Goal: Task Accomplishment & Management: Use online tool/utility

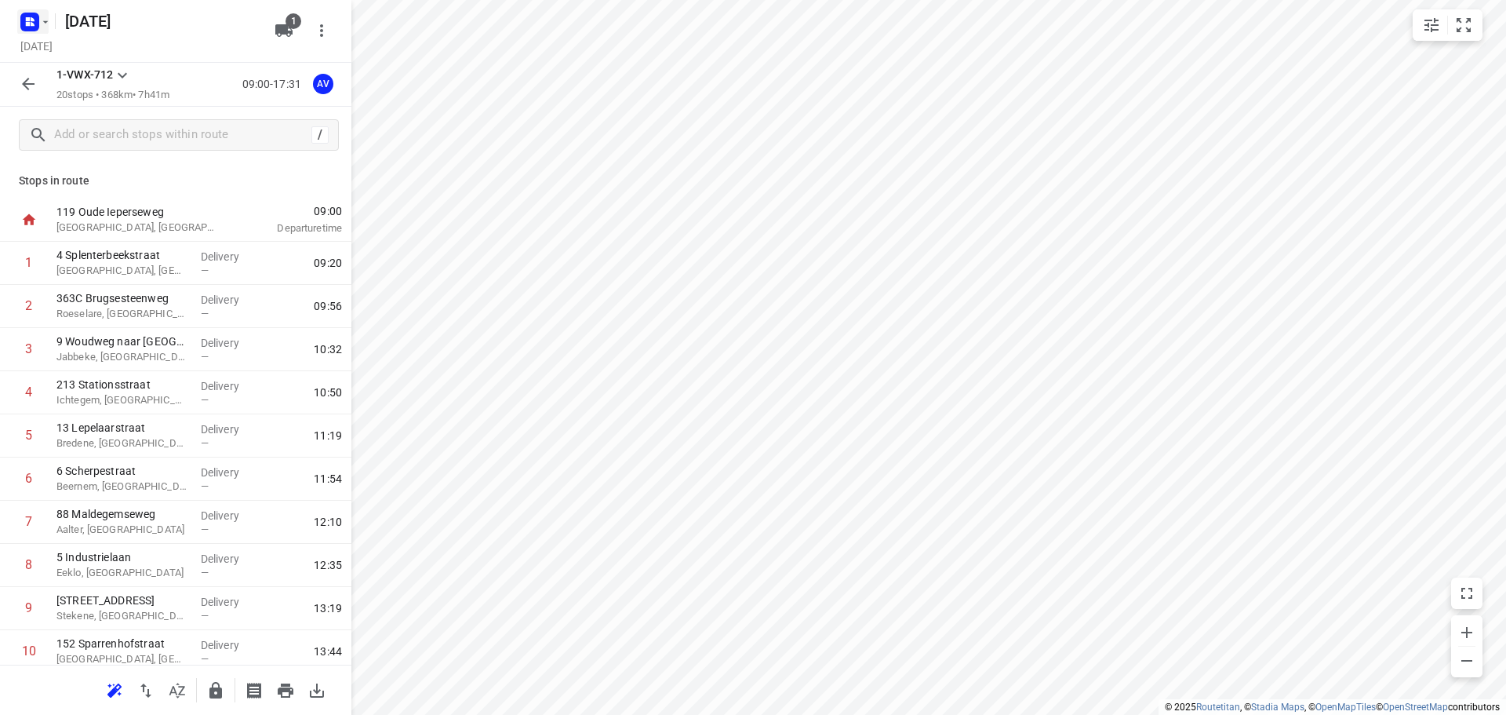
click at [35, 17] on rect "button" at bounding box center [29, 22] width 19 height 19
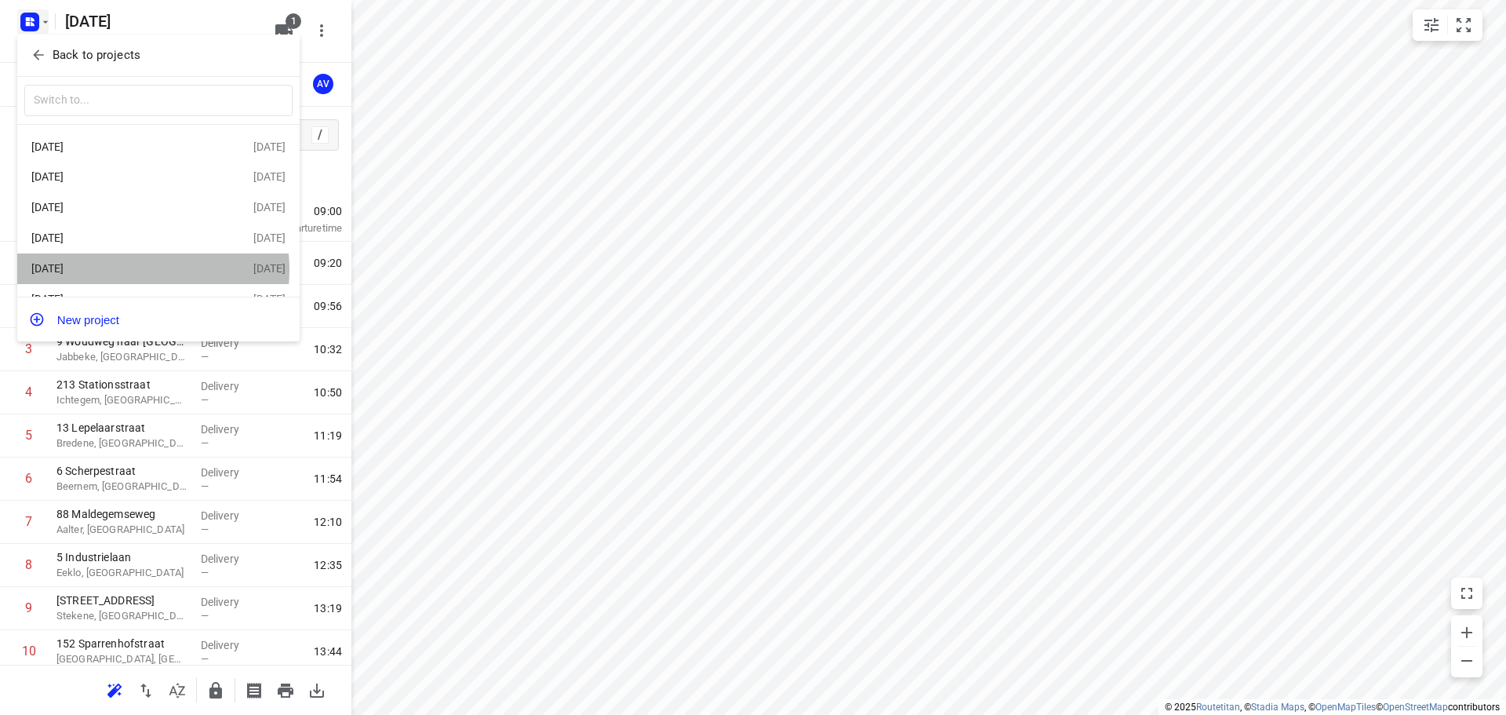
click at [134, 273] on div "[DATE]" at bounding box center [121, 268] width 180 height 13
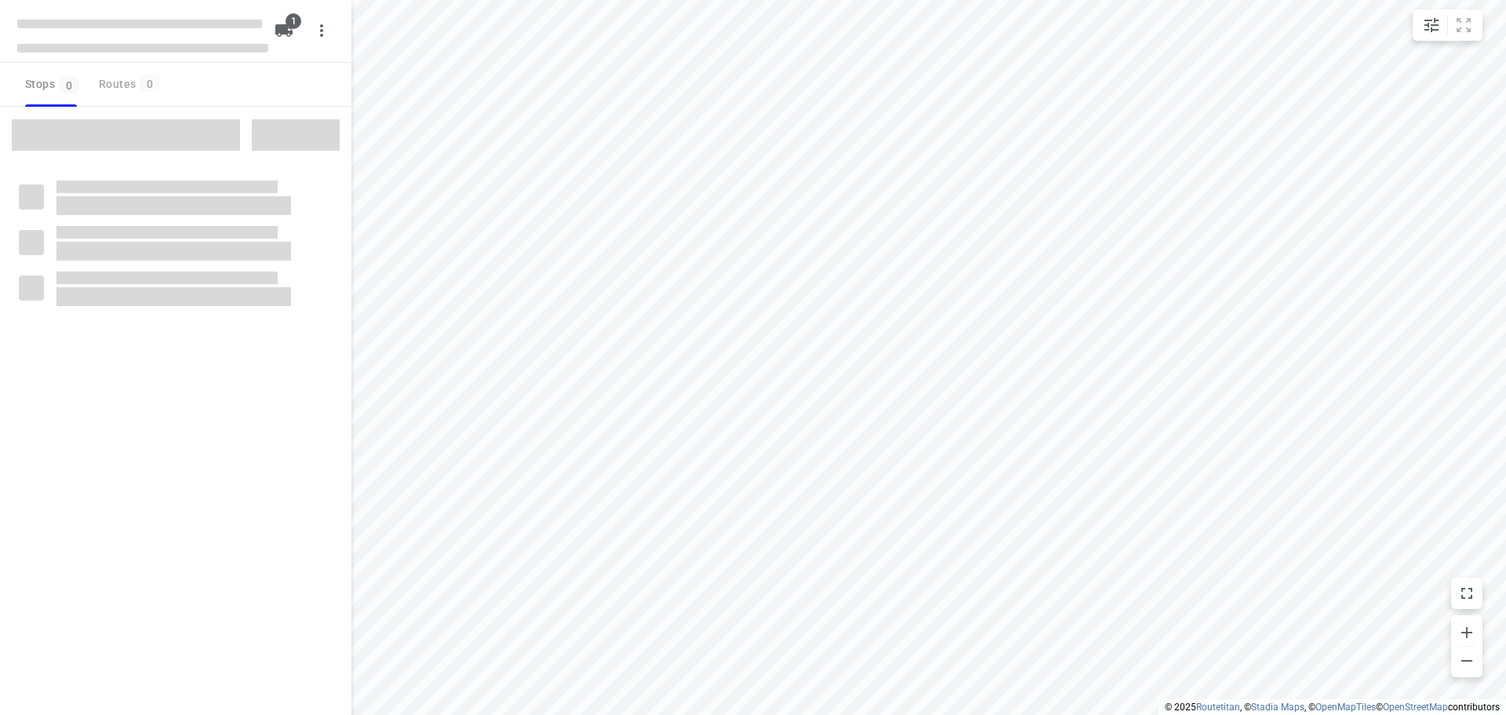
type input "distance"
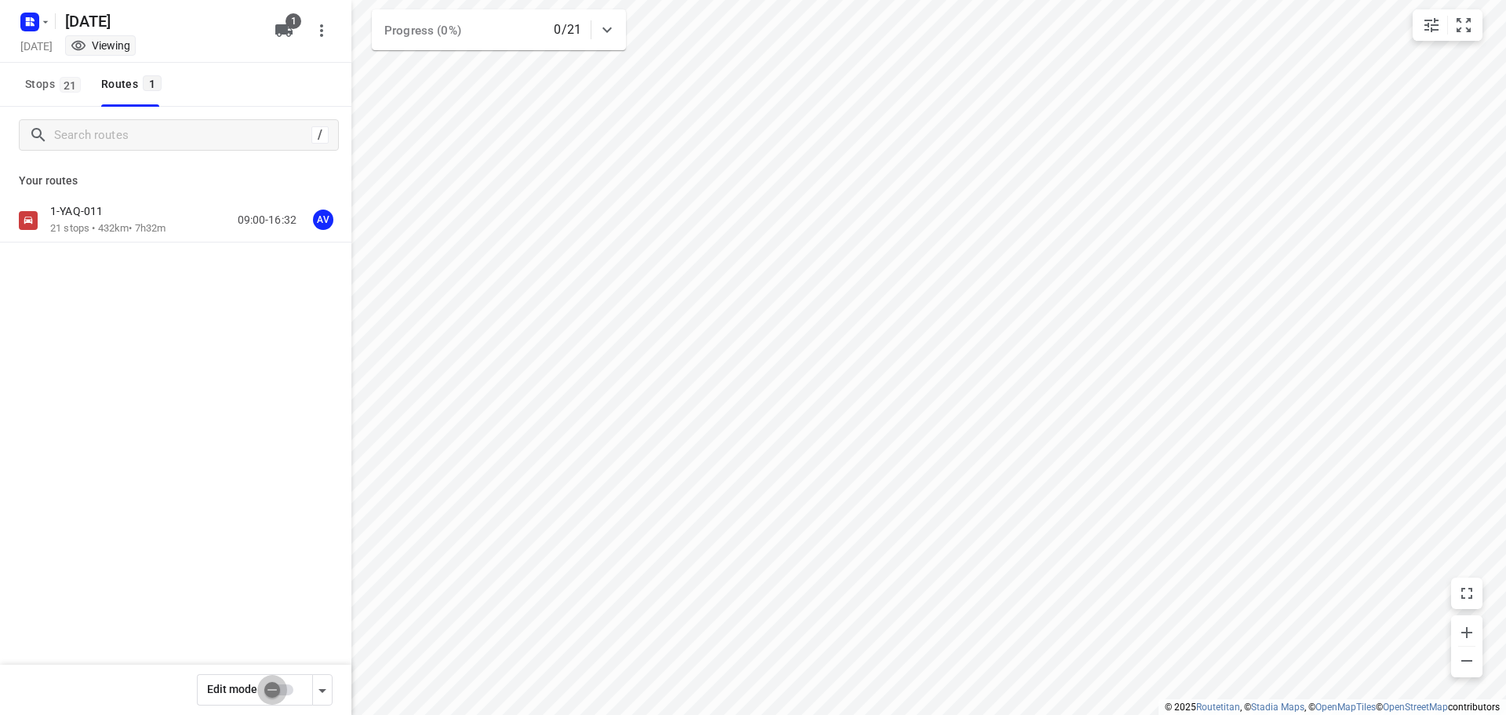
click at [287, 692] on input "checkbox" at bounding box center [272, 690] width 89 height 30
checkbox input "true"
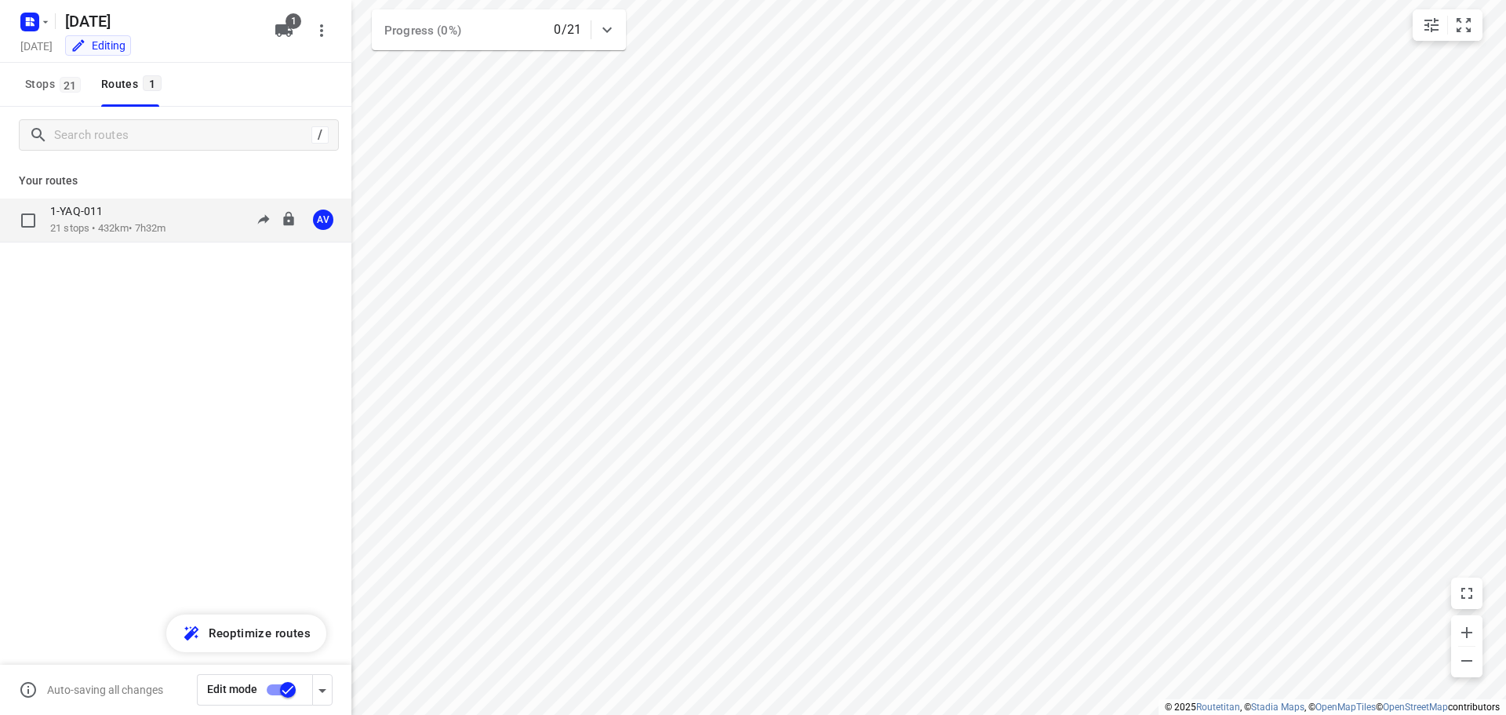
click at [185, 219] on div "1-YAQ-011 21 stops • 432km • 7h32m 09:00-16:32 AV" at bounding box center [200, 220] width 301 height 32
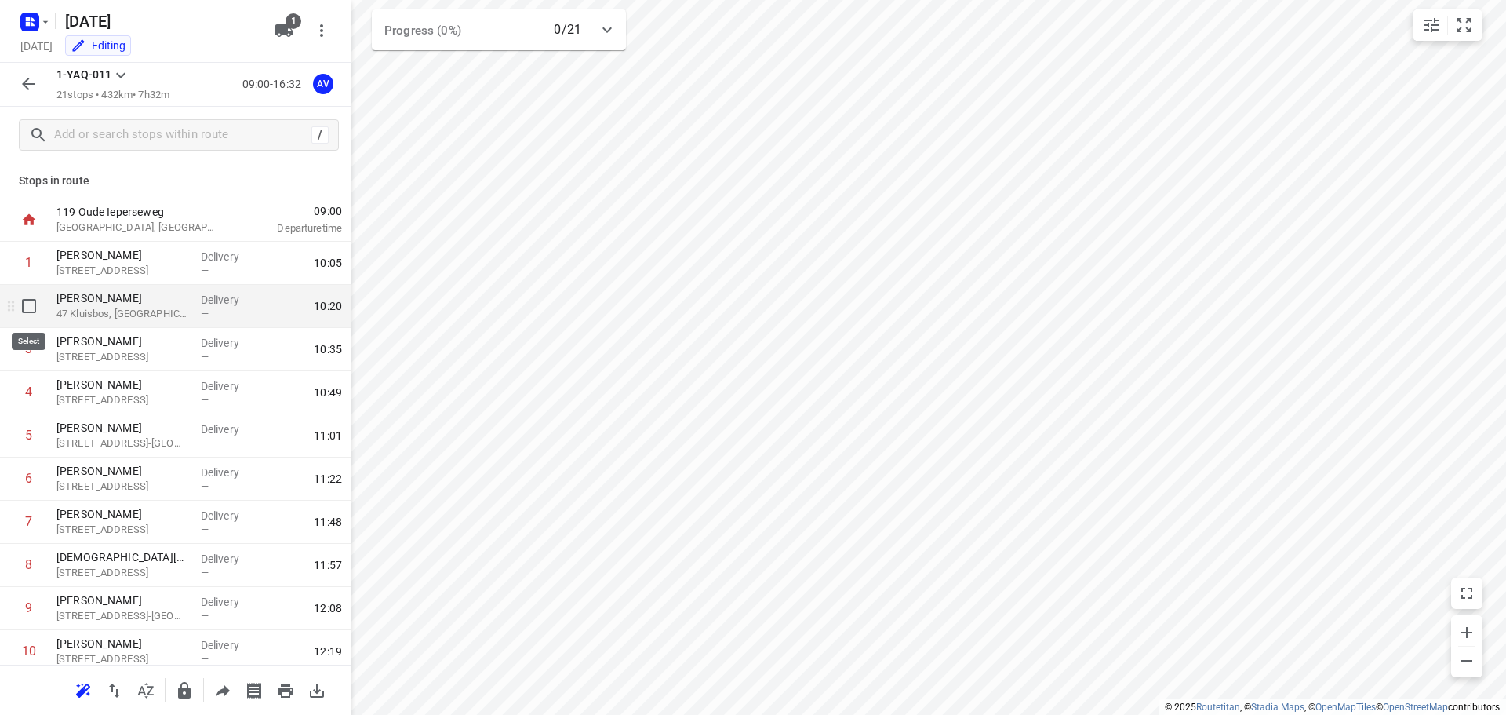
click at [28, 307] on input "checkbox" at bounding box center [28, 305] width 31 height 31
checkbox input "true"
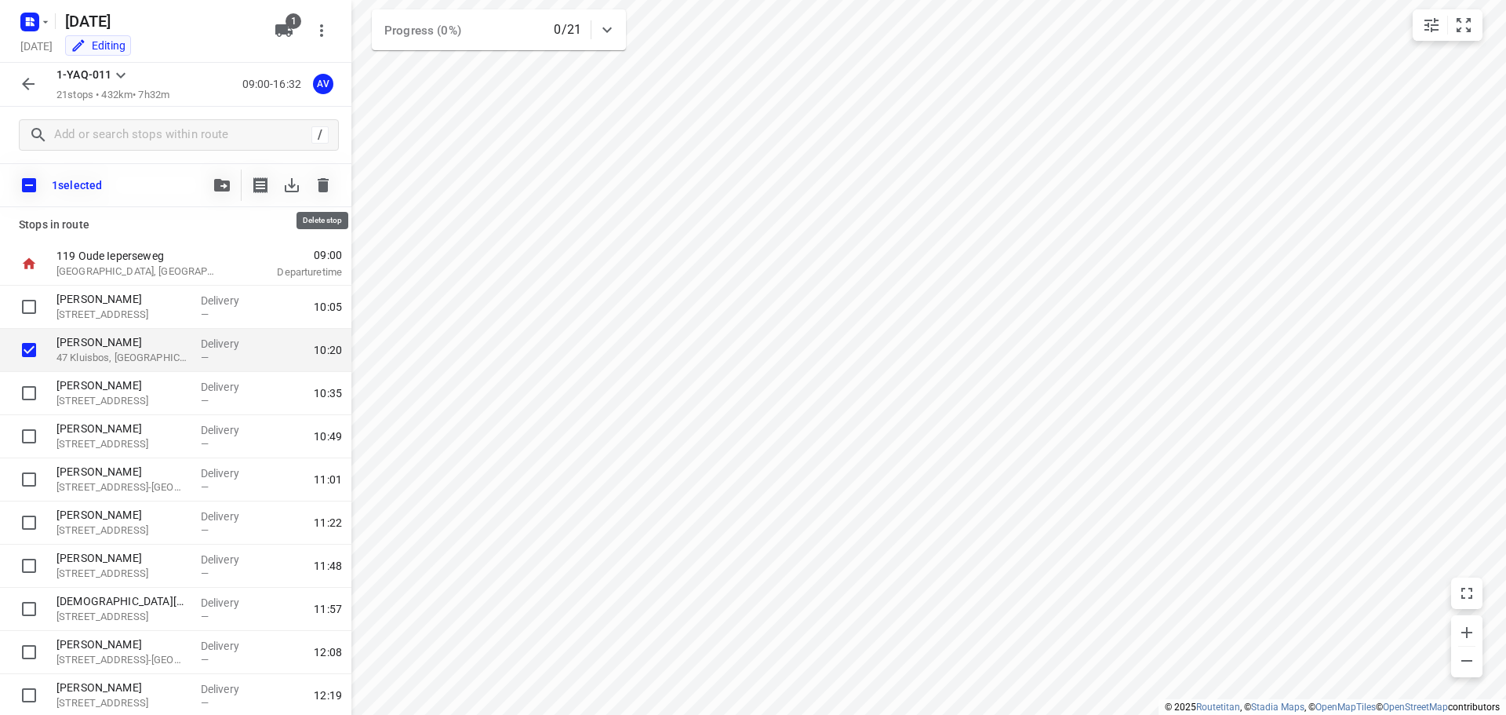
click at [324, 184] on icon "button" at bounding box center [323, 185] width 11 height 14
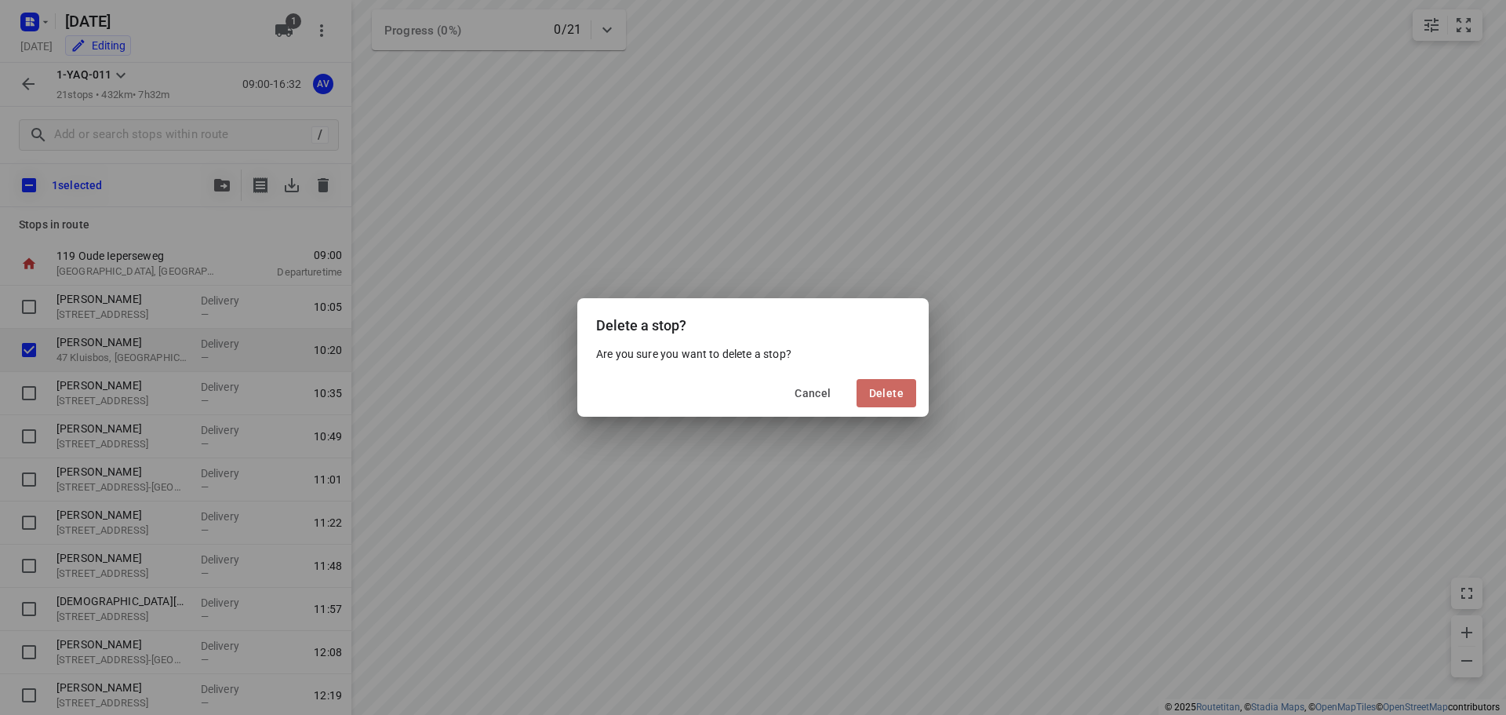
click at [897, 392] on span "Delete" at bounding box center [886, 393] width 35 height 13
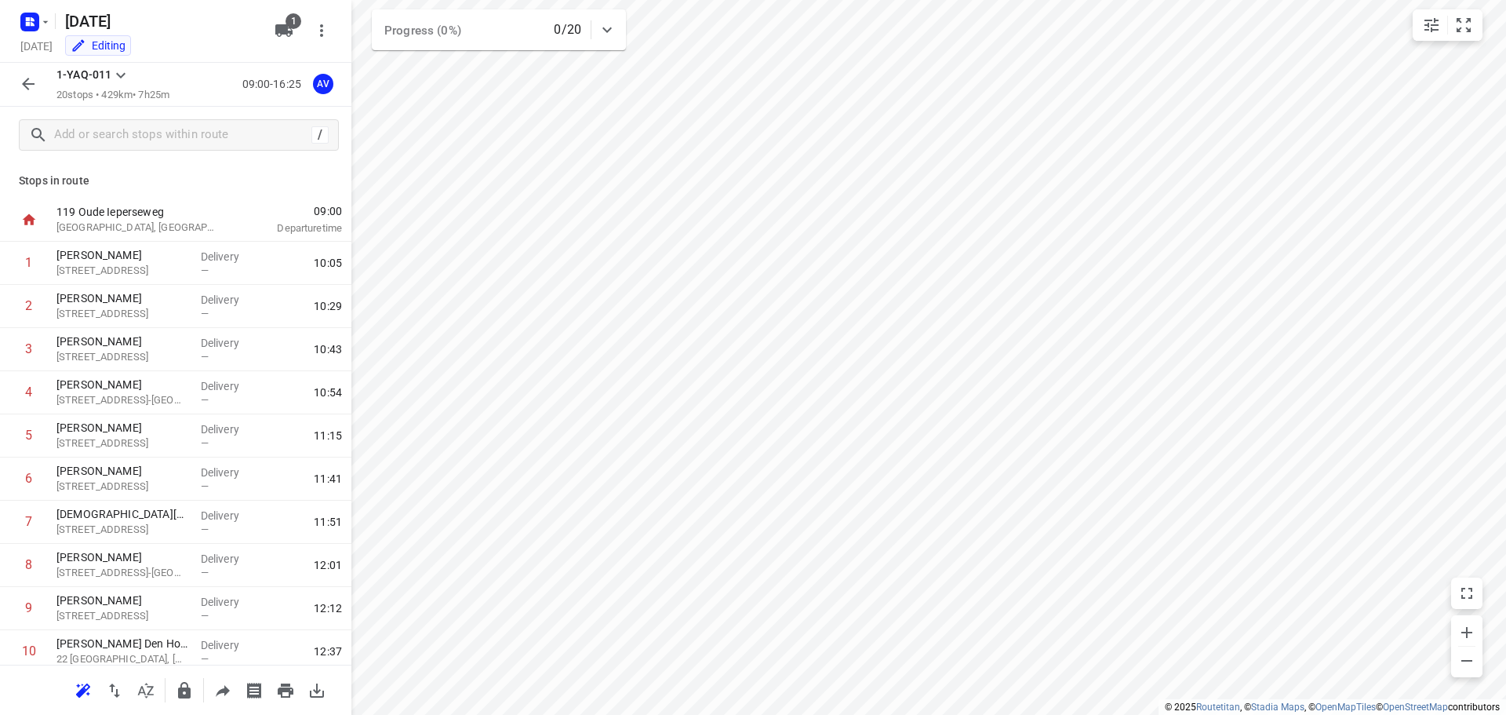
click at [24, 82] on icon "button" at bounding box center [28, 84] width 13 height 13
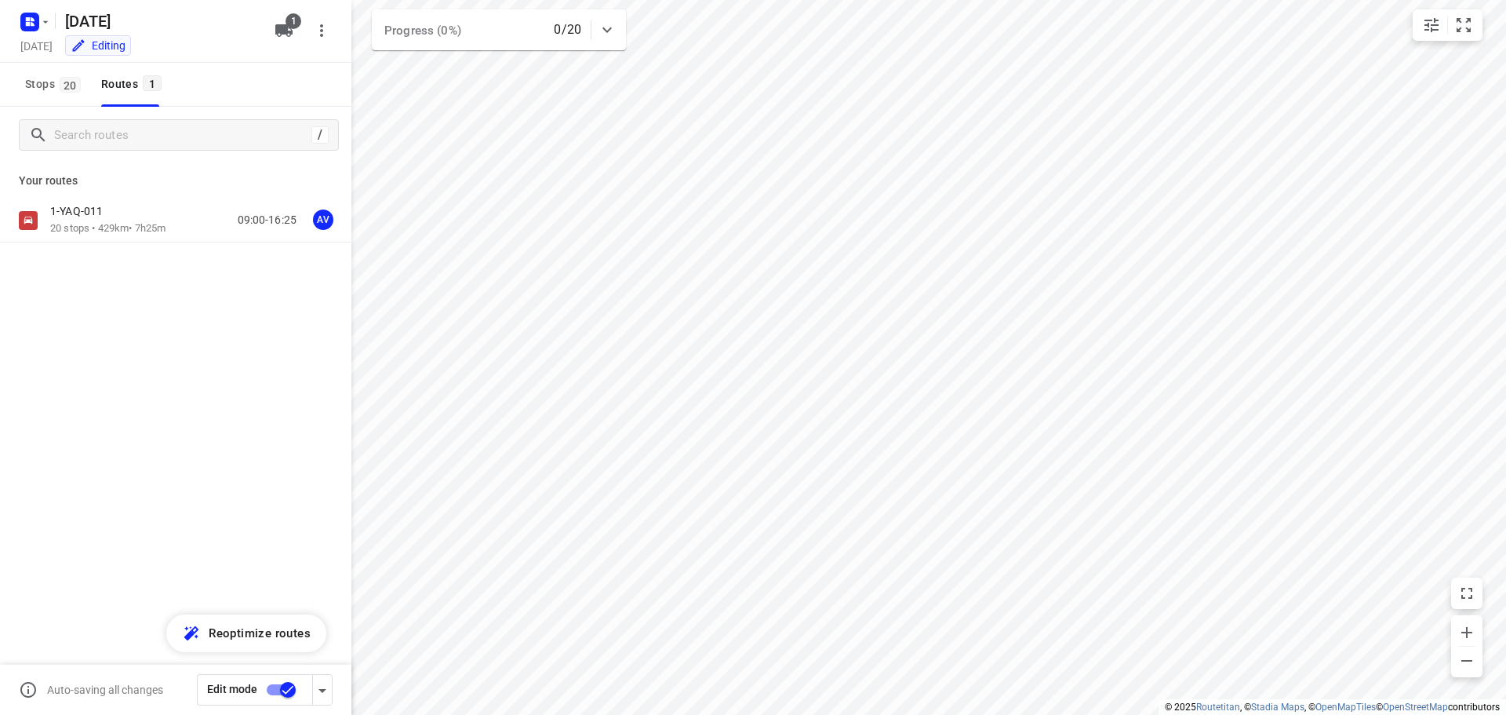
click at [277, 686] on input "checkbox" at bounding box center [287, 690] width 89 height 30
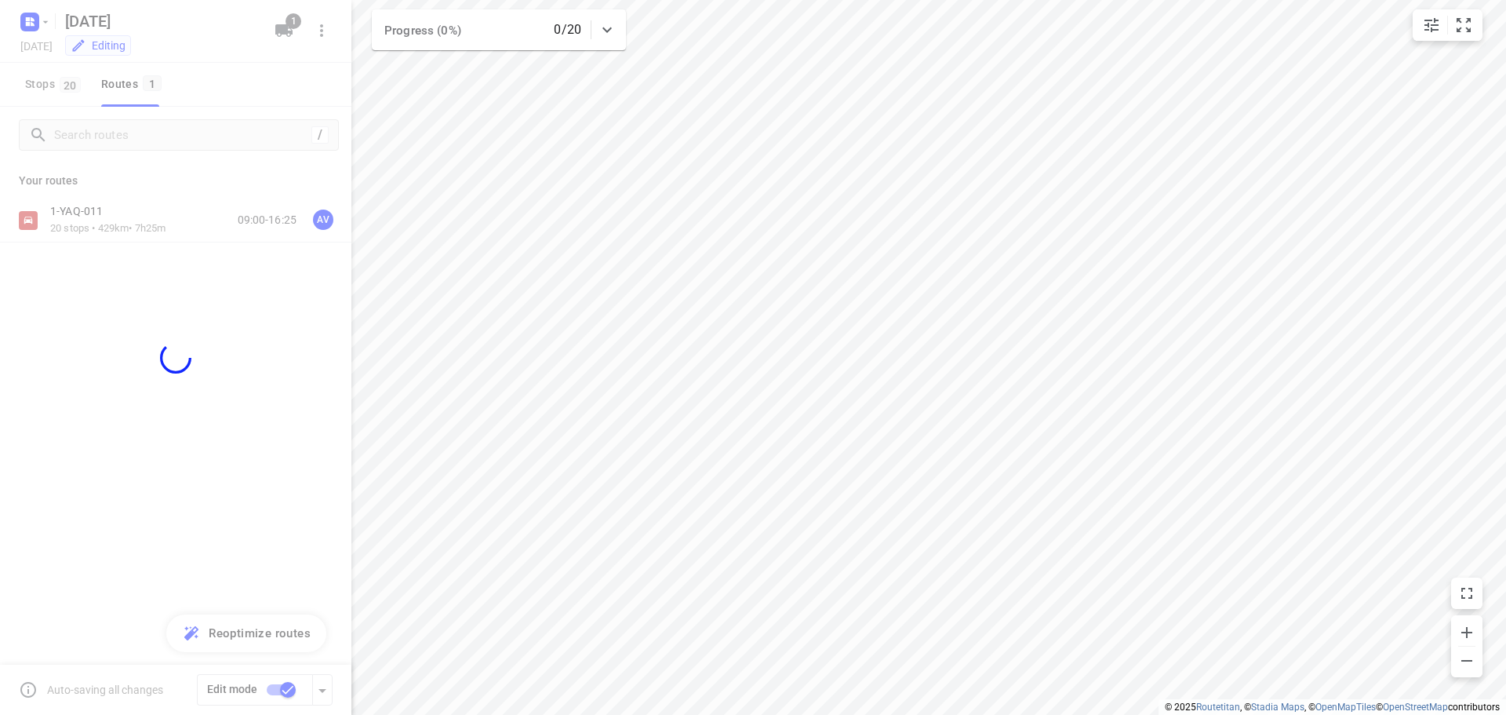
checkbox input "false"
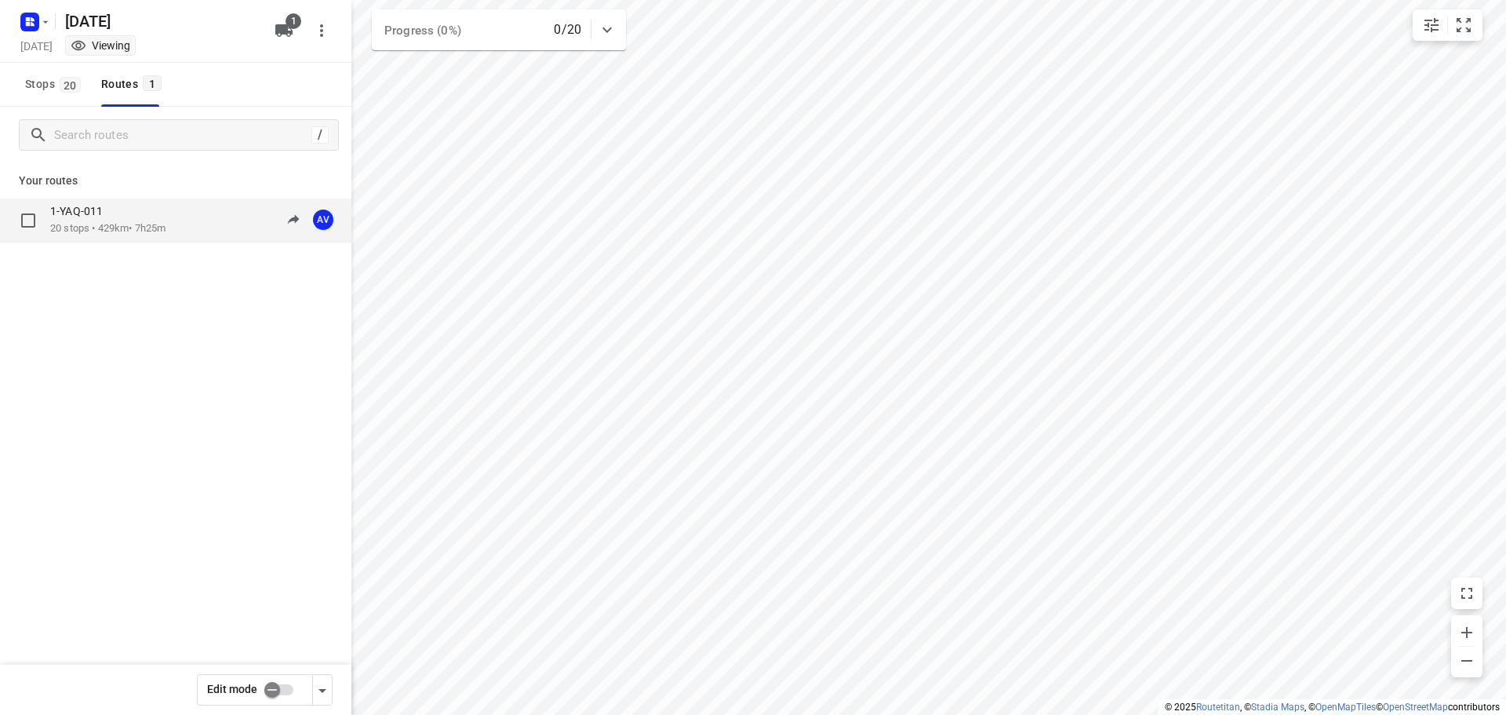
click at [191, 221] on div "1-YAQ-011 20 stops • 429km • 7h25m 09:00-16:25 AV" at bounding box center [200, 220] width 301 height 32
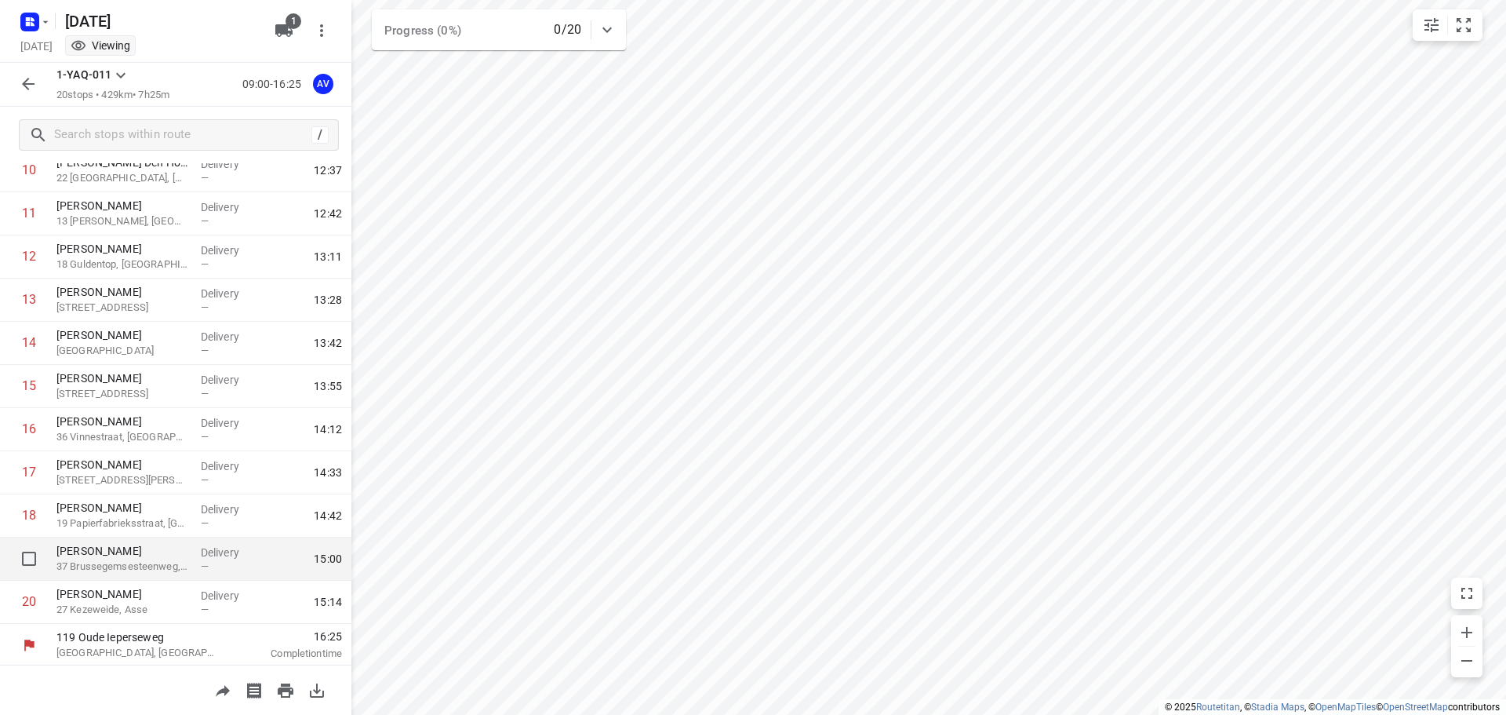
scroll to position [483, 0]
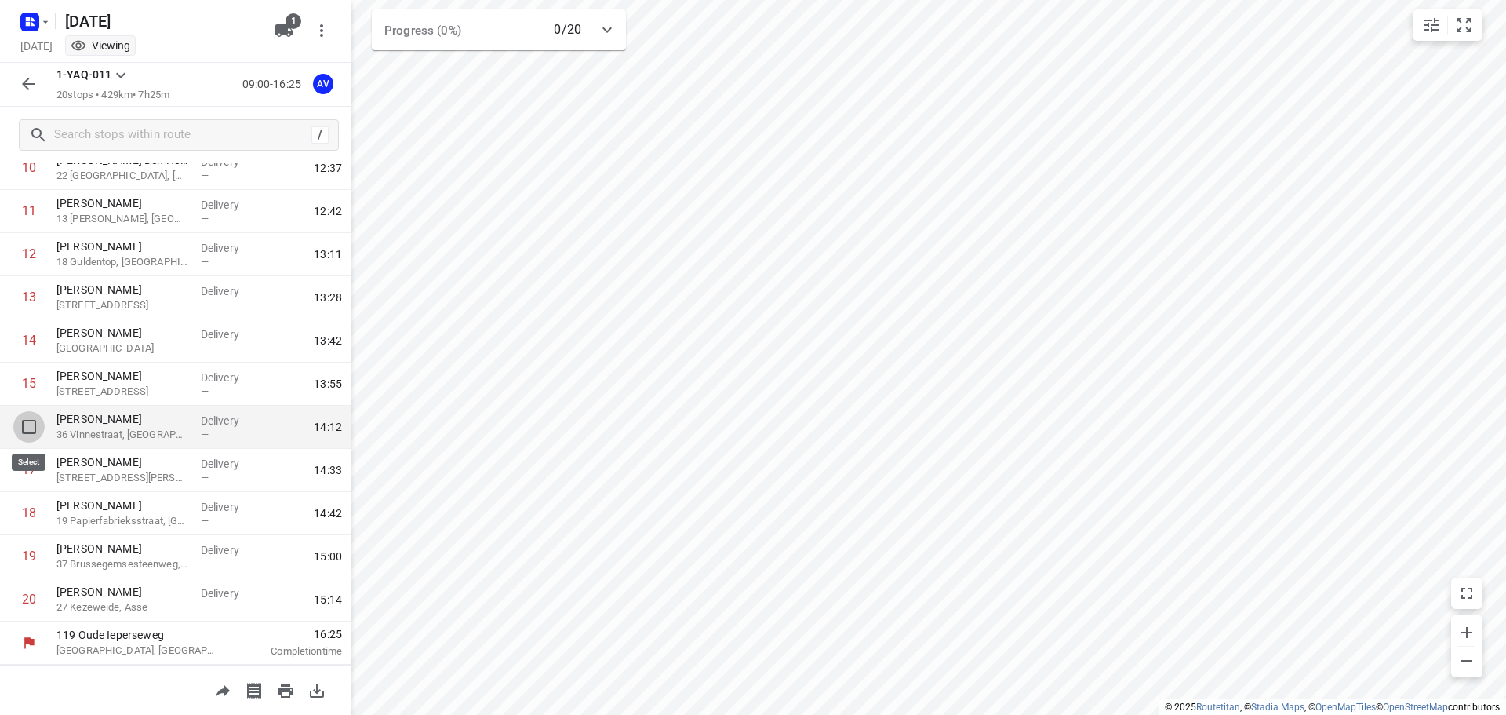
click at [31, 424] on input "checkbox" at bounding box center [28, 426] width 31 height 31
checkbox input "true"
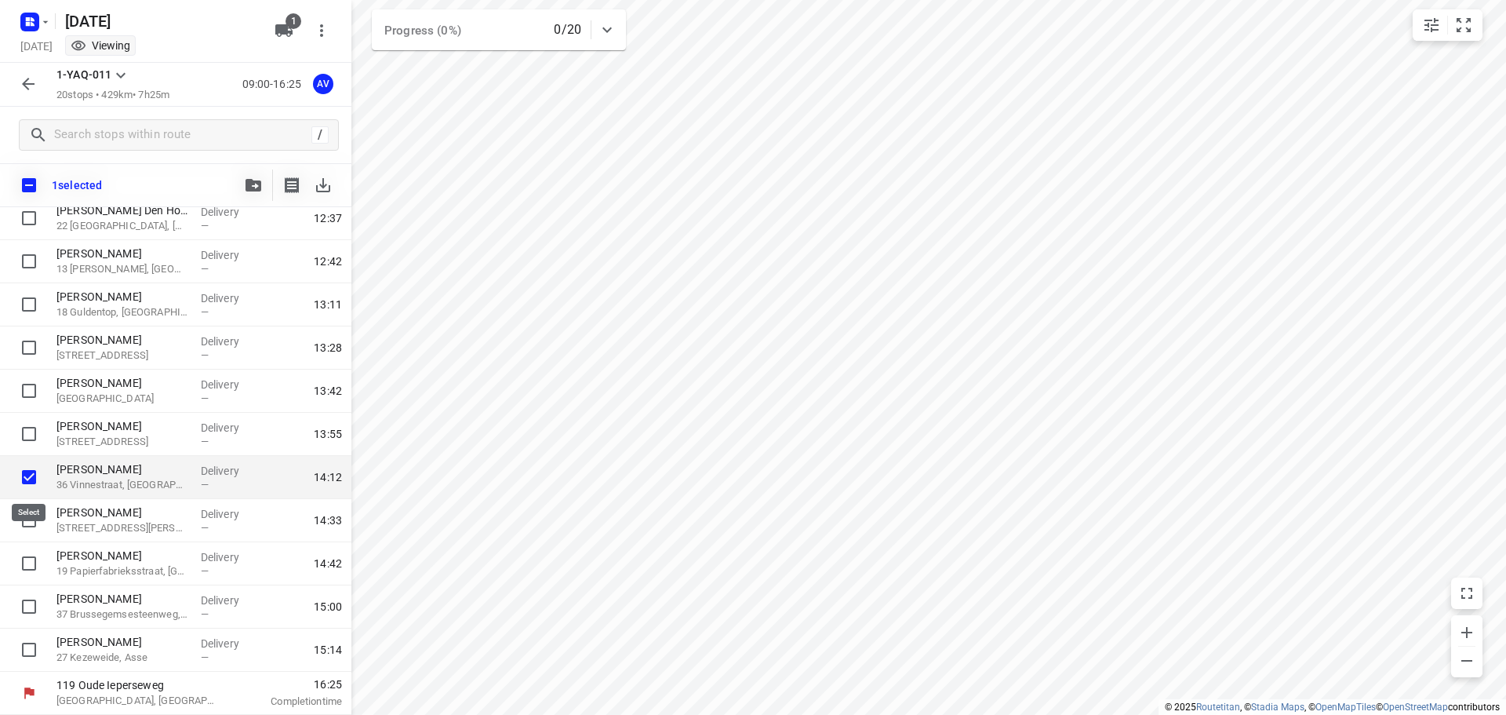
click at [29, 481] on input "checkbox" at bounding box center [28, 476] width 31 height 31
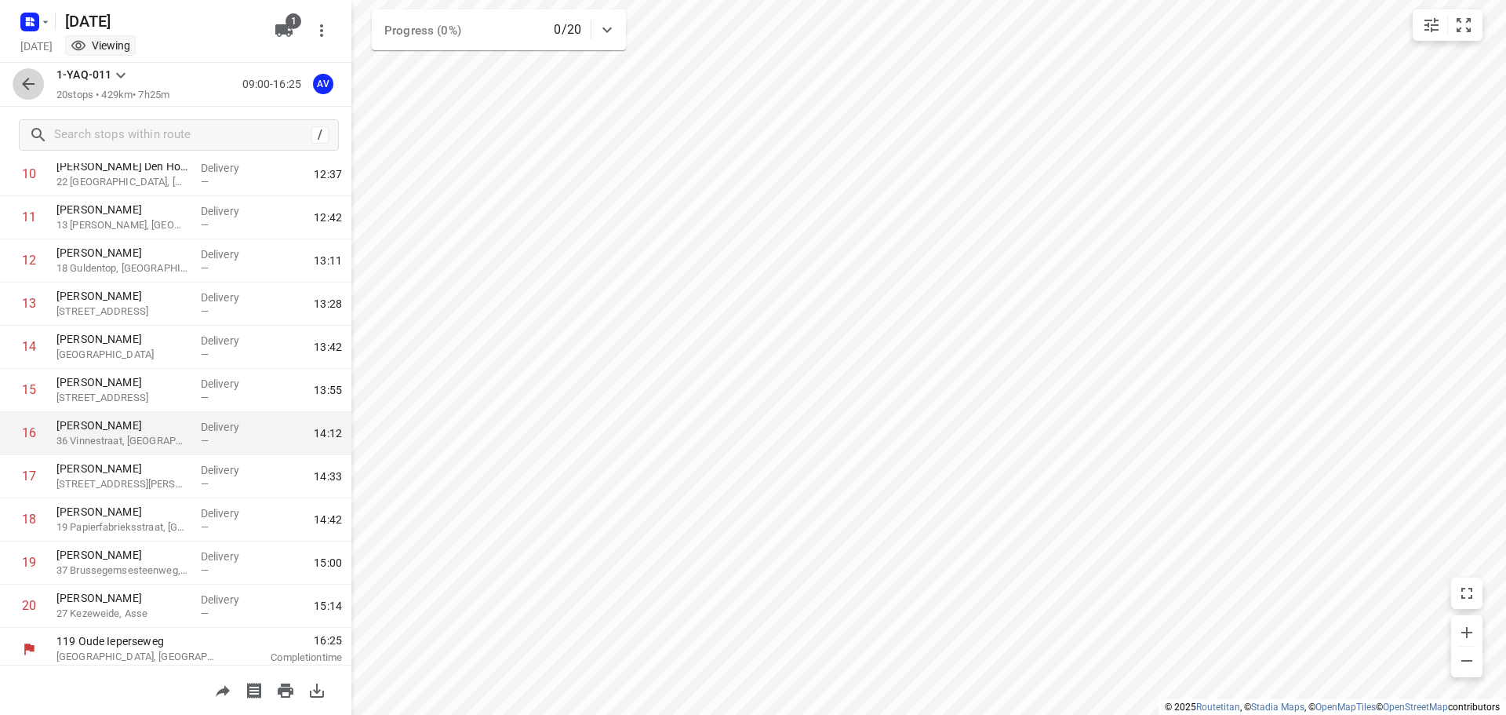
click at [32, 75] on icon "button" at bounding box center [28, 84] width 19 height 19
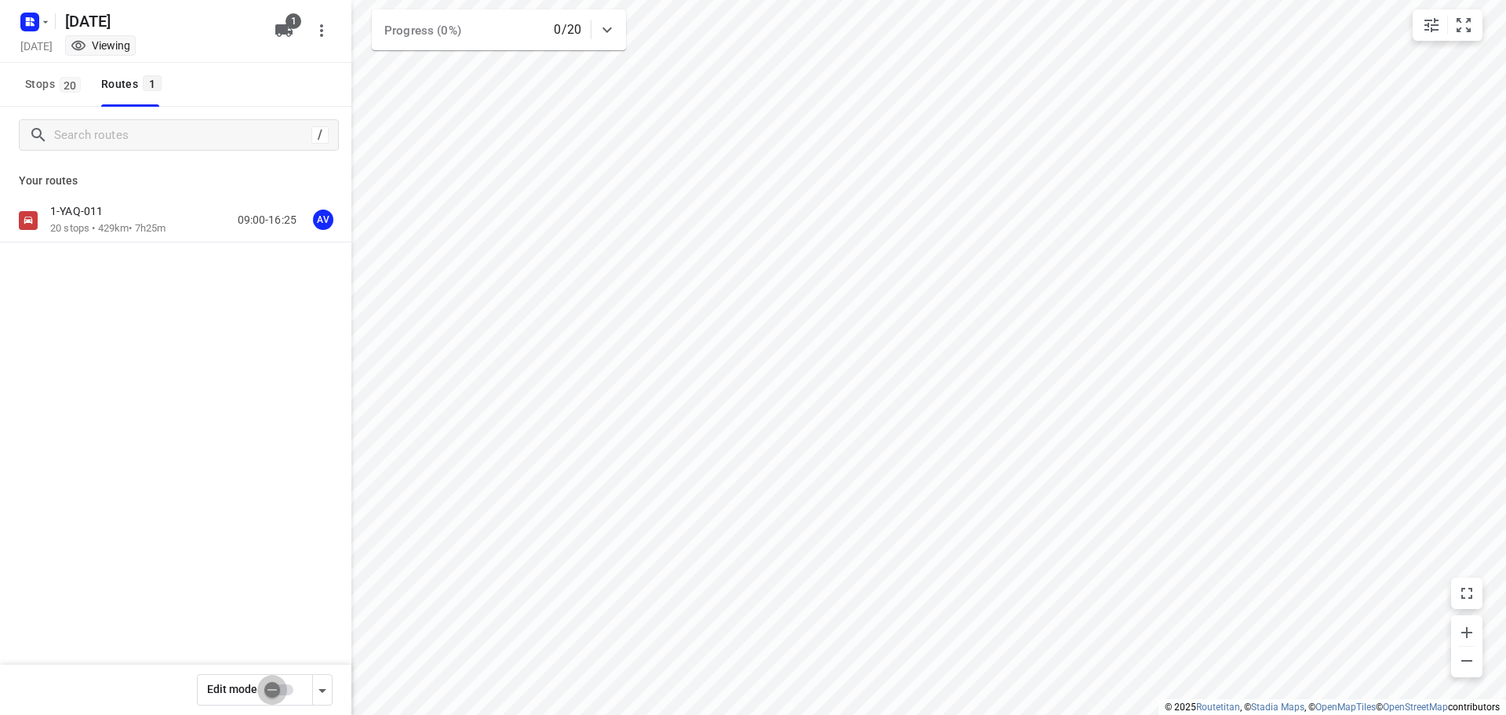
click at [283, 690] on input "checkbox" at bounding box center [272, 690] width 89 height 30
checkbox input "true"
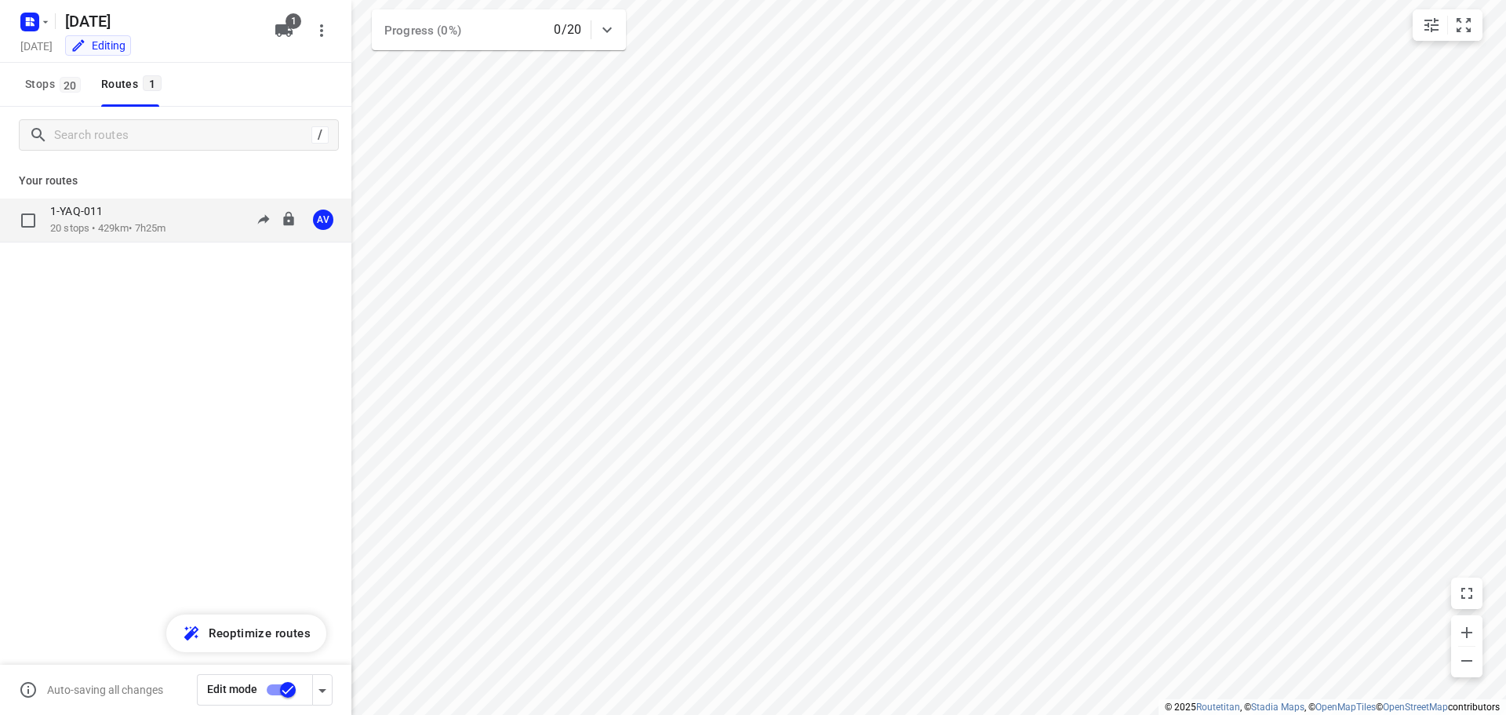
click at [184, 215] on div "1-YAQ-011 20 stops • 429km • 7h25m 09:00-16:25 AV" at bounding box center [200, 220] width 301 height 32
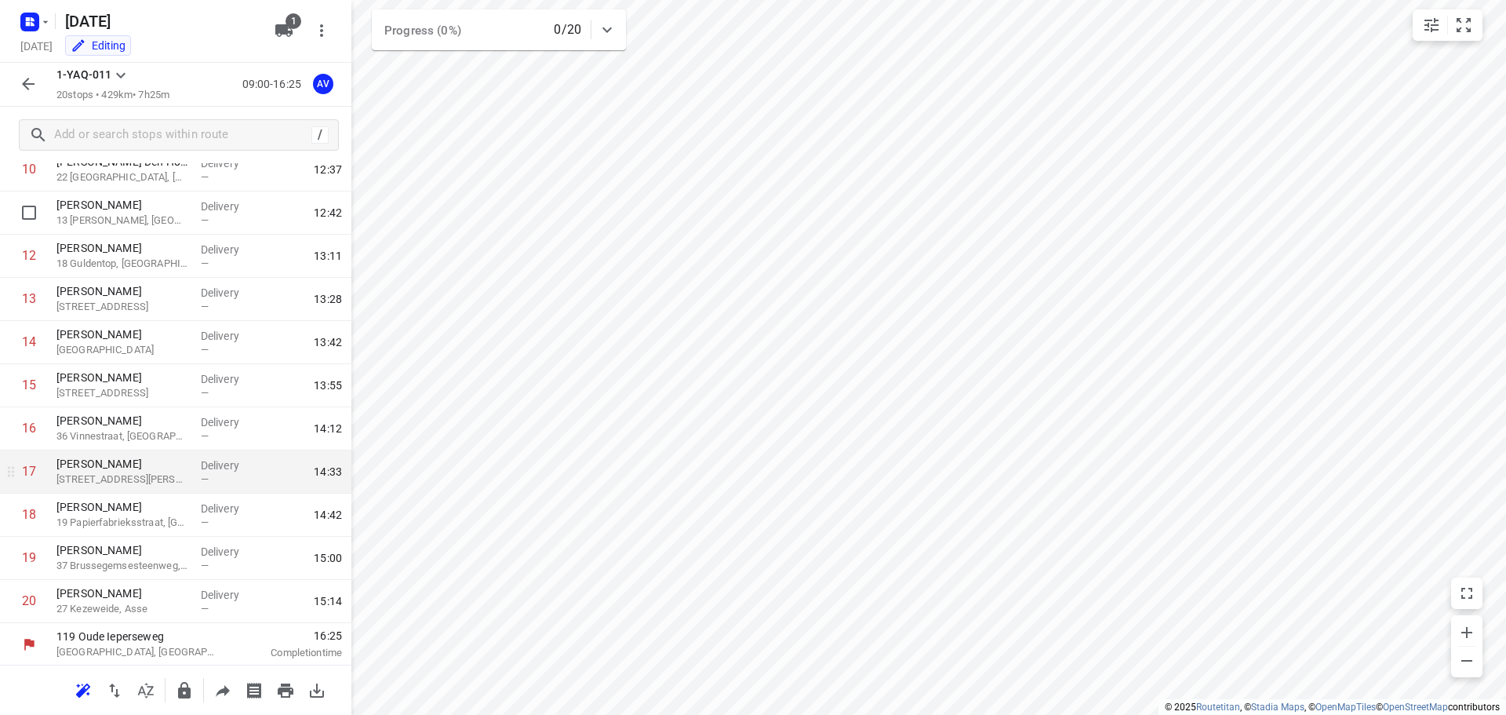
scroll to position [483, 0]
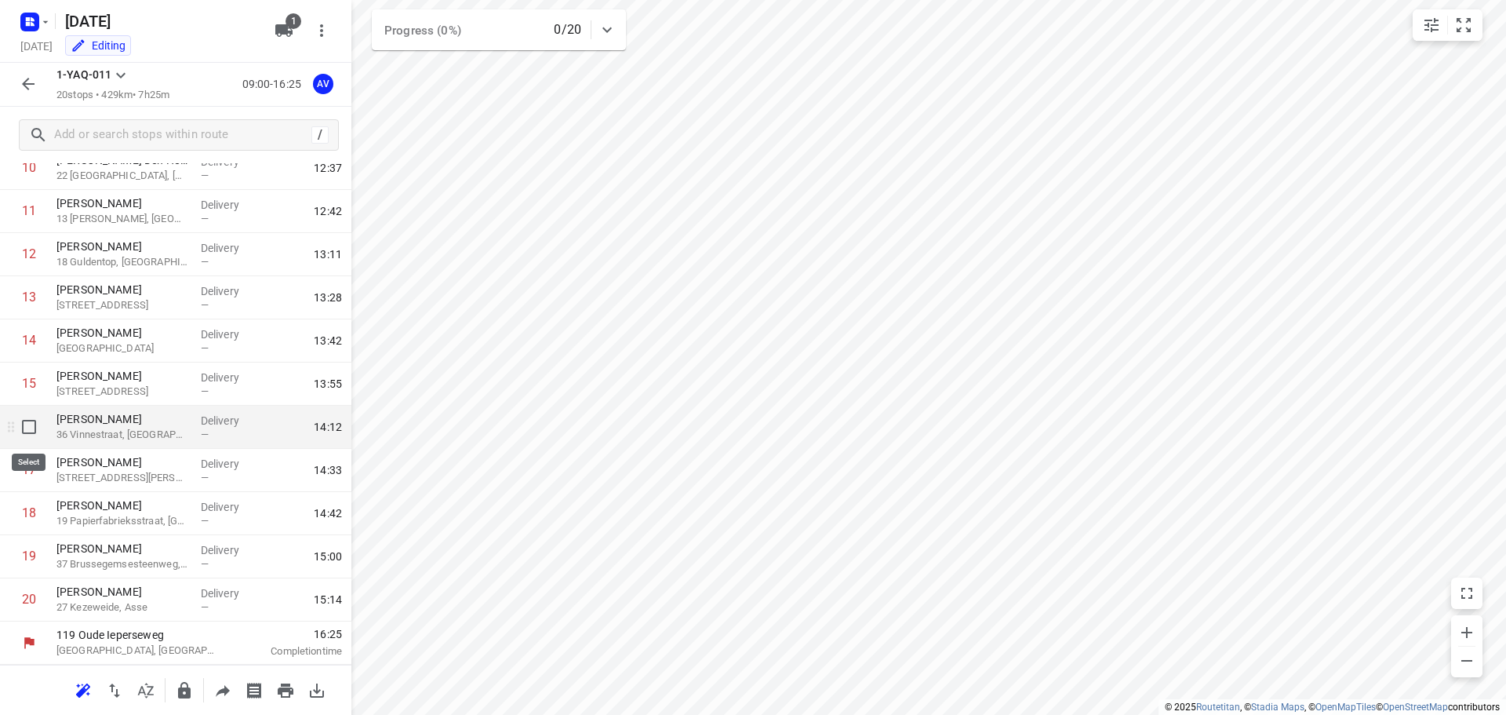
click at [25, 428] on input "checkbox" at bounding box center [28, 426] width 31 height 31
checkbox input "true"
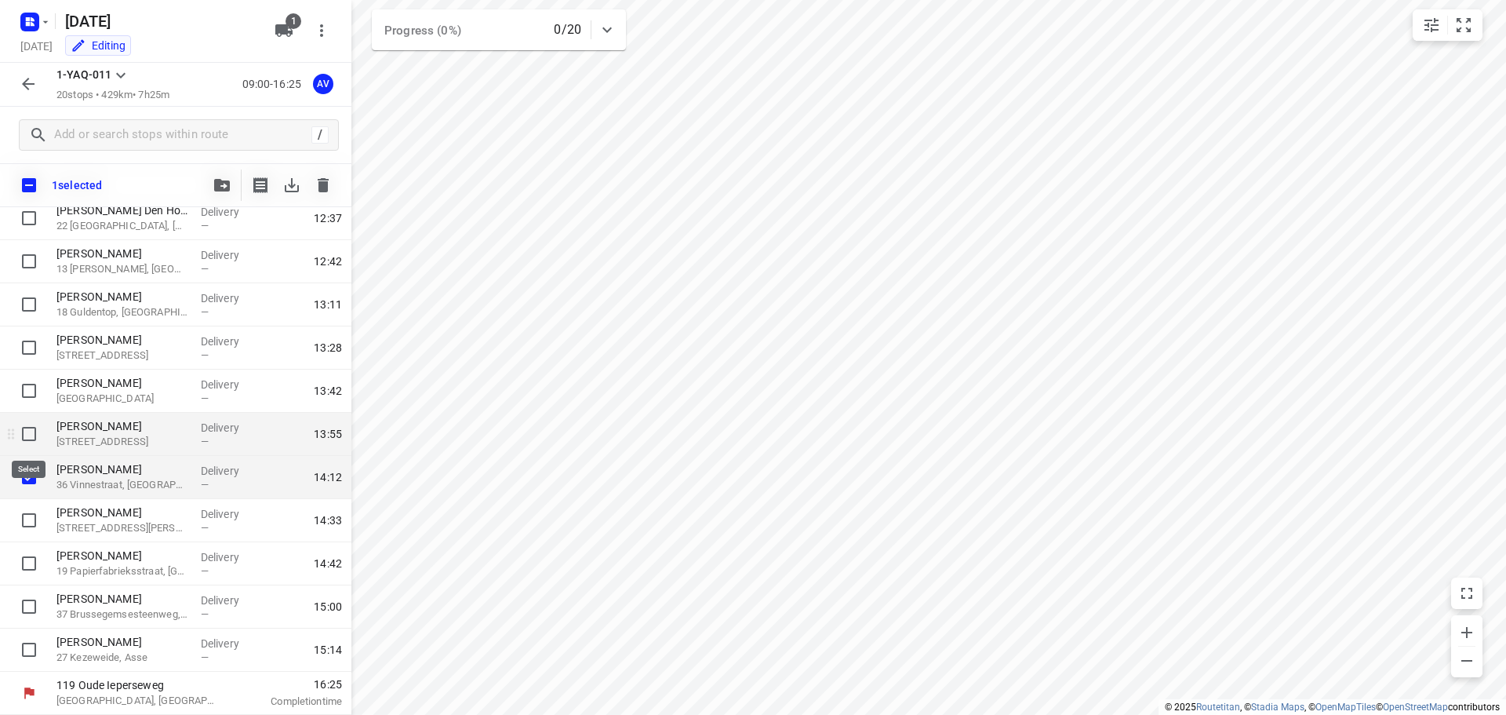
scroll to position [477, 0]
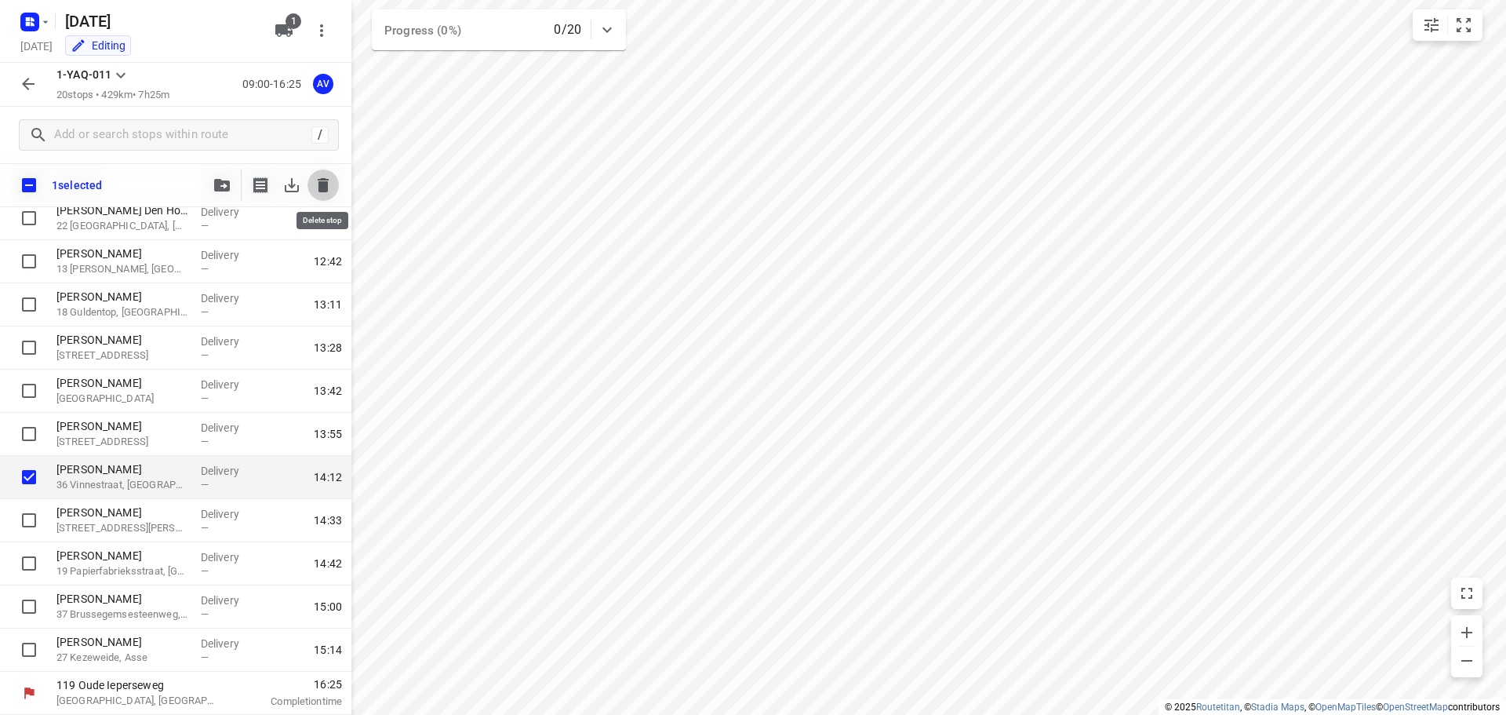
click at [322, 185] on icon "button" at bounding box center [323, 185] width 11 height 14
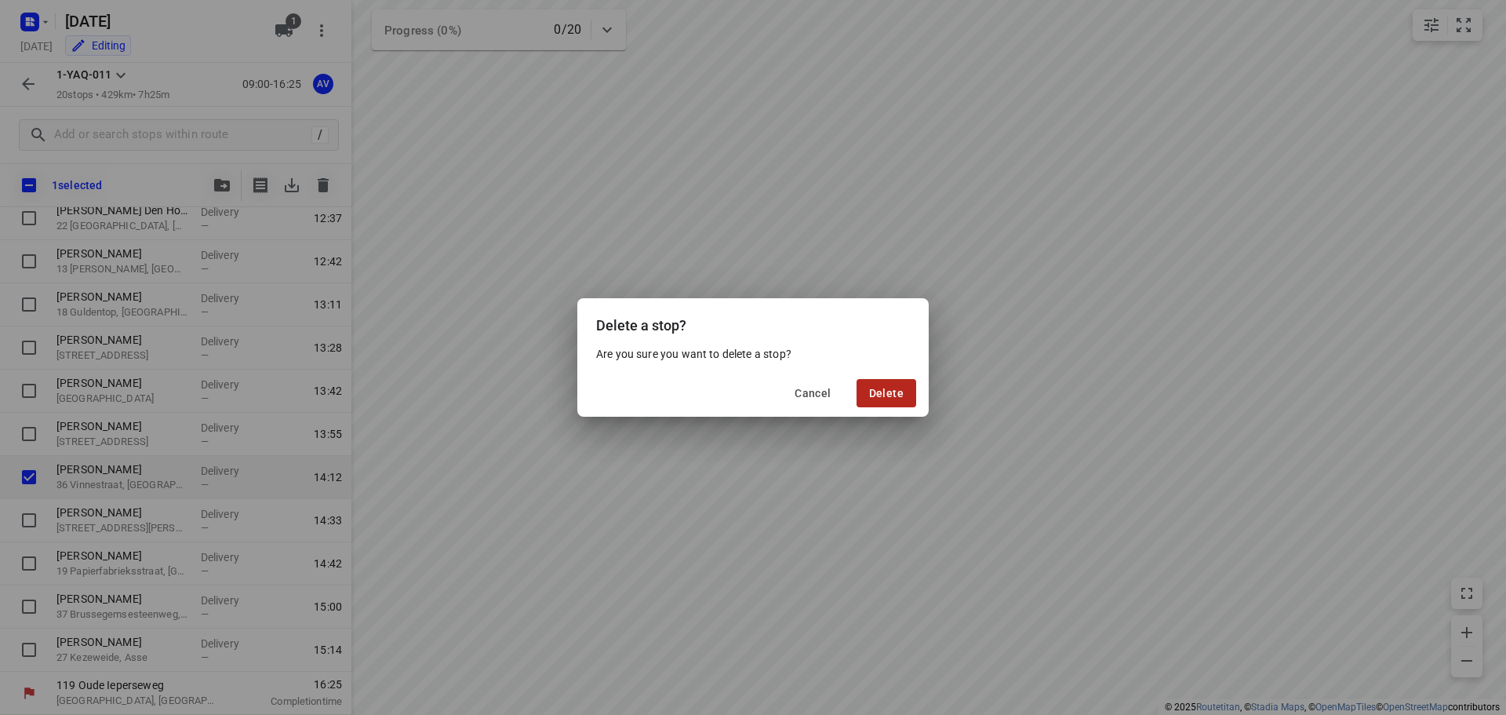
click at [898, 392] on span "Delete" at bounding box center [886, 393] width 35 height 13
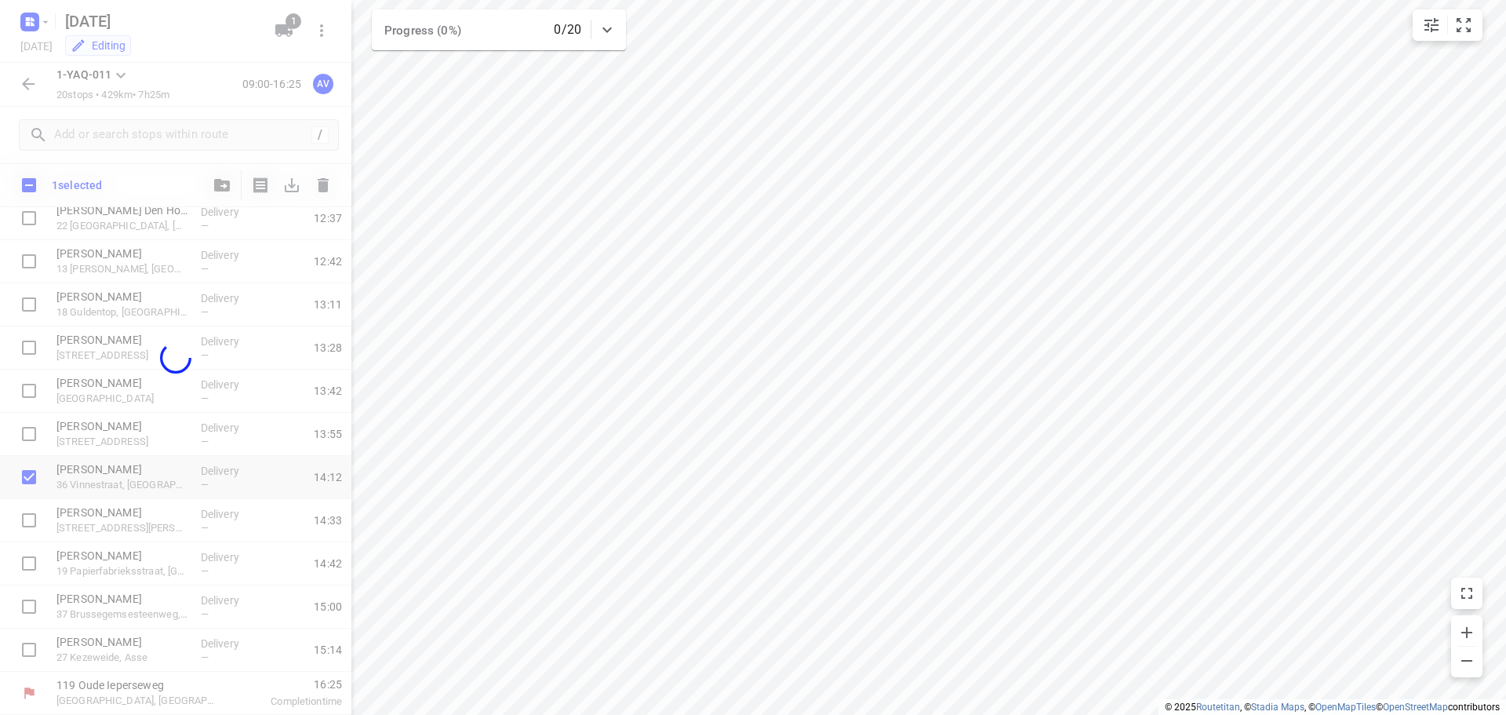
scroll to position [440, 0]
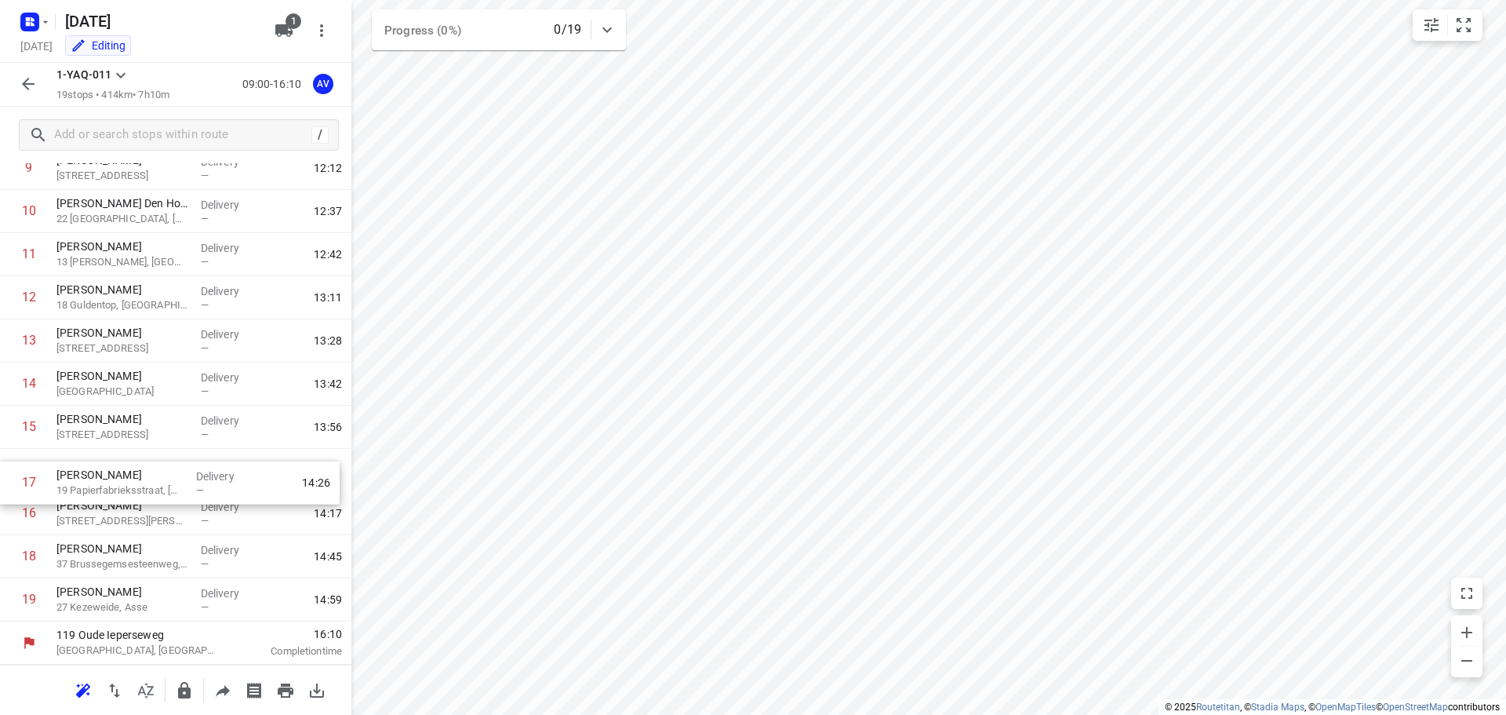
drag, startPoint x: 4, startPoint y: 513, endPoint x: 2, endPoint y: 475, distance: 37.7
click at [2, 475] on div "1 Evelien Decuypere 217 Avenue d'Itterbeek, Anderlecht Delivery — 10:05 2 Alexa…" at bounding box center [175, 212] width 351 height 820
drag, startPoint x: 3, startPoint y: 515, endPoint x: 0, endPoint y: 478, distance: 37.8
click at [0, 478] on div "1 Evelien Decuypere 217 Avenue d'Itterbeek, Anderlecht Delivery — 10:05 2 Alexa…" at bounding box center [175, 212] width 351 height 820
click at [28, 80] on icon "button" at bounding box center [28, 84] width 19 height 19
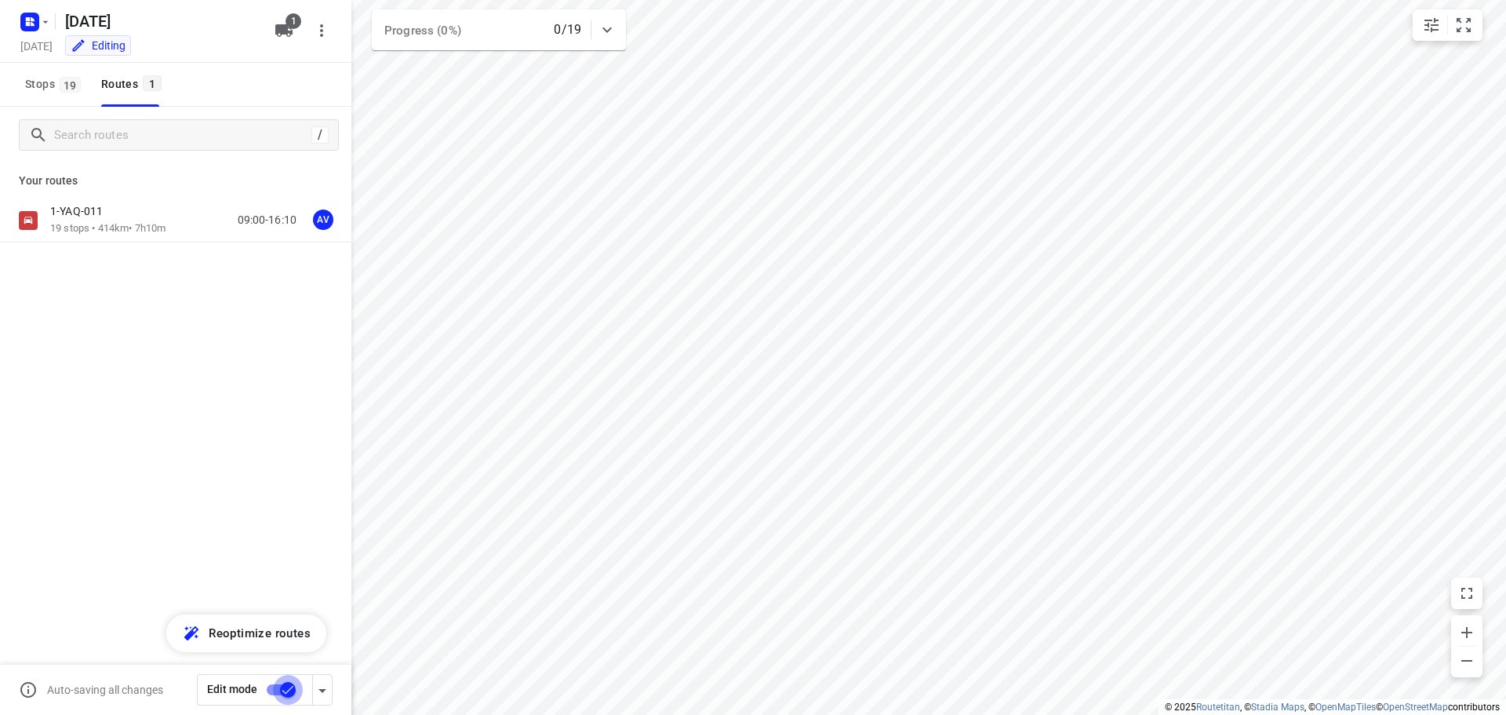
click at [274, 690] on input "checkbox" at bounding box center [287, 690] width 89 height 30
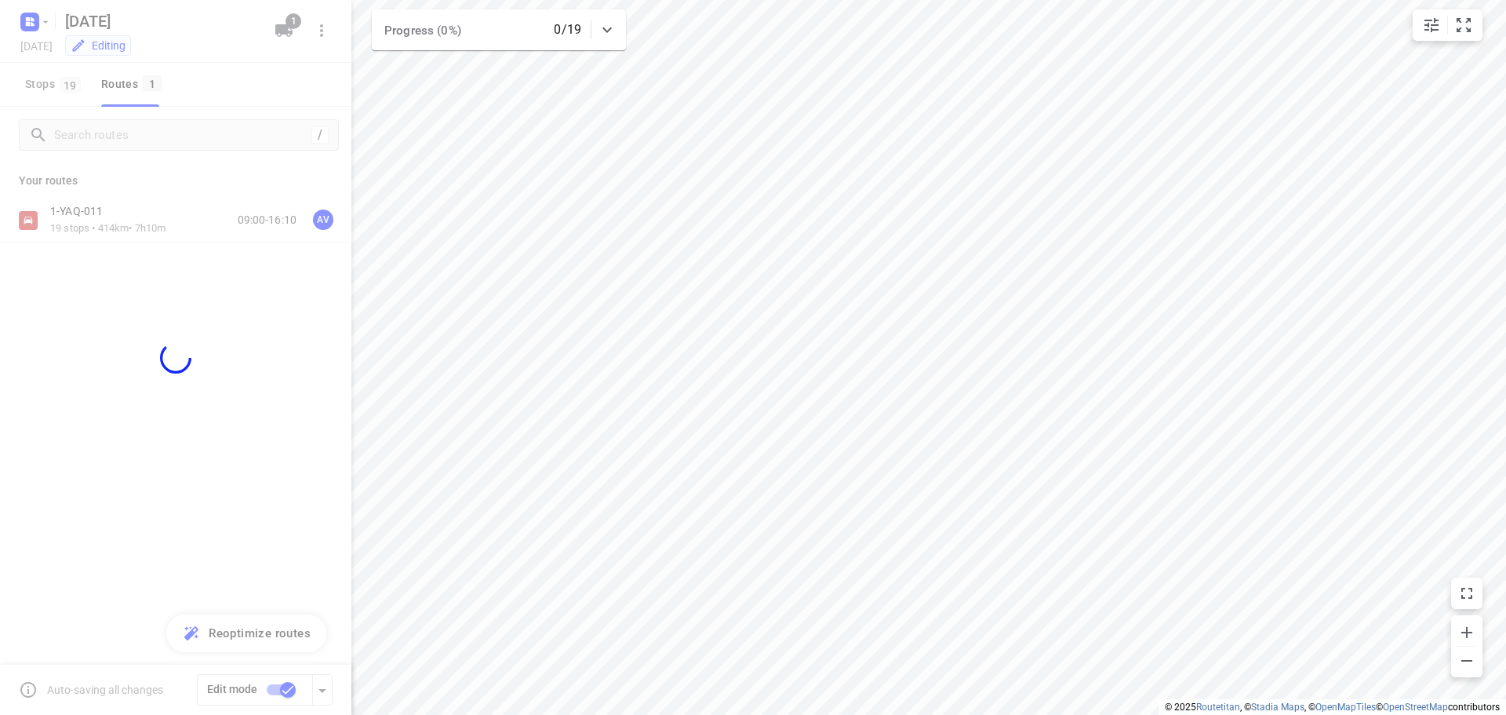
checkbox input "false"
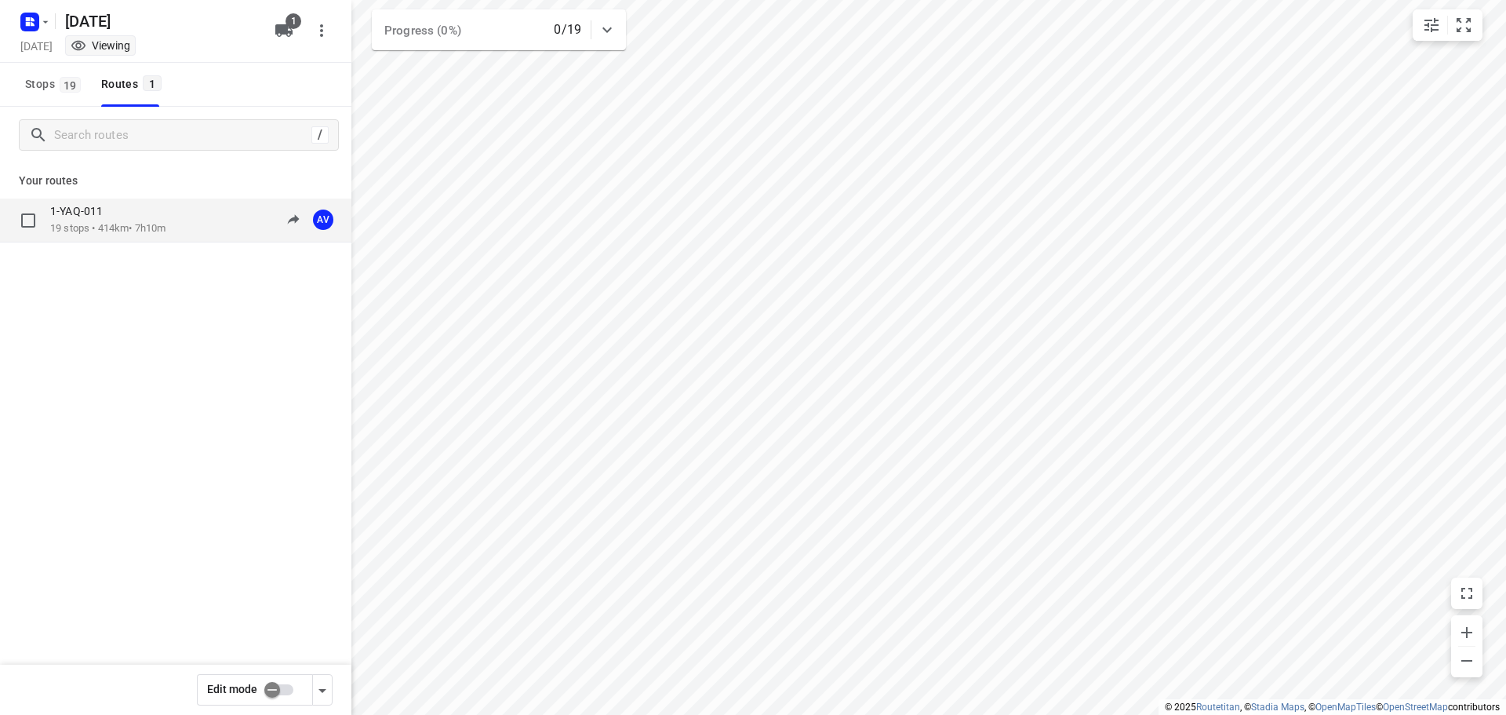
click at [166, 215] on div "1-YAQ-011" at bounding box center [107, 212] width 115 height 17
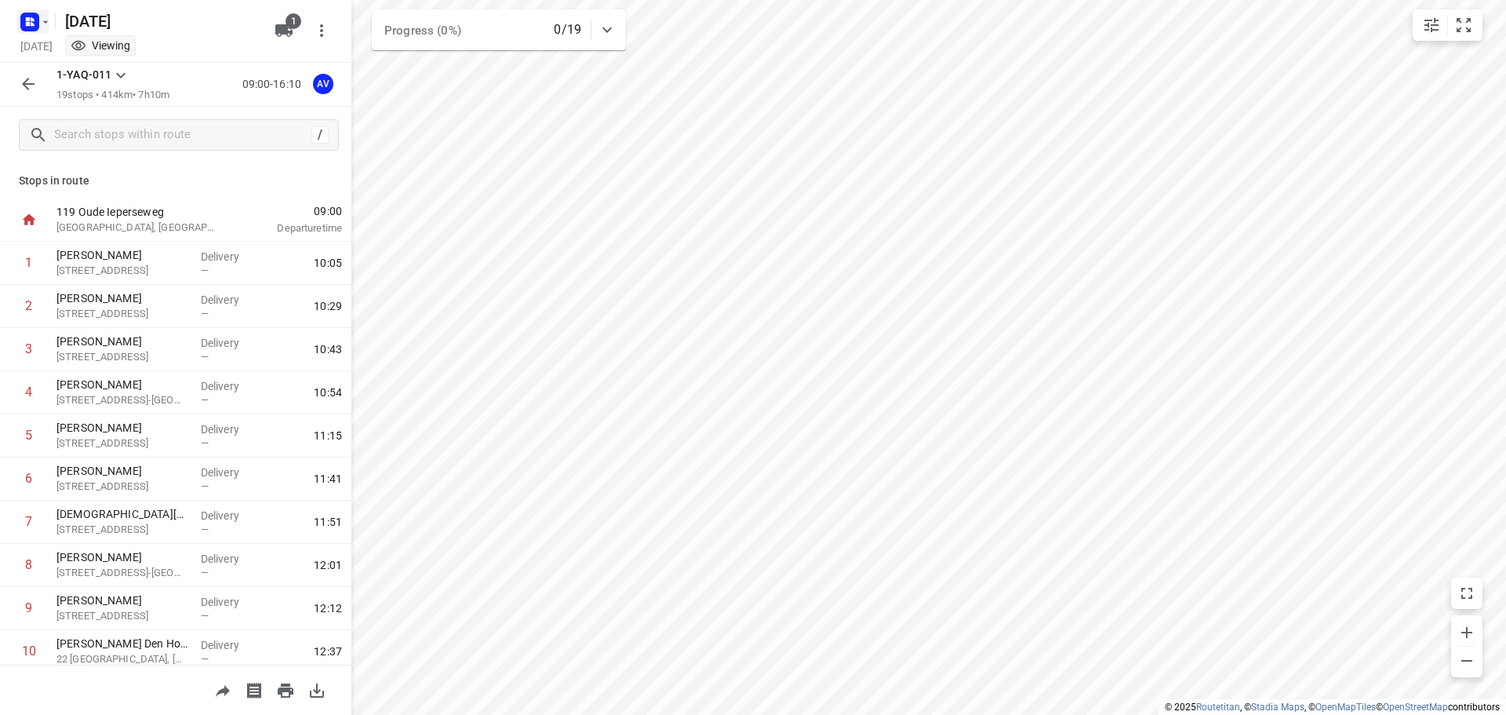
click at [42, 16] on icon "button" at bounding box center [45, 22] width 13 height 13
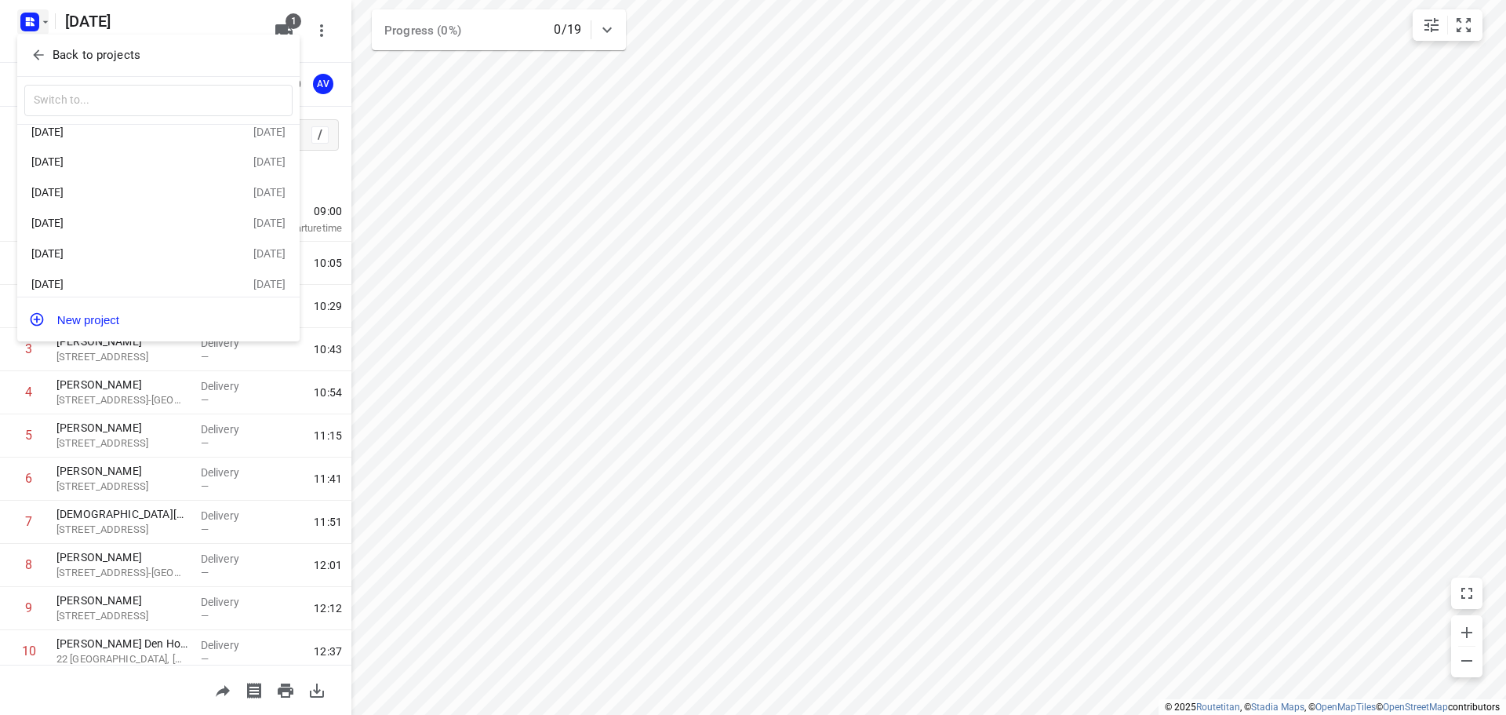
scroll to position [28, 0]
click at [137, 273] on div "[DATE]" at bounding box center [121, 275] width 180 height 13
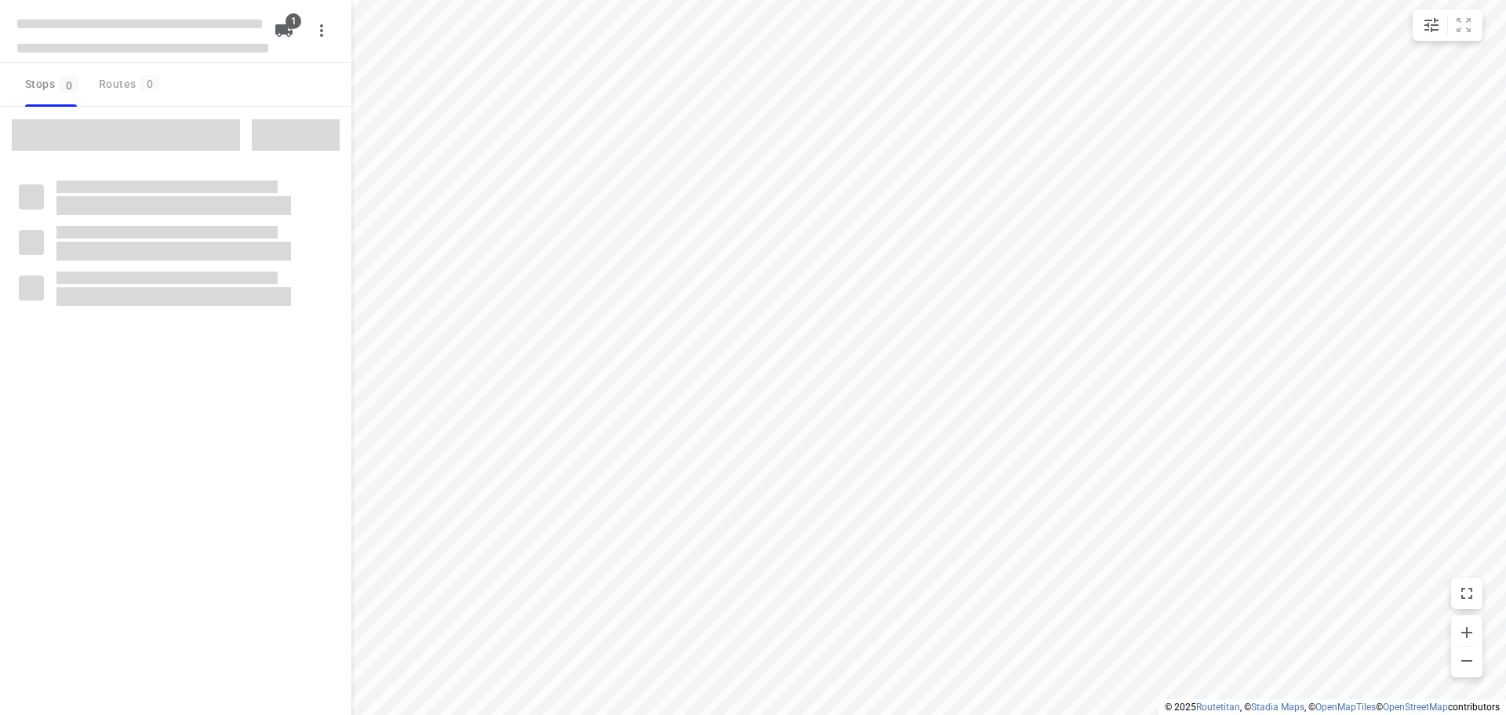
type input "distance"
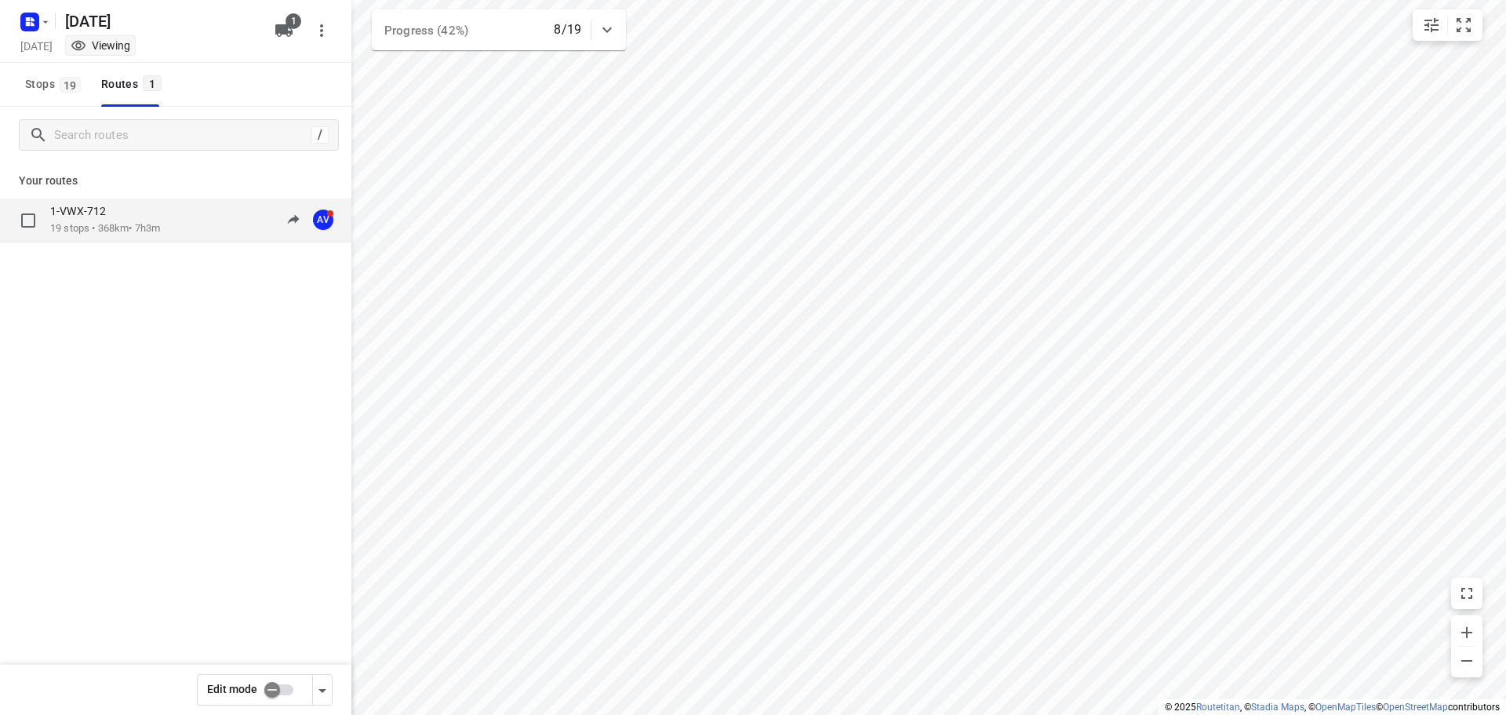
click at [184, 221] on div "1-VWX-712 19 stops • 368km • 7h3m 10:03-18:02 AV" at bounding box center [200, 220] width 301 height 32
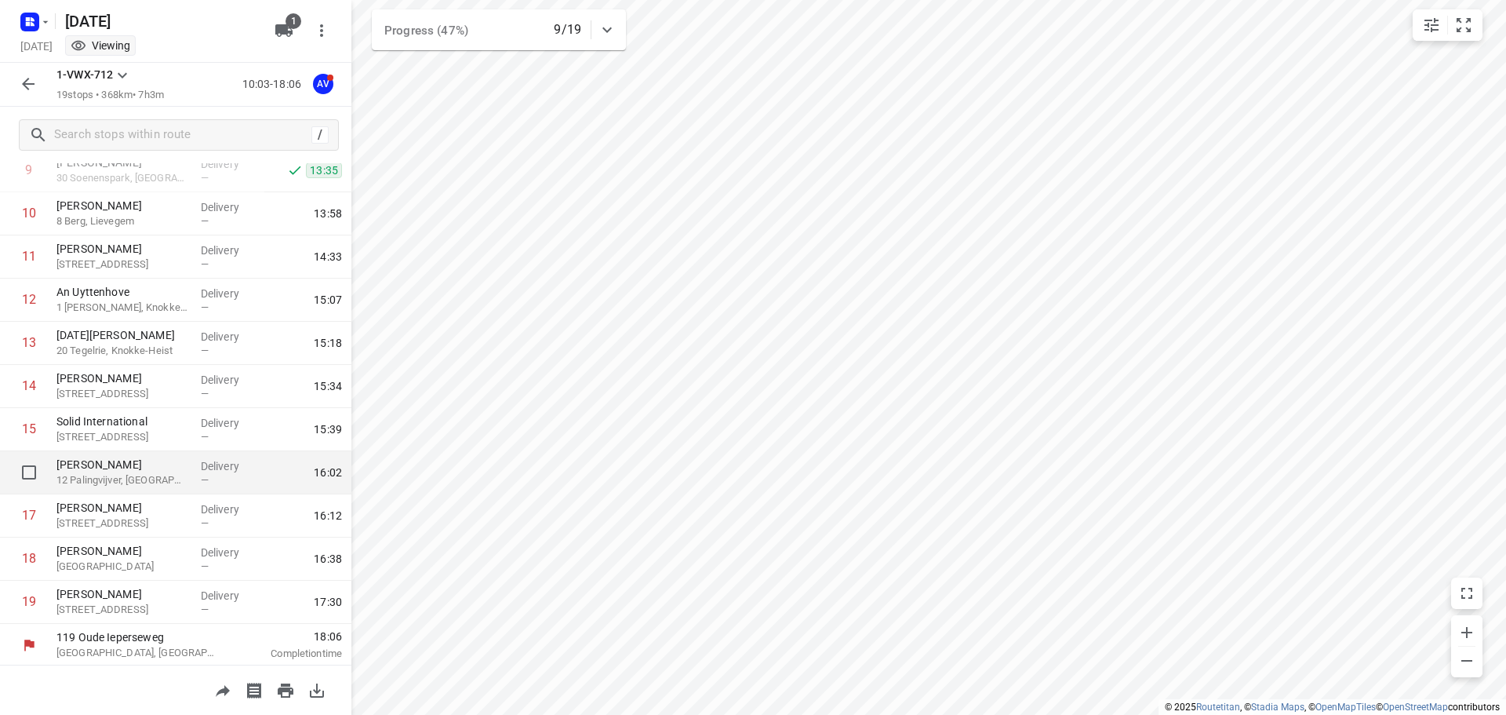
scroll to position [440, 0]
click at [44, 16] on icon "button" at bounding box center [45, 22] width 13 height 13
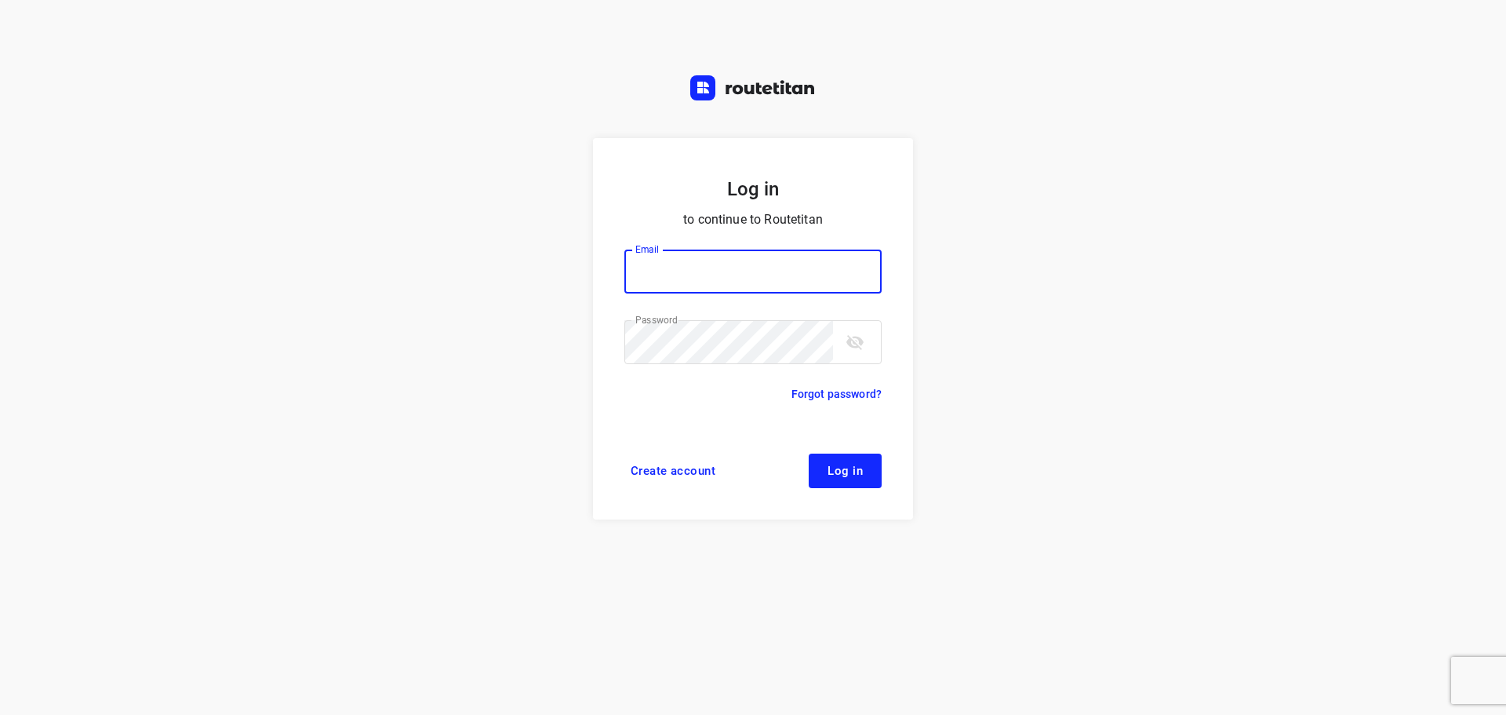
type input "didier@areco.be"
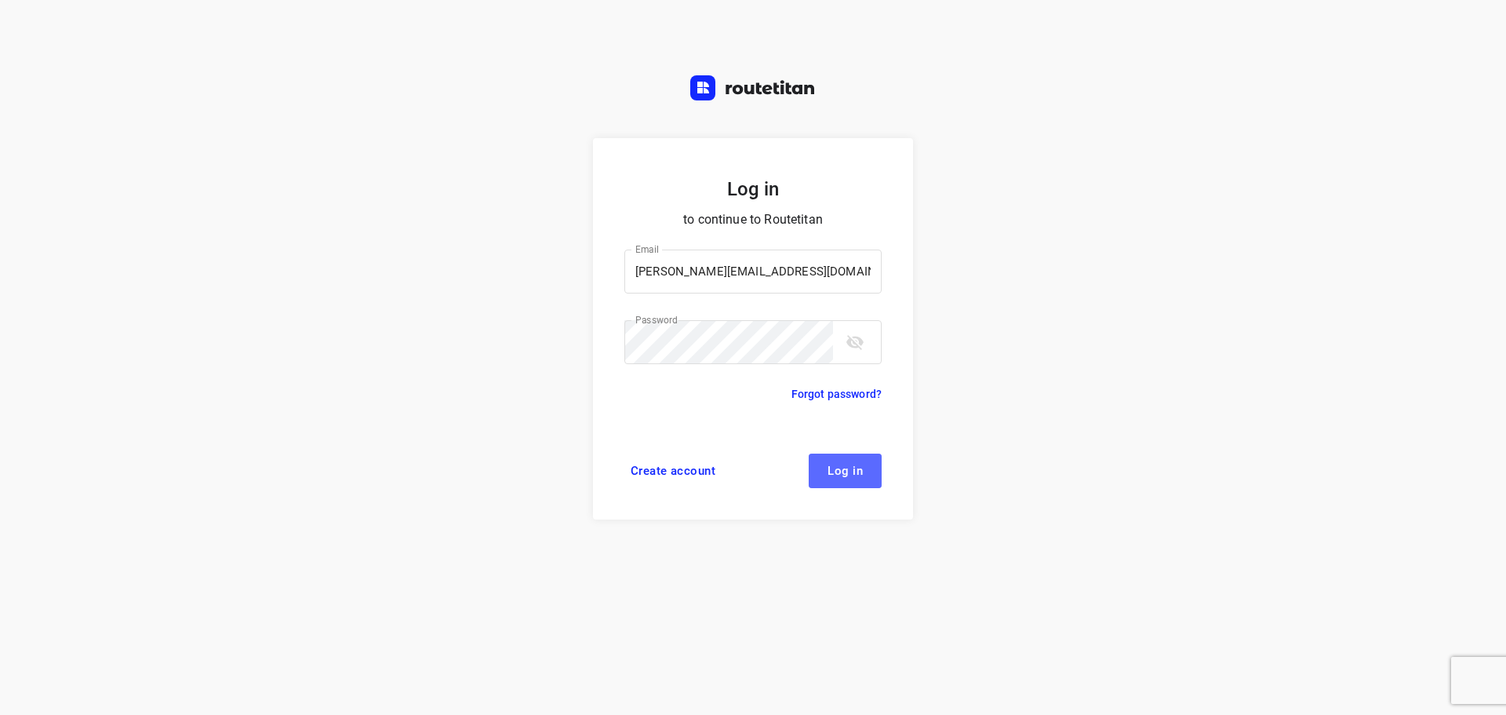
click at [850, 472] on span "Log in" at bounding box center [845, 470] width 35 height 13
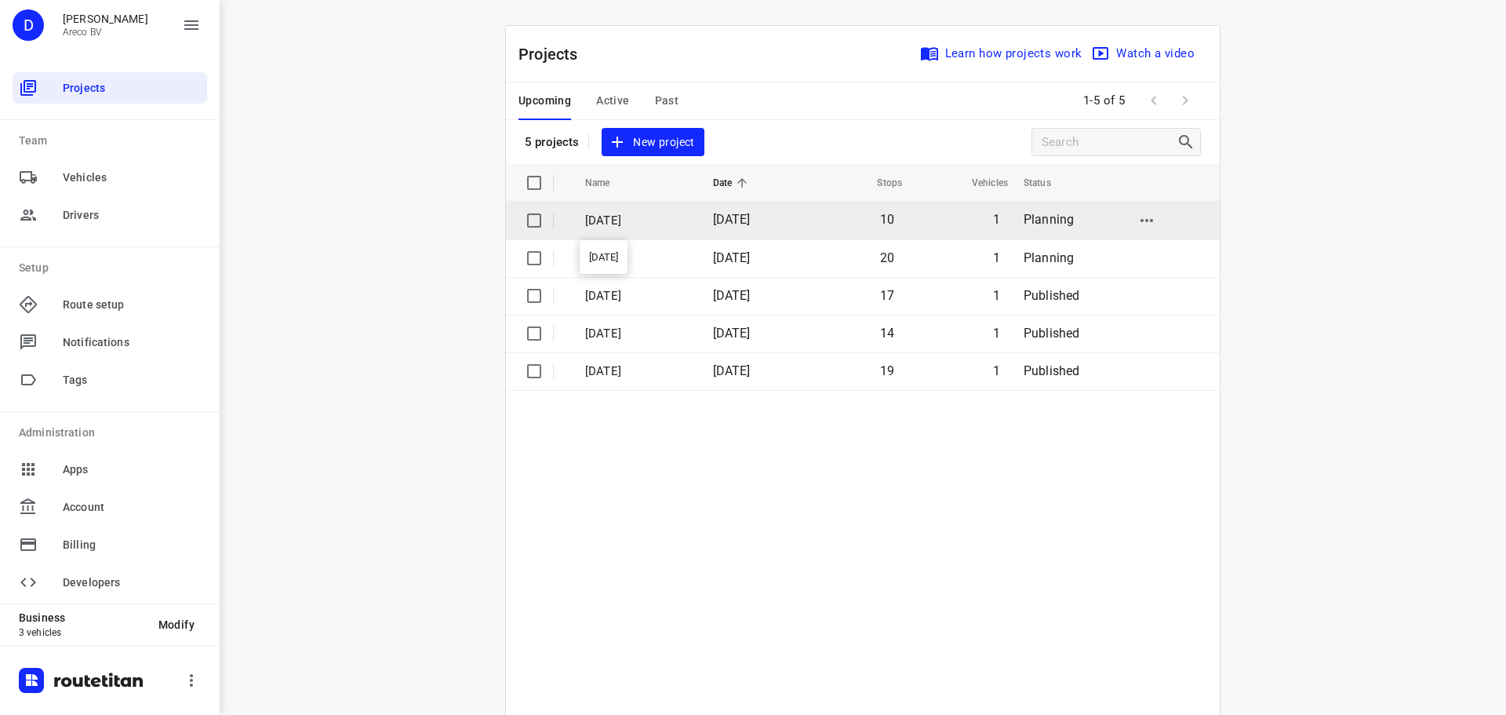
click at [667, 215] on p "[DATE]" at bounding box center [637, 221] width 104 height 18
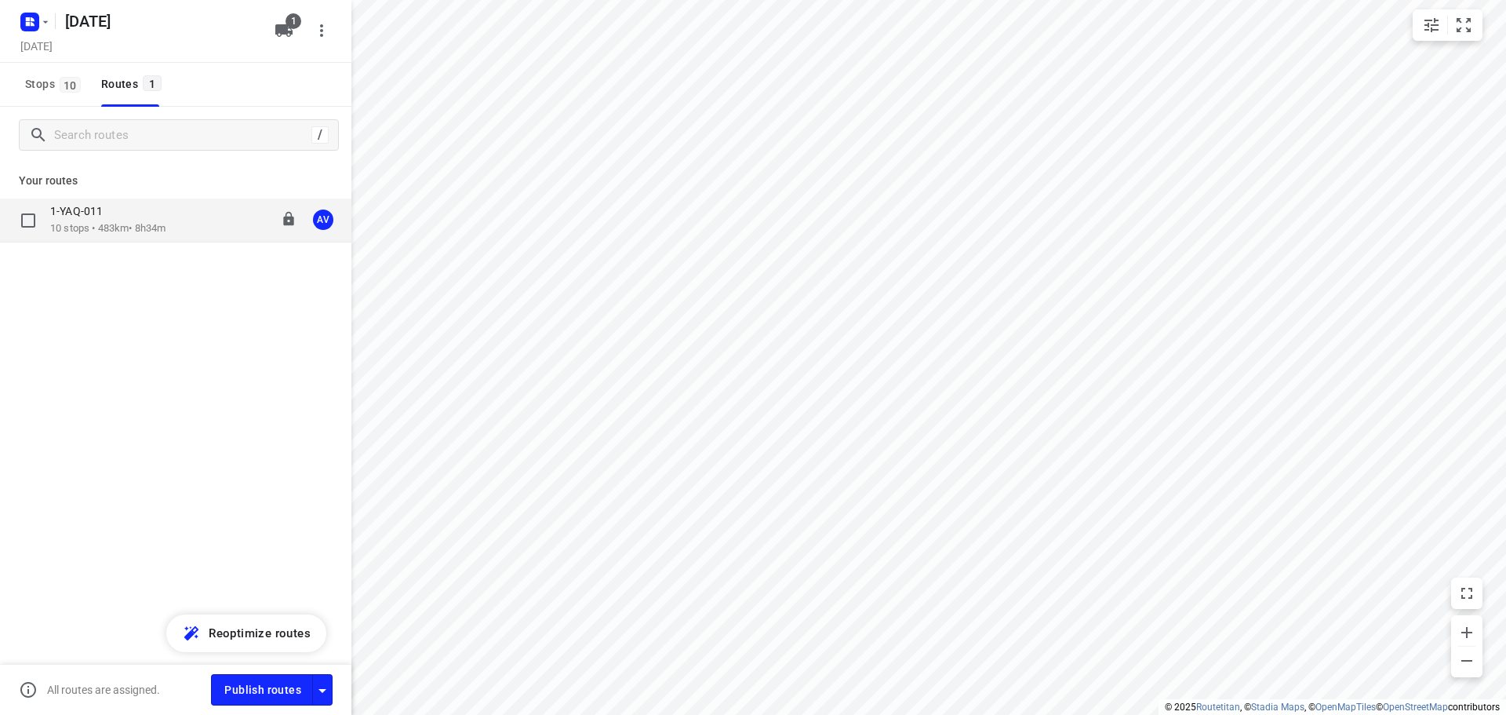
click at [191, 227] on div "1-YAQ-011 10 stops • 483km • 8h34m 09:00-17:44 AV" at bounding box center [200, 220] width 301 height 32
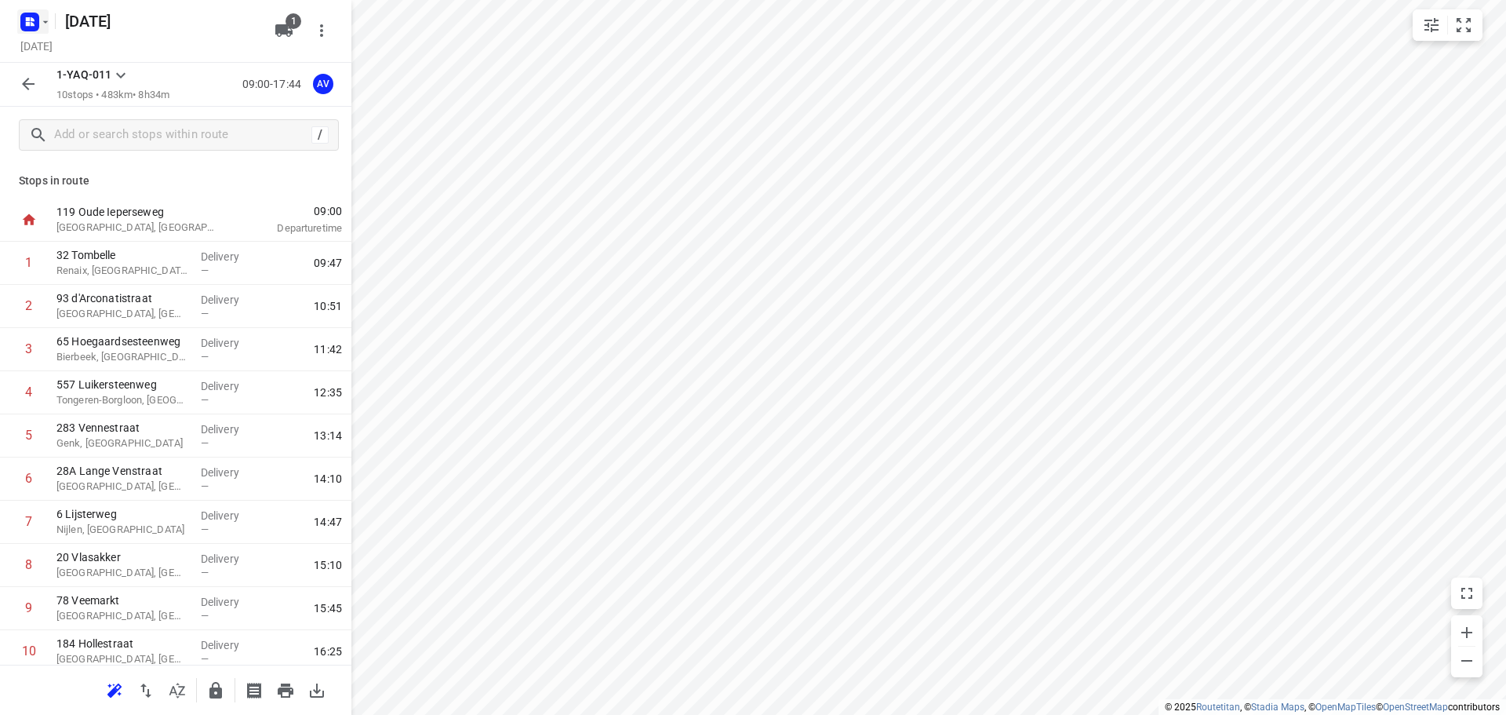
click at [37, 19] on rect "button" at bounding box center [29, 22] width 19 height 19
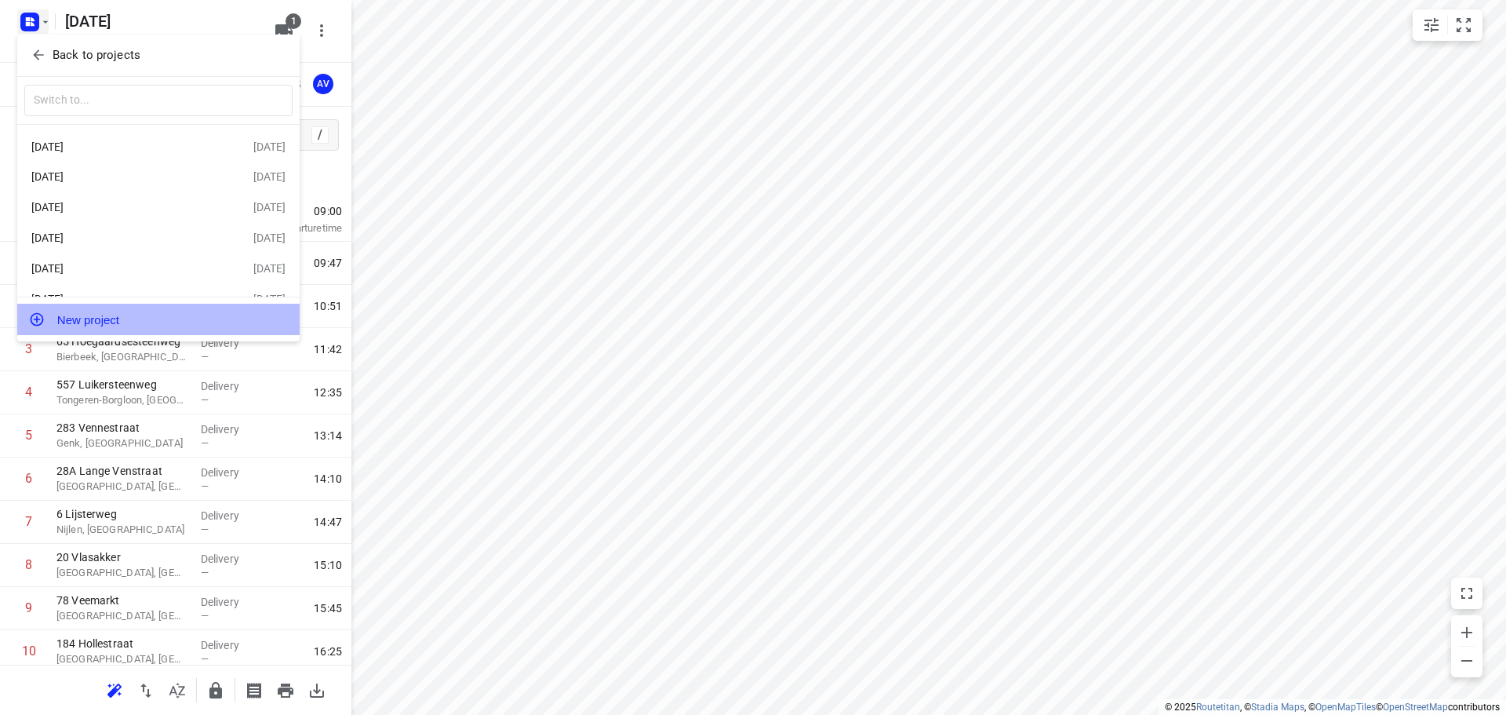
click at [144, 322] on button "New project" at bounding box center [158, 319] width 282 height 31
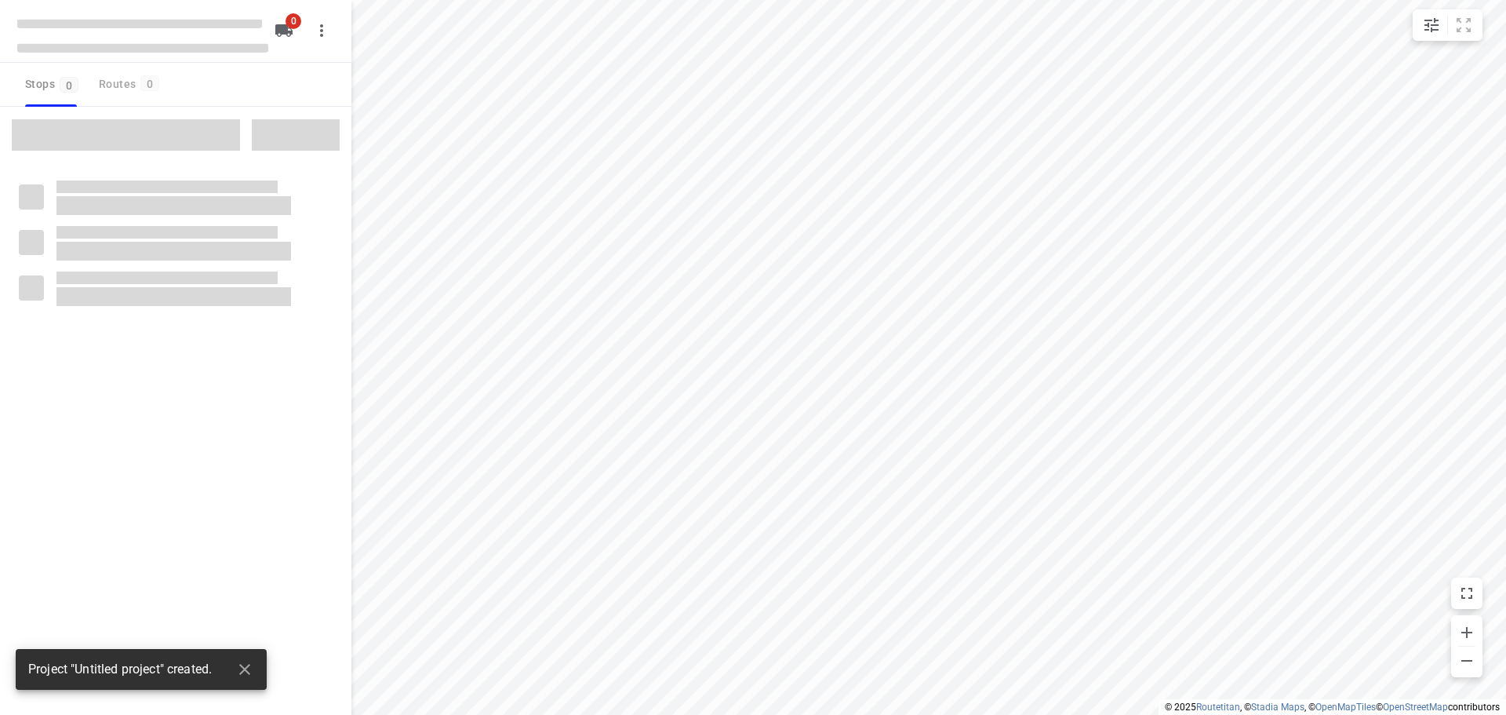
type input "distance"
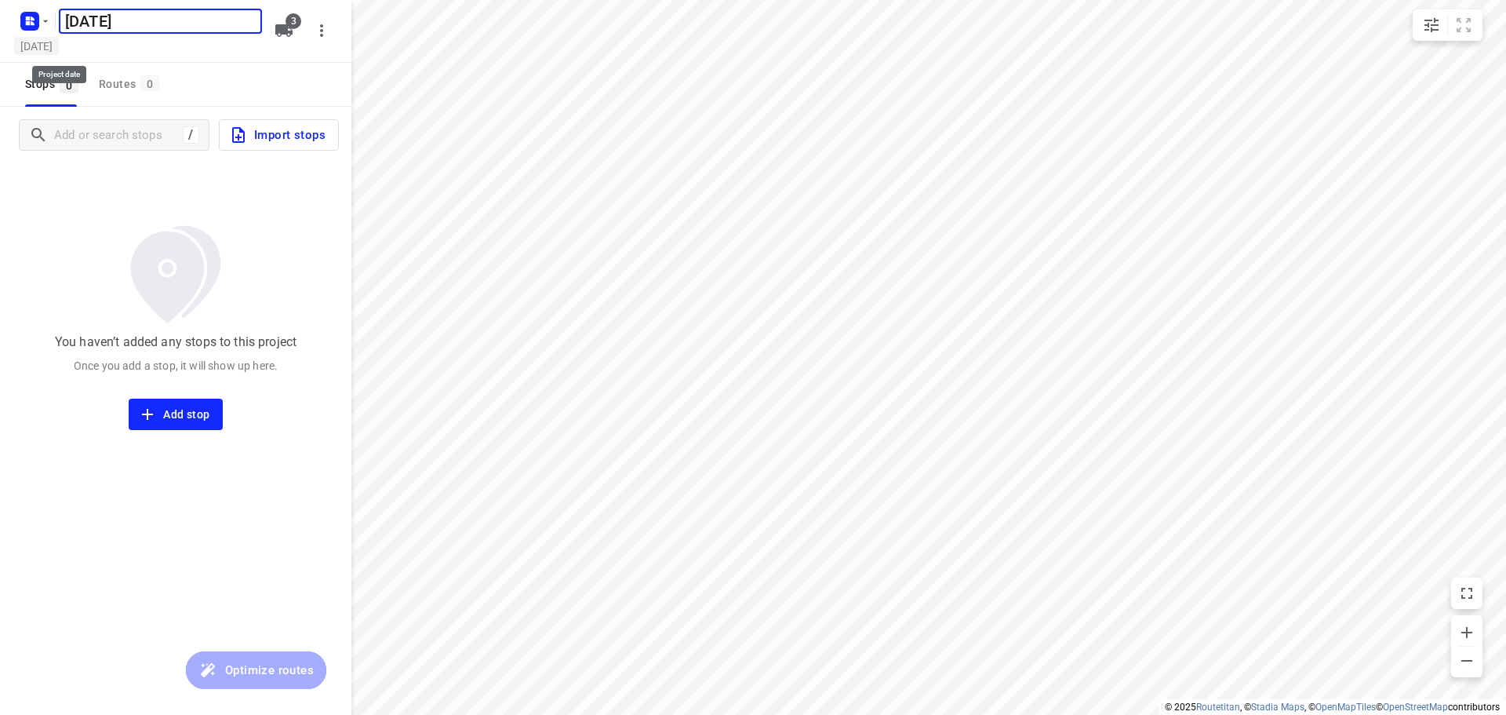
type input "[DATE]"
click at [59, 38] on h5 "[DATE]" at bounding box center [36, 46] width 45 height 18
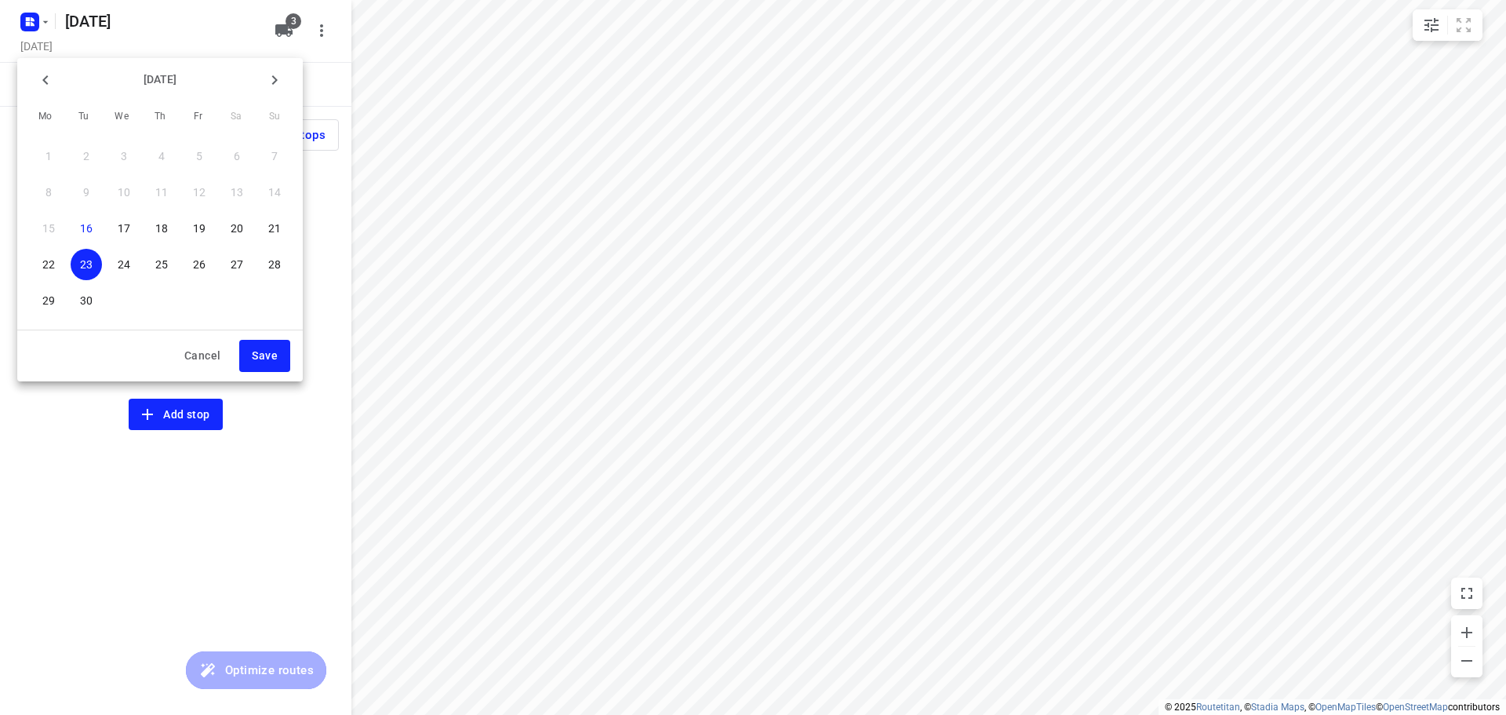
click at [127, 268] on p "24" at bounding box center [124, 265] width 13 height 16
click at [264, 362] on span "Save" at bounding box center [265, 356] width 26 height 20
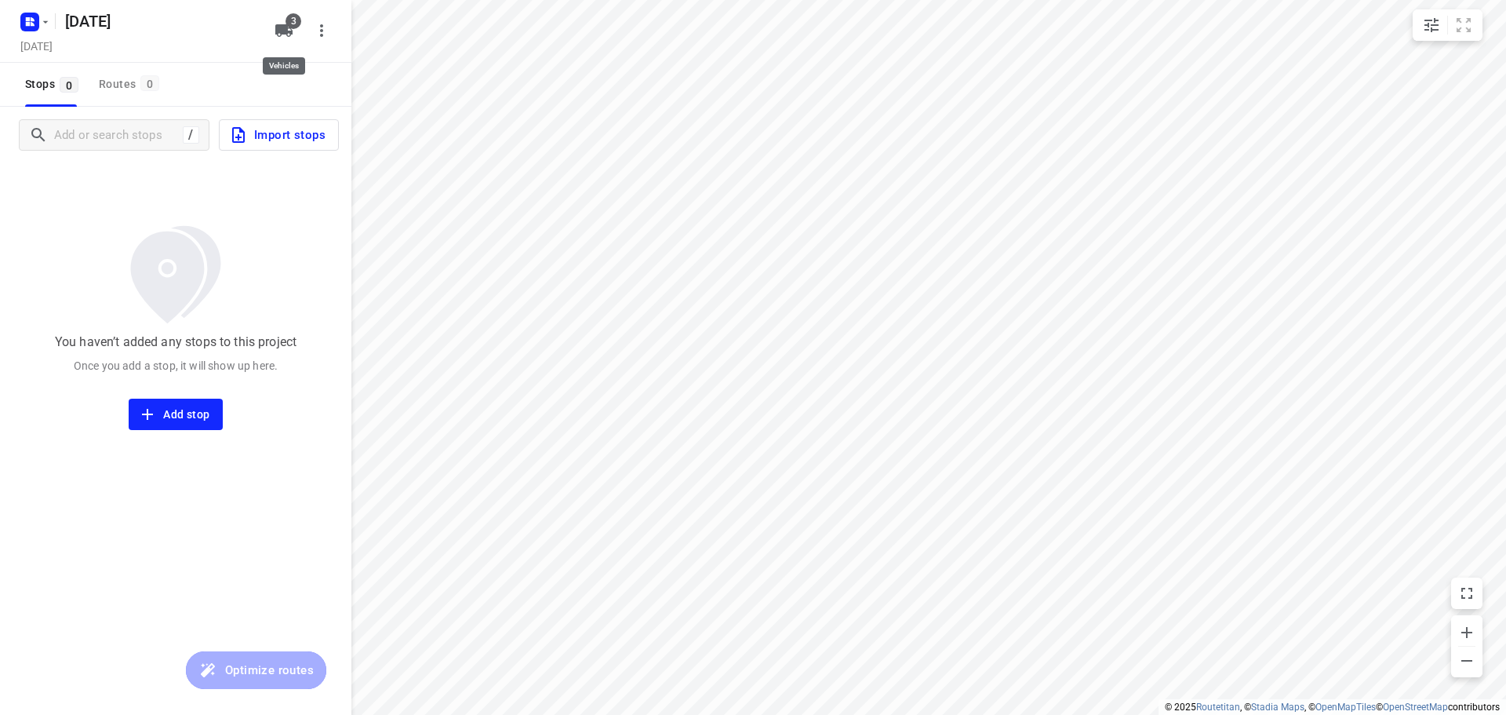
click at [289, 27] on span "3" at bounding box center [294, 21] width 16 height 16
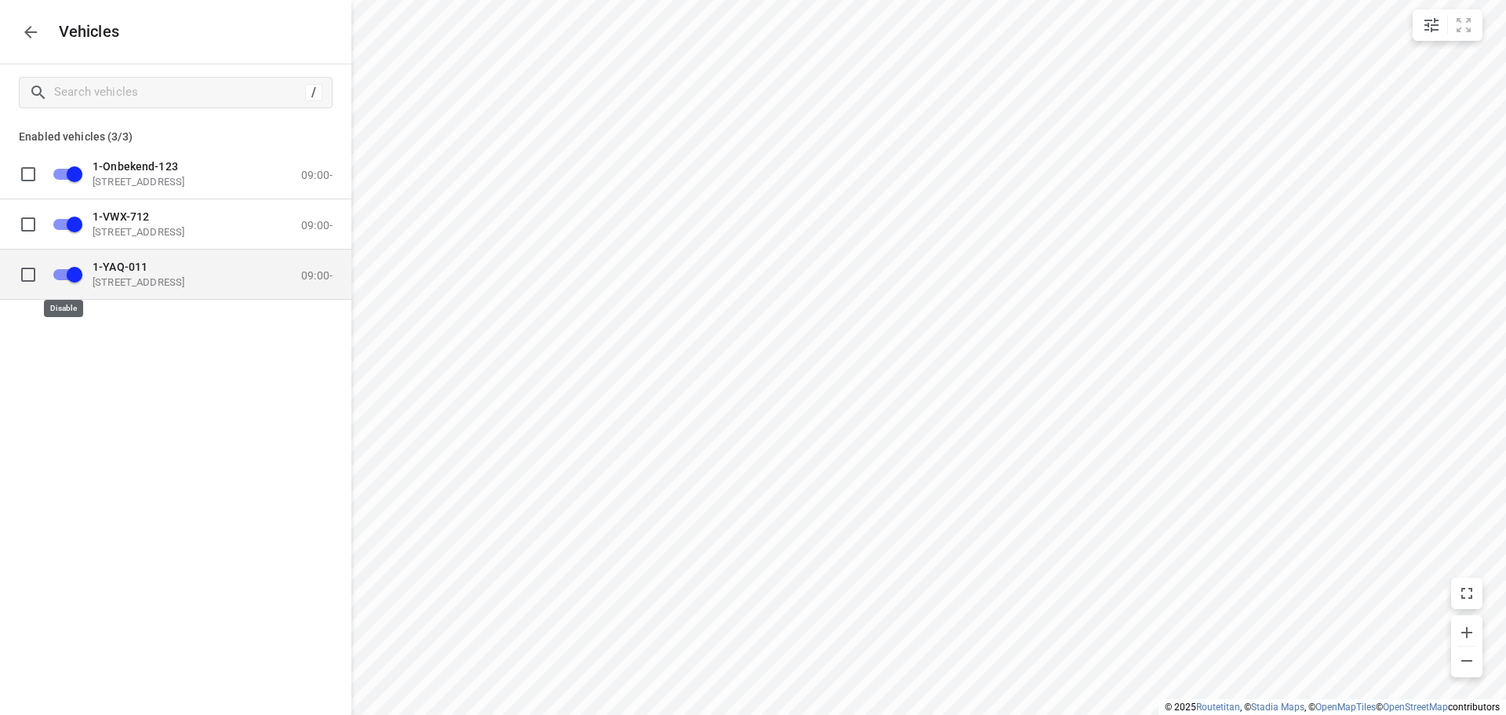
click at [62, 276] on input "grid" at bounding box center [74, 274] width 89 height 30
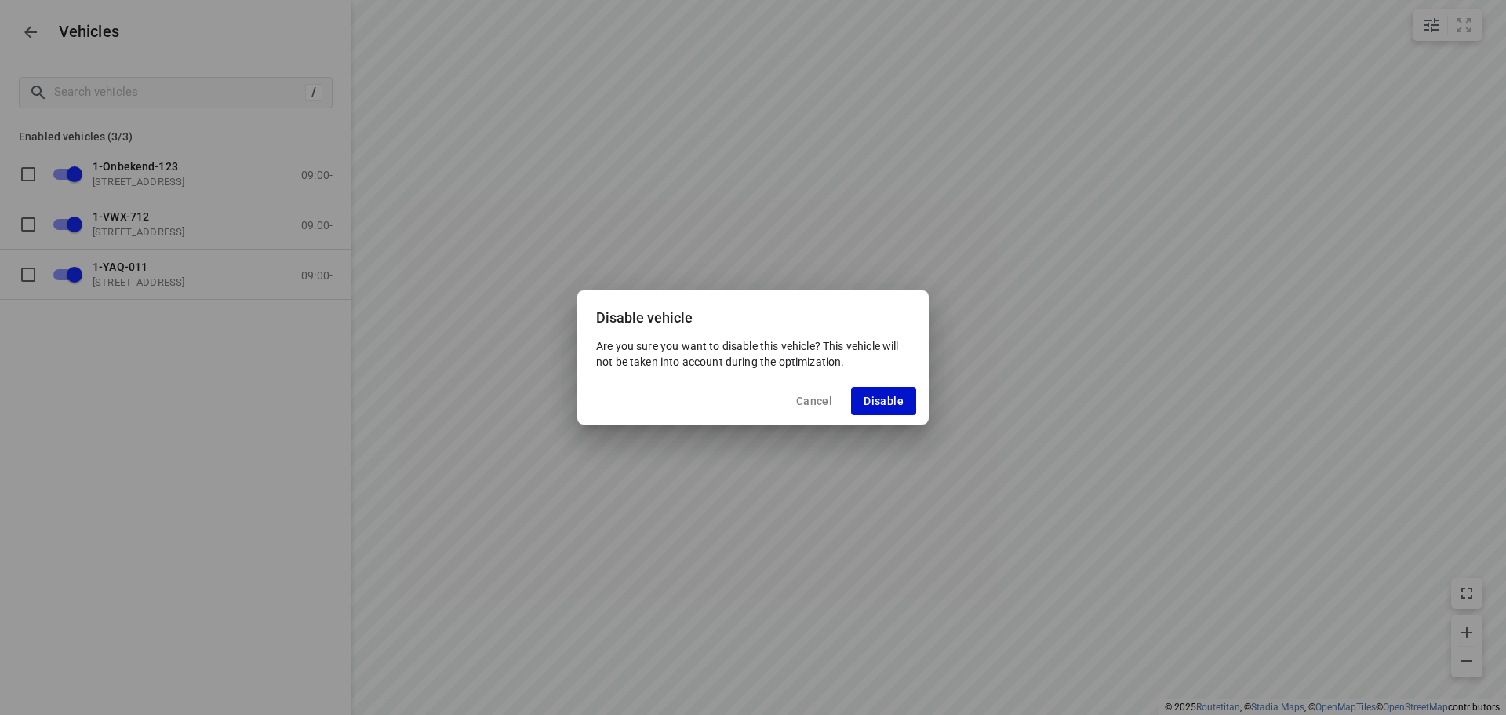
click at [889, 401] on span "Disable" at bounding box center [884, 401] width 40 height 13
checkbox input "false"
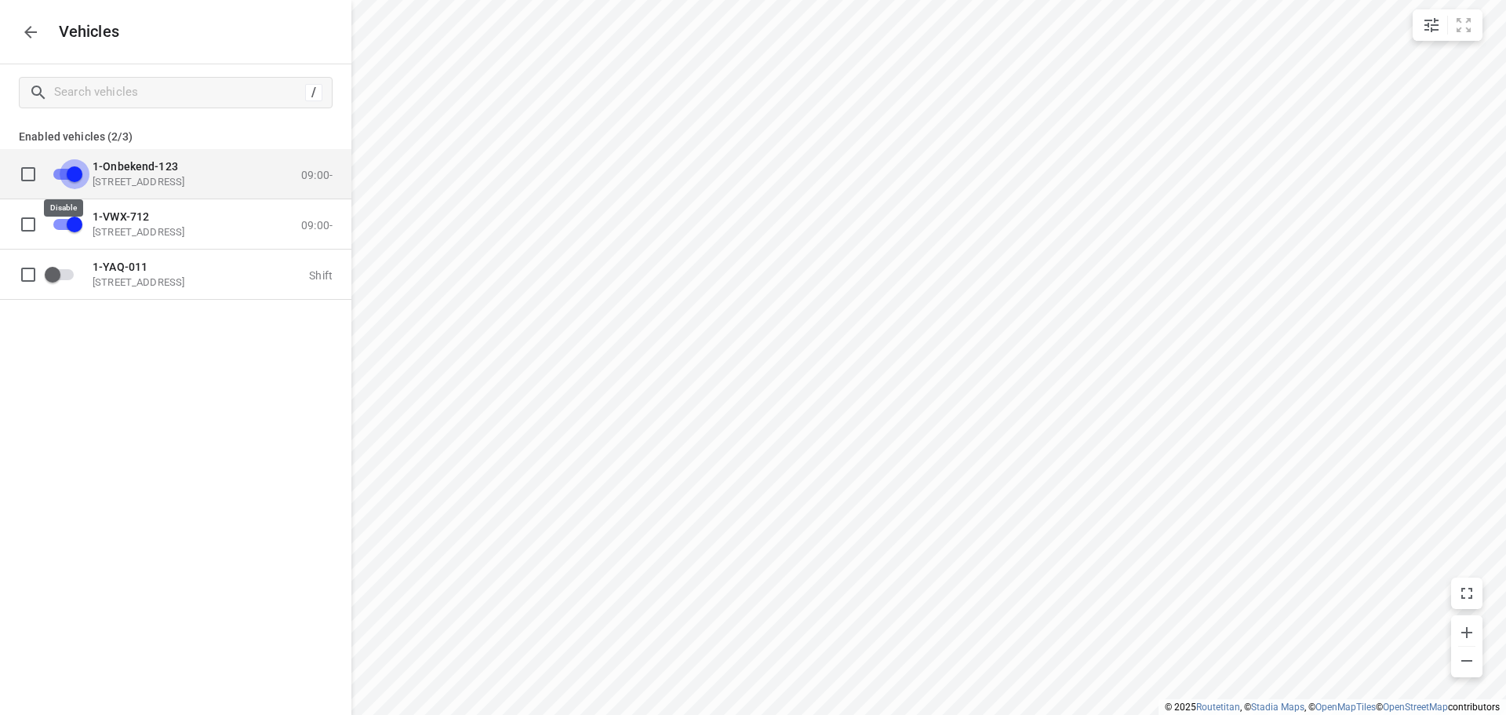
click at [65, 173] on input "grid" at bounding box center [74, 173] width 89 height 30
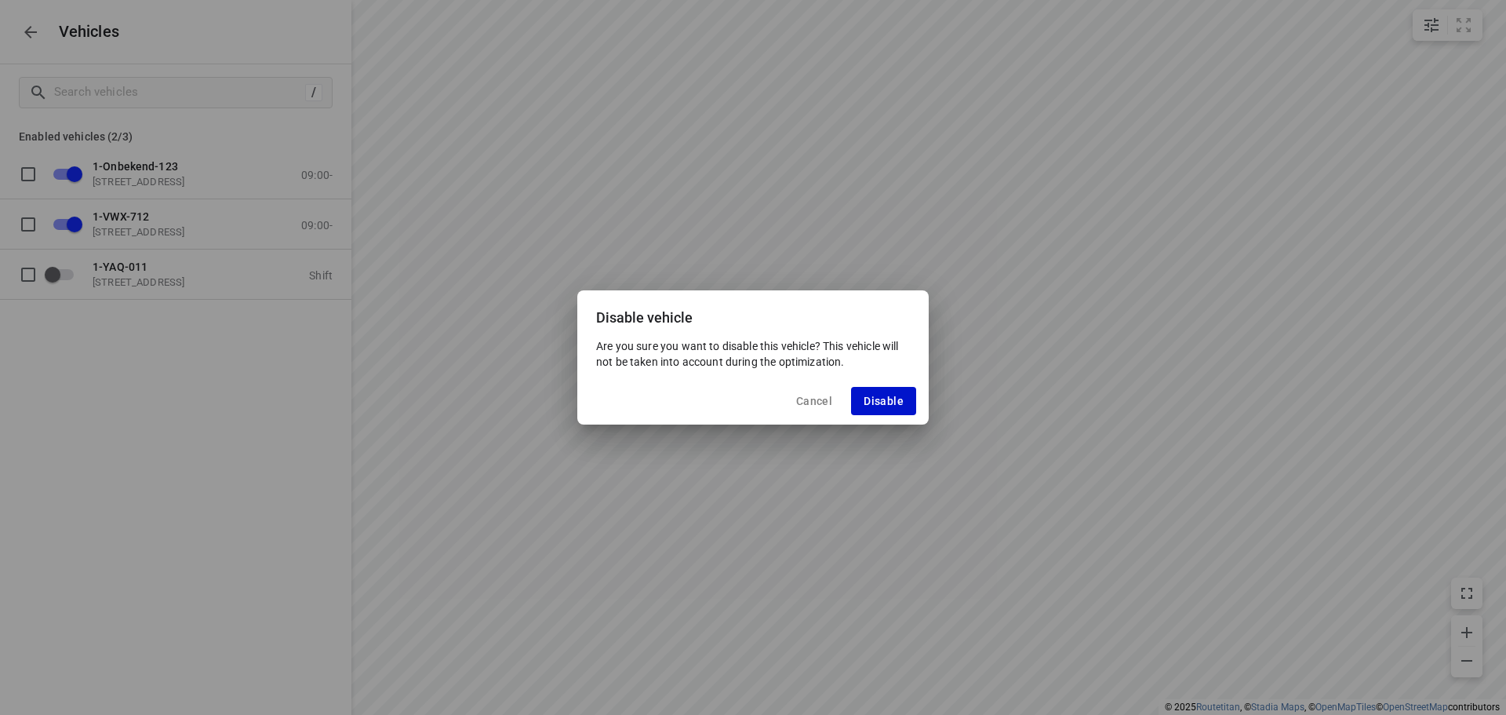
click at [865, 405] on span "Disable" at bounding box center [884, 401] width 40 height 13
checkbox input "false"
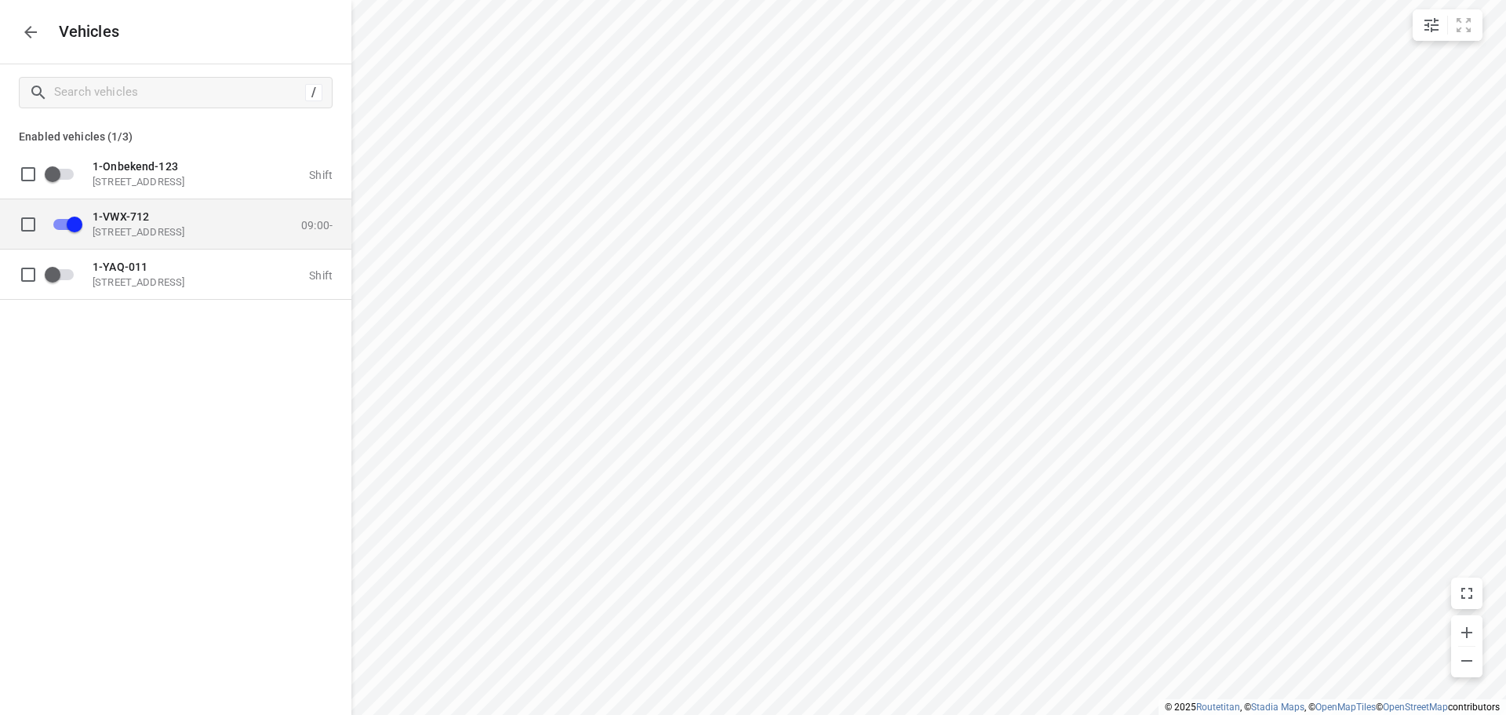
click at [150, 223] on div "1-VWX-712 [STREET_ADDRESS]" at bounding box center [171, 223] width 157 height 28
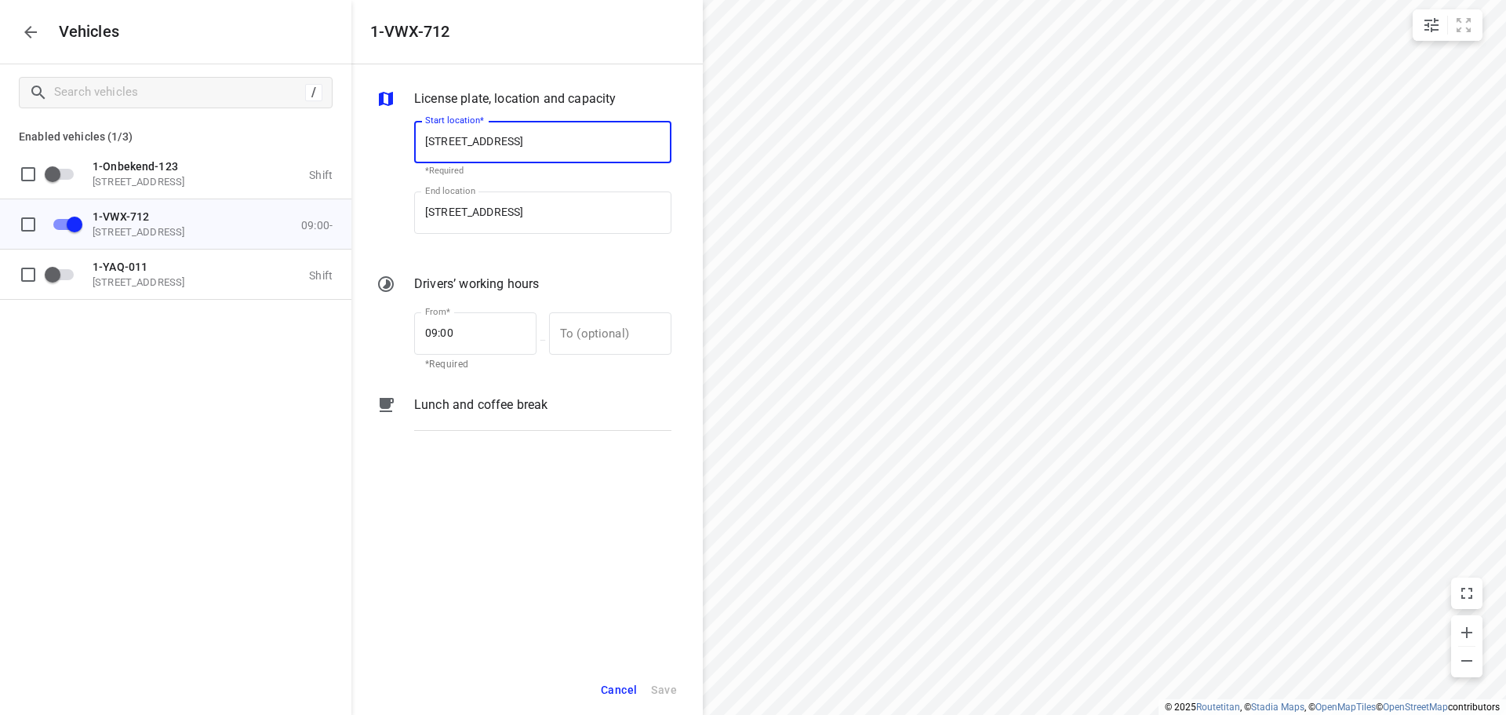
click at [530, 137] on input "[STREET_ADDRESS]" at bounding box center [542, 142] width 257 height 42
type input "[STREET_ADDRESS]"
click at [511, 186] on b "[STREET_ADDRESS]" at bounding box center [471, 187] width 93 height 12
type input "[STREET_ADDRESS]"
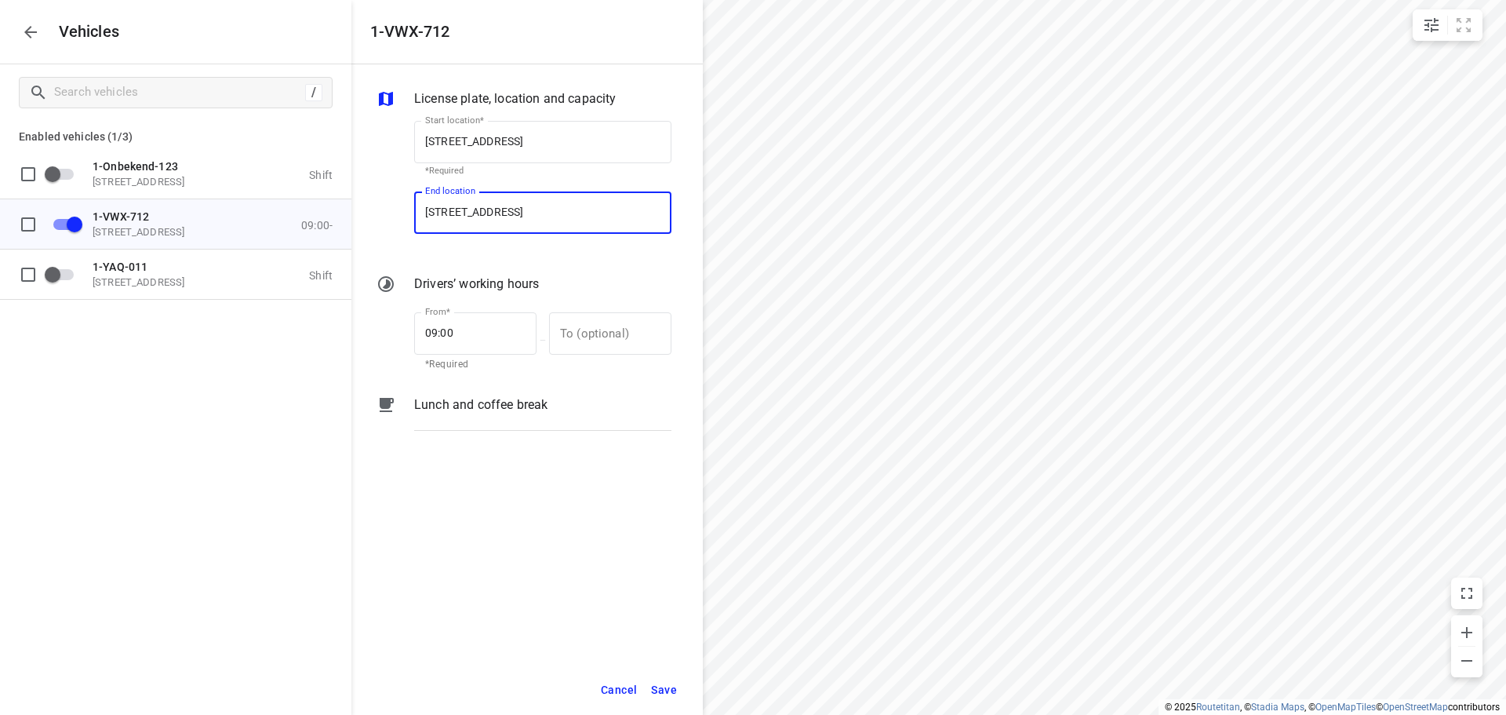
click at [531, 210] on input "[STREET_ADDRESS]" at bounding box center [542, 212] width 257 height 42
type input "[STREET_ADDRESS]"
drag, startPoint x: 536, startPoint y: 253, endPoint x: 504, endPoint y: 302, distance: 58.3
click at [518, 254] on b "[STREET_ADDRESS]" at bounding box center [471, 258] width 93 height 12
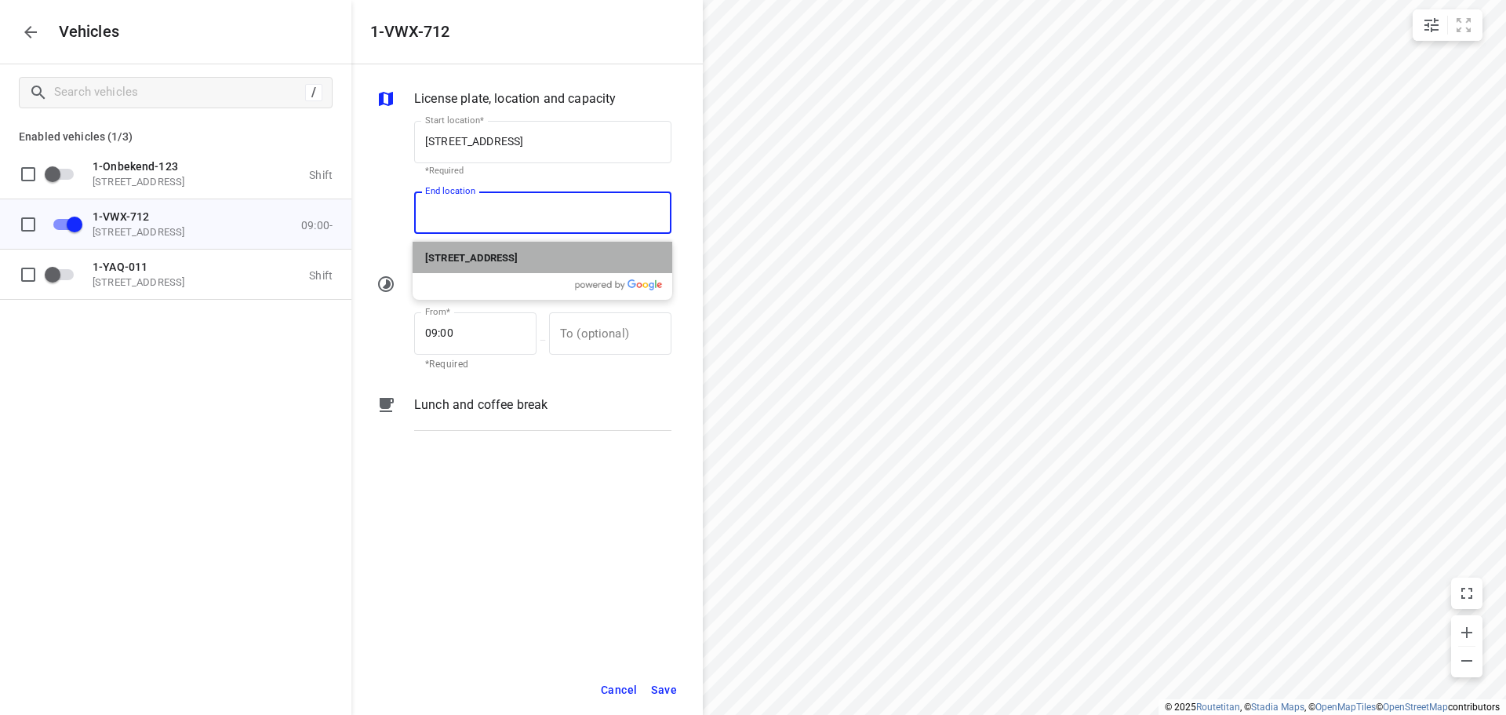
type input "[STREET_ADDRESS]"
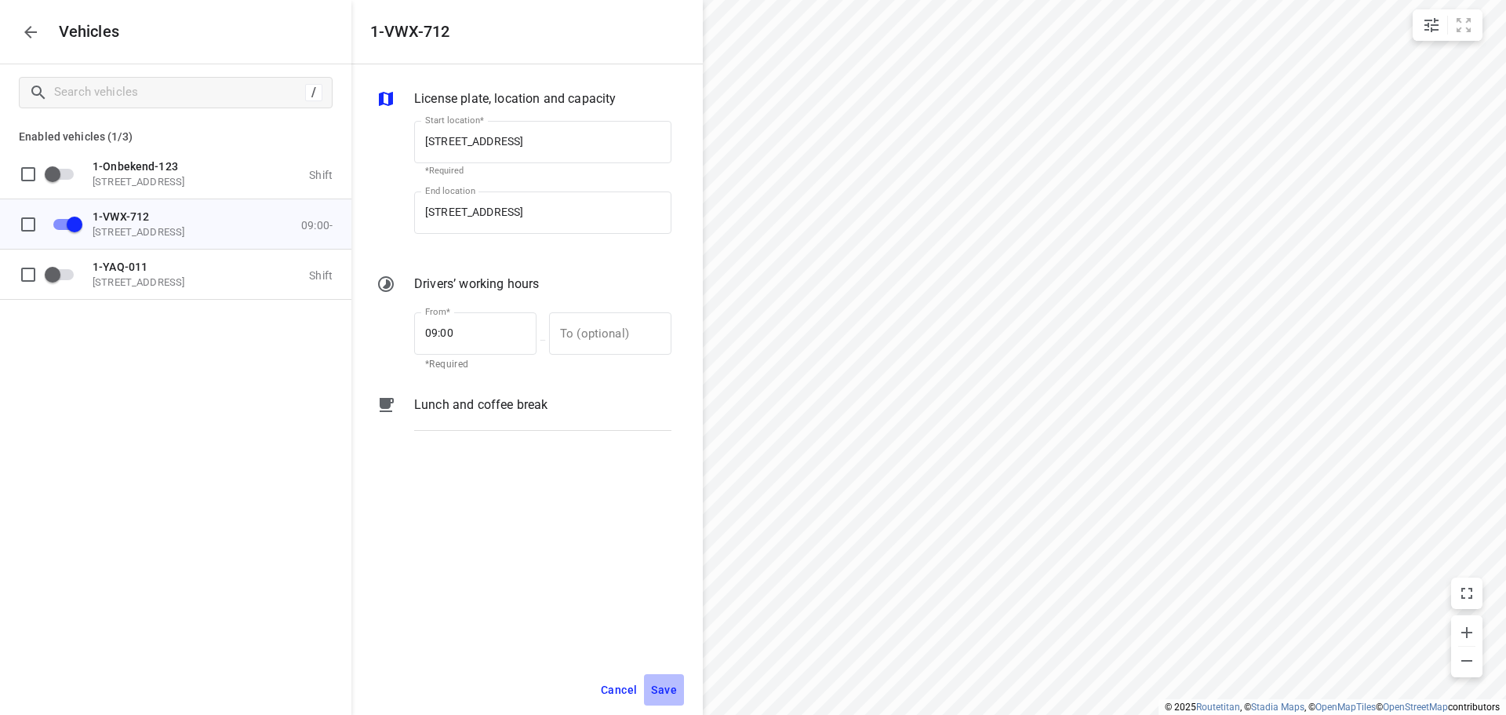
click at [654, 686] on span "Save" at bounding box center [664, 690] width 26 height 20
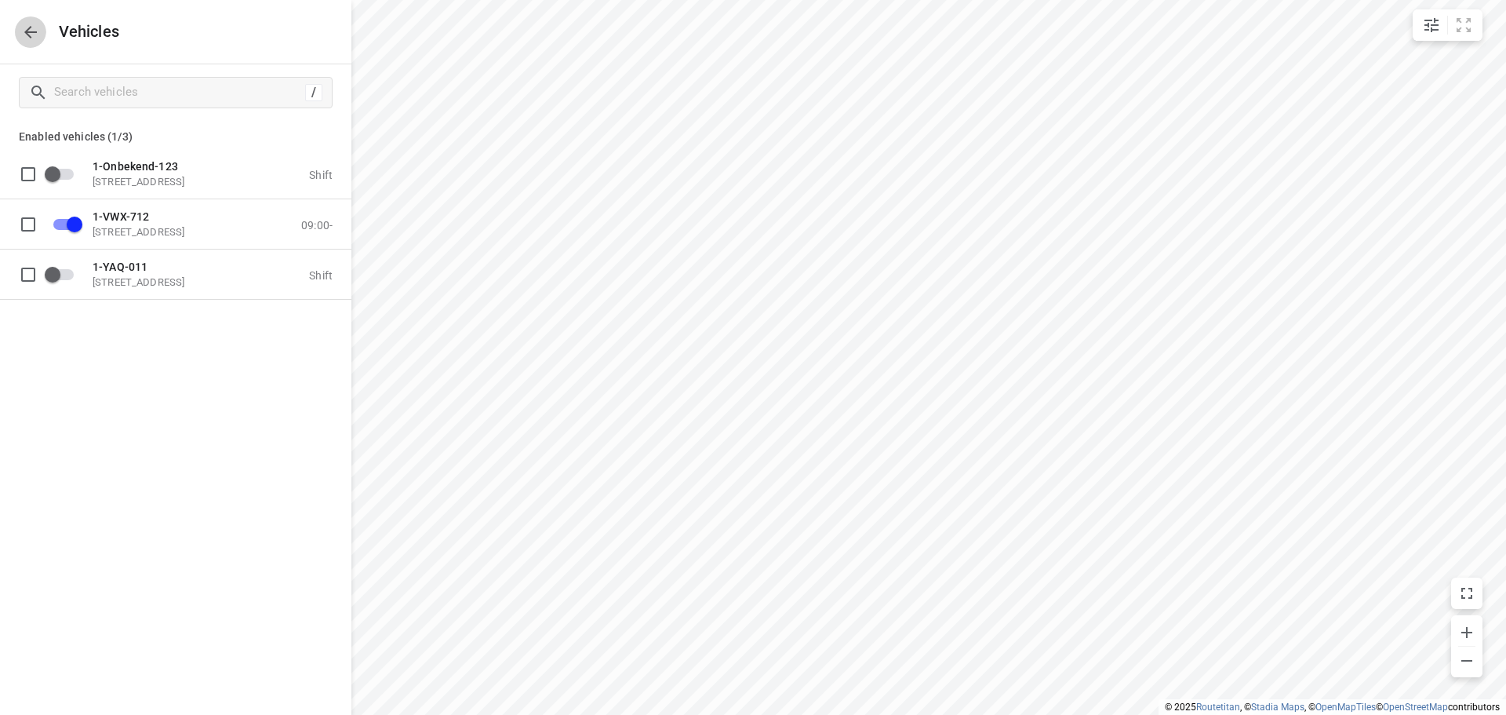
click at [23, 21] on button "button" at bounding box center [30, 31] width 31 height 31
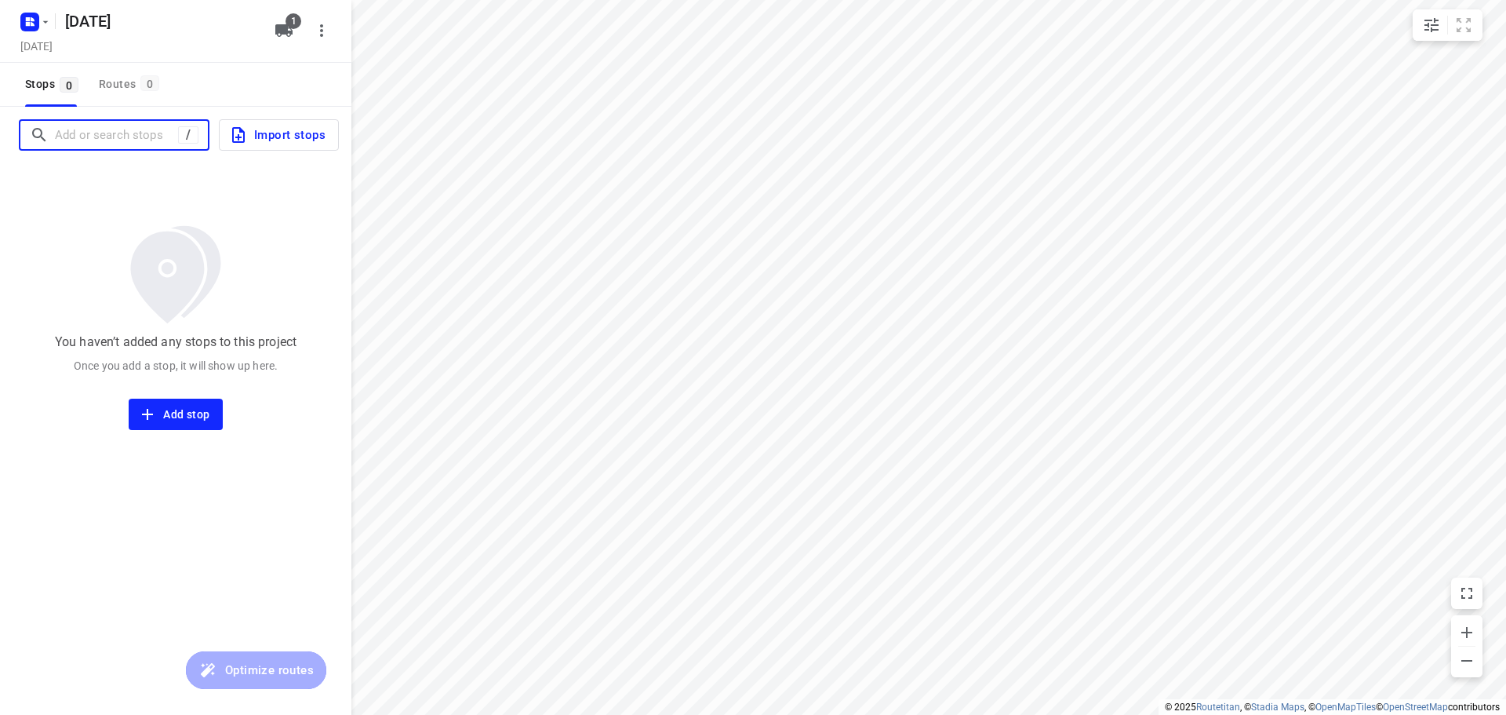
click at [100, 140] on input "Add or search stops" at bounding box center [116, 135] width 123 height 24
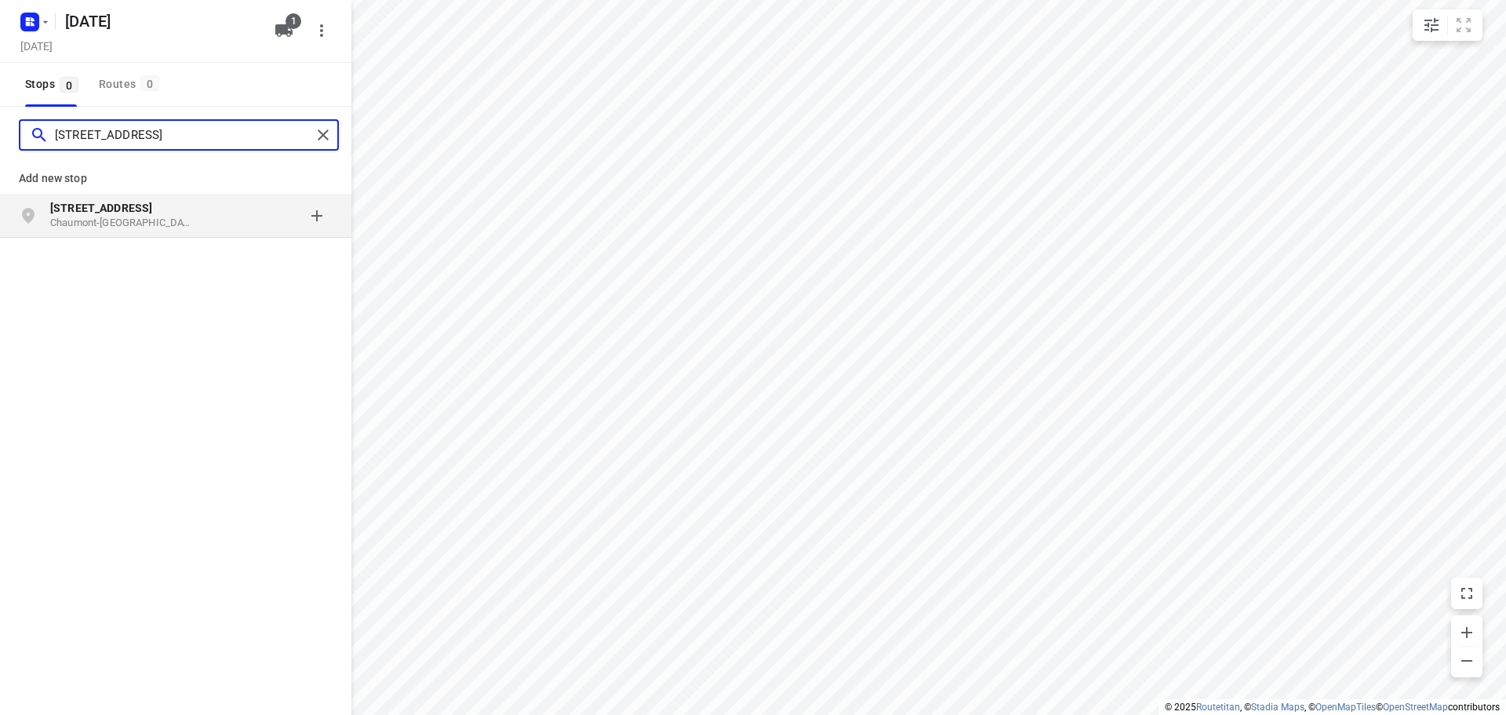
type input "[STREET_ADDRESS]"
click at [198, 213] on p "[STREET_ADDRESS]" at bounding box center [130, 208] width 160 height 16
type input "[STREET_ADDRESS][PERSON_NAME]"
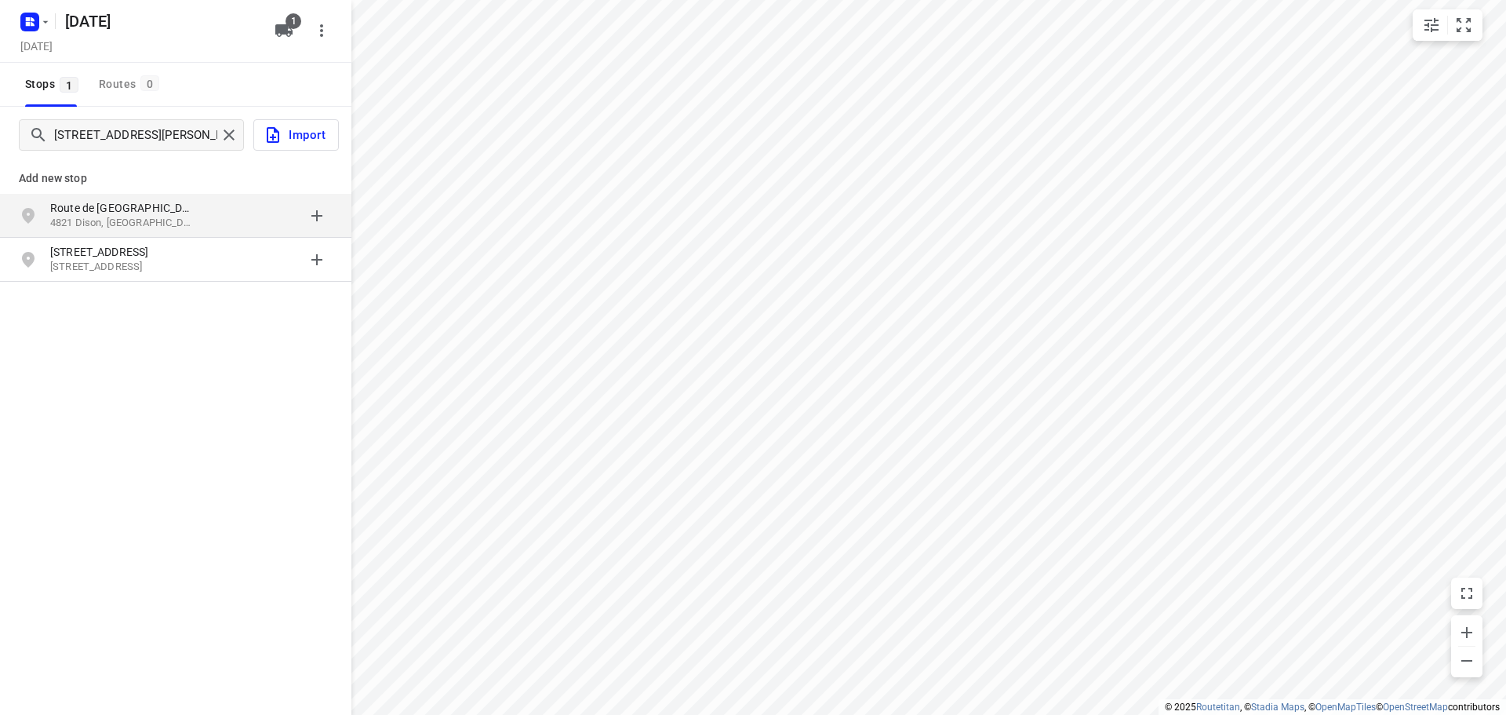
click at [221, 211] on div "grid" at bounding box center [271, 215] width 122 height 31
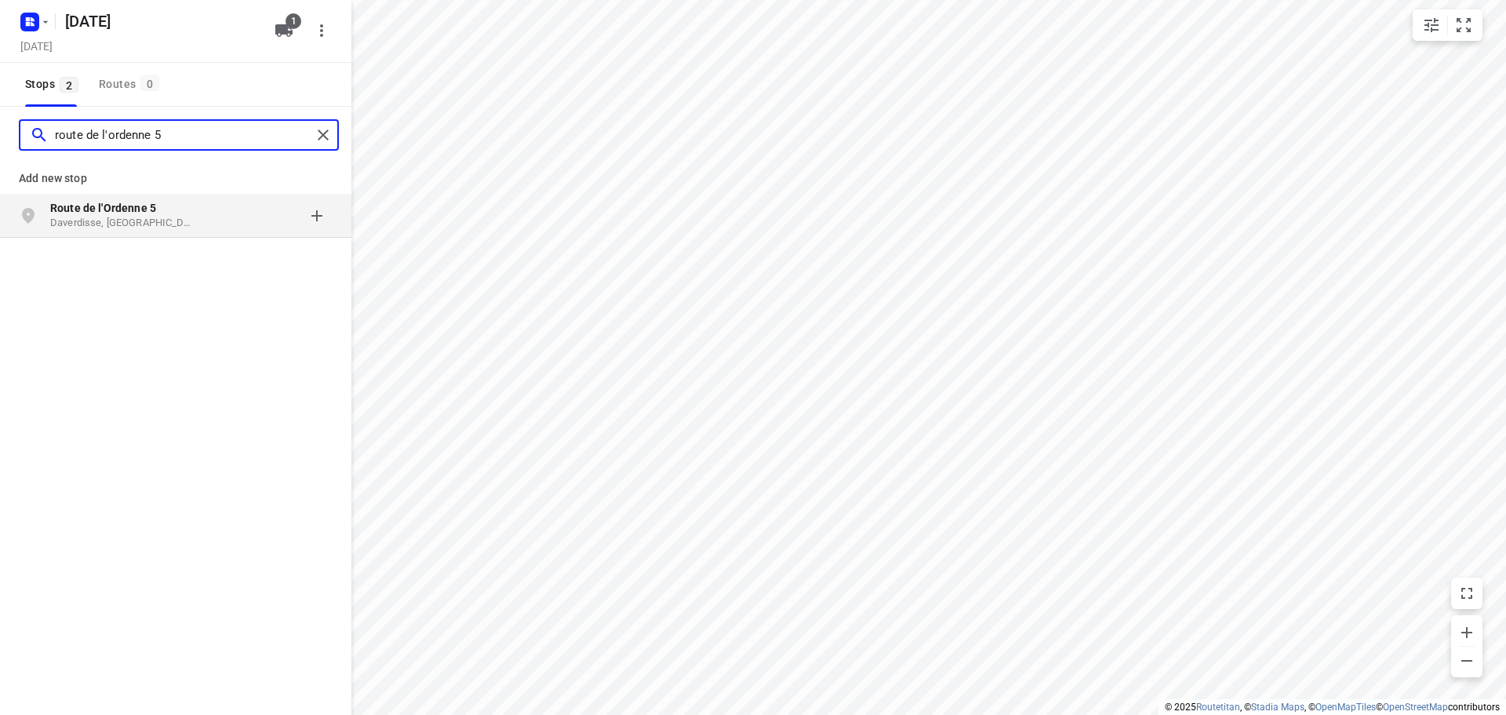
type input "route de l'ordenne 5"
click at [164, 222] on p "Daverdisse, [GEOGRAPHIC_DATA]" at bounding box center [122, 223] width 144 height 15
type input "[STREET_ADDRESS]"
click at [161, 220] on p "6700 [GEOGRAPHIC_DATA], [GEOGRAPHIC_DATA]" at bounding box center [122, 223] width 144 height 15
type input "fosses fleuris 41"
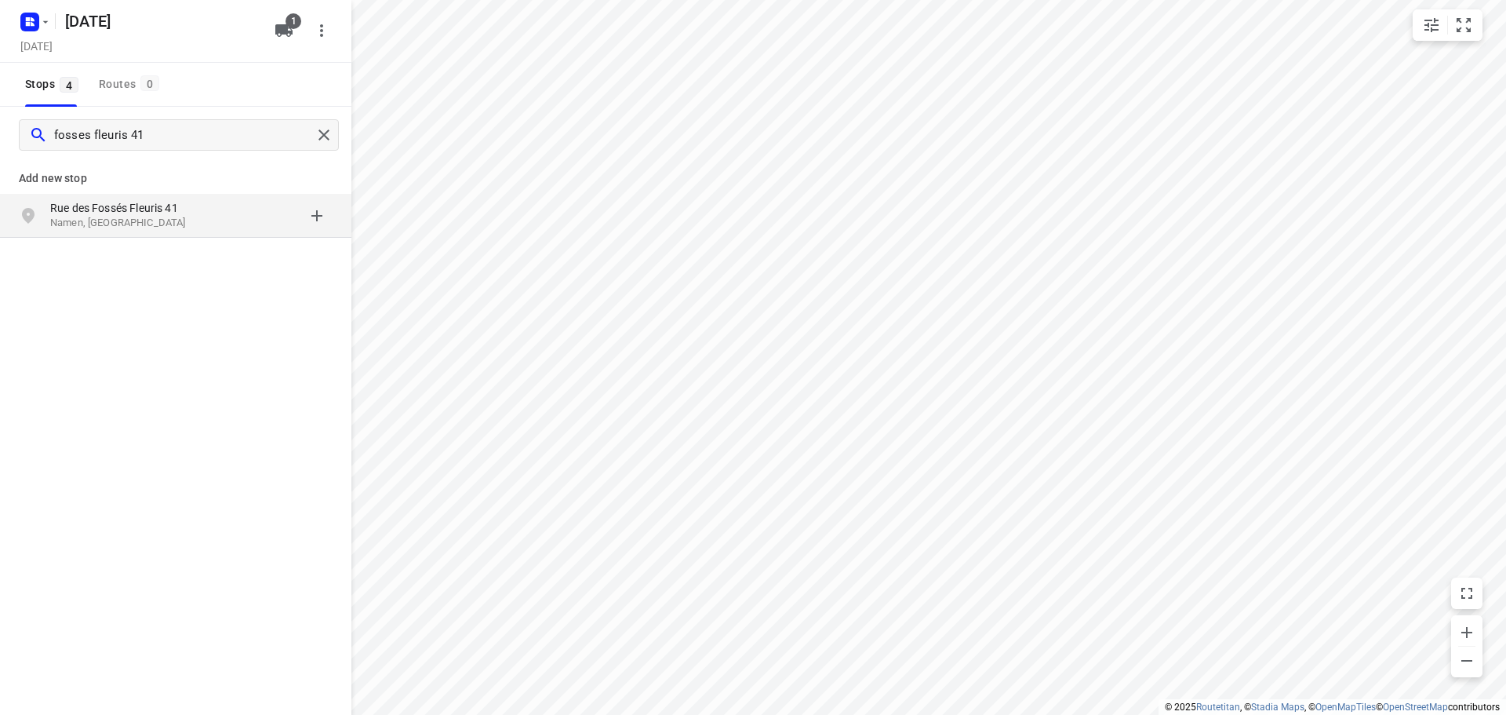
click at [151, 221] on p "Namen, [GEOGRAPHIC_DATA]" at bounding box center [122, 223] width 144 height 15
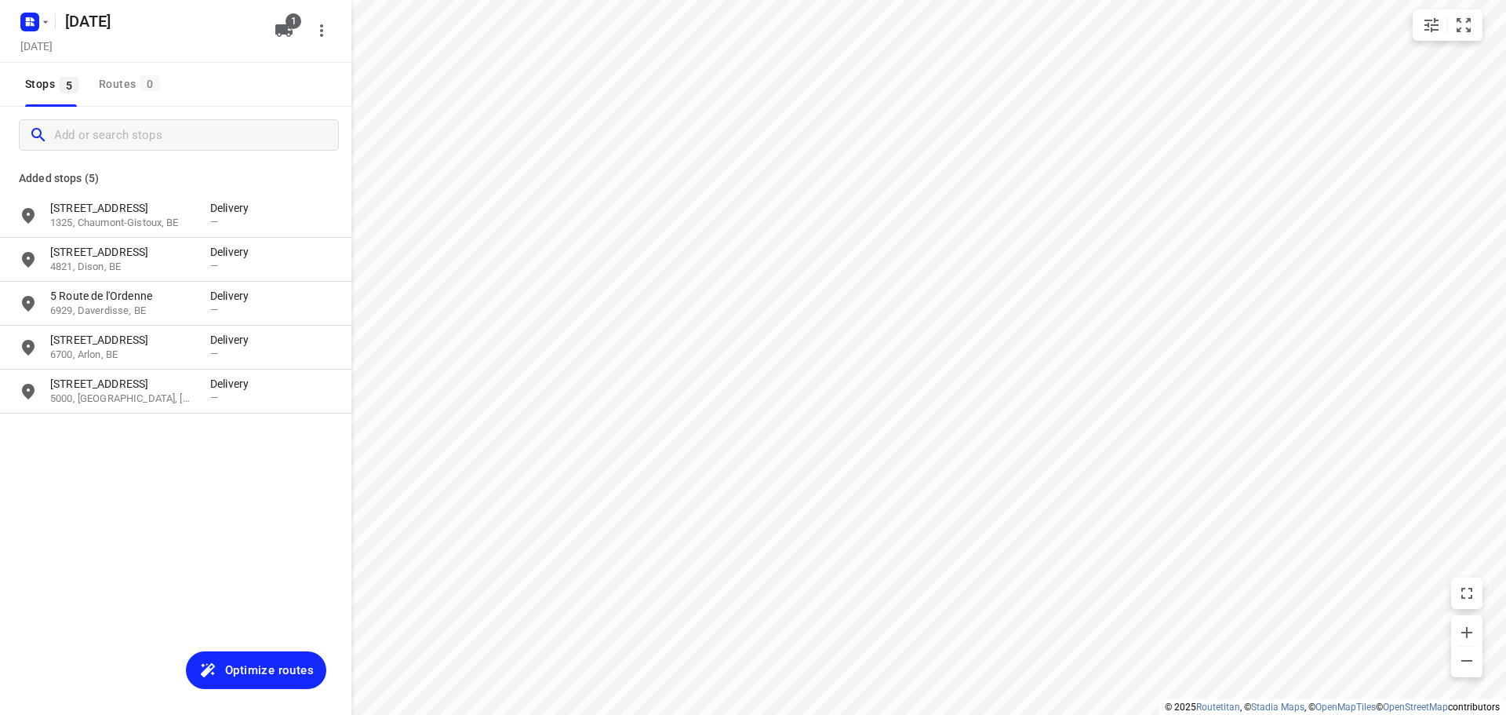
click at [278, 672] on span "Optimize routes" at bounding box center [269, 670] width 89 height 20
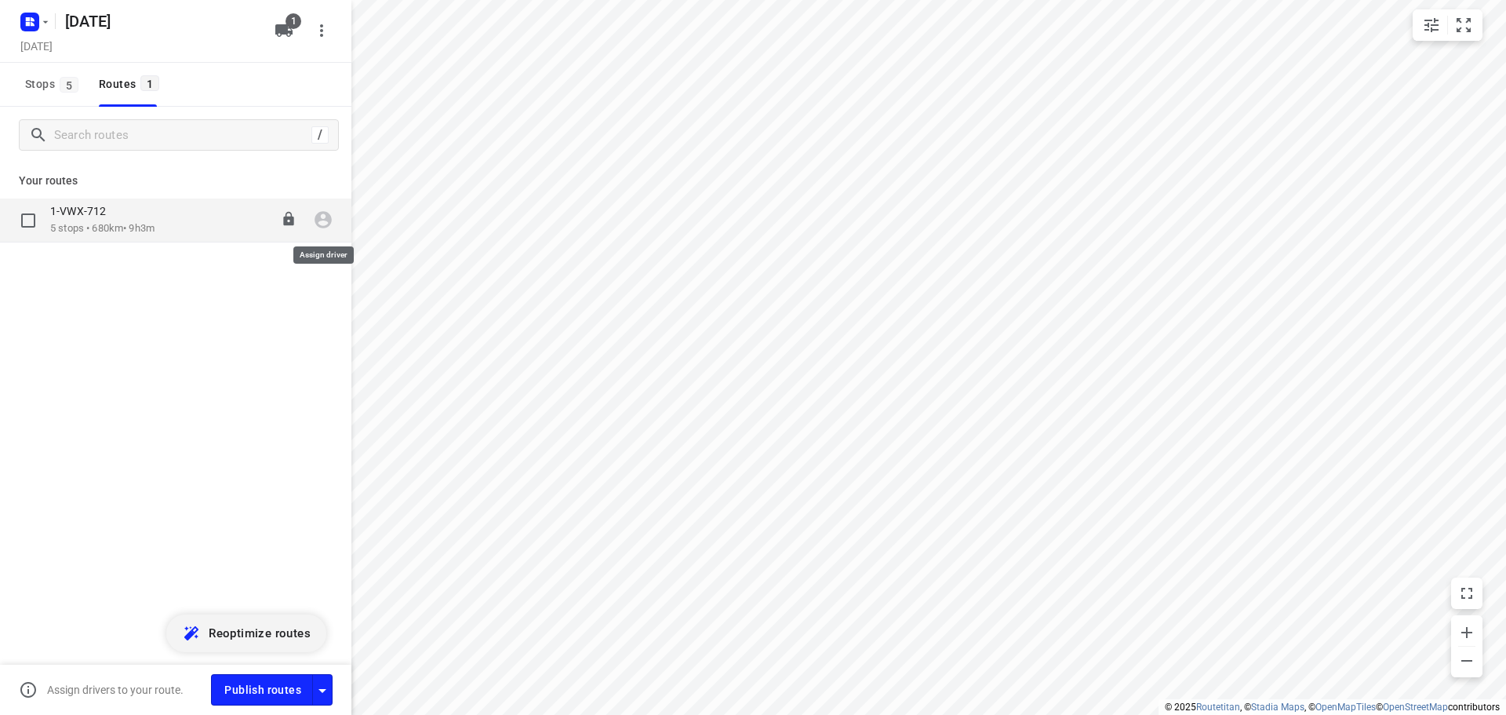
click at [317, 228] on icon "button" at bounding box center [323, 219] width 20 height 20
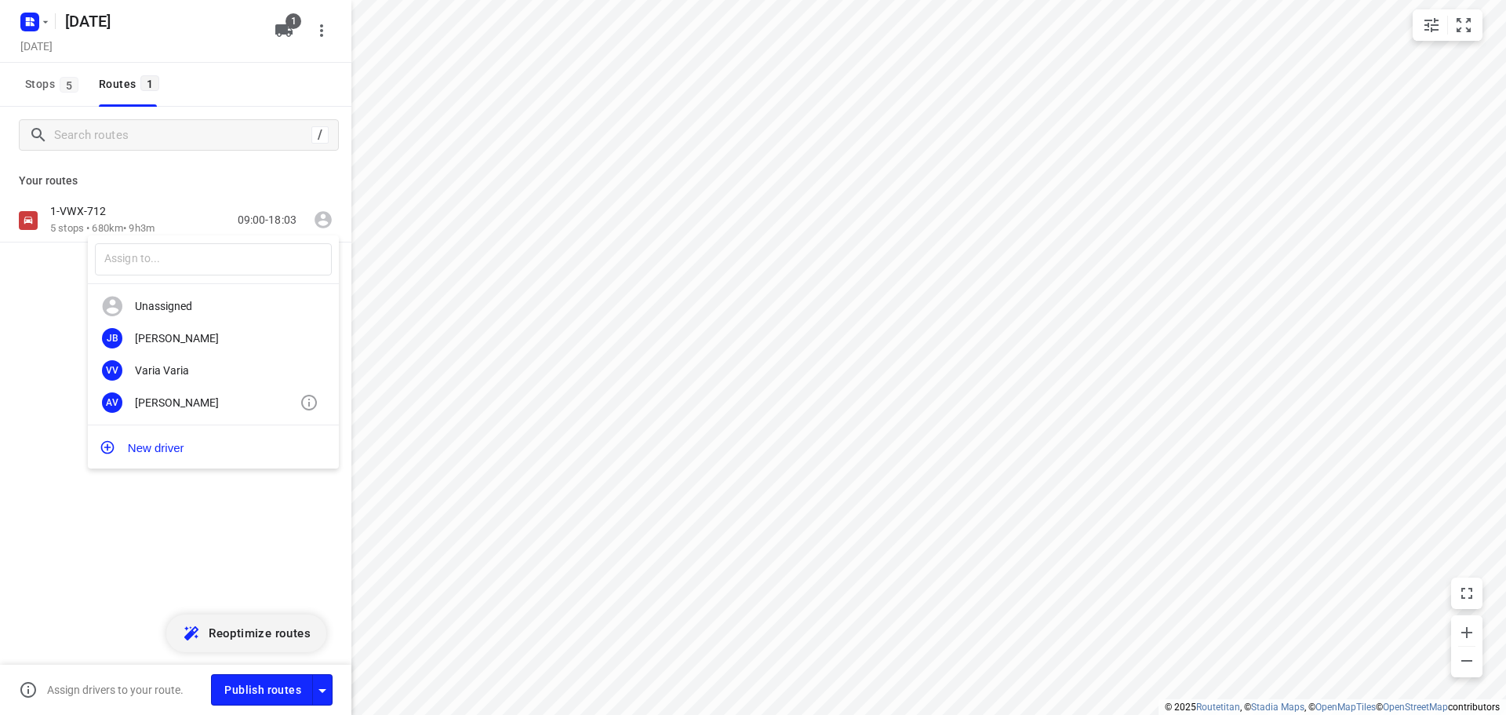
click at [184, 400] on div "[PERSON_NAME]" at bounding box center [217, 402] width 165 height 13
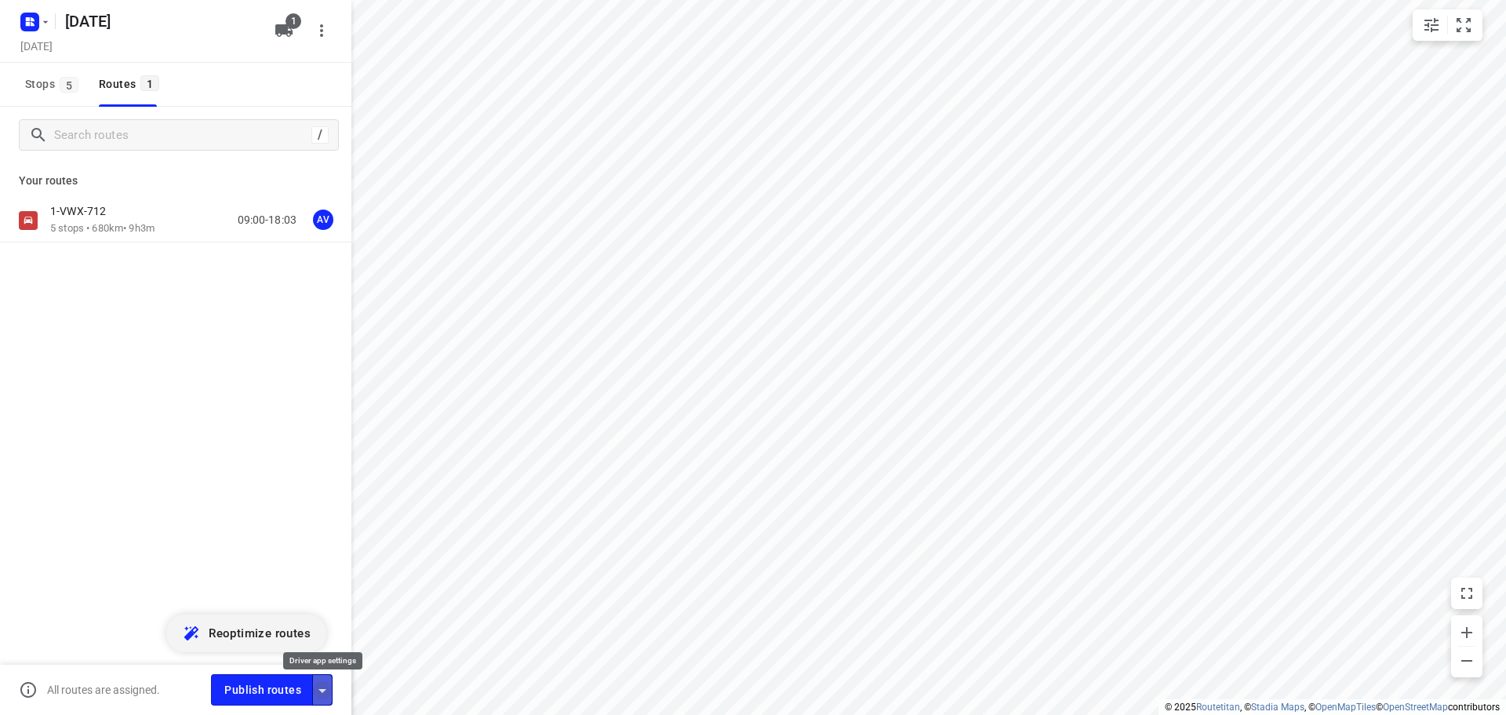
click at [320, 691] on icon "button" at bounding box center [322, 690] width 19 height 19
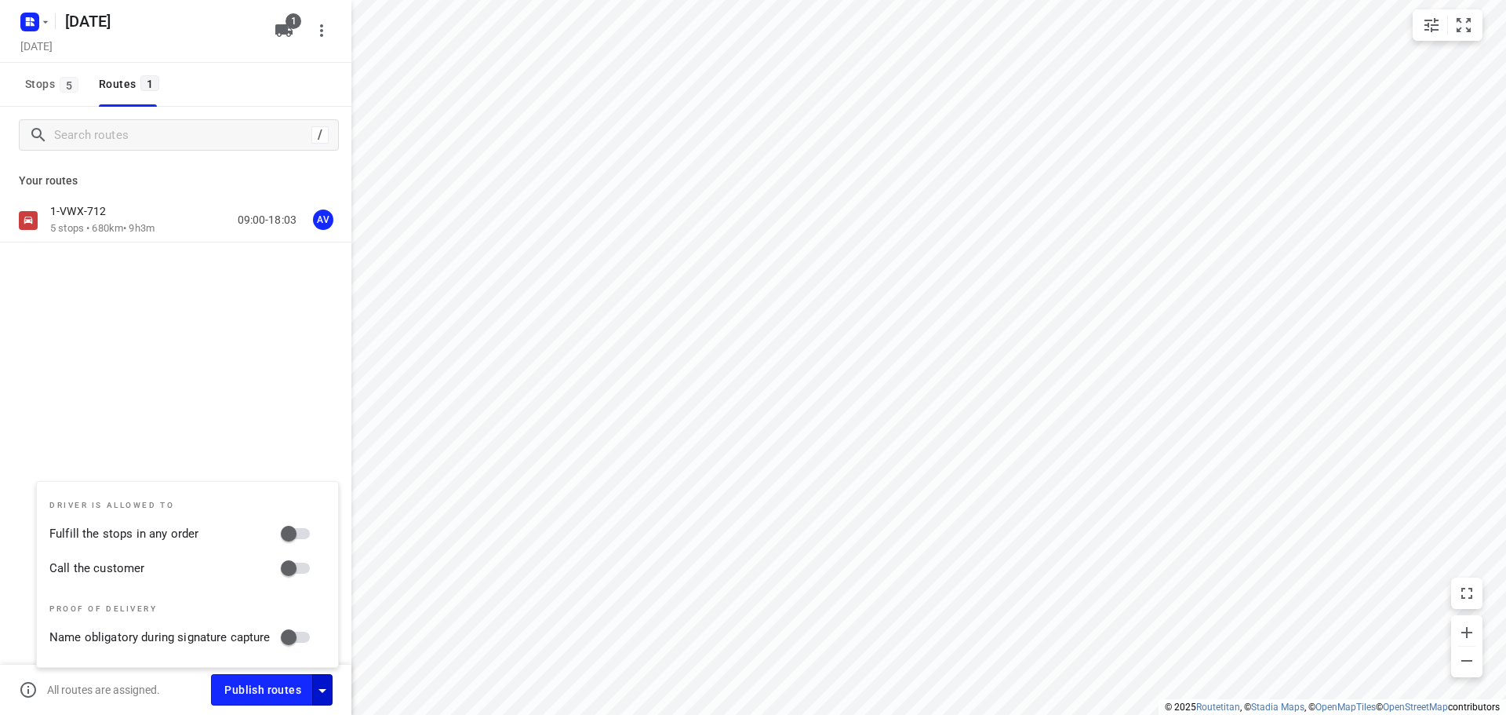
click at [297, 572] on input "Call the customer" at bounding box center [288, 568] width 89 height 30
checkbox input "true"
click at [322, 688] on icon "button" at bounding box center [322, 690] width 19 height 19
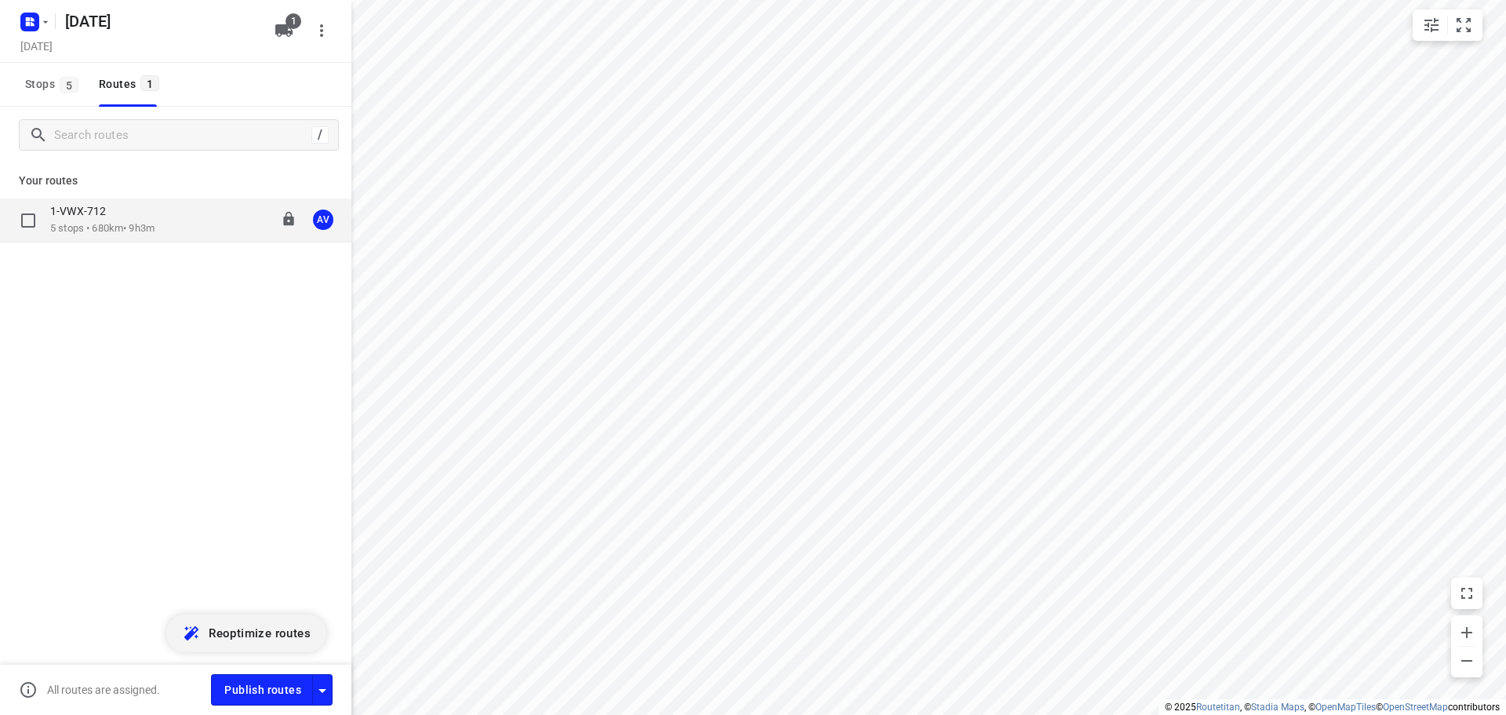
click at [173, 220] on div "1-VWX-712 5 stops • 680km • 9h3m 09:00-18:03 AV" at bounding box center [200, 220] width 301 height 32
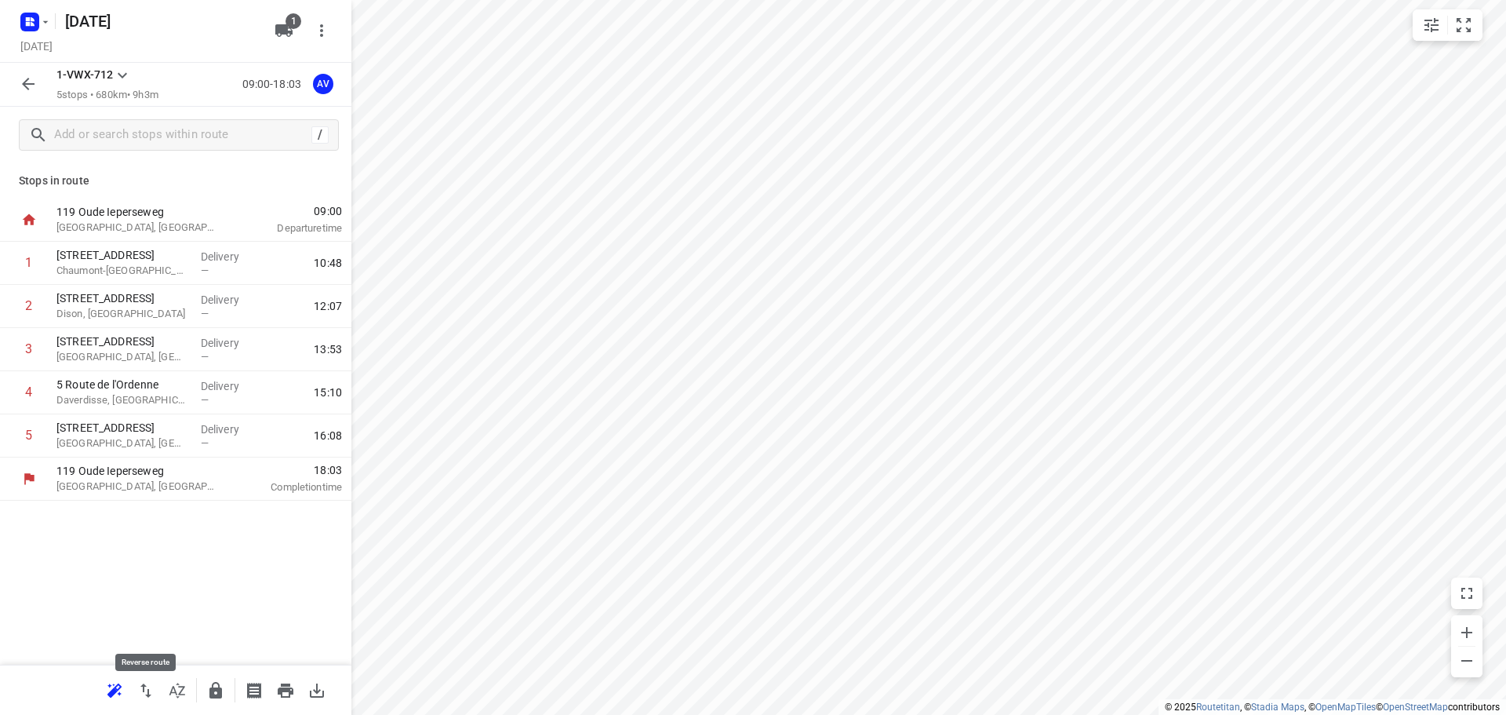
click at [151, 694] on icon "button" at bounding box center [145, 690] width 11 height 14
drag, startPoint x: 3, startPoint y: 442, endPoint x: 16, endPoint y: 264, distance: 177.8
click at [16, 264] on div "1 [STREET_ADDRESS] Delivery — 10:51 2 [STREET_ADDRESS] Delivery — 11:50 3 [STRE…" at bounding box center [175, 350] width 351 height 216
click at [143, 140] on input "text" at bounding box center [180, 135] width 251 height 24
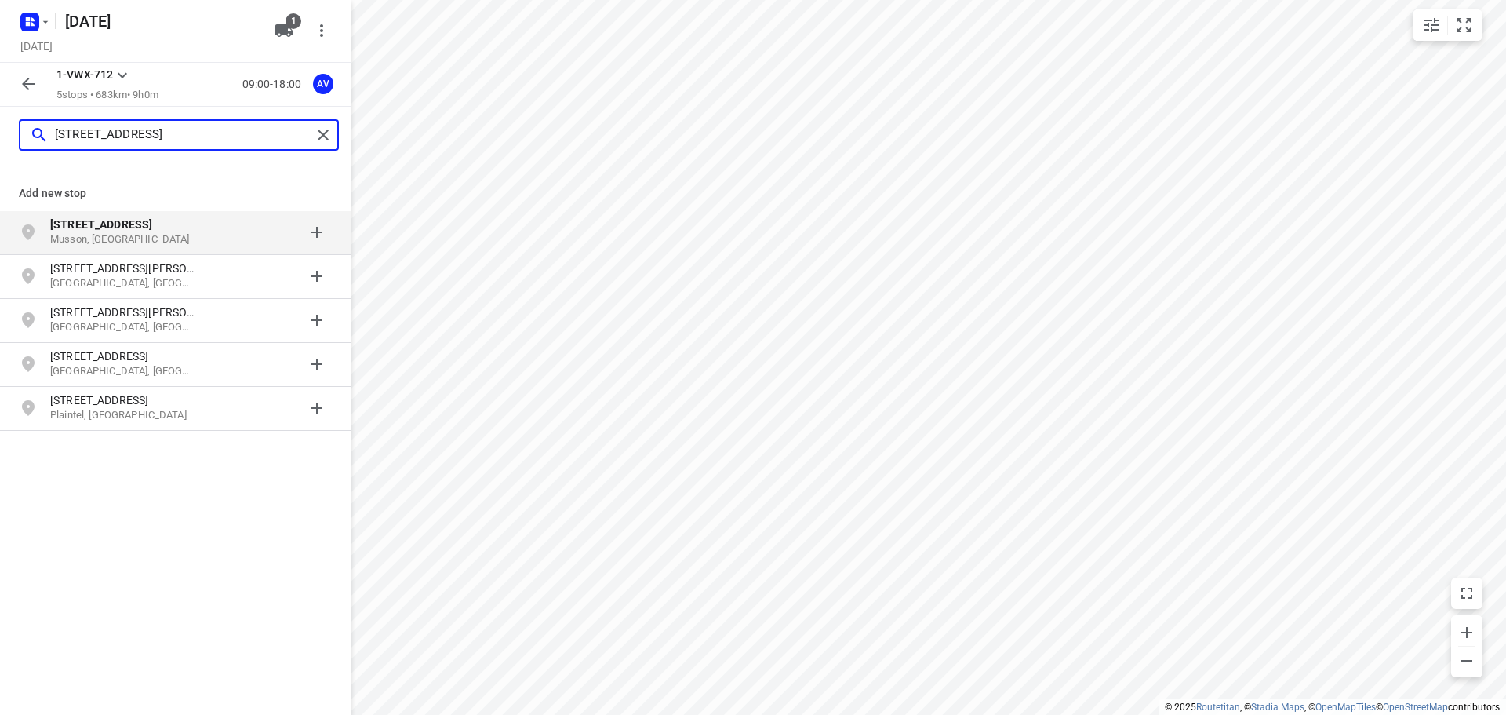
type input "[STREET_ADDRESS]"
click at [167, 230] on p "[STREET_ADDRESS]" at bounding box center [122, 225] width 144 height 16
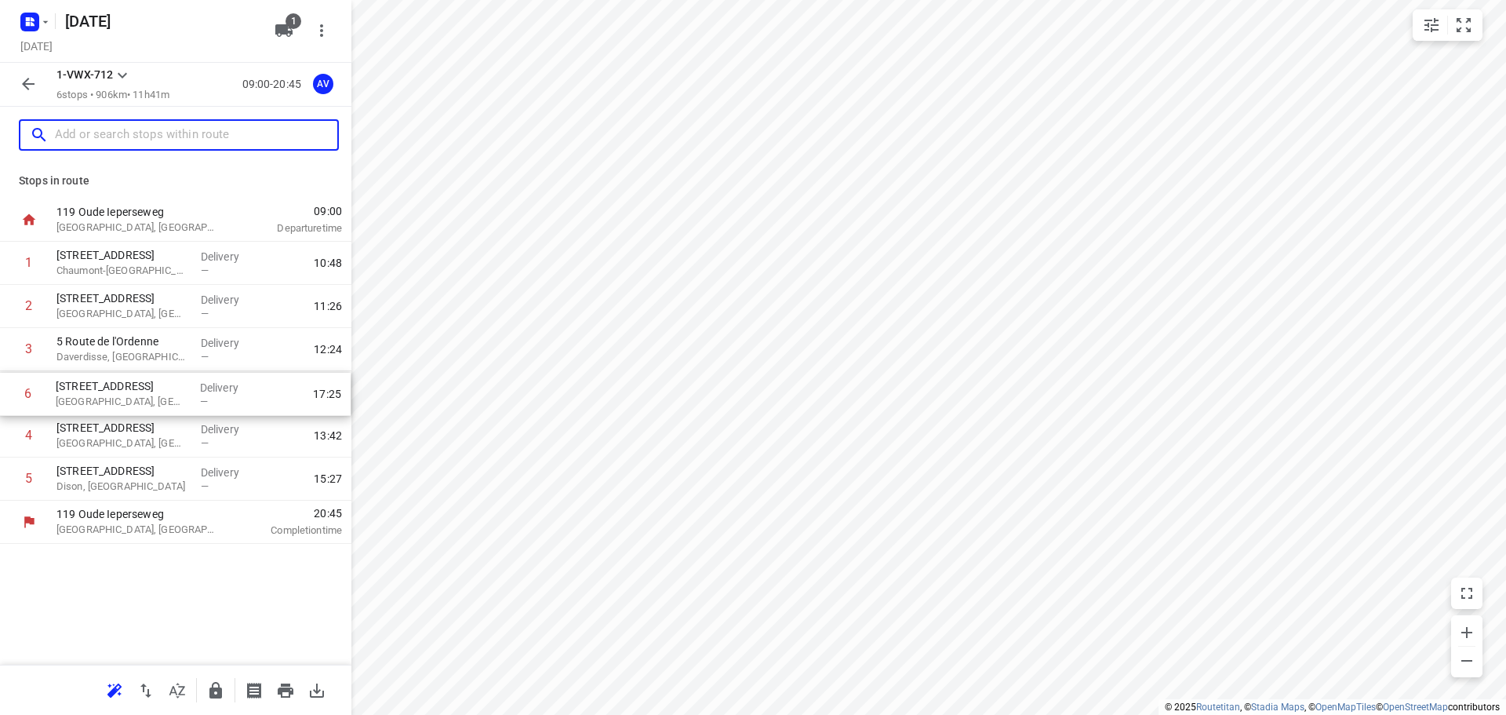
drag, startPoint x: 5, startPoint y: 485, endPoint x: 4, endPoint y: 395, distance: 89.4
click at [4, 395] on div "1 [GEOGRAPHIC_DATA], [GEOGRAPHIC_DATA] Delivery — 10:48 2 [STREET_ADDRESS] Deli…" at bounding box center [175, 371] width 351 height 259
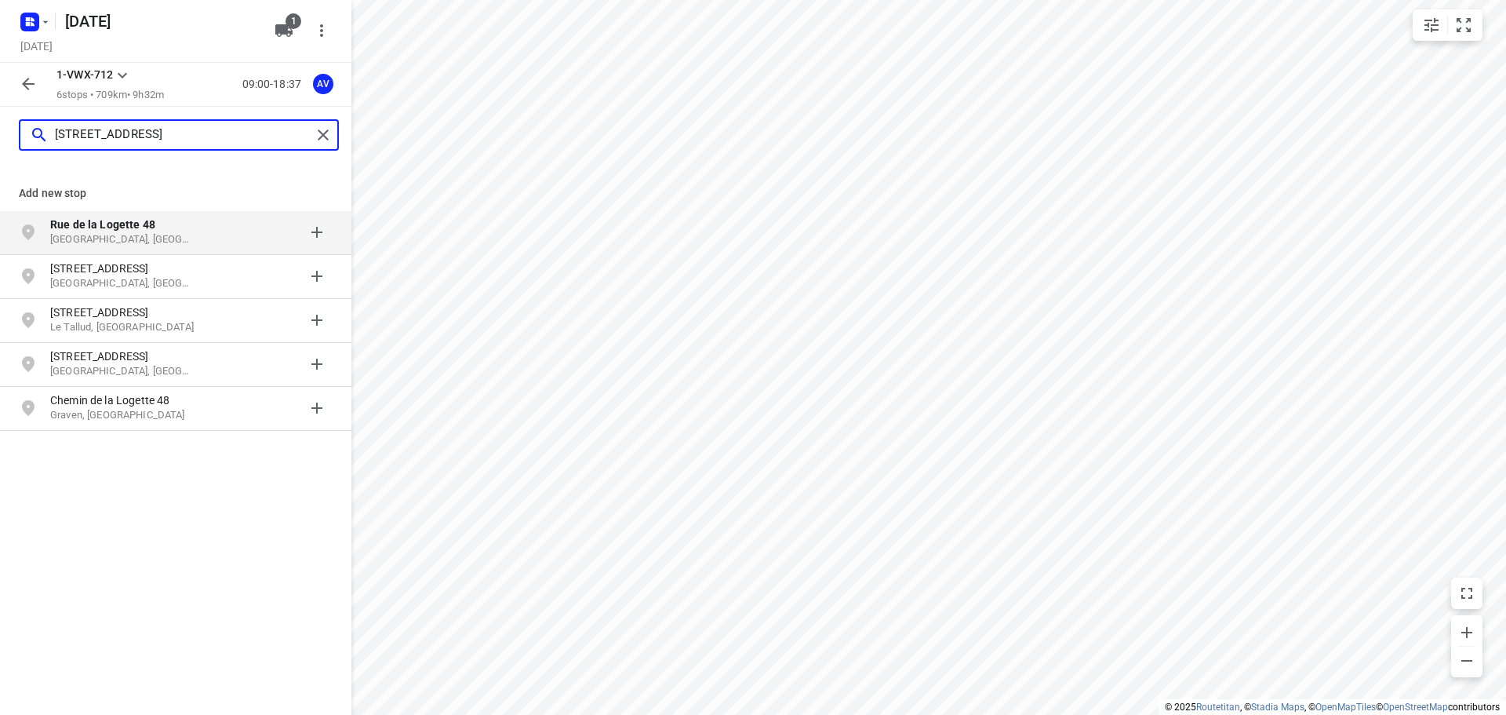
type input "[STREET_ADDRESS]"
click at [185, 239] on p "[GEOGRAPHIC_DATA], [GEOGRAPHIC_DATA]" at bounding box center [122, 239] width 144 height 15
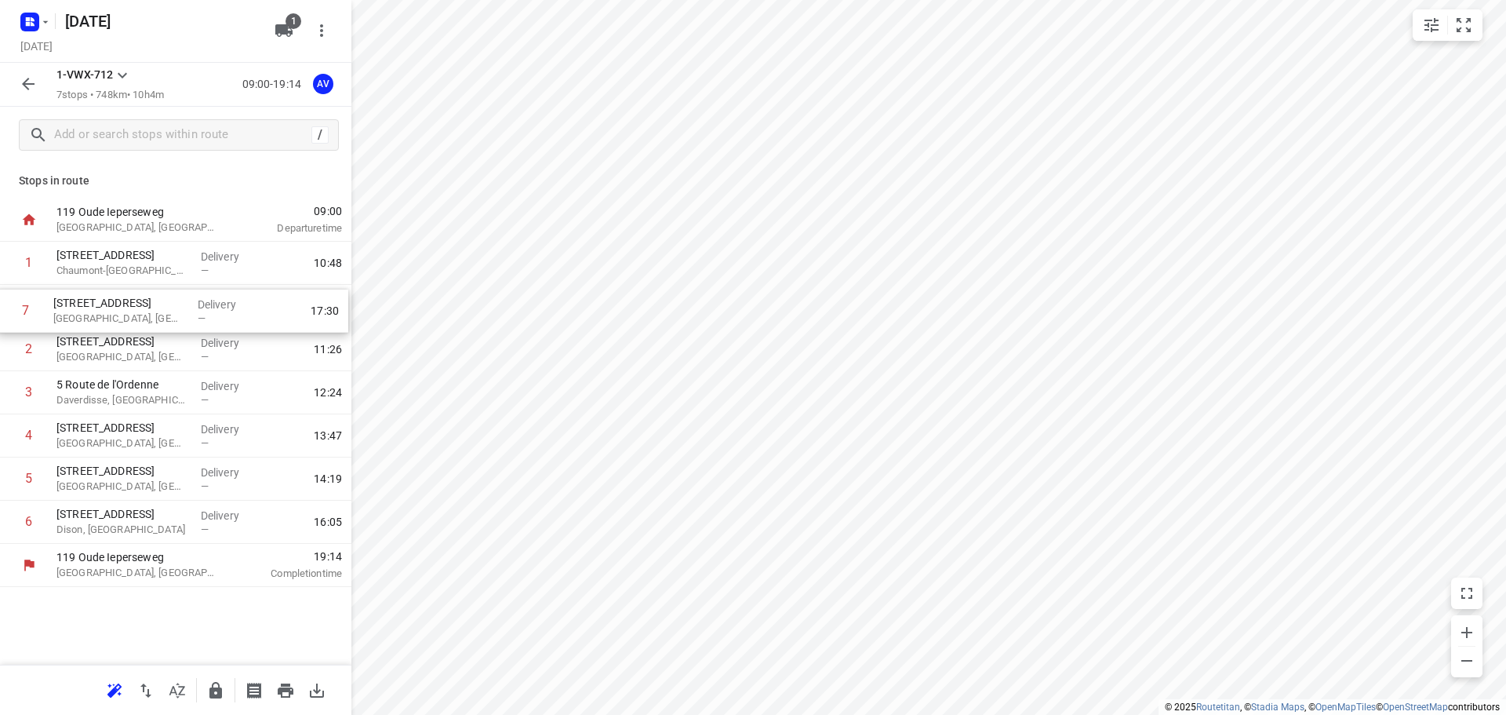
drag, startPoint x: 5, startPoint y: 523, endPoint x: 2, endPoint y: 308, distance: 215.0
click at [2, 308] on div "1 [GEOGRAPHIC_DATA]-[GEOGRAPHIC_DATA], [GEOGRAPHIC_DATA] Delivery — 10:48 2 [ST…" at bounding box center [175, 393] width 351 height 302
drag, startPoint x: 2, startPoint y: 265, endPoint x: 8, endPoint y: 519, distance: 254.3
click at [0, 529] on div "1 [GEOGRAPHIC_DATA]-[GEOGRAPHIC_DATA], [GEOGRAPHIC_DATA] Delivery — 10:48 2 [ST…" at bounding box center [175, 393] width 351 height 302
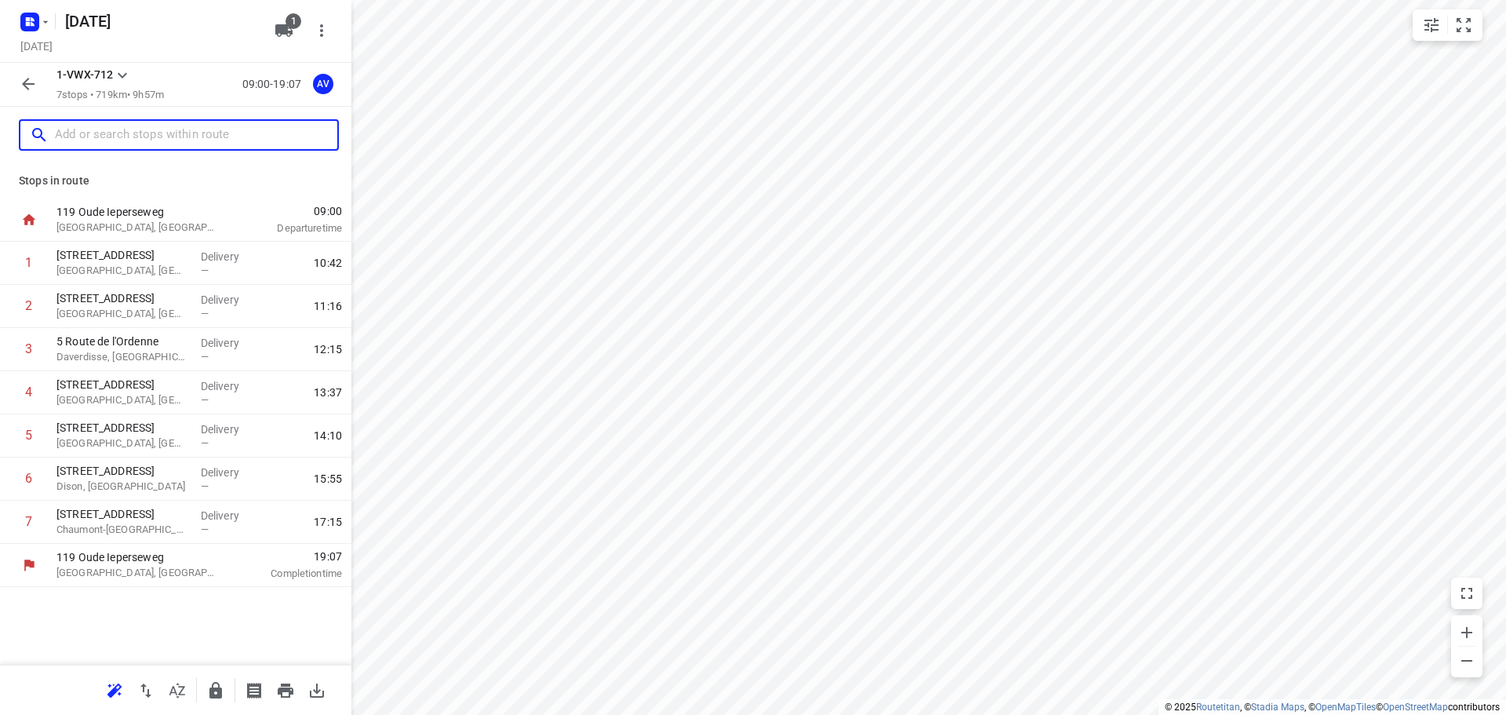
click at [133, 135] on input "text" at bounding box center [196, 135] width 282 height 24
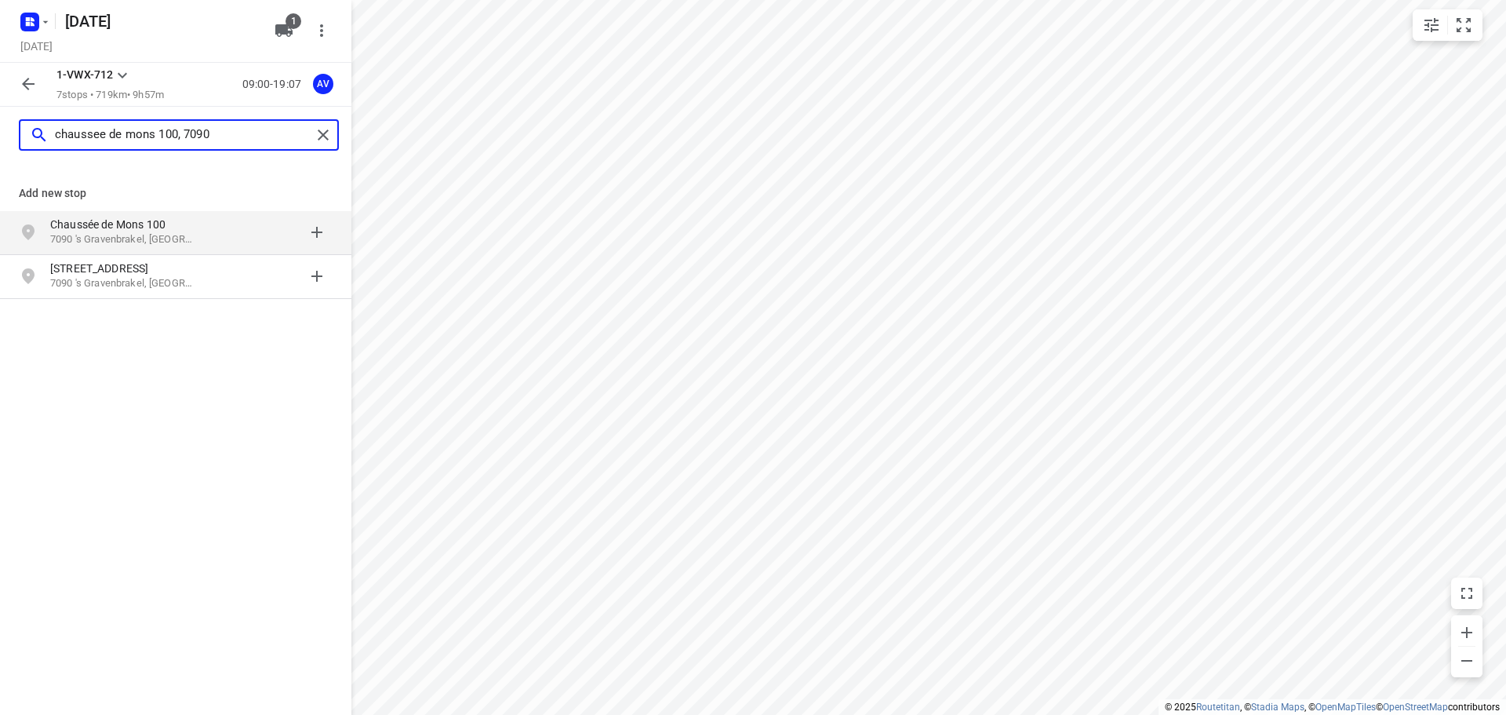
type input "chaussee de mons 100, 7090"
click at [185, 228] on p "Chaussée de Mons 100" at bounding box center [122, 225] width 144 height 16
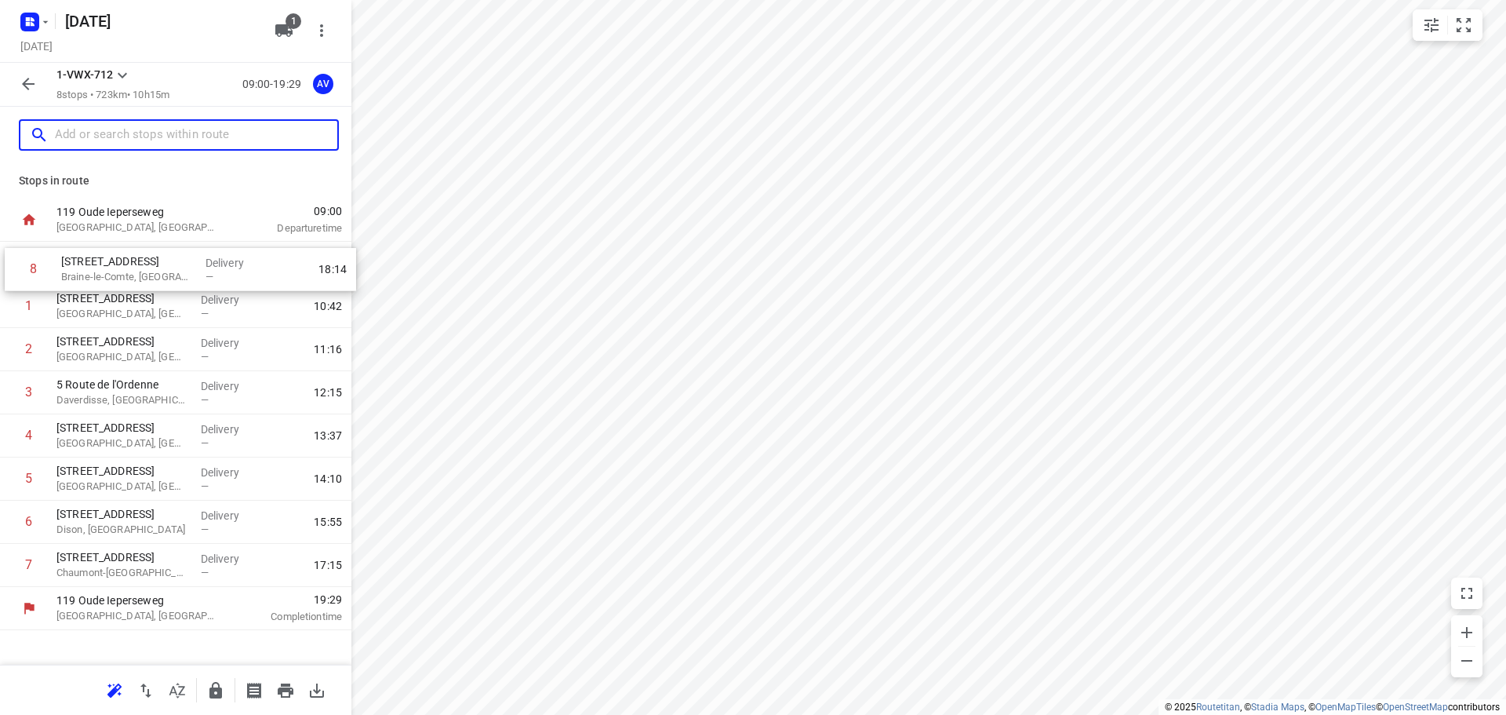
drag, startPoint x: 2, startPoint y: 566, endPoint x: 8, endPoint y: 267, distance: 299.8
click at [8, 267] on div "1 [STREET_ADDRESS] Delivery — 10:42 2 [STREET_ADDRESS] Delivery — 11:16 3 5 Rou…" at bounding box center [175, 414] width 351 height 345
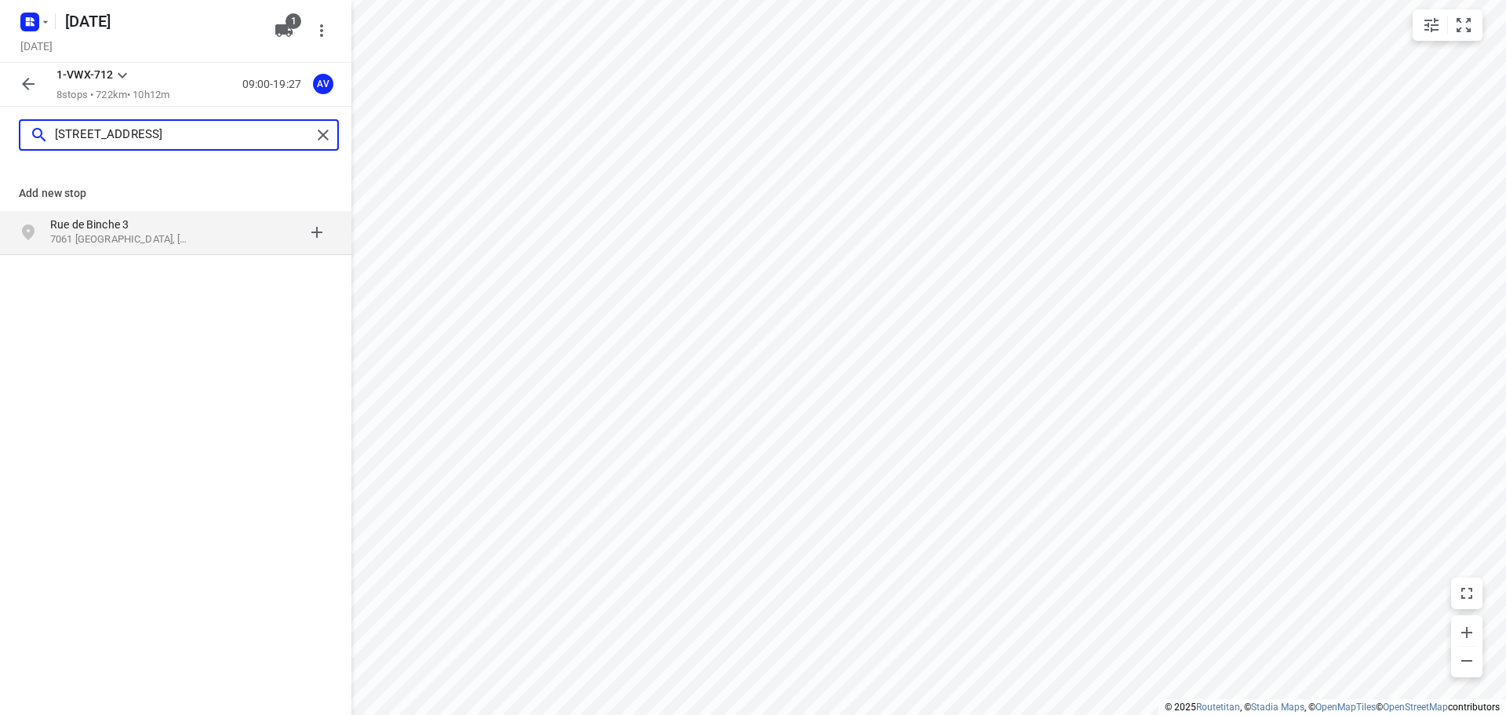
type input "[STREET_ADDRESS]"
click at [173, 231] on p "Rue de Binche 3" at bounding box center [122, 225] width 144 height 16
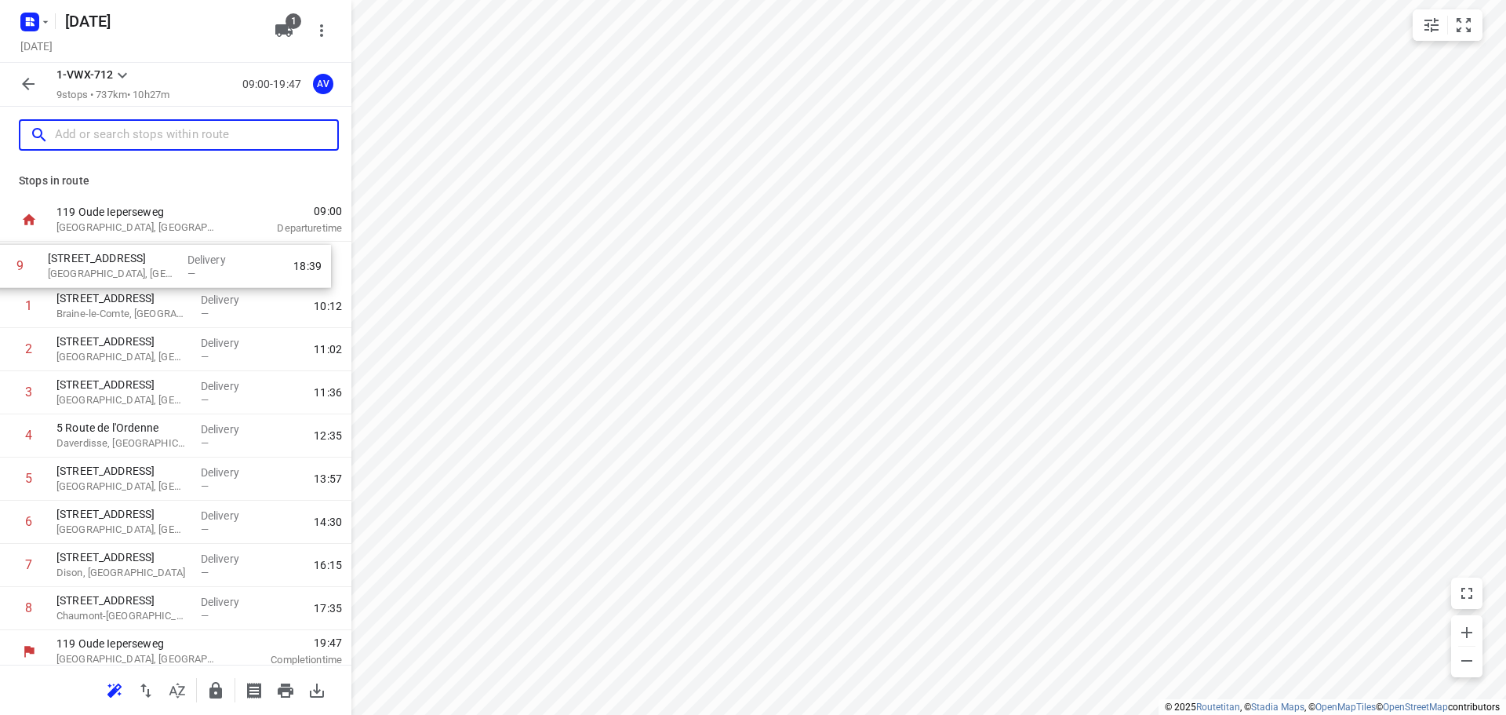
drag, startPoint x: 10, startPoint y: 610, endPoint x: 0, endPoint y: 262, distance: 347.7
click at [0, 262] on div "1 100 Chaussée de Mons Braine-[GEOGRAPHIC_DATA], [GEOGRAPHIC_DATA] Delivery — 1…" at bounding box center [175, 436] width 351 height 388
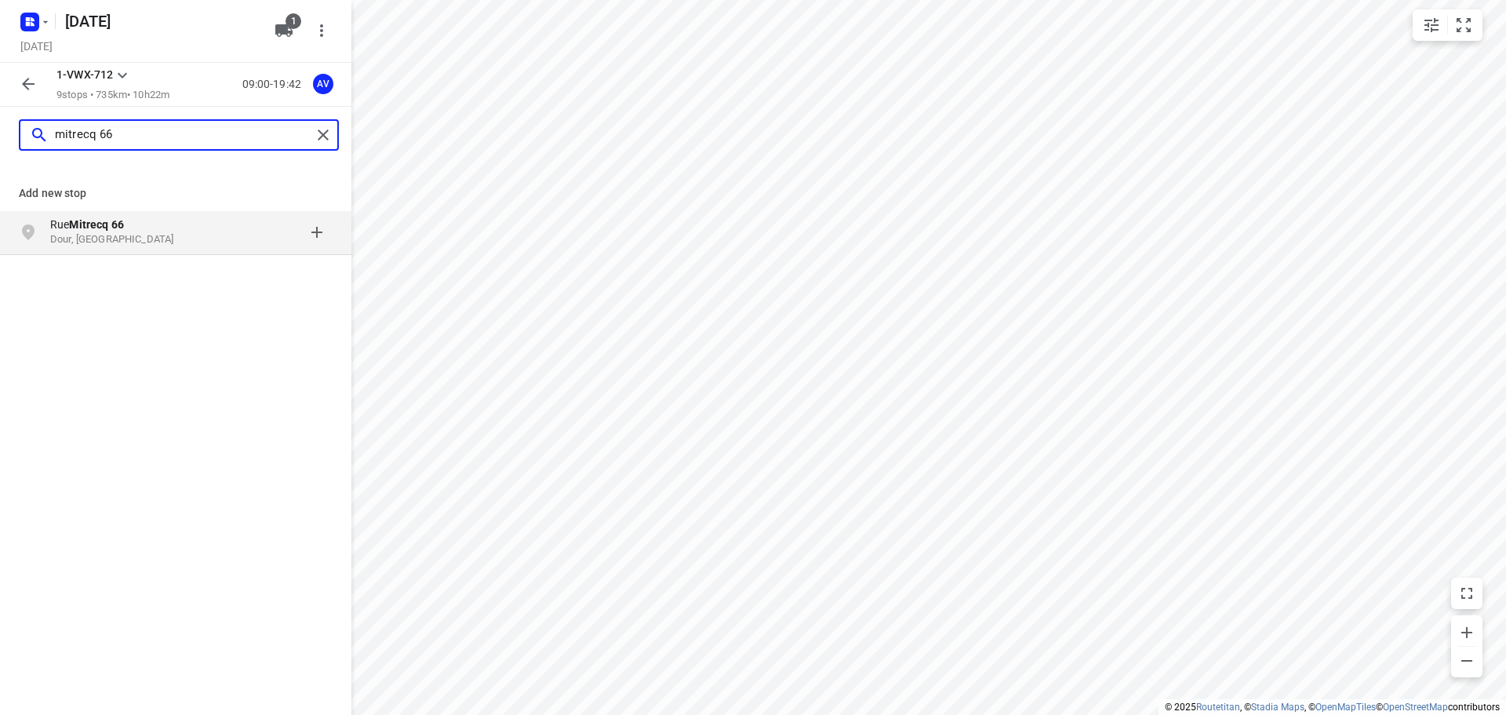
type input "mitrecq 66"
click at [165, 235] on p "Dour, [GEOGRAPHIC_DATA]" at bounding box center [122, 239] width 144 height 15
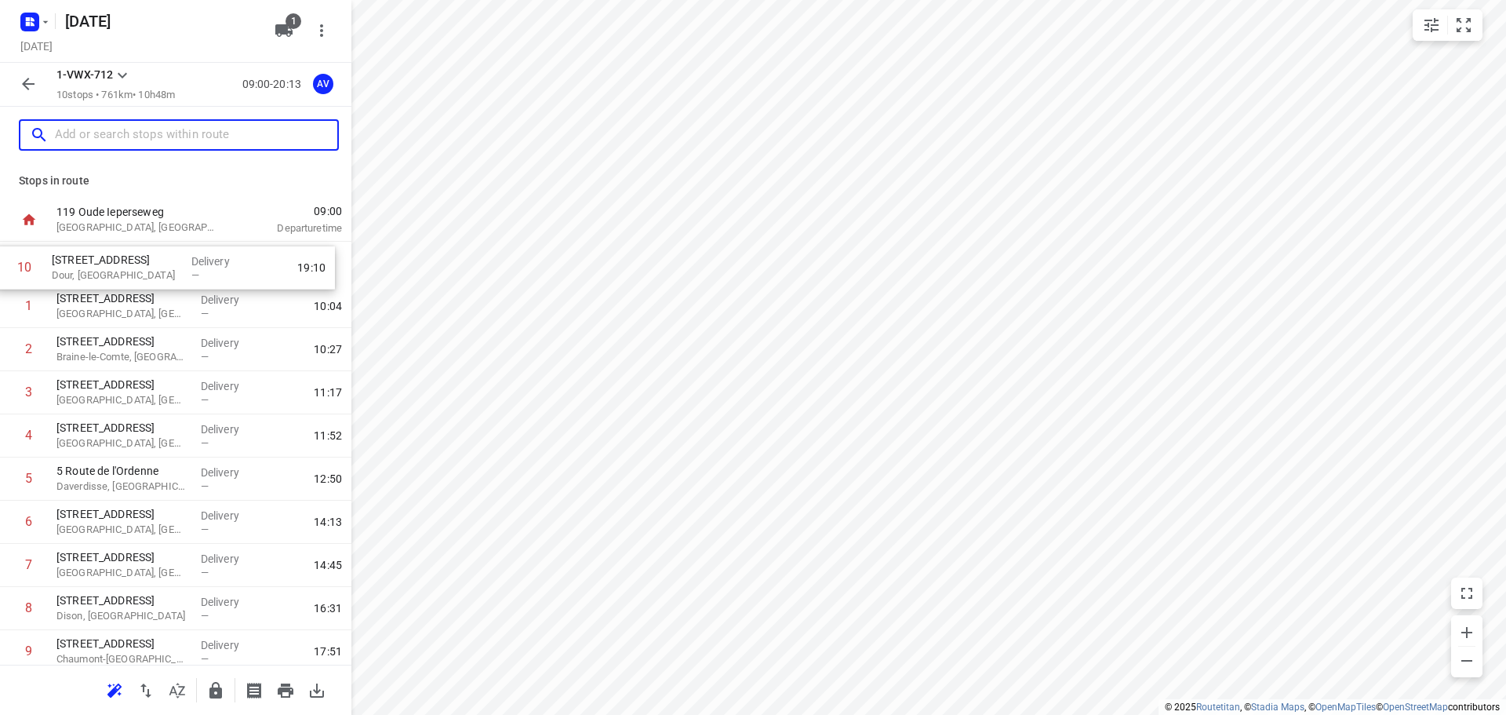
drag, startPoint x: 6, startPoint y: 599, endPoint x: 2, endPoint y: 261, distance: 338.2
click at [2, 261] on div "1 [STREET_ADDRESS] Delivery — 10:04 2 100 Chaussée de Mons Braine-[GEOGRAPHIC_D…" at bounding box center [175, 458] width 351 height 432
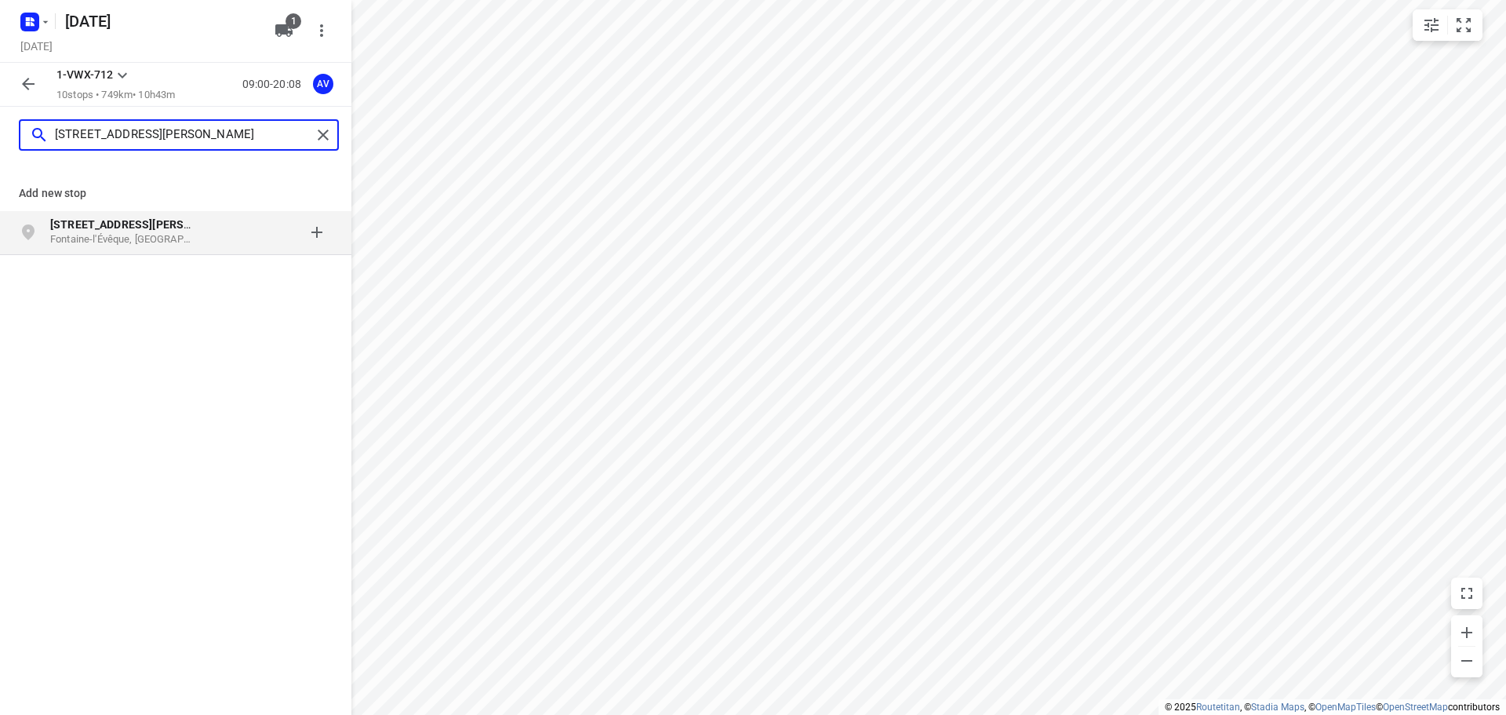
type input "[STREET_ADDRESS][PERSON_NAME]"
click at [200, 237] on div "[STREET_ADDRESS][PERSON_NAME]" at bounding box center [130, 232] width 160 height 31
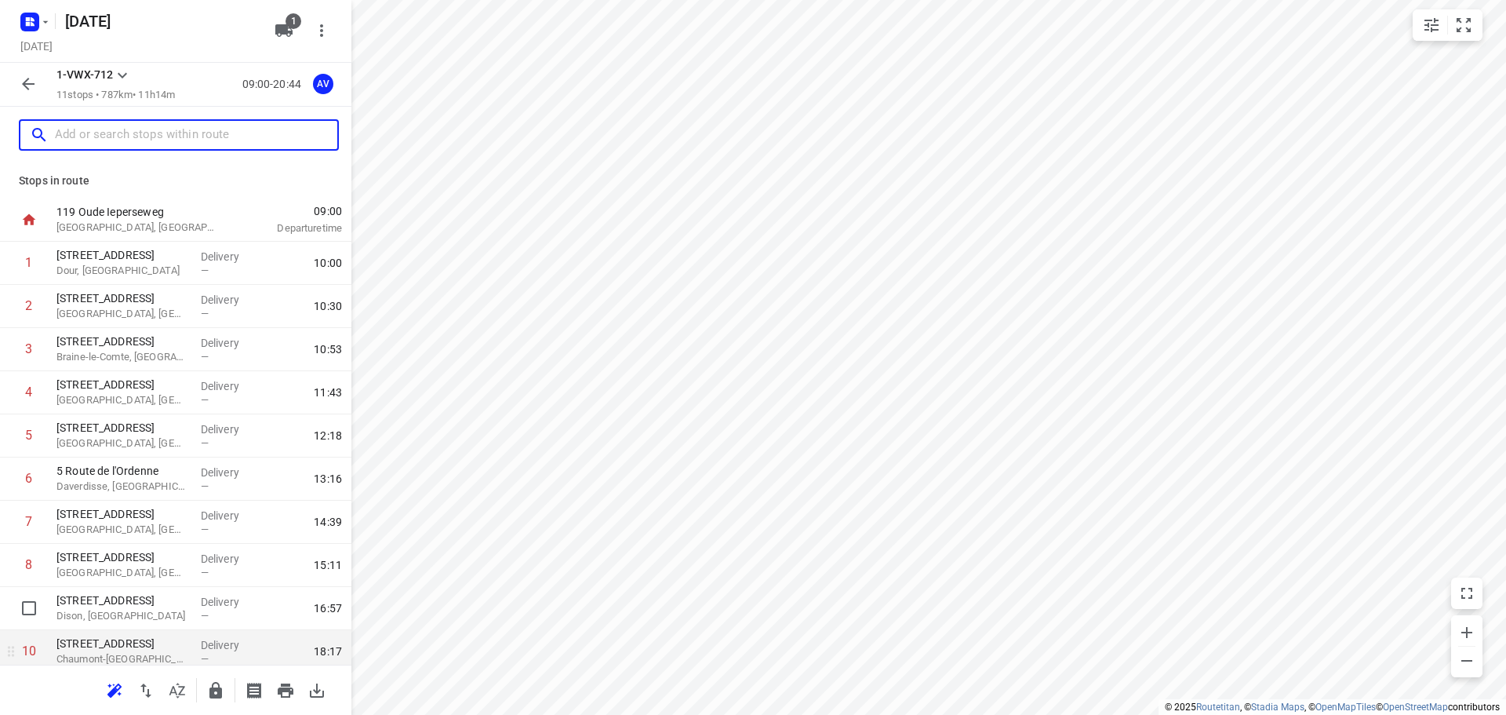
scroll to position [95, 0]
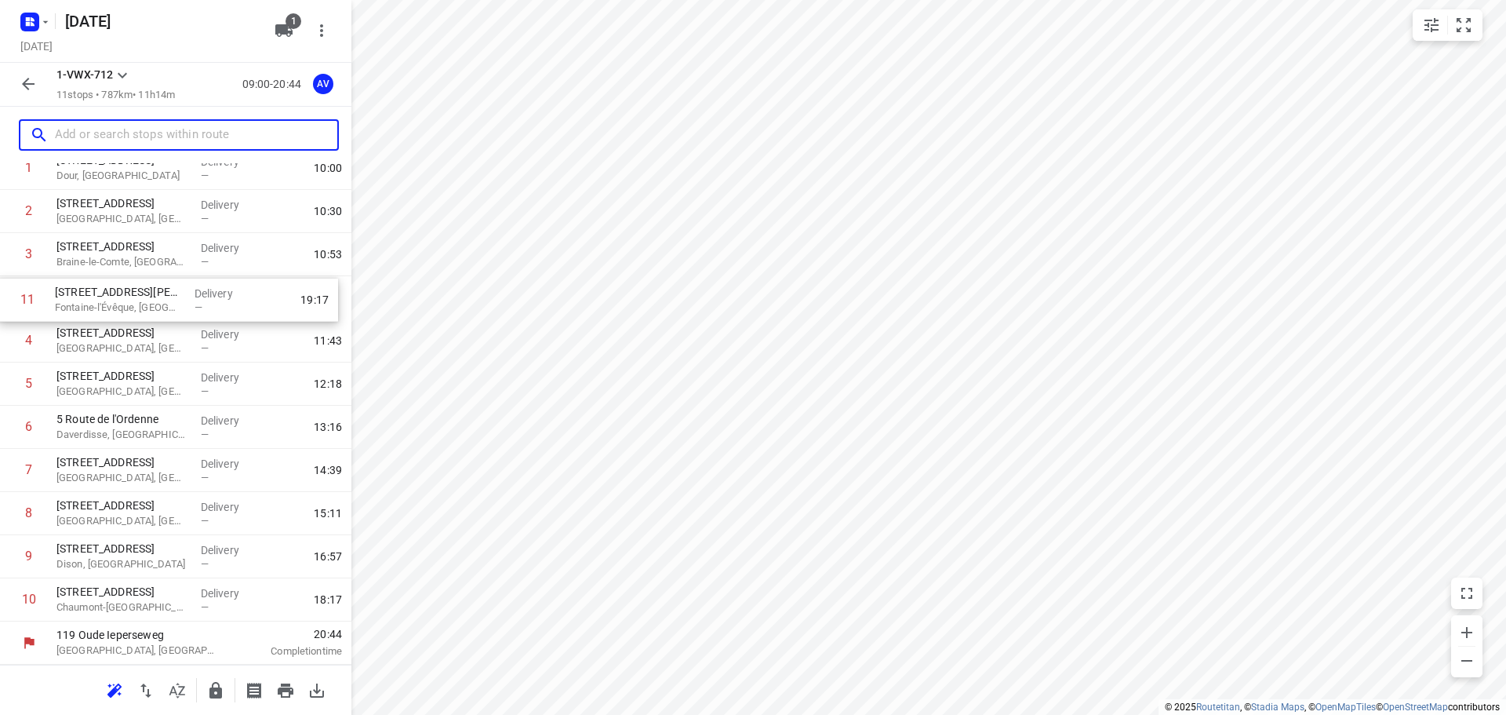
drag, startPoint x: 12, startPoint y: 609, endPoint x: 12, endPoint y: 304, distance: 305.2
click at [11, 304] on div "1 [STREET_ADDRESS] Delivery — 10:00 2 [STREET_ADDRESS] Delivery — 10:30 3 100 C…" at bounding box center [175, 384] width 351 height 475
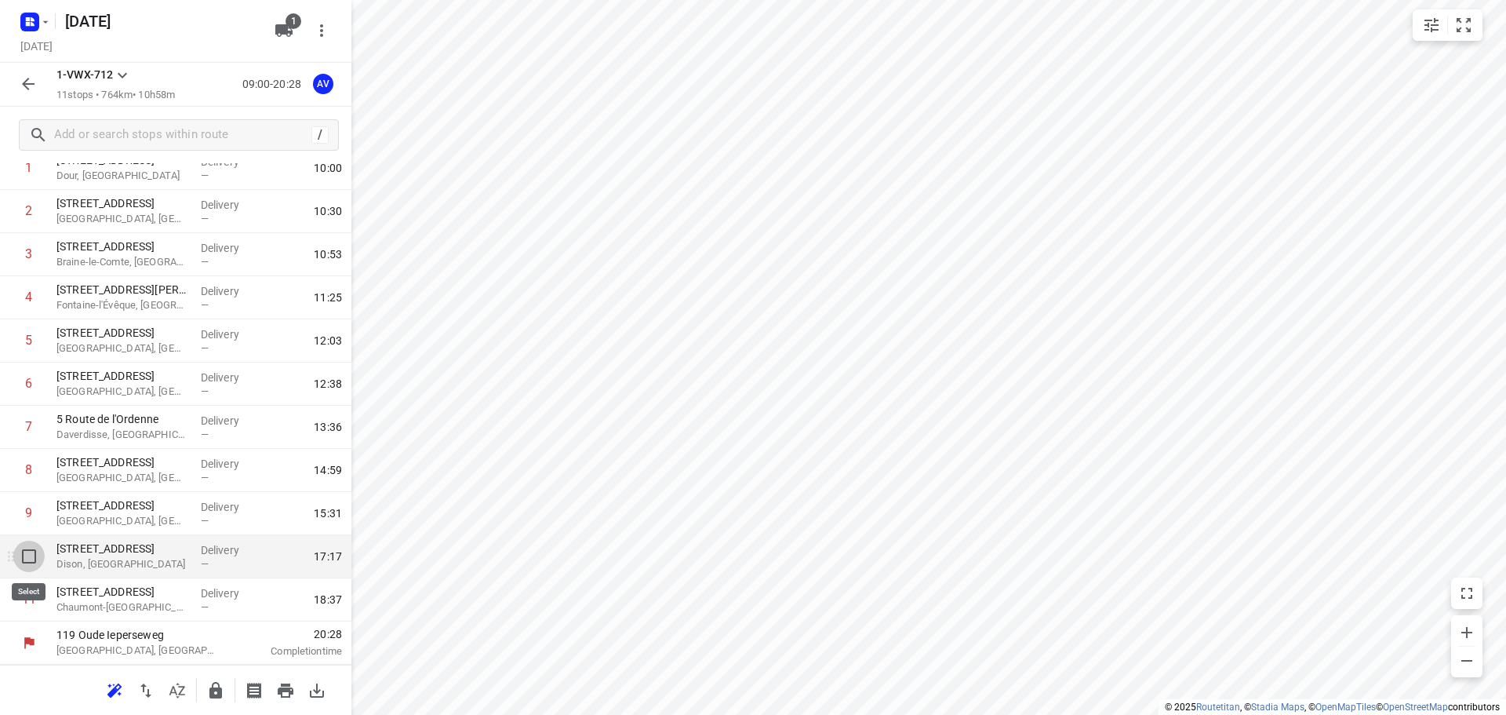
click at [27, 559] on input "checkbox" at bounding box center [28, 556] width 31 height 31
checkbox input "true"
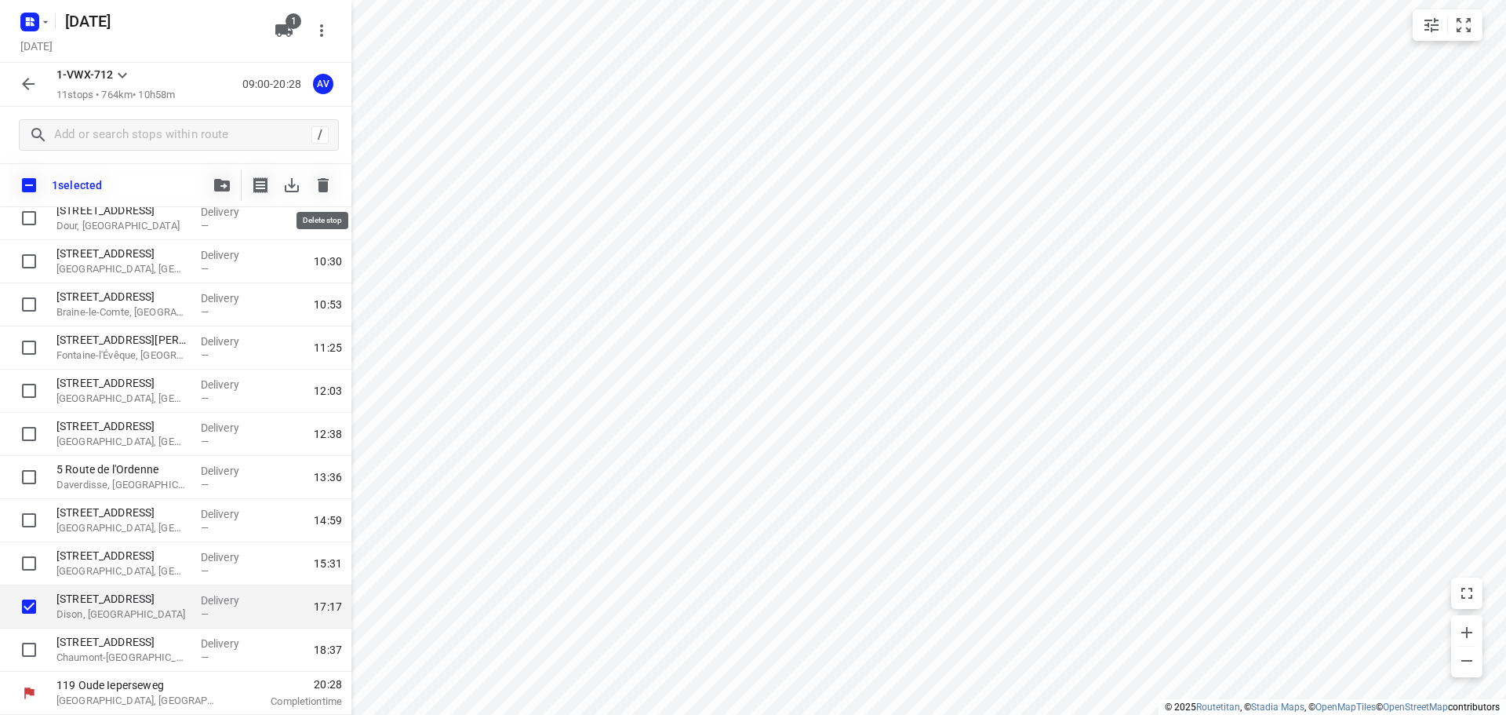
click at [319, 188] on icon "button" at bounding box center [323, 185] width 11 height 14
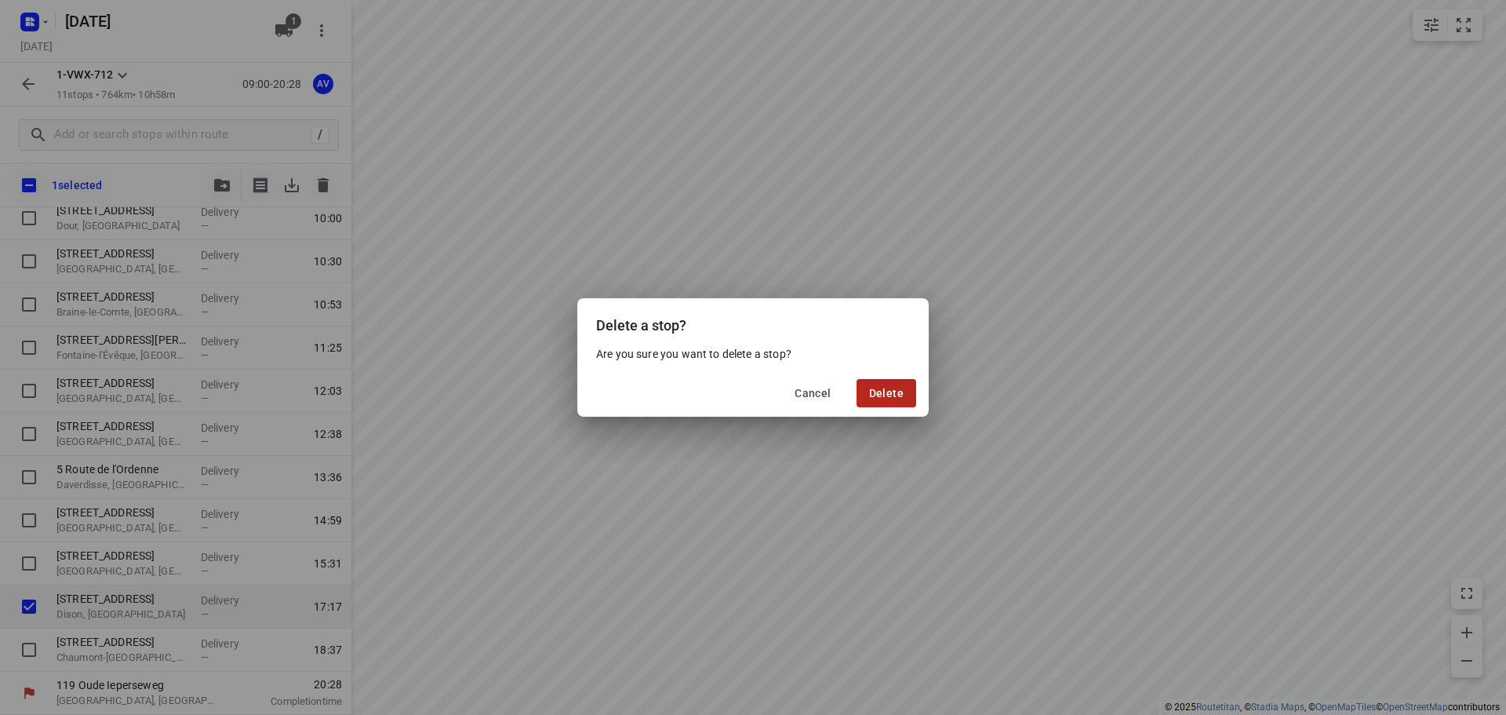
drag, startPoint x: 878, startPoint y: 392, endPoint x: 895, endPoint y: 388, distance: 17.9
click at [882, 391] on span "Delete" at bounding box center [886, 393] width 35 height 13
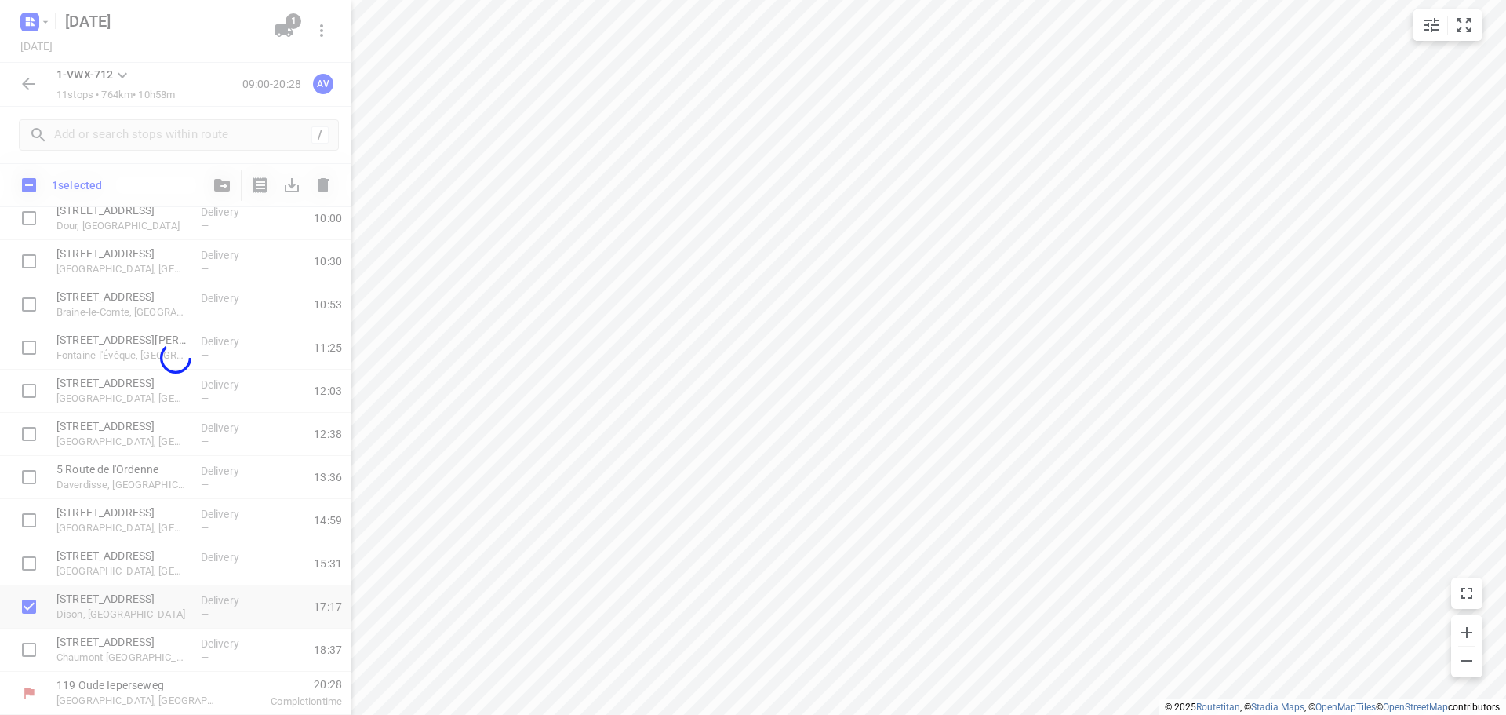
scroll to position [52, 0]
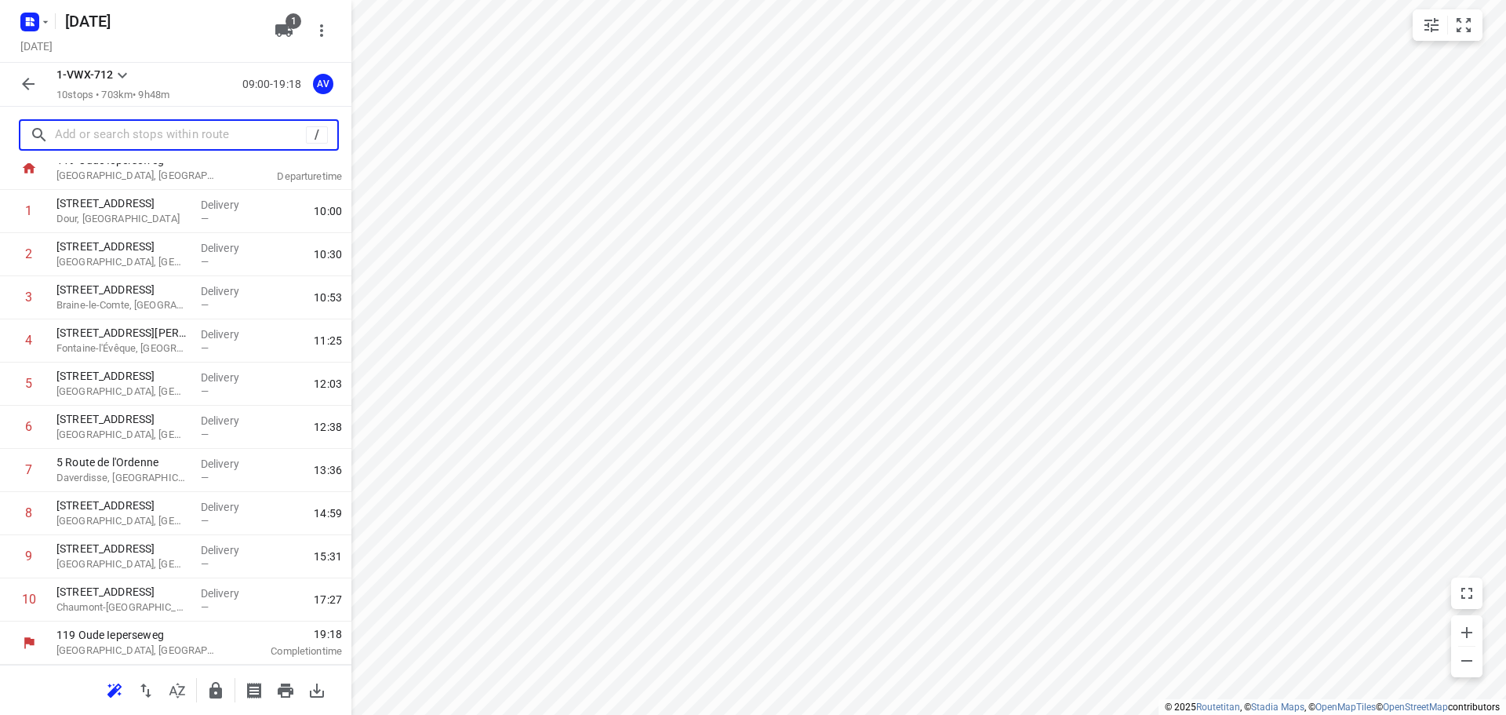
click at [170, 137] on input "text" at bounding box center [180, 135] width 251 height 24
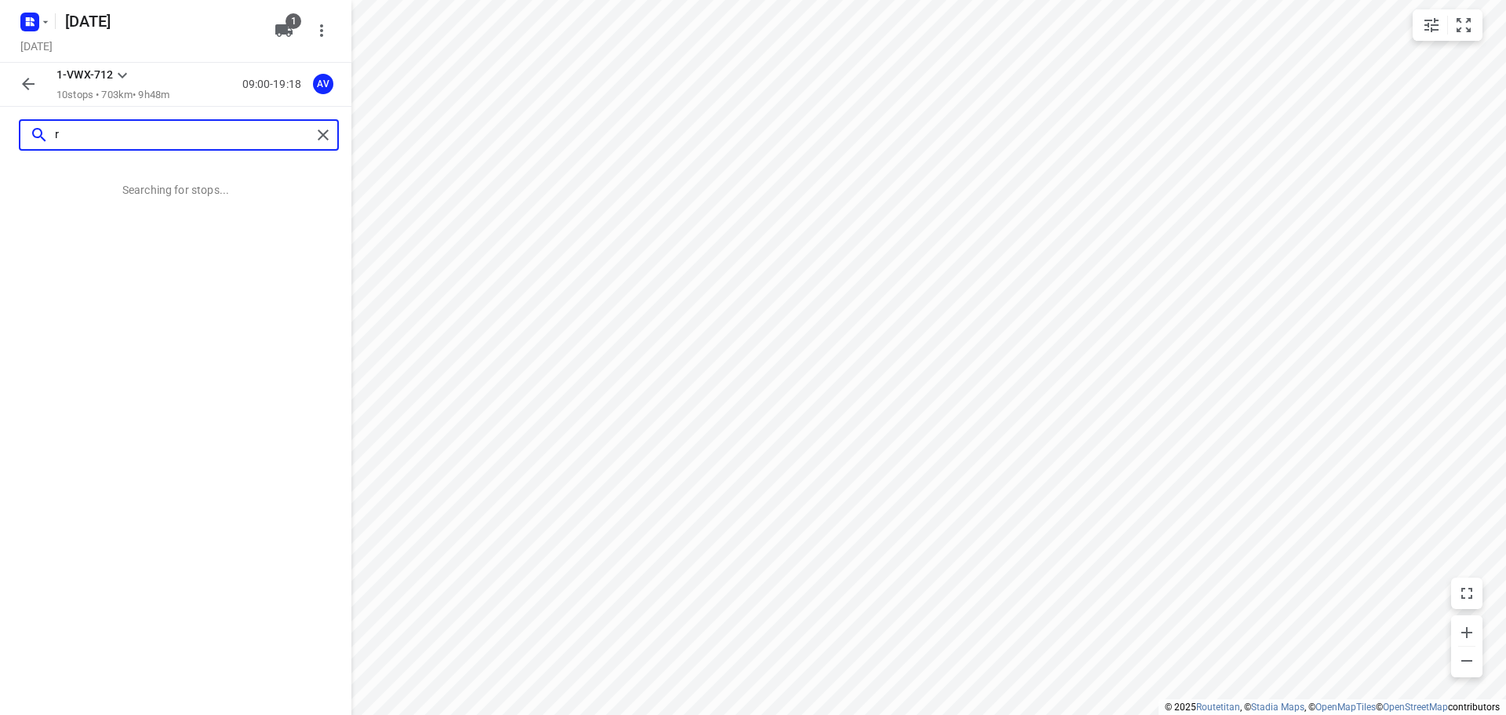
scroll to position [0, 0]
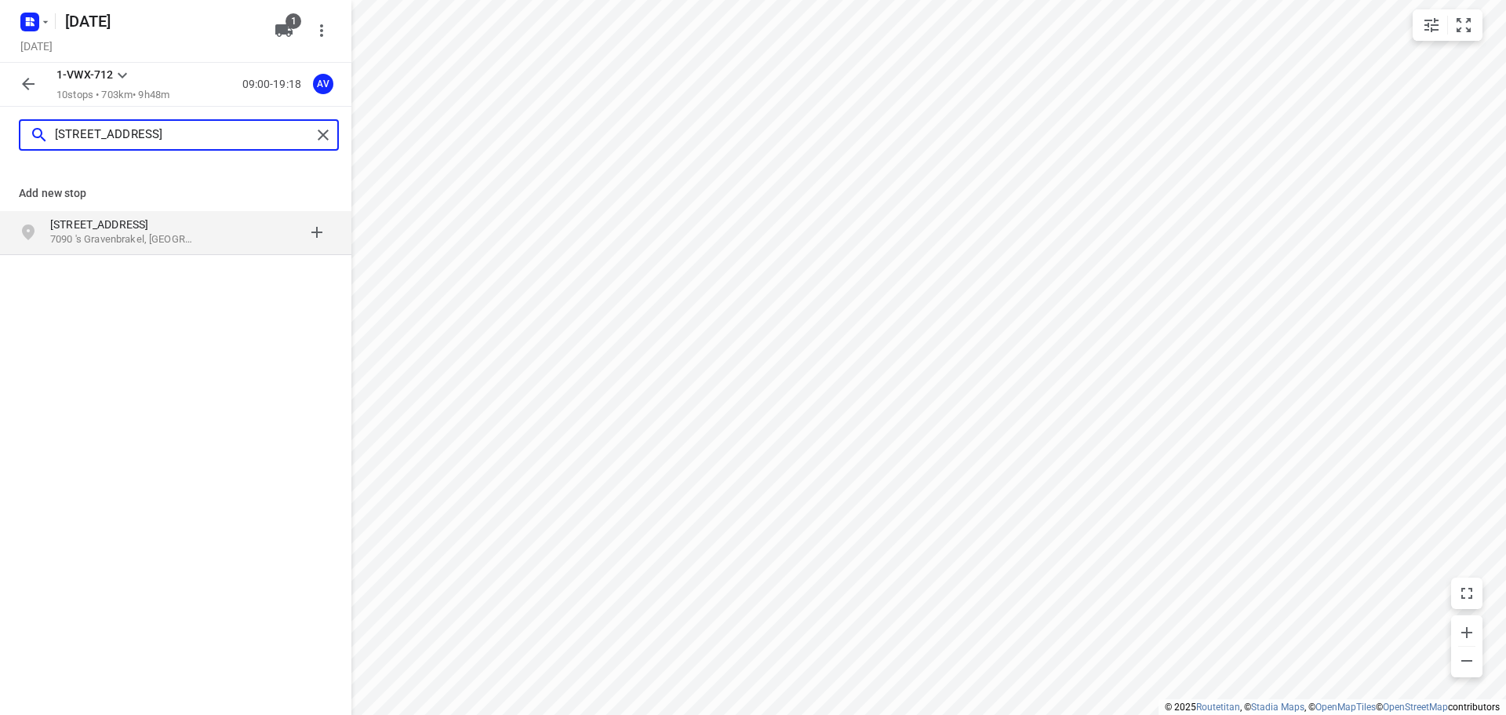
type input "[STREET_ADDRESS]"
click at [196, 228] on p "[STREET_ADDRESS]" at bounding box center [130, 225] width 160 height 16
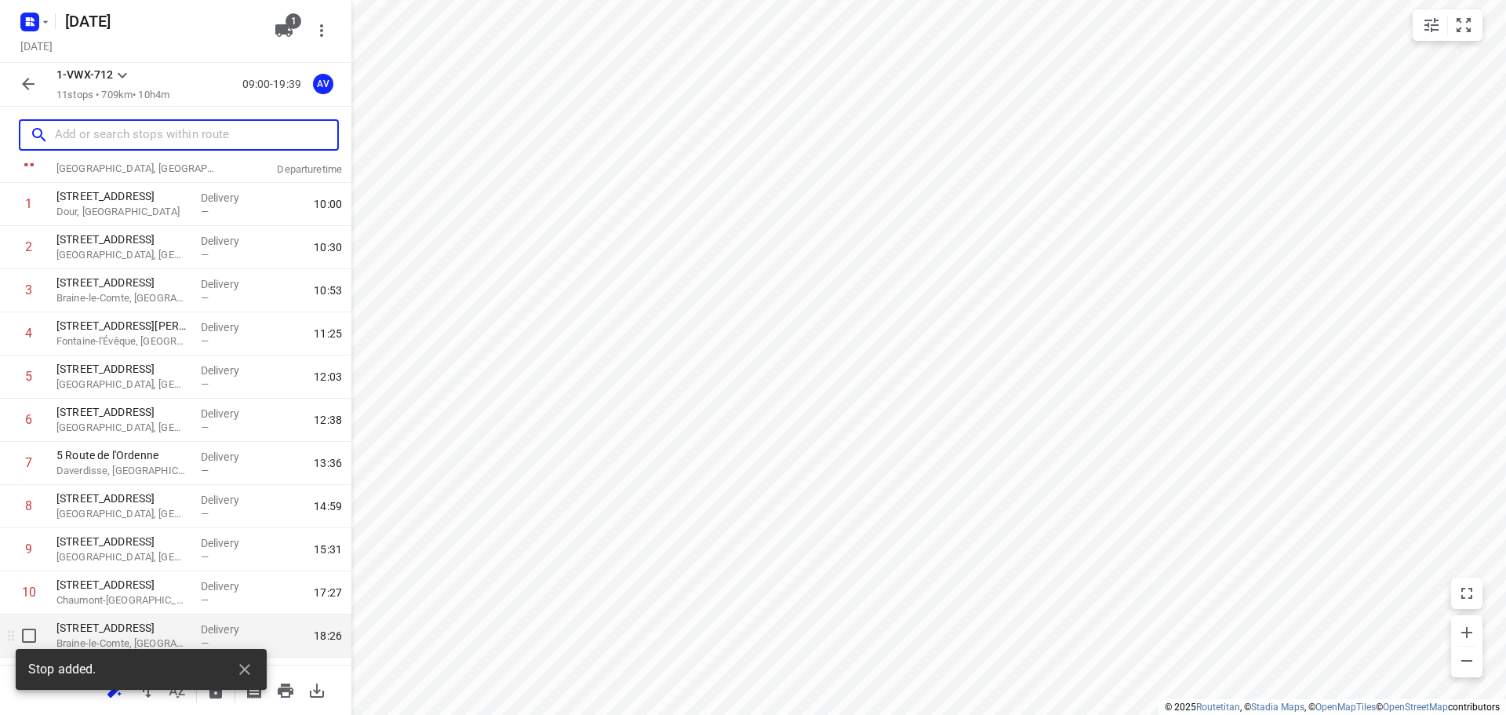
scroll to position [95, 0]
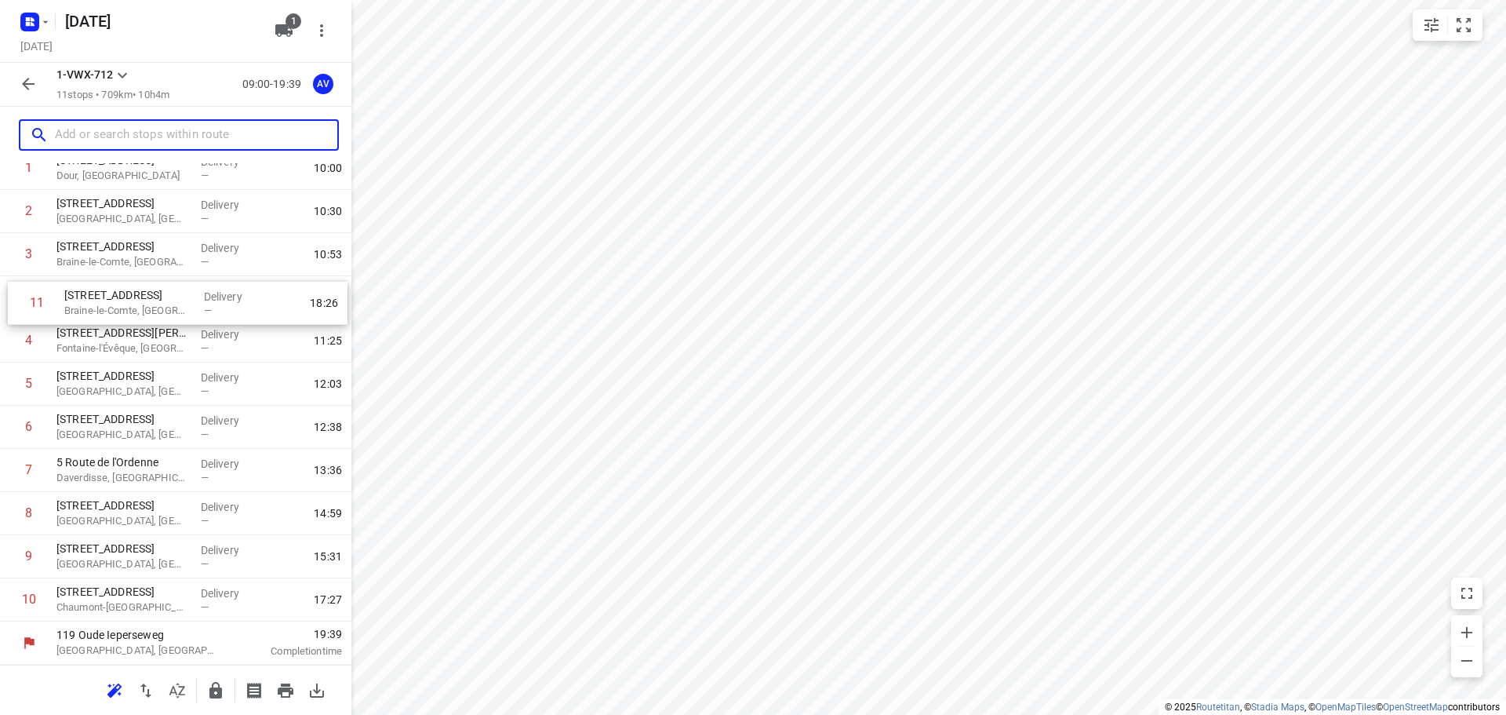
drag, startPoint x: 5, startPoint y: 606, endPoint x: 15, endPoint y: 305, distance: 300.6
click at [15, 305] on div "1 [STREET_ADDRESS] Delivery — 10:00 2 [STREET_ADDRESS] Delivery — 10:30 3 100 […" at bounding box center [175, 384] width 351 height 475
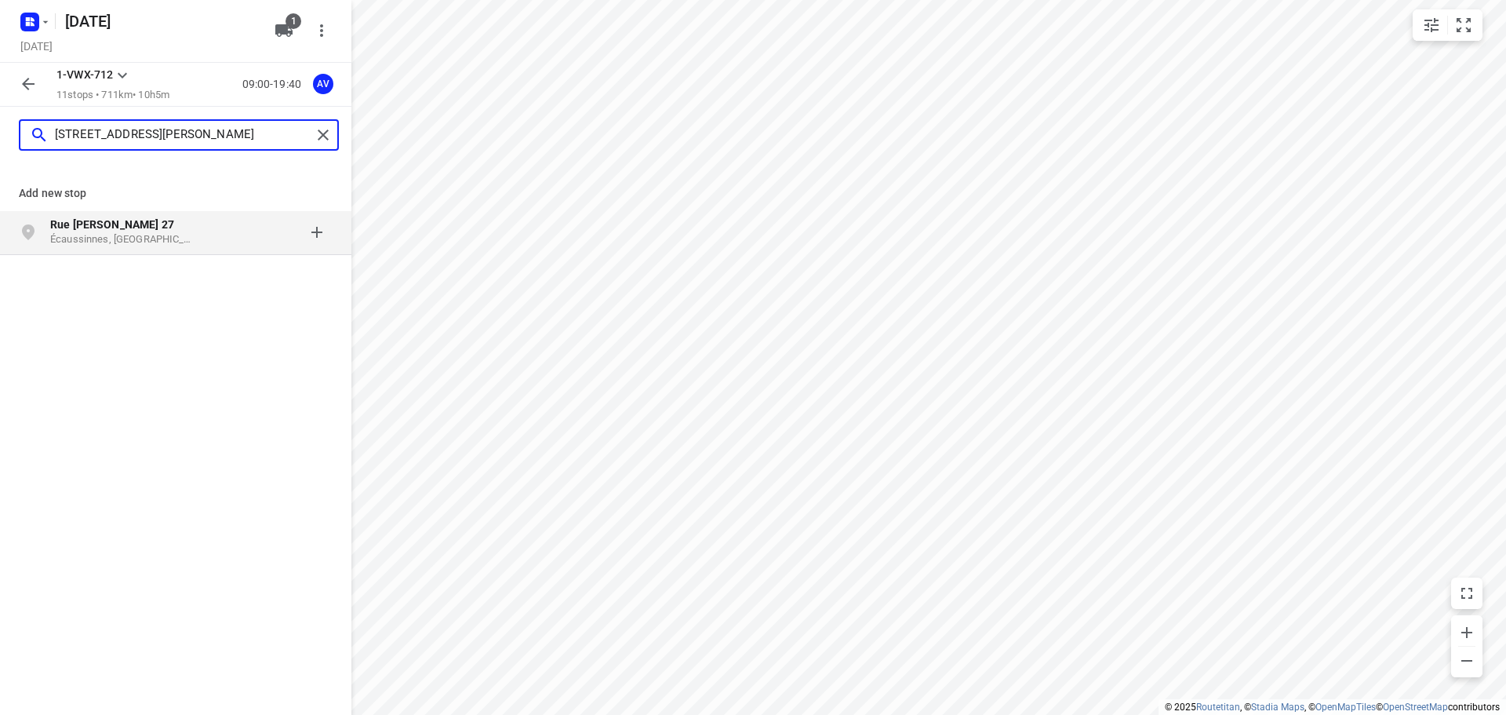
type input "[STREET_ADDRESS][PERSON_NAME]"
click at [191, 242] on p "Écaussinnes, [GEOGRAPHIC_DATA]" at bounding box center [122, 239] width 144 height 15
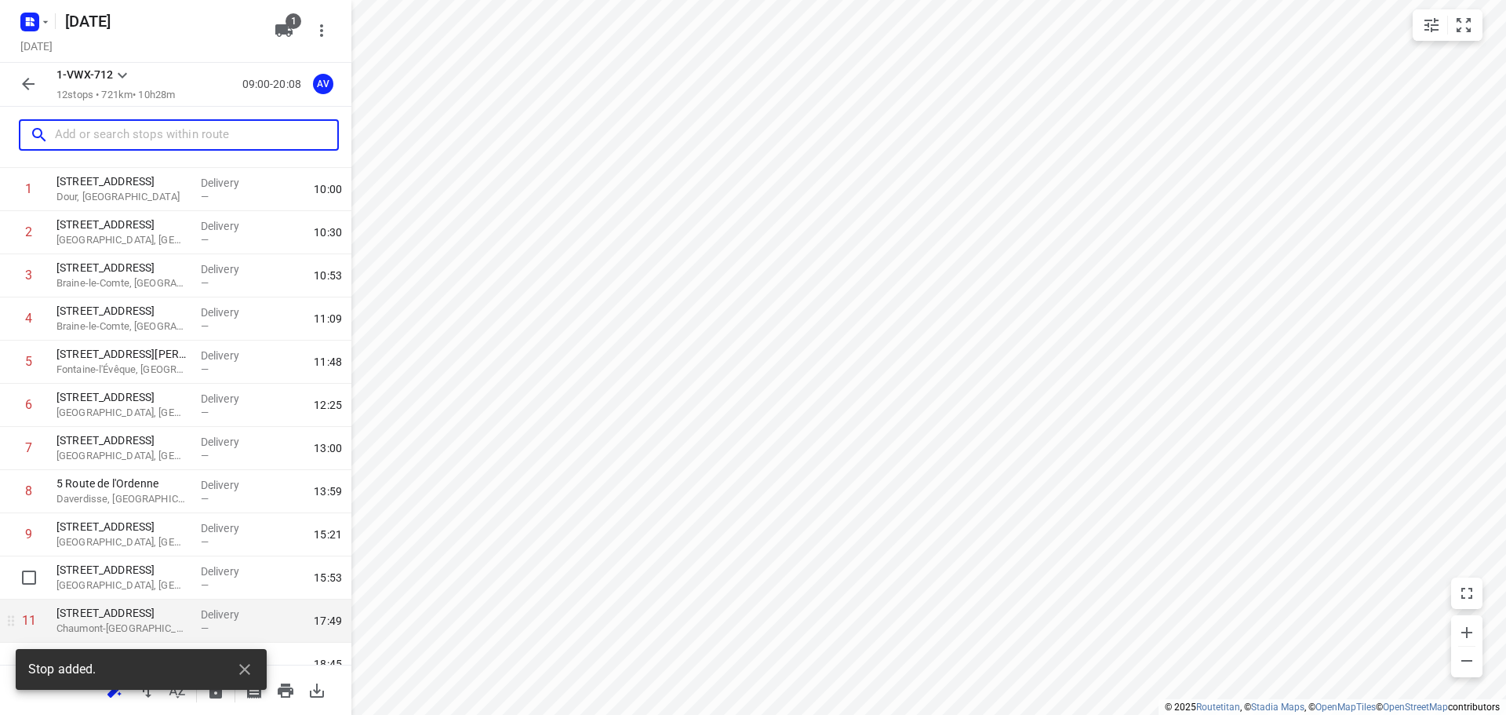
scroll to position [138, 0]
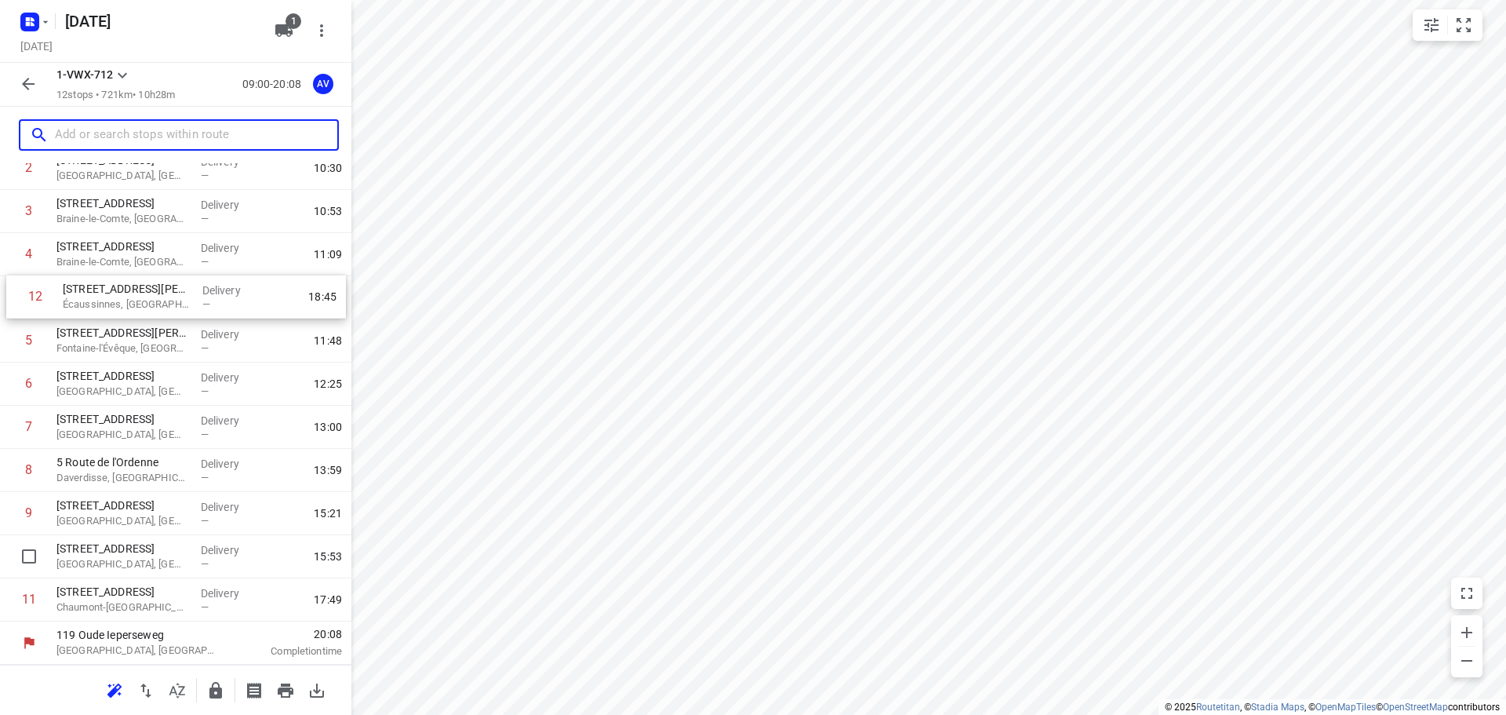
drag, startPoint x: 8, startPoint y: 602, endPoint x: 15, endPoint y: 293, distance: 308.4
click at [15, 293] on div "1 [STREET_ADDRESS] Delivery — 10:00 2 [STREET_ADDRESS] Delivery — 10:30 3 100 […" at bounding box center [175, 363] width 351 height 518
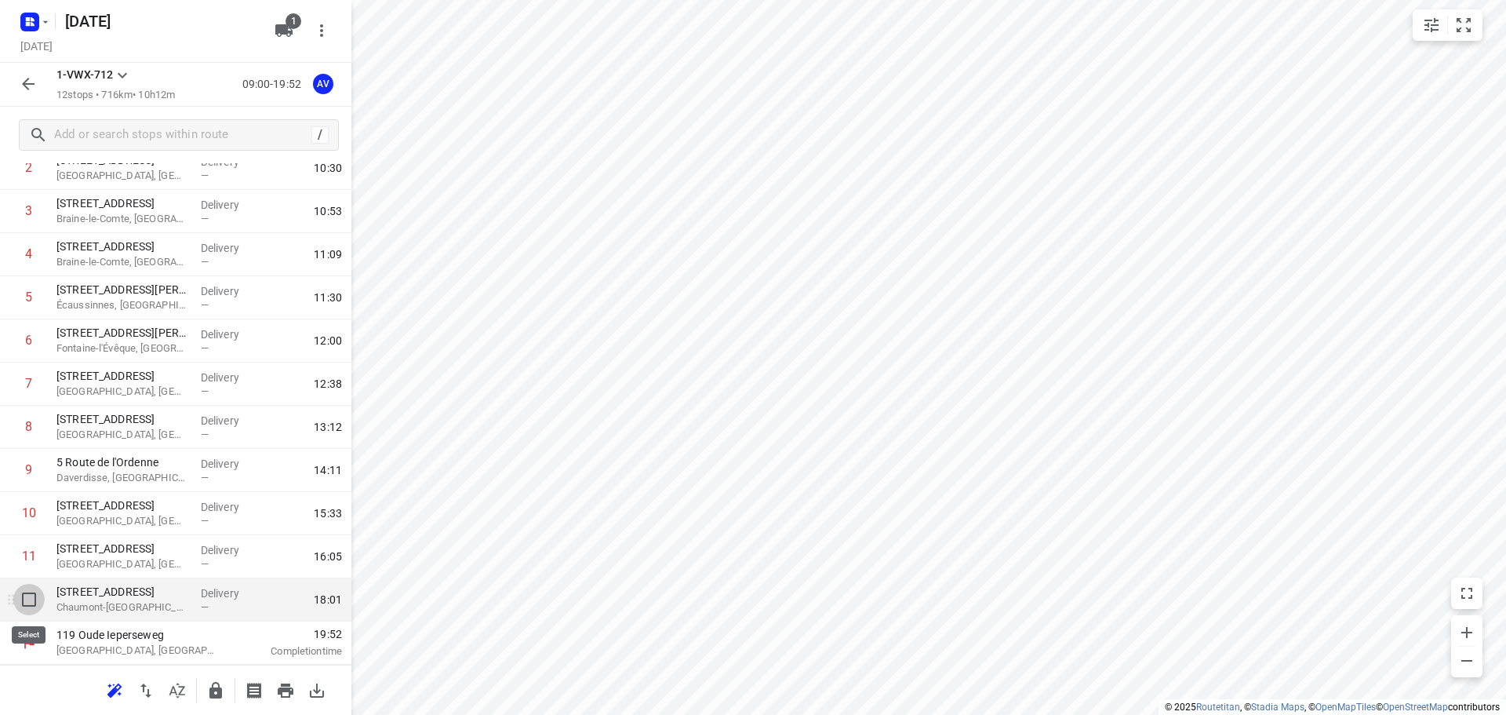
click at [27, 599] on input "checkbox" at bounding box center [28, 599] width 31 height 31
checkbox input "true"
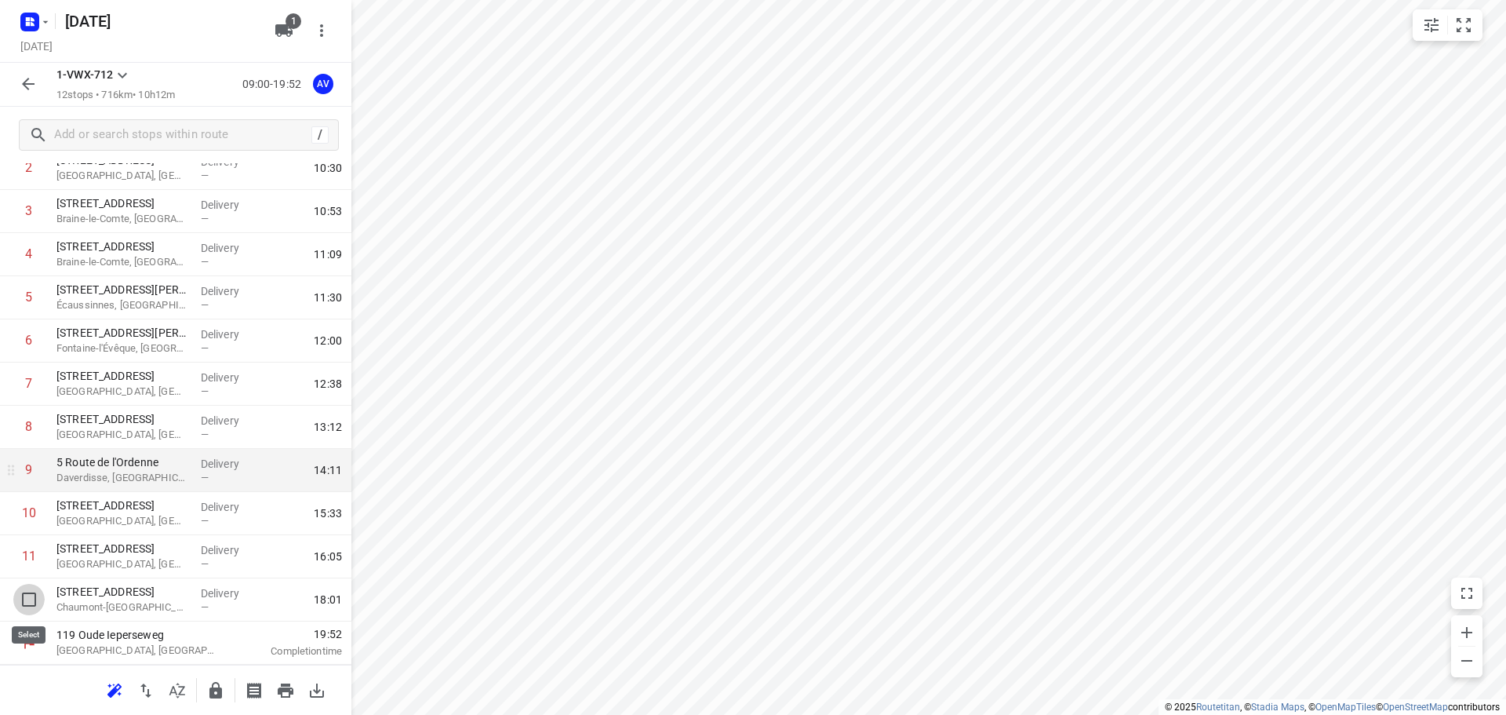
scroll to position [132, 0]
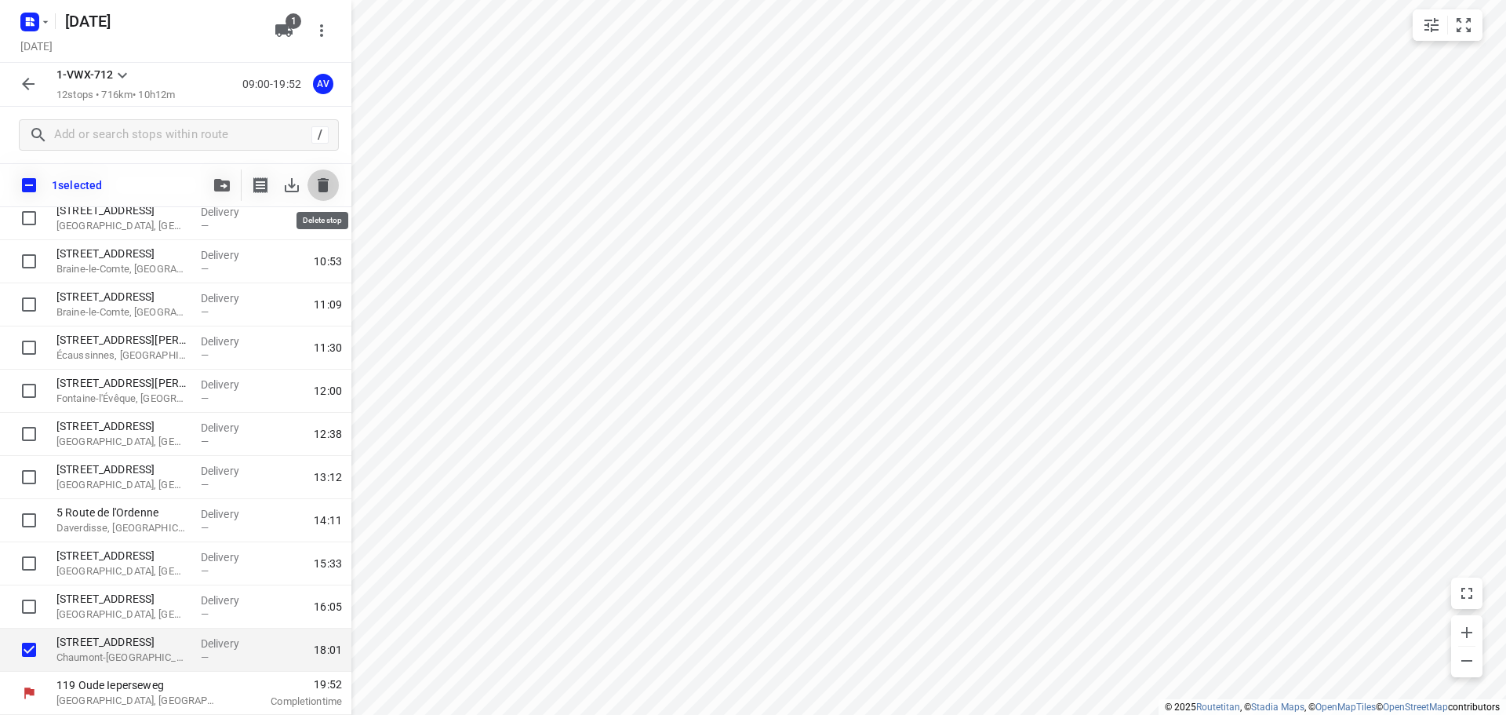
click at [319, 192] on icon "button" at bounding box center [323, 185] width 19 height 19
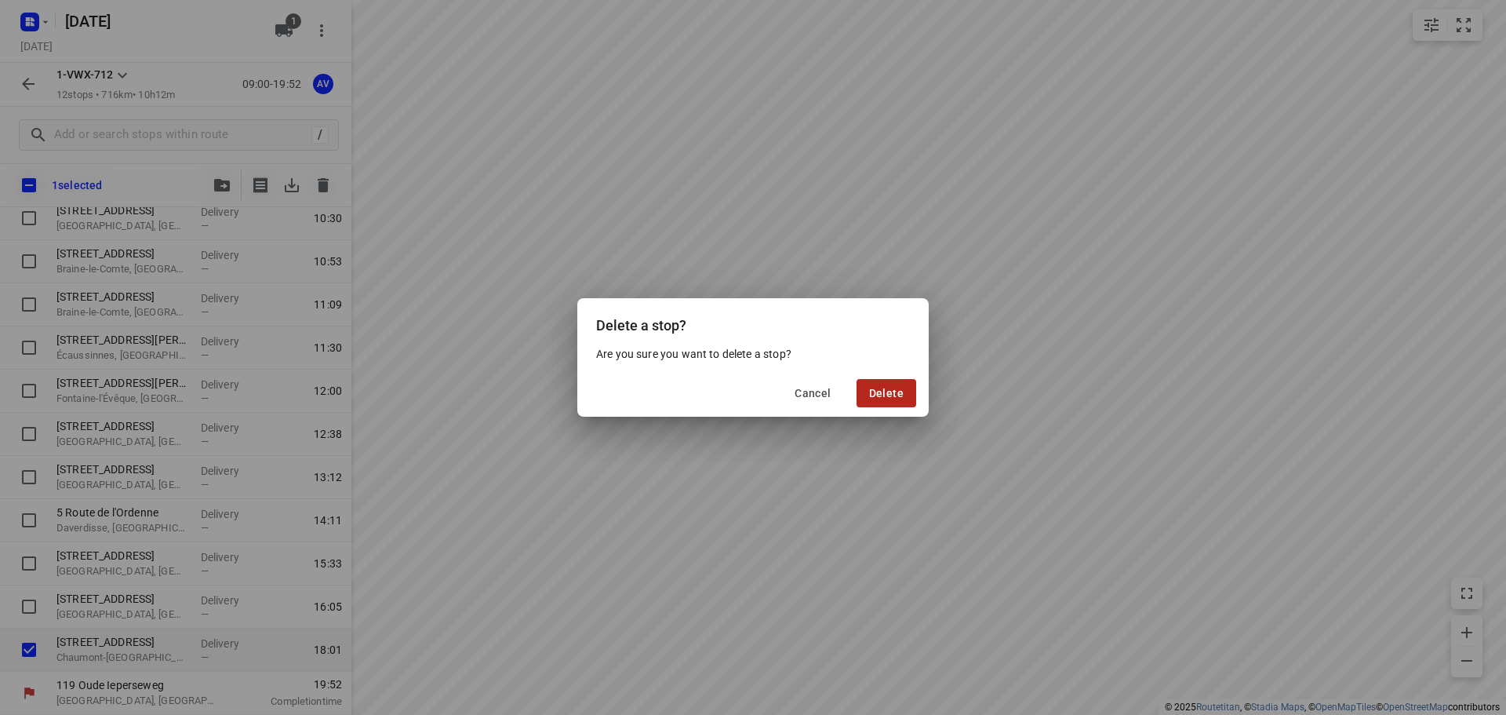
click at [890, 383] on button "Delete" at bounding box center [887, 393] width 60 height 28
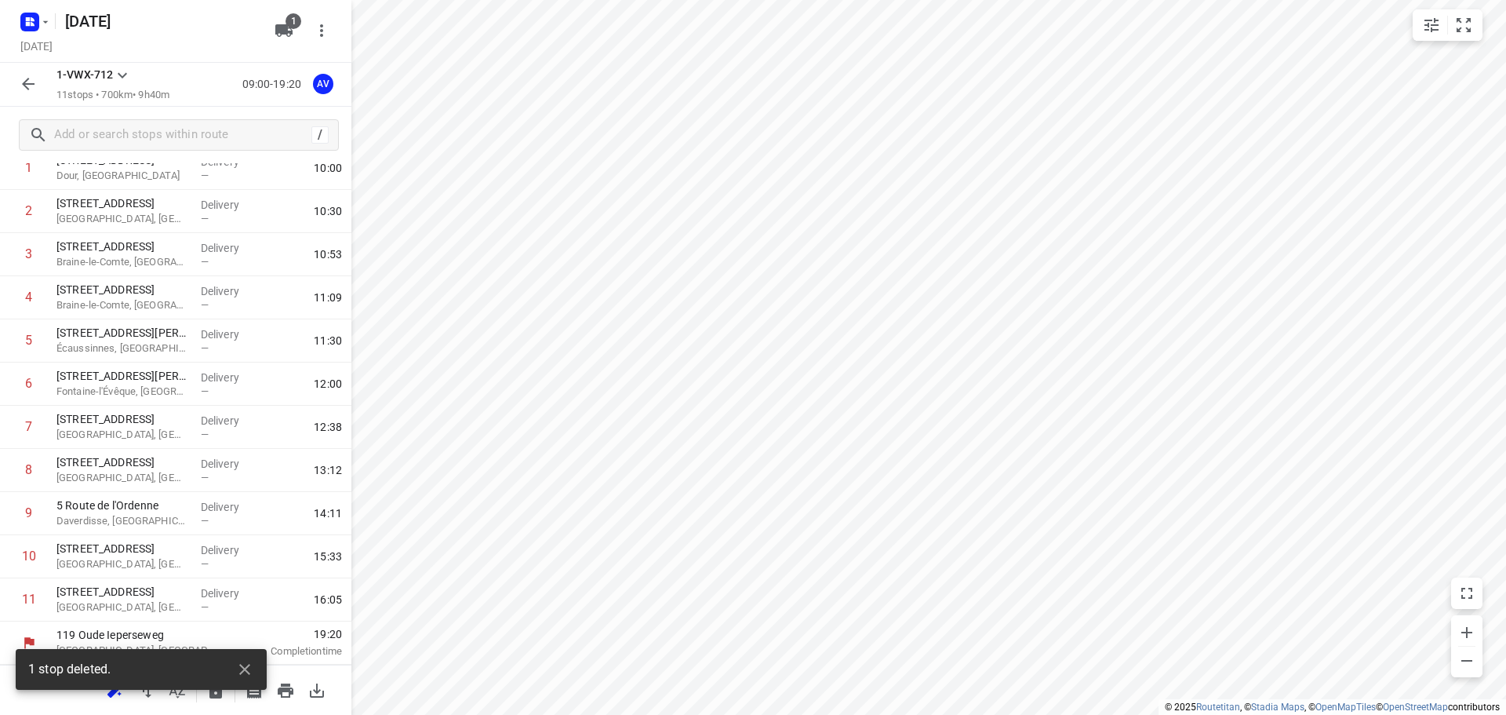
scroll to position [95, 0]
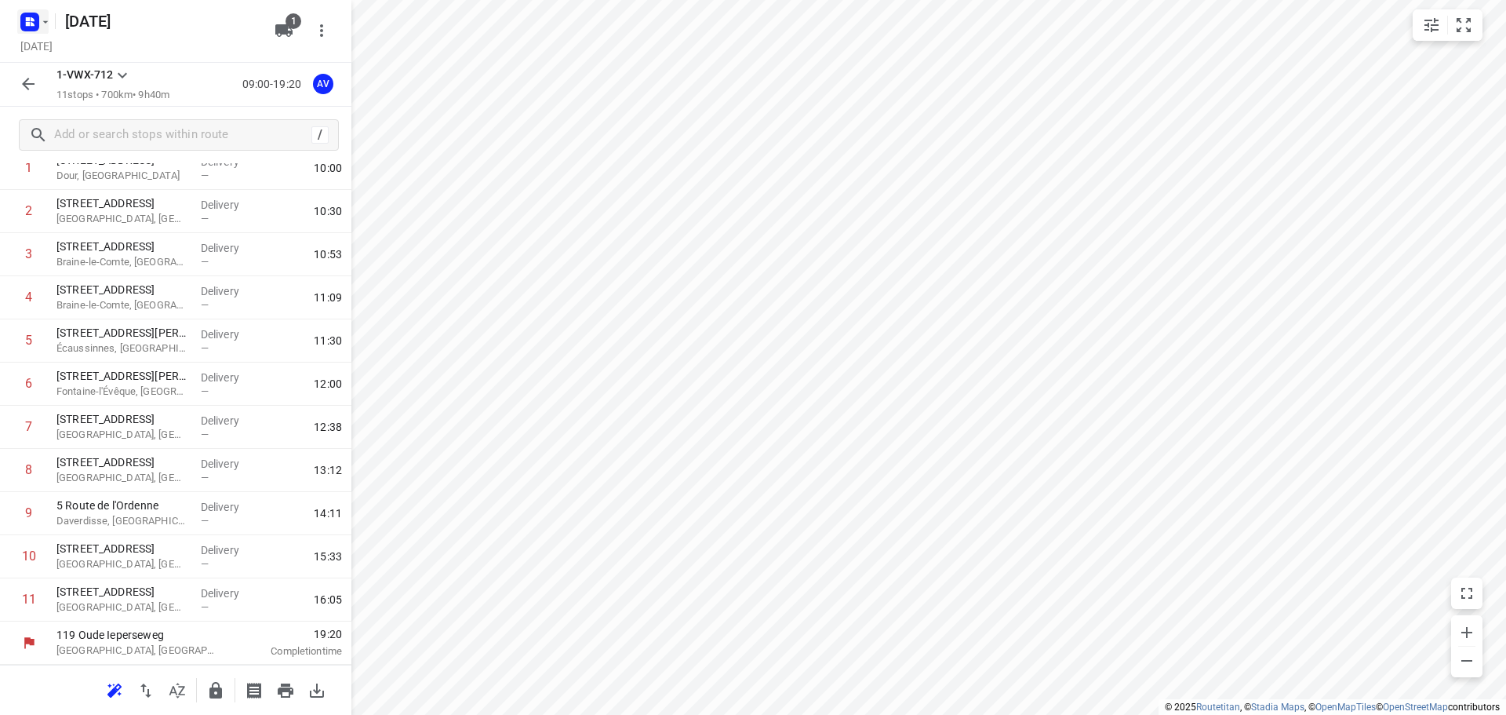
click at [44, 24] on icon "button" at bounding box center [45, 22] width 13 height 13
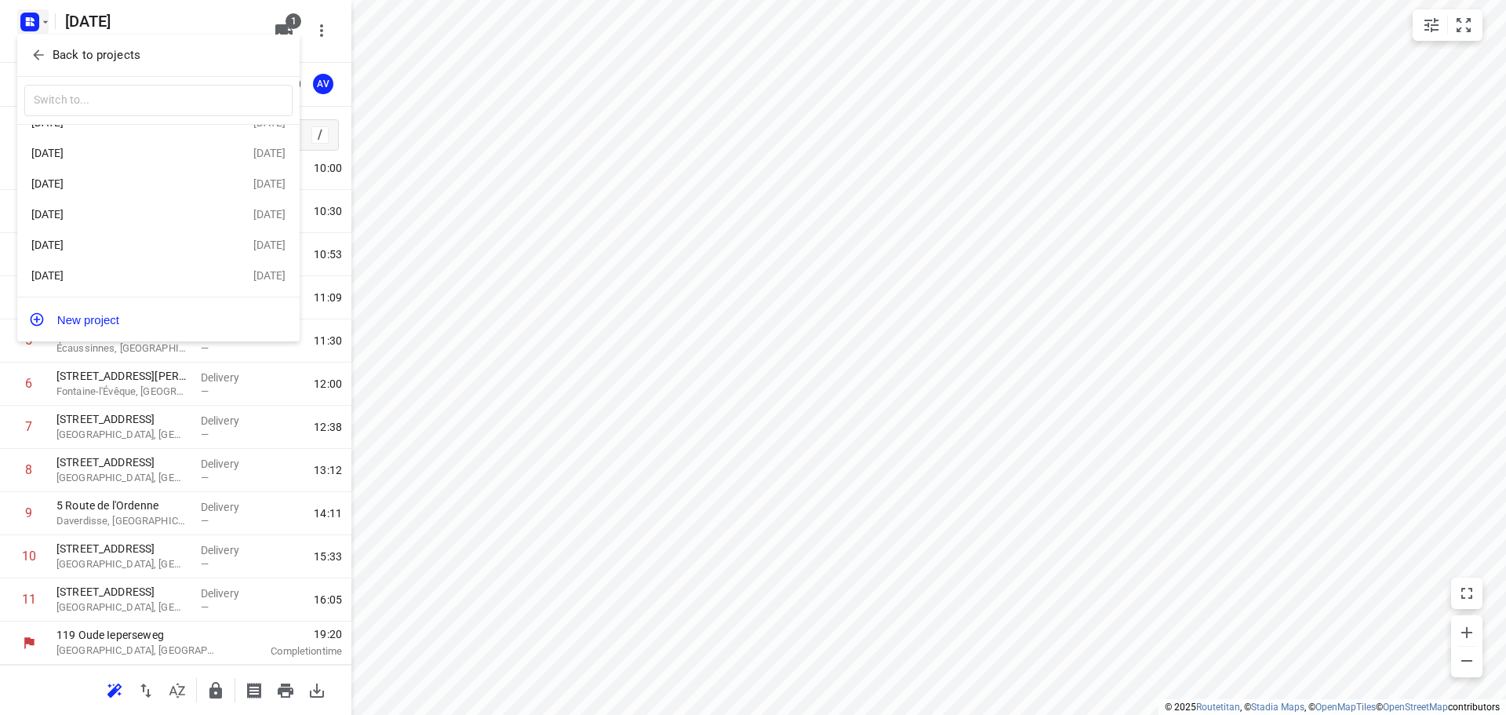
scroll to position [0, 0]
click at [188, 317] on button "New project" at bounding box center [158, 319] width 282 height 31
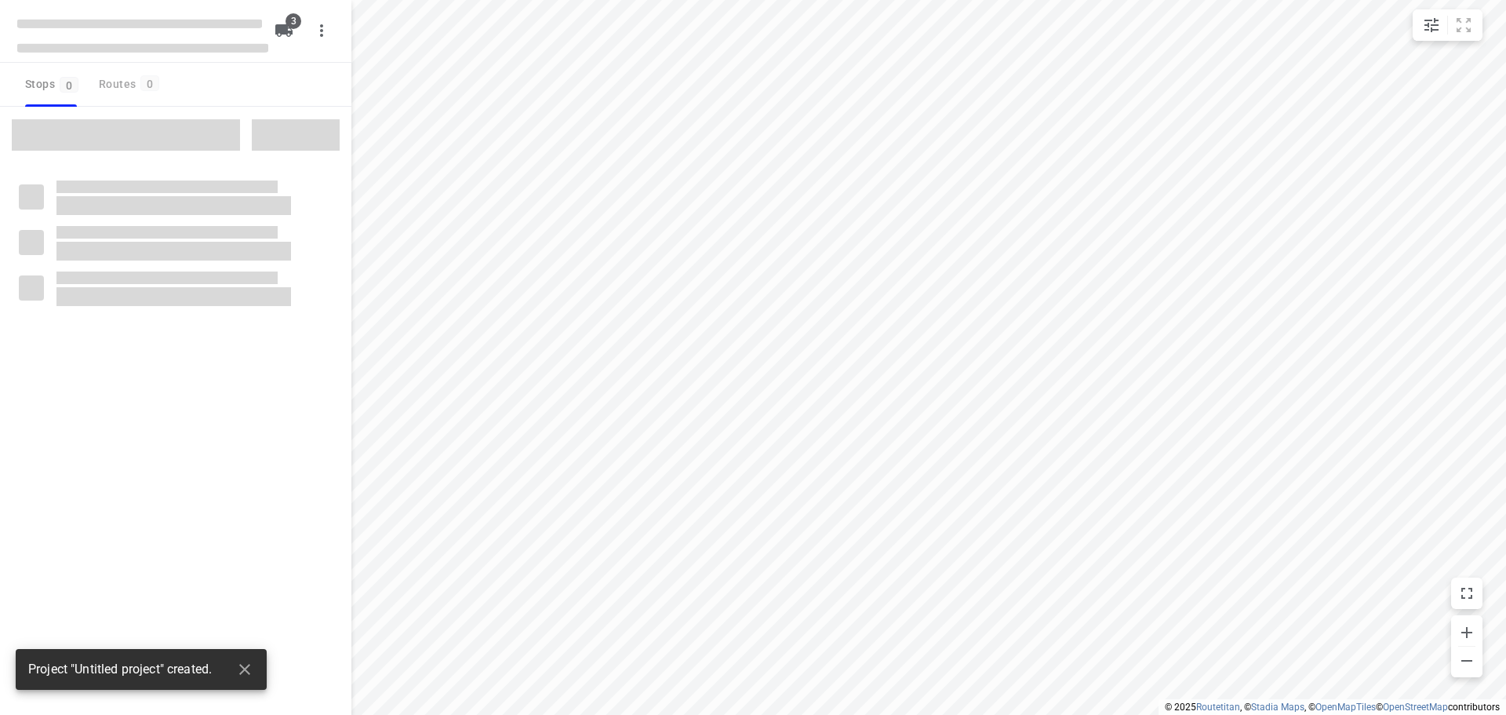
type input "distance"
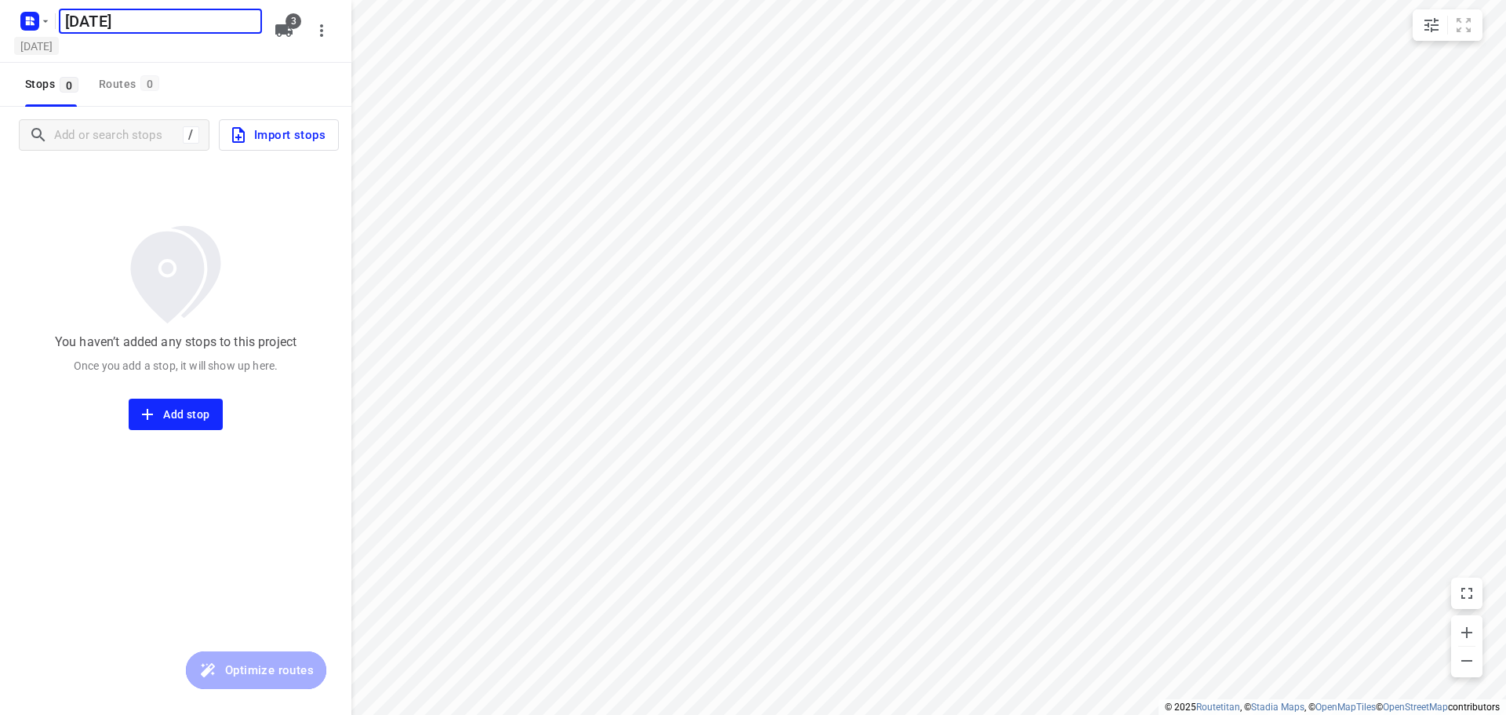
type input "[DATE]"
click at [59, 46] on h5 "[DATE]" at bounding box center [36, 46] width 45 height 18
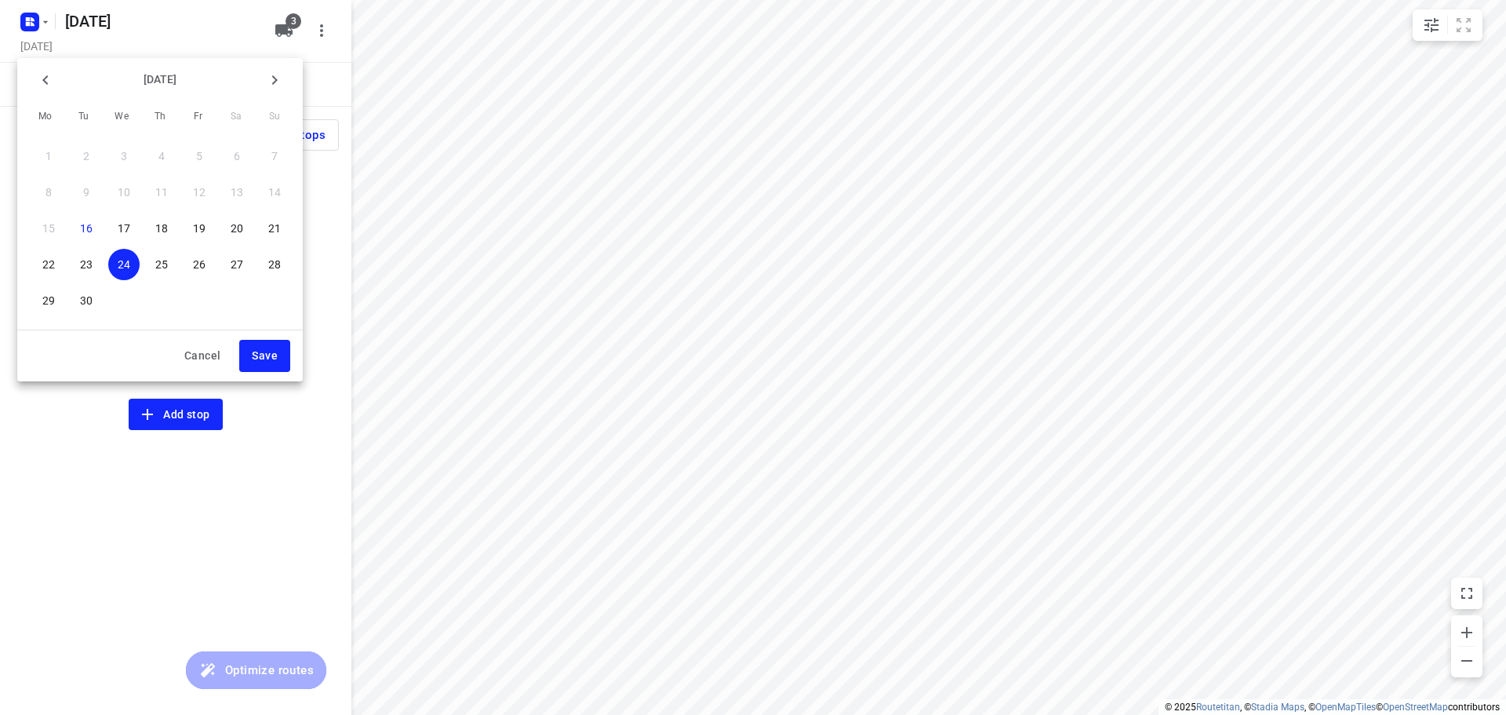
click at [159, 260] on p "25" at bounding box center [161, 265] width 13 height 16
click at [265, 354] on span "Save" at bounding box center [265, 356] width 26 height 20
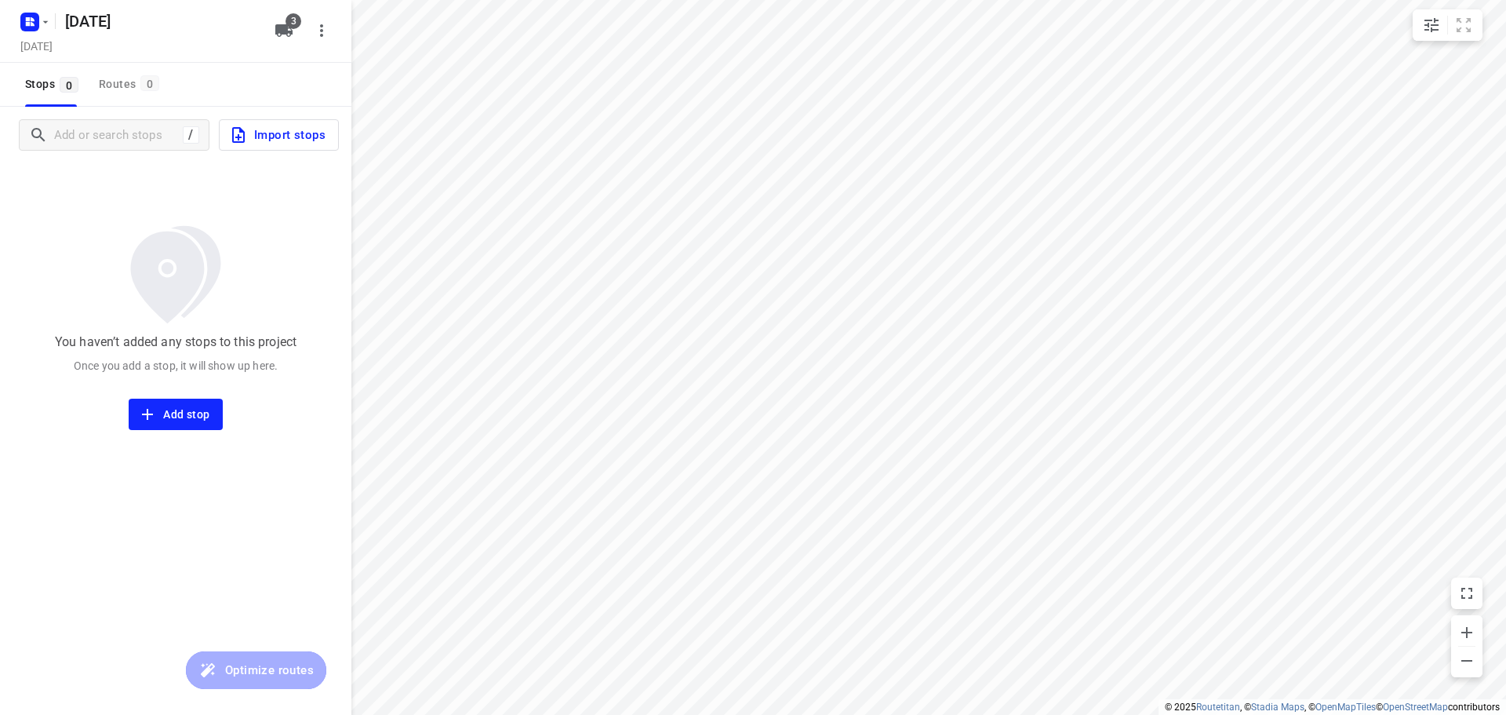
click at [287, 31] on icon "button" at bounding box center [283, 30] width 17 height 13
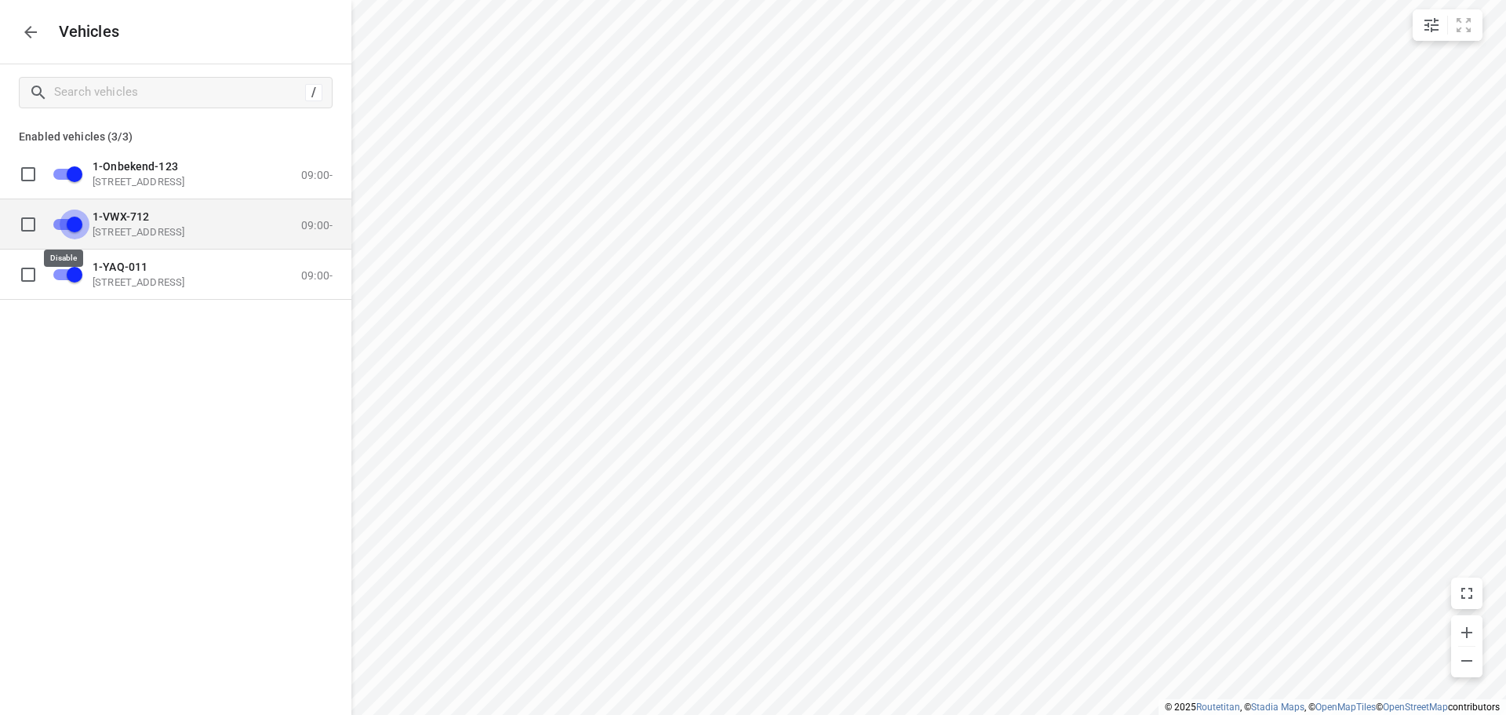
click at [64, 222] on input "grid" at bounding box center [74, 224] width 89 height 30
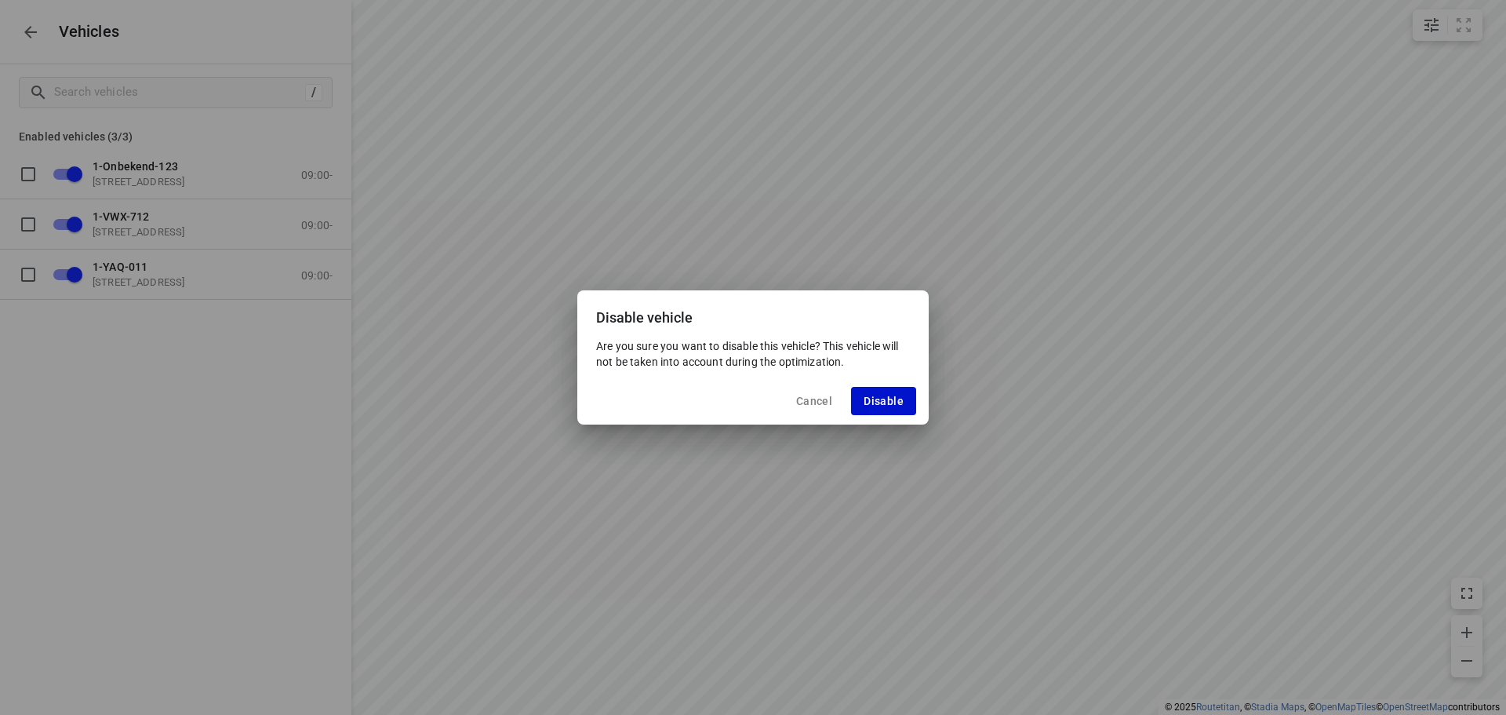
click at [887, 396] on span "Disable" at bounding box center [884, 401] width 40 height 13
checkbox input "false"
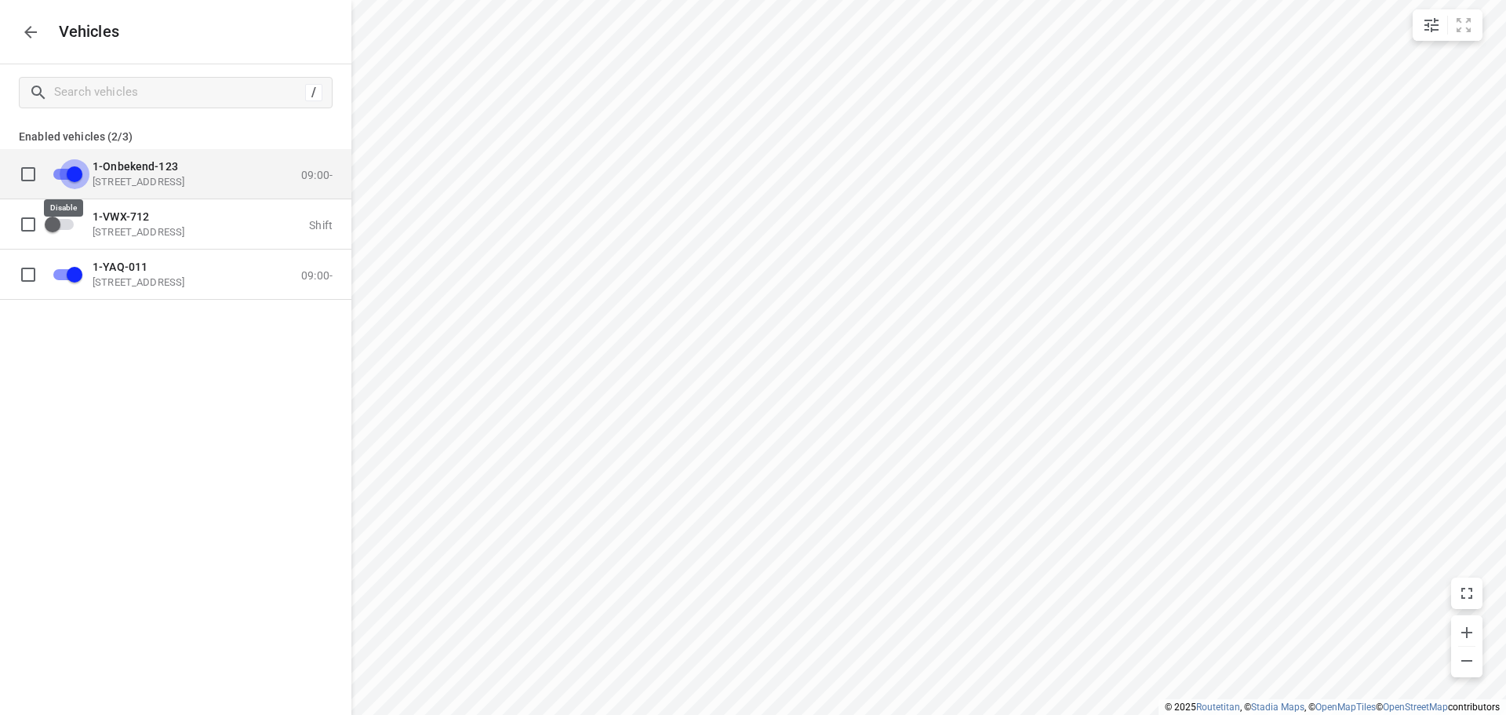
click at [61, 175] on input "grid" at bounding box center [74, 173] width 89 height 30
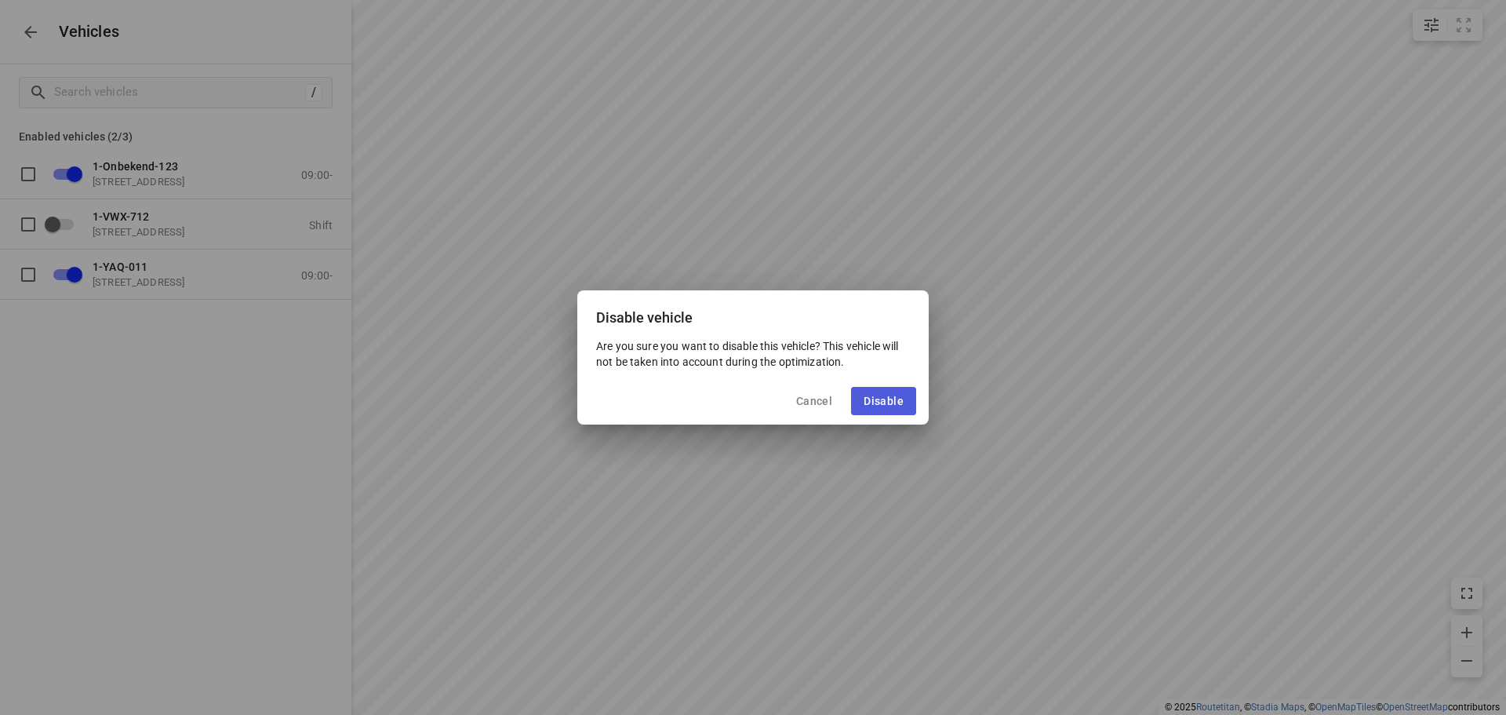
click at [882, 400] on span "Disable" at bounding box center [884, 401] width 40 height 13
checkbox input "false"
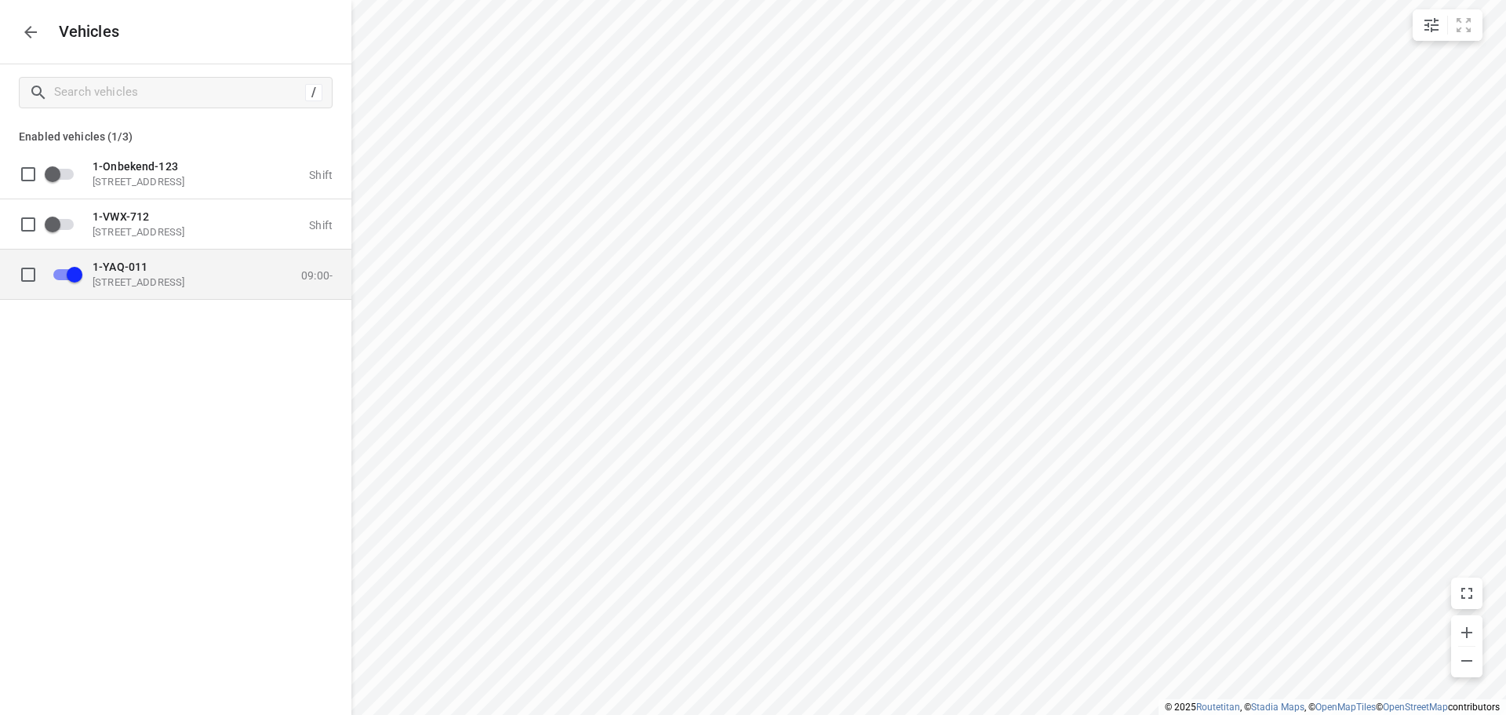
click at [157, 282] on p "[STREET_ADDRESS]" at bounding box center [171, 281] width 157 height 13
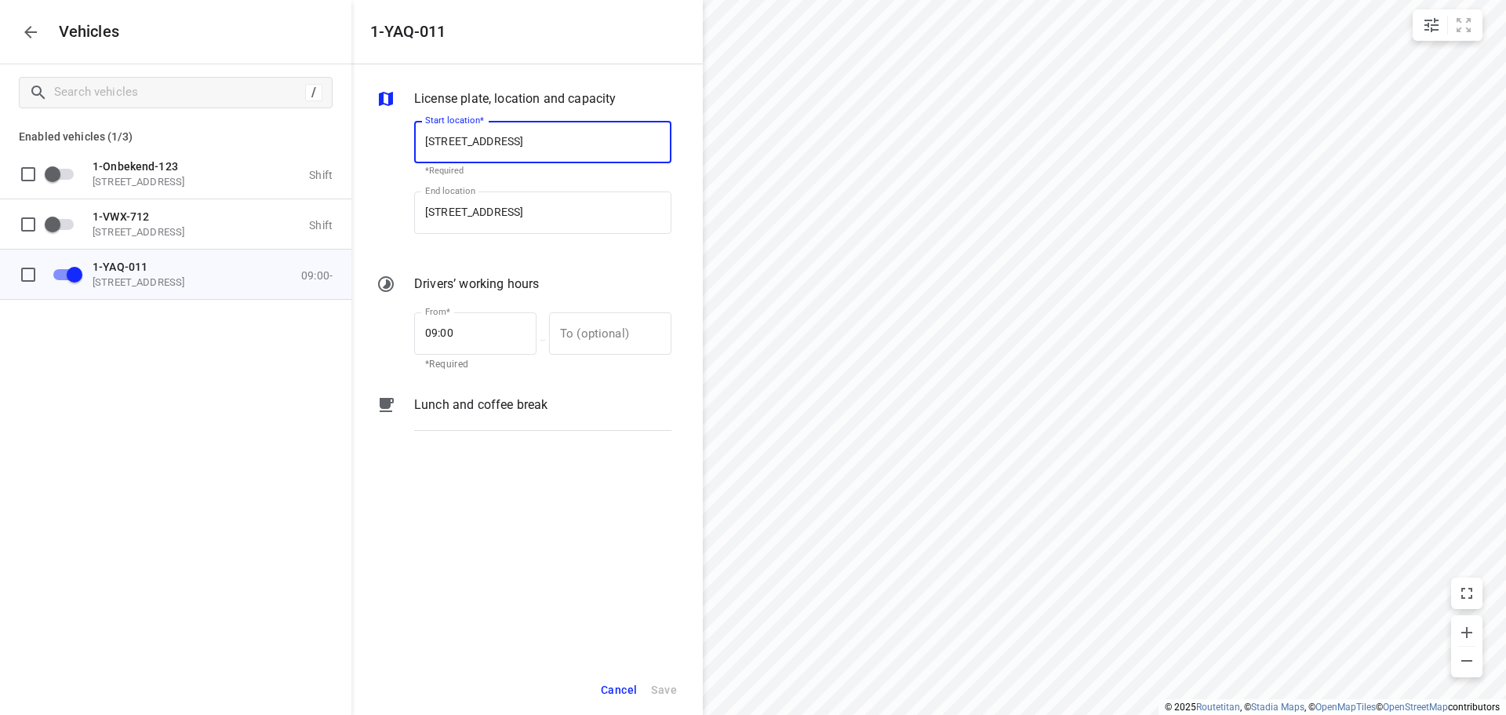
click at [531, 140] on input "[STREET_ADDRESS]" at bounding box center [542, 142] width 257 height 42
type input "[STREET_ADDRESS]"
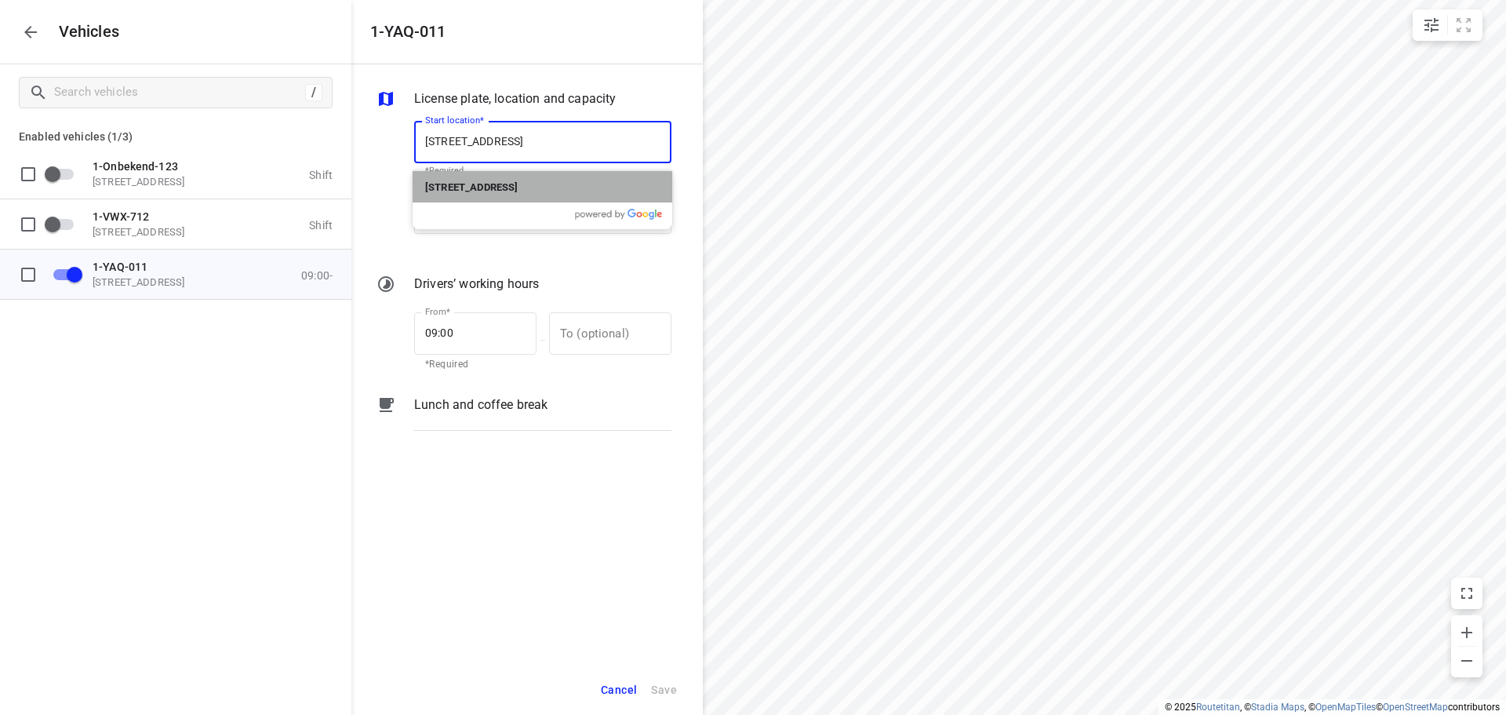
click at [518, 180] on p "[STREET_ADDRESS]" at bounding box center [471, 186] width 93 height 19
type input "[STREET_ADDRESS]"
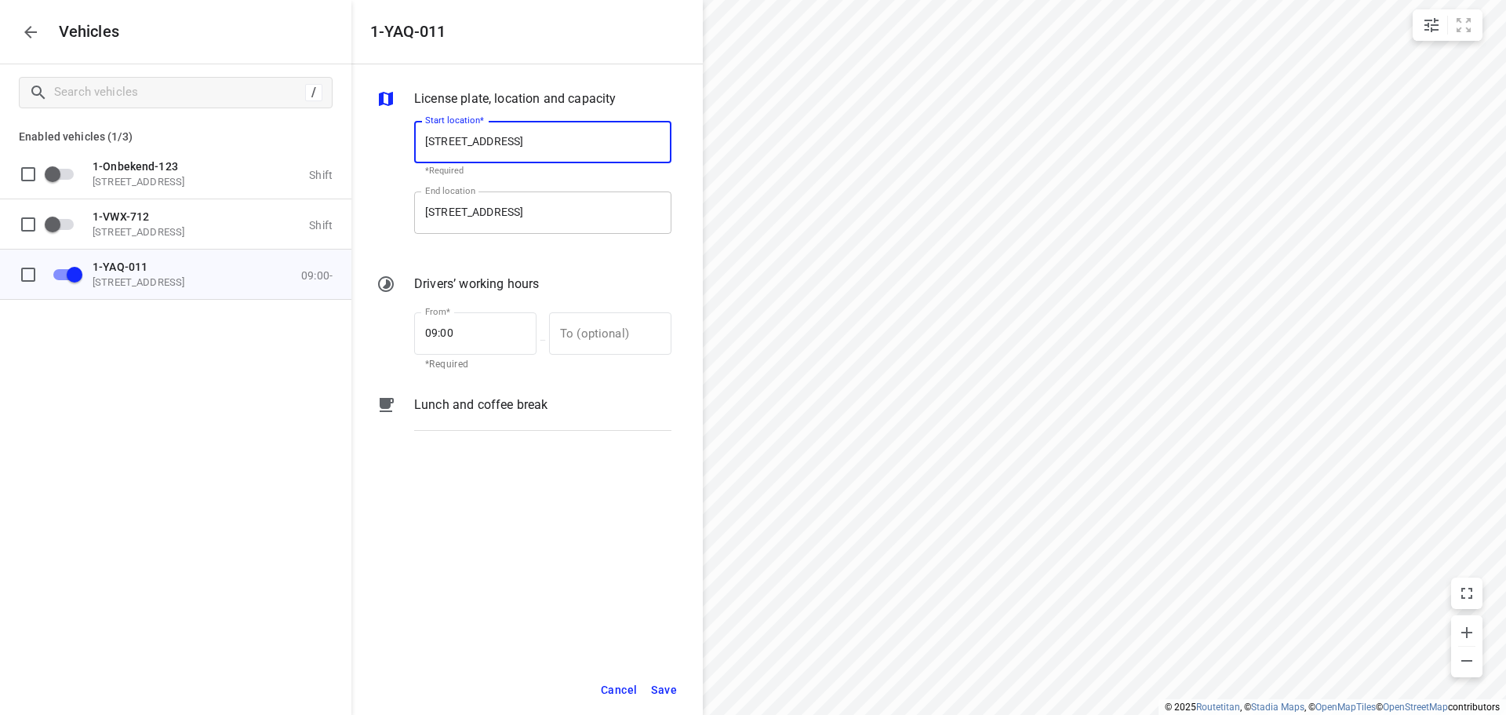
click at [530, 208] on input "[STREET_ADDRESS]" at bounding box center [542, 212] width 257 height 42
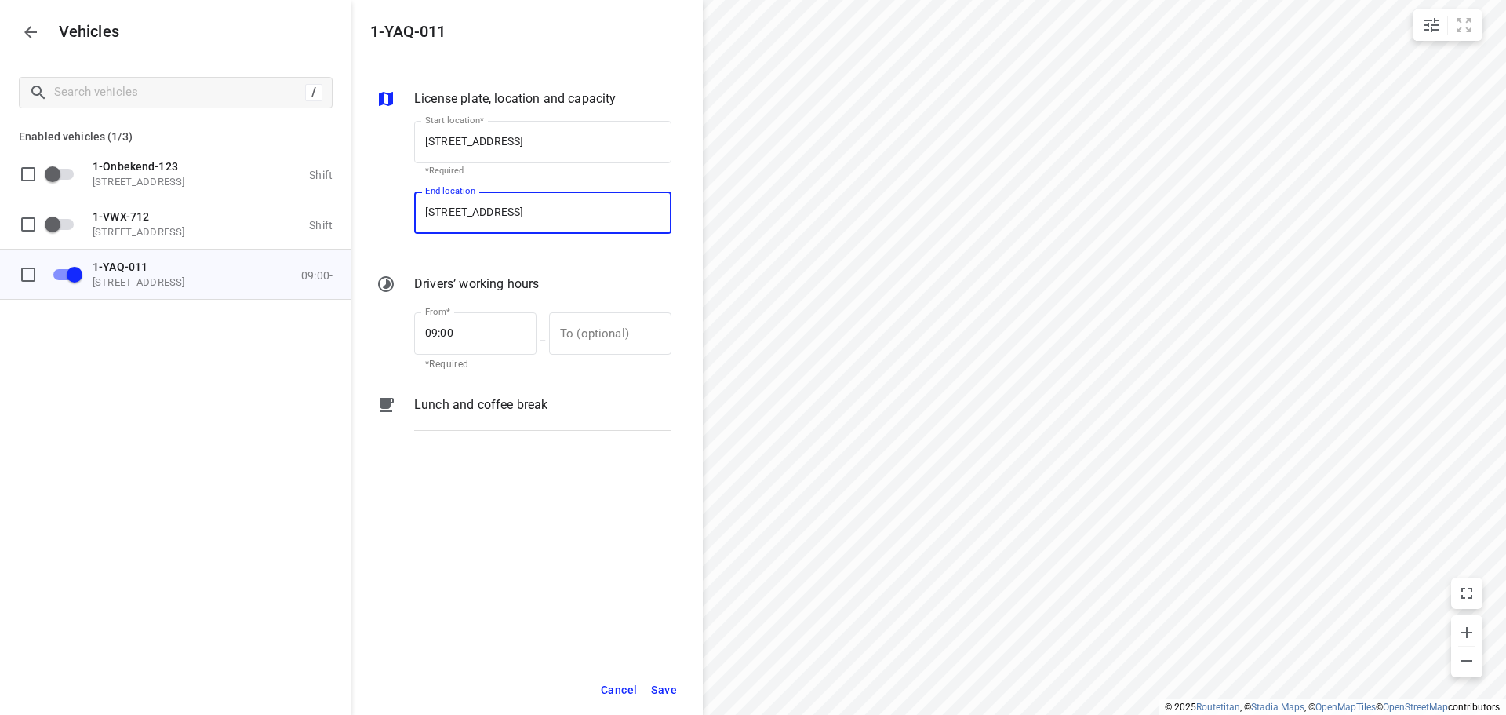
click at [531, 208] on input "[STREET_ADDRESS]" at bounding box center [542, 212] width 257 height 42
type input "[STREET_ADDRESS]"
click at [518, 260] on b "[STREET_ADDRESS]" at bounding box center [471, 258] width 93 height 12
type input "[STREET_ADDRESS]"
click at [660, 692] on span "Save" at bounding box center [664, 690] width 26 height 20
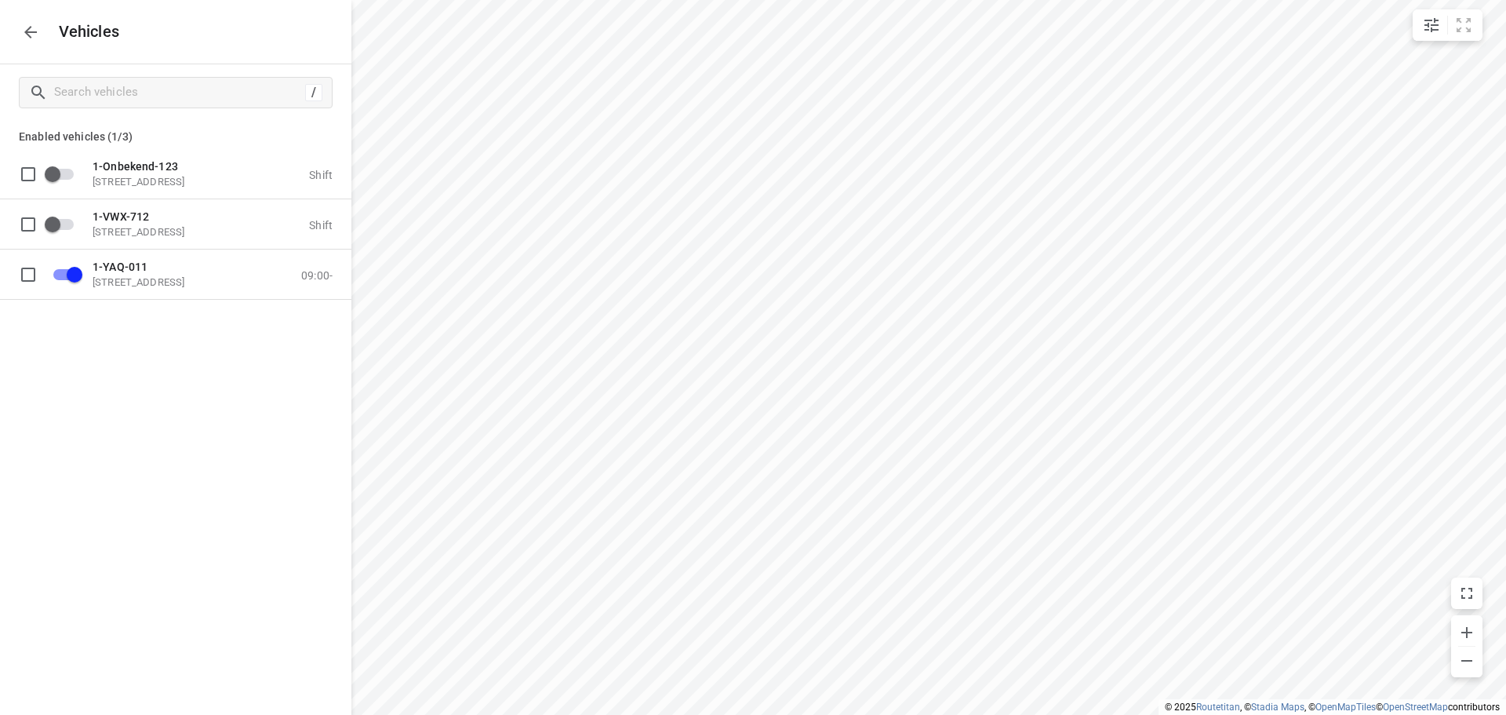
click at [27, 32] on icon "button" at bounding box center [30, 32] width 19 height 19
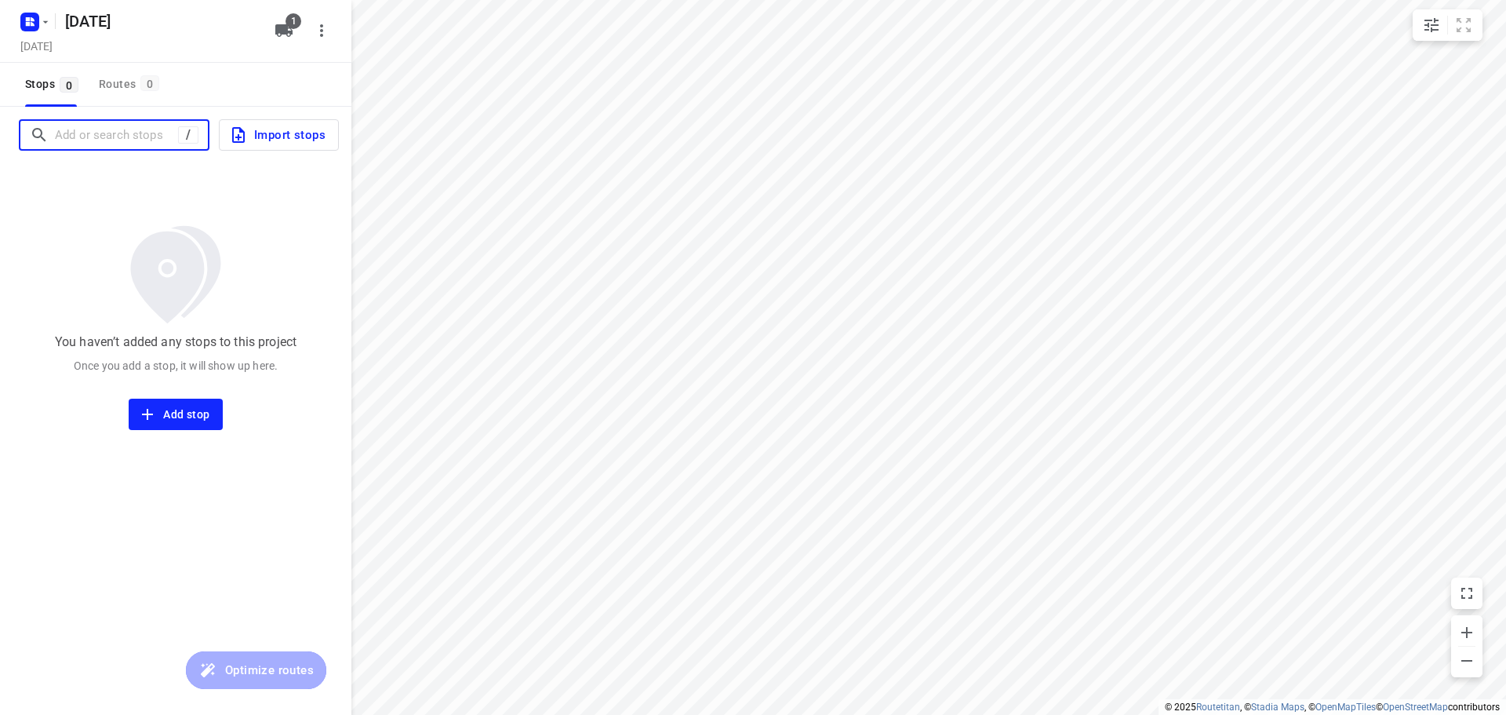
drag, startPoint x: 126, startPoint y: 139, endPoint x: 155, endPoint y: 126, distance: 31.2
click at [127, 137] on input "Add or search stops" at bounding box center [116, 135] width 123 height 24
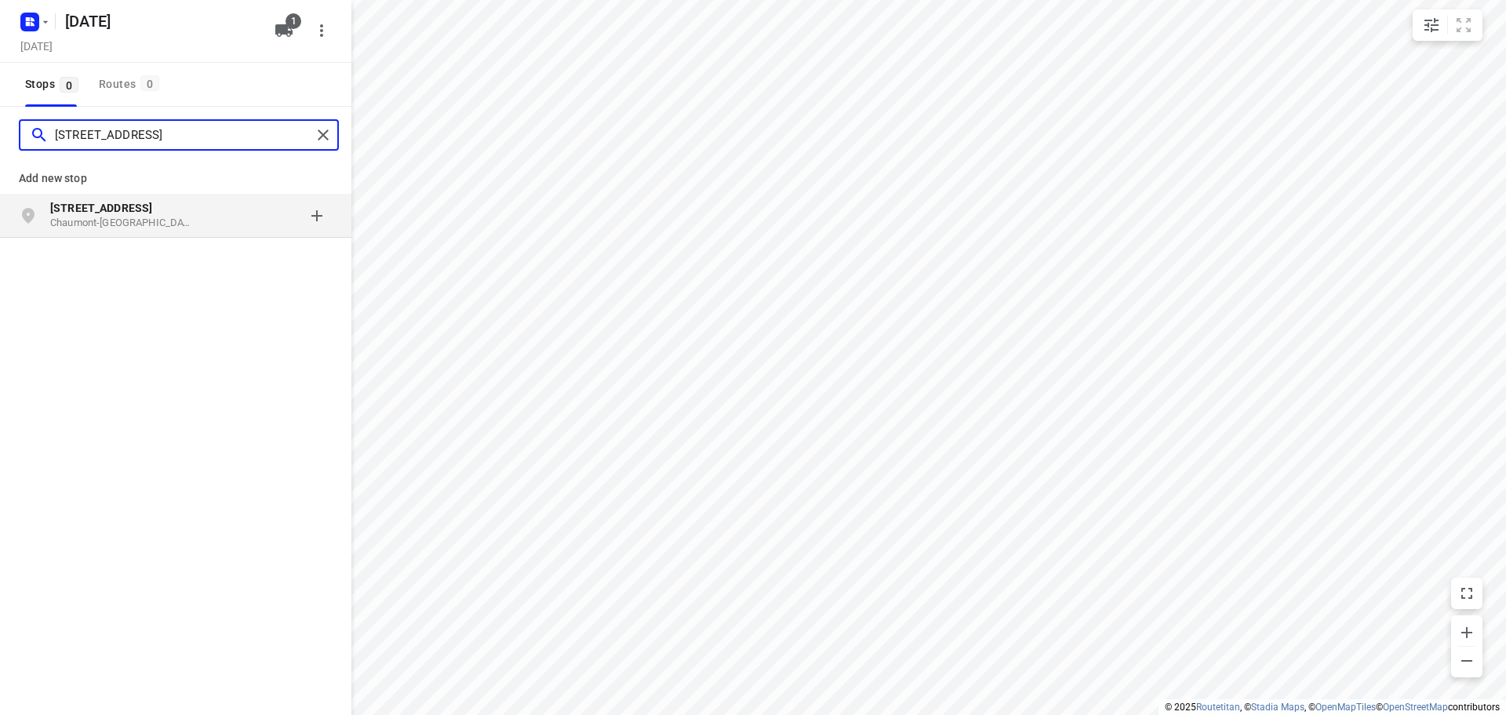
type input "[STREET_ADDRESS]"
click at [182, 224] on p "Chaumont-[GEOGRAPHIC_DATA], [GEOGRAPHIC_DATA]" at bounding box center [122, 223] width 144 height 15
type input "[STREET_ADDRESS][PERSON_NAME]"
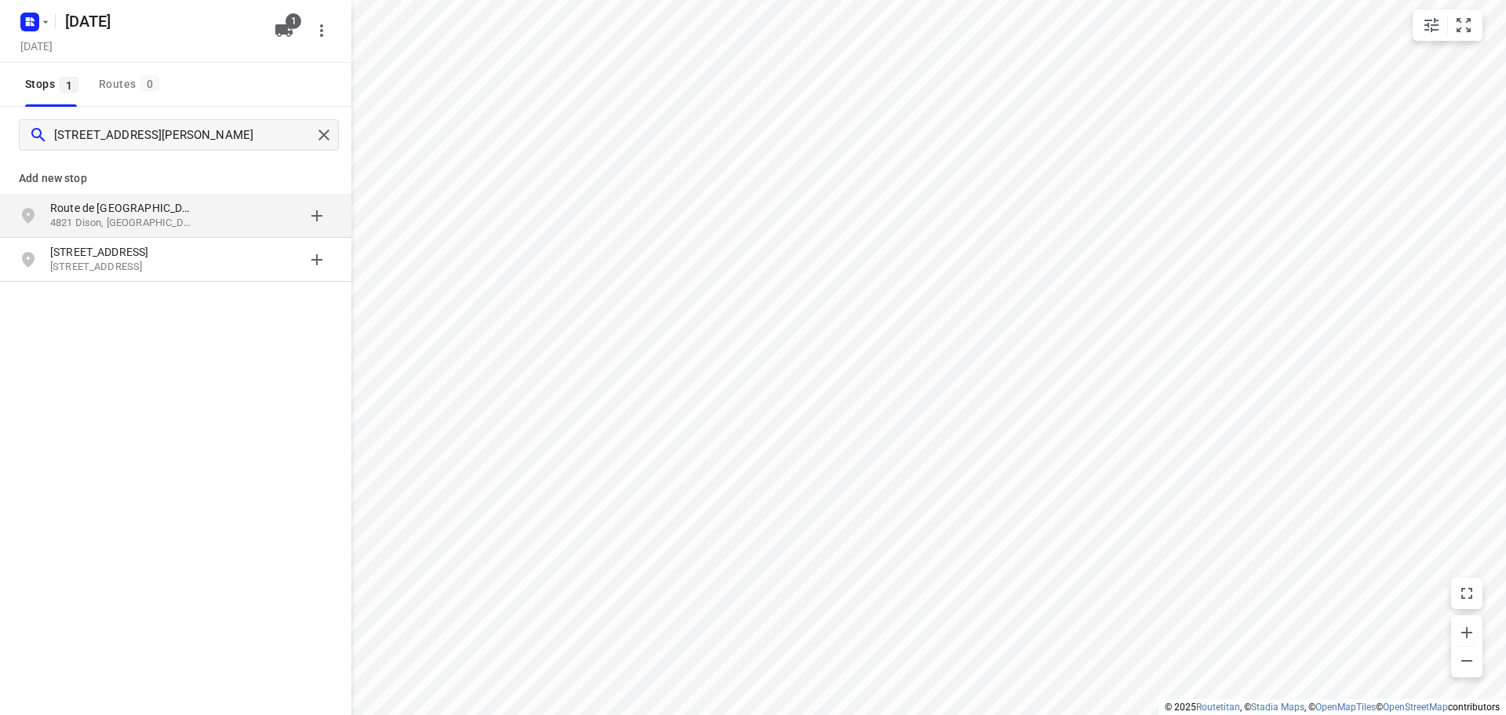
click at [205, 212] on p "Route de [GEOGRAPHIC_DATA] 134" at bounding box center [130, 208] width 160 height 16
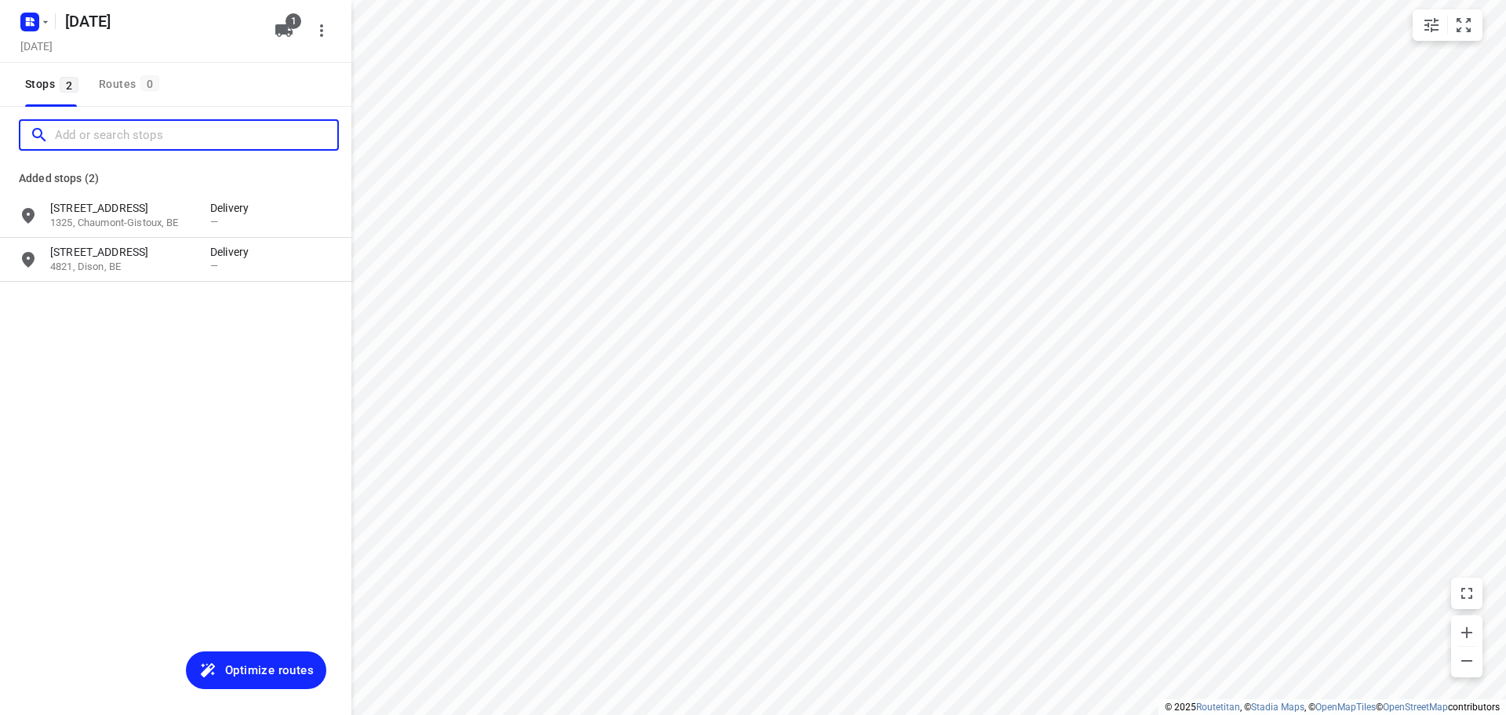
click at [113, 130] on input "Add or search stops" at bounding box center [196, 135] width 282 height 24
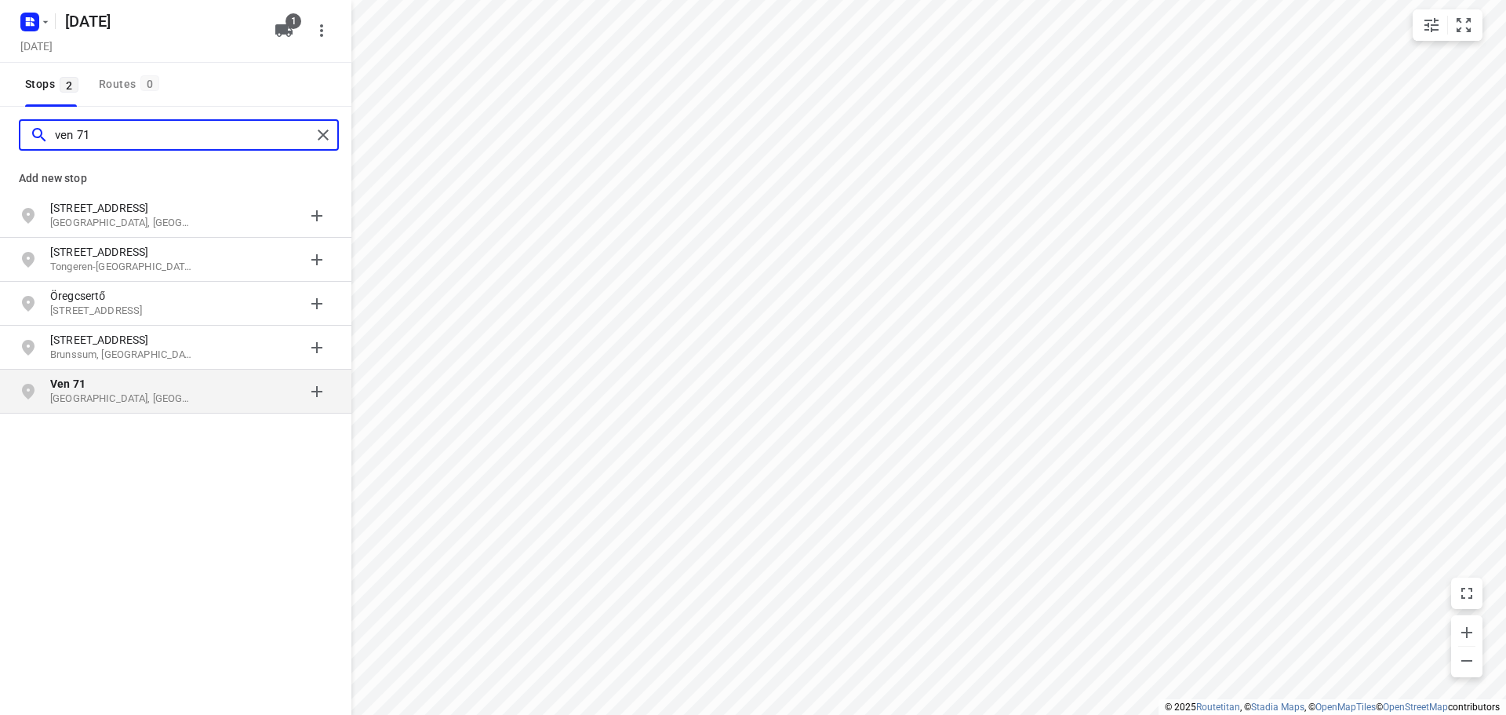
type input "ven 71"
click at [107, 398] on p "[GEOGRAPHIC_DATA], [GEOGRAPHIC_DATA]" at bounding box center [122, 398] width 144 height 15
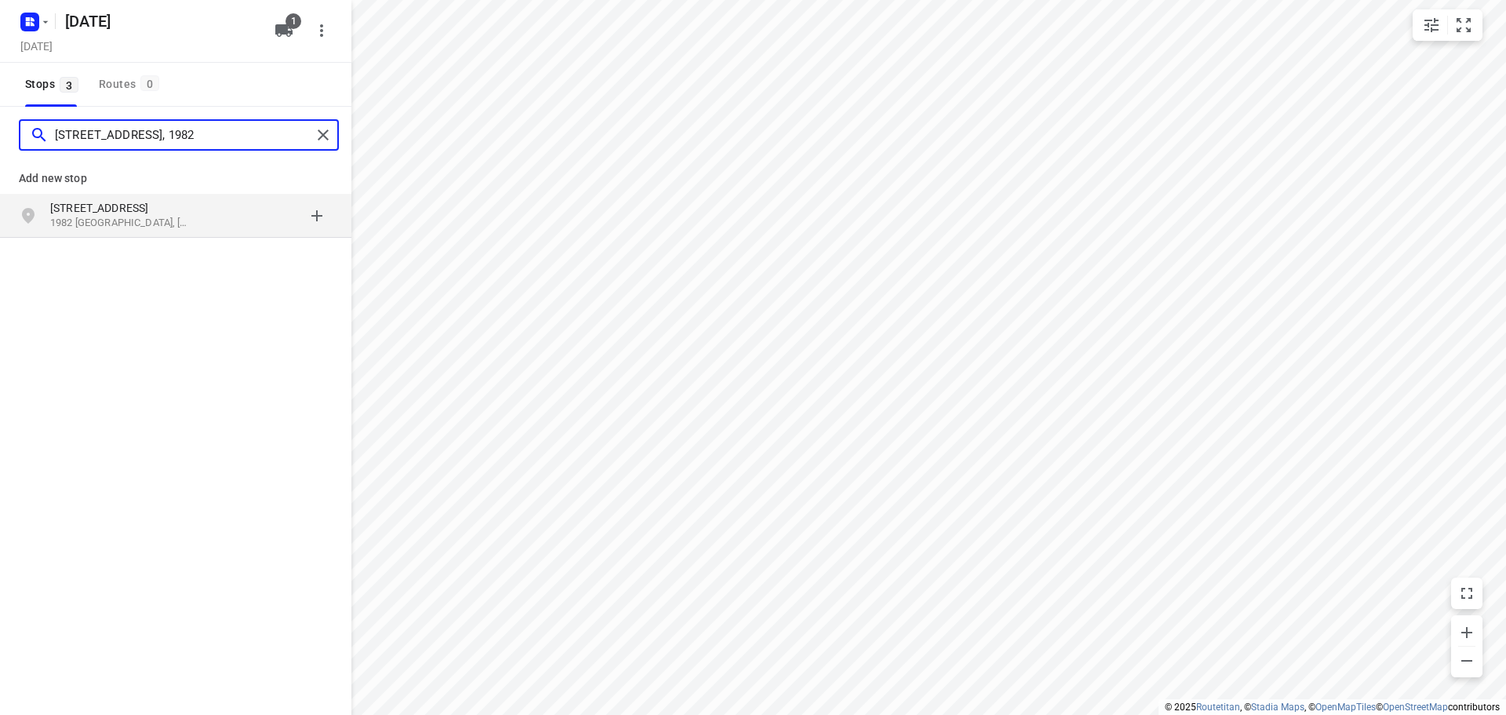
type input "[STREET_ADDRESS], 1982"
click at [159, 220] on p "1982 [GEOGRAPHIC_DATA], [GEOGRAPHIC_DATA]" at bounding box center [122, 223] width 144 height 15
type input "kluisbos 47"
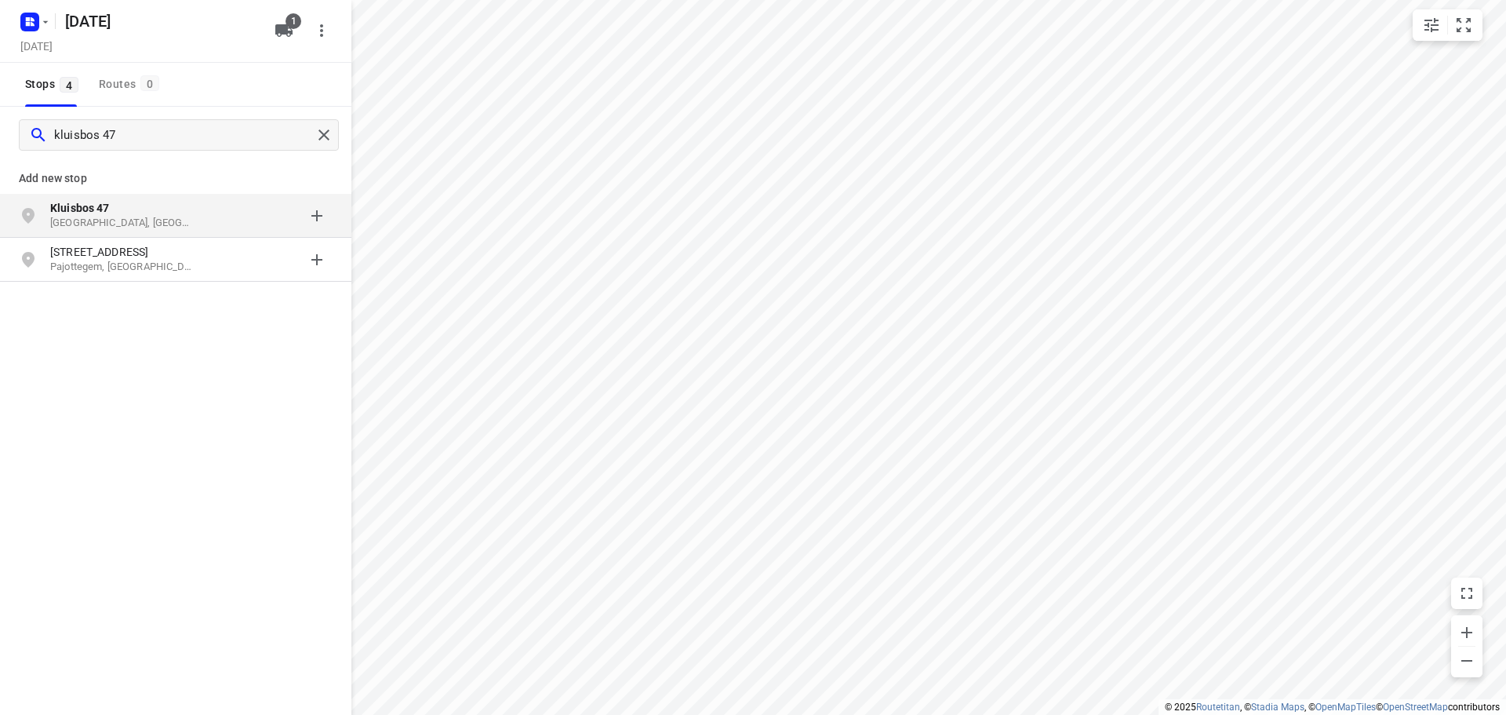
click at [167, 213] on p "Kluisbos 47" at bounding box center [122, 208] width 144 height 16
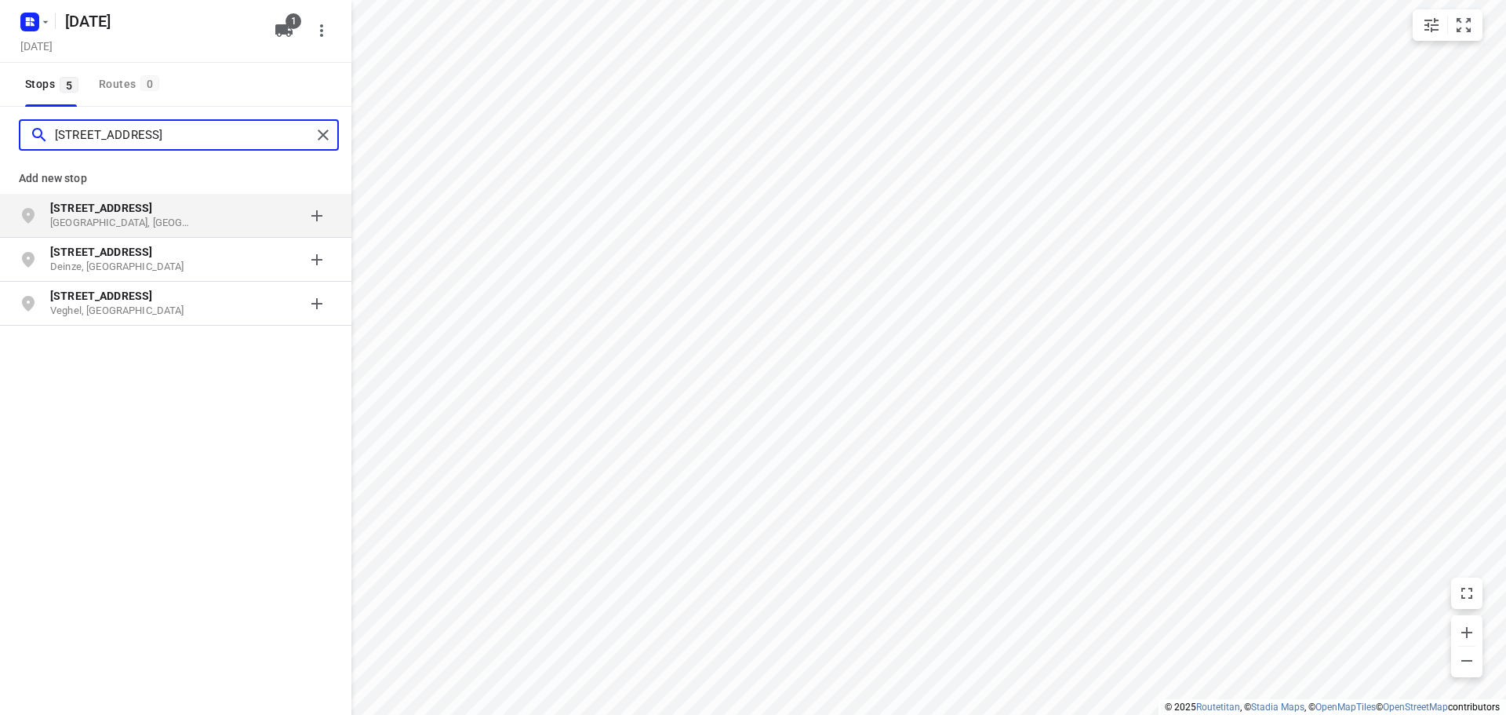
type input "[STREET_ADDRESS]"
click at [174, 213] on p "[STREET_ADDRESS]" at bounding box center [122, 208] width 144 height 16
type input "statiestraat 79, 1570"
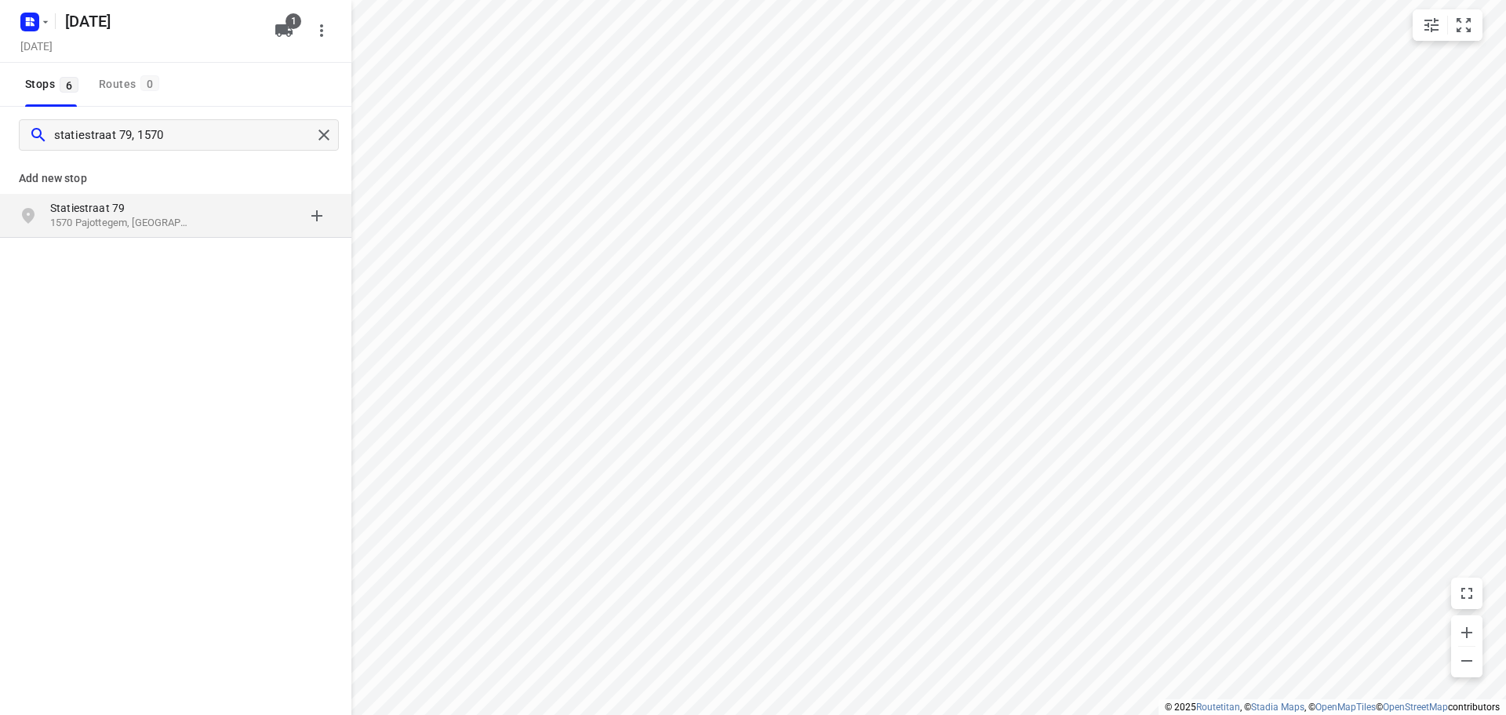
click at [168, 213] on p "Statiestraat 79" at bounding box center [122, 208] width 144 height 16
type input "[STREET_ADDRESS]"
click at [169, 220] on p "2323 Hoogstraten, [GEOGRAPHIC_DATA]" at bounding box center [122, 223] width 144 height 15
type input "[STREET_ADDRESS]"
click at [193, 215] on p "[STREET_ADDRESS]" at bounding box center [122, 208] width 144 height 16
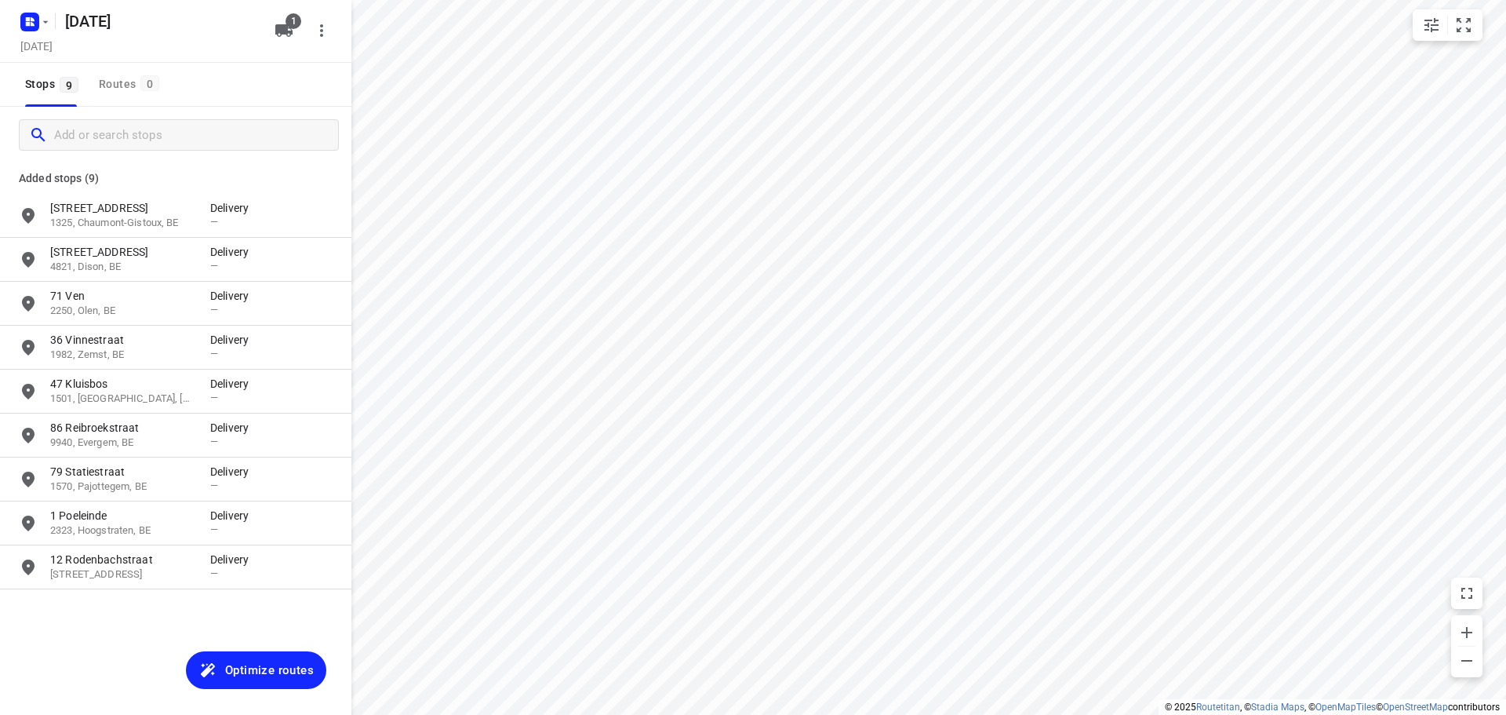
click at [272, 661] on span "Optimize routes" at bounding box center [269, 670] width 89 height 20
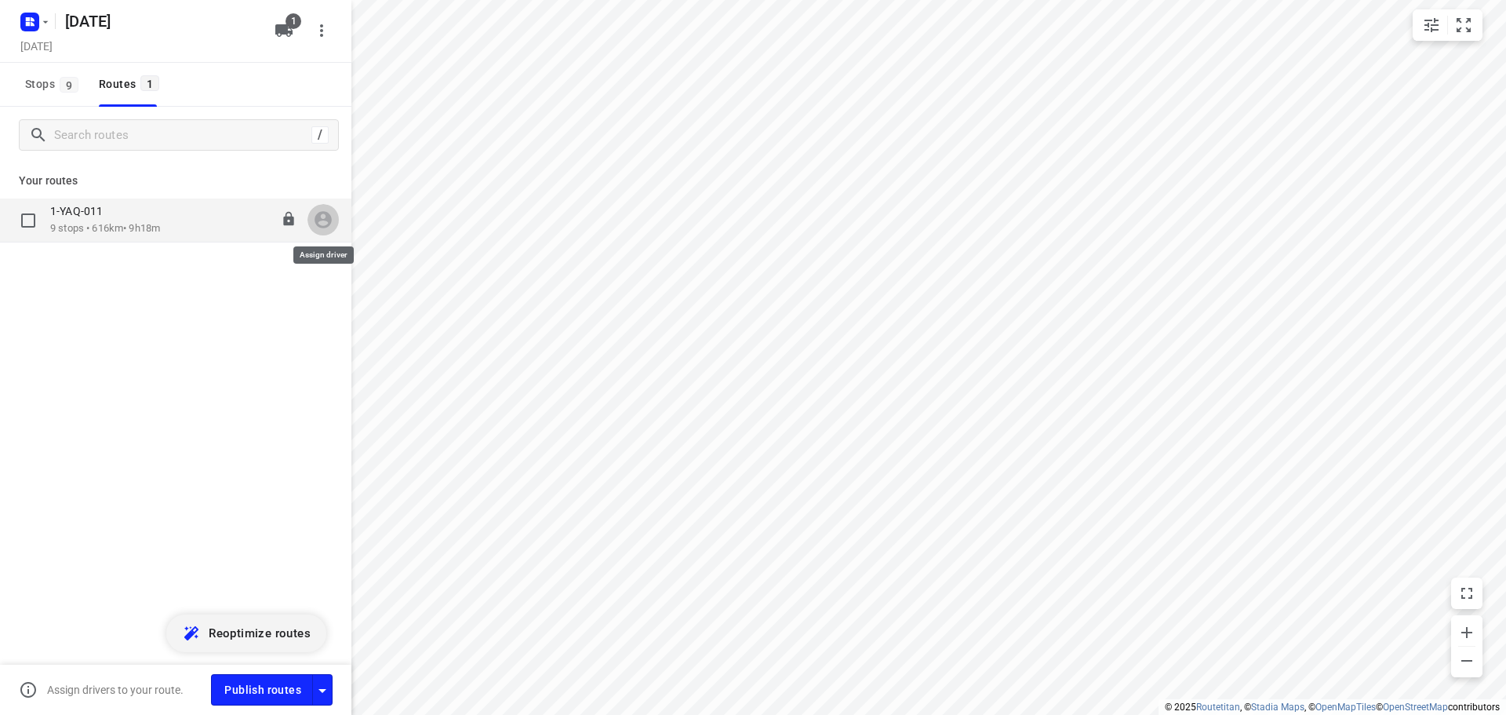
click at [327, 220] on icon "button" at bounding box center [323, 220] width 17 height 17
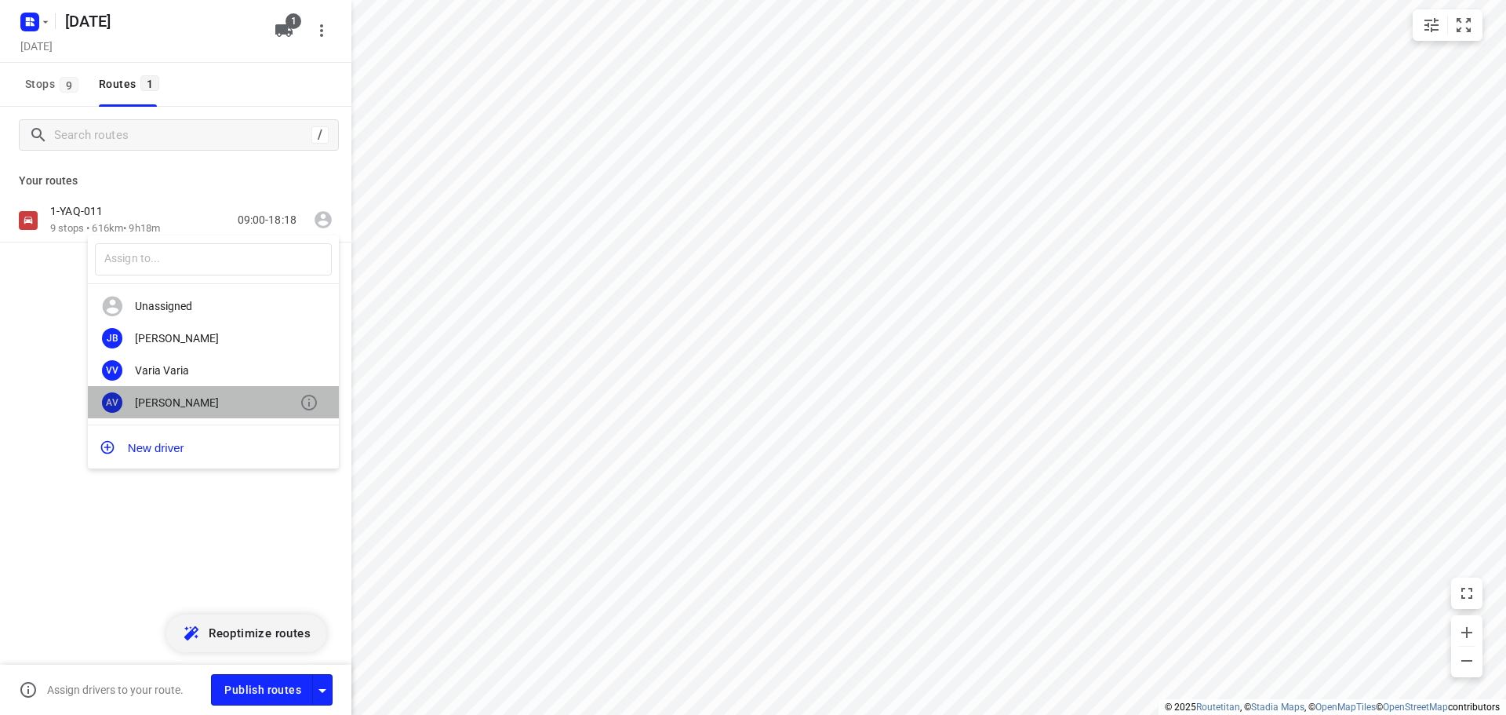
click at [180, 407] on div "[PERSON_NAME]" at bounding box center [217, 402] width 165 height 13
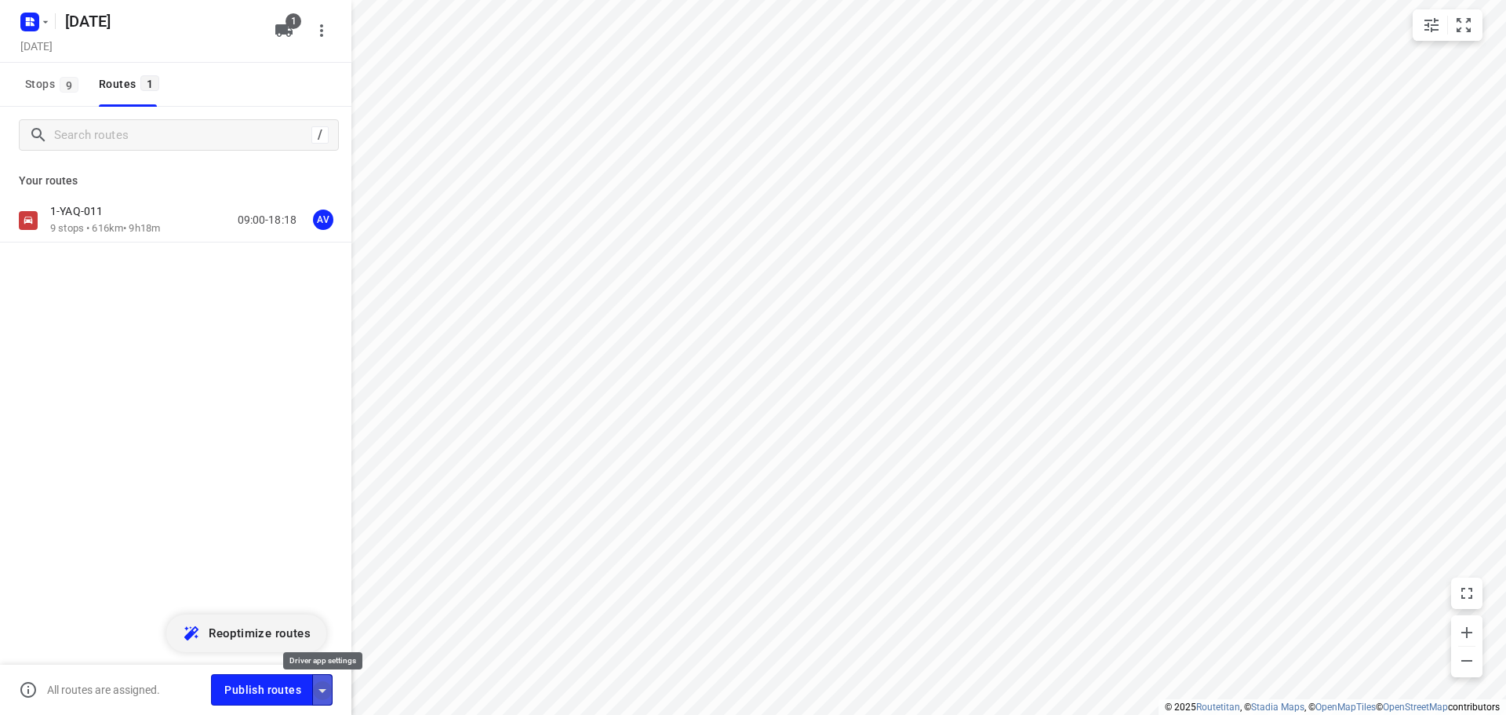
click at [324, 686] on icon "button" at bounding box center [322, 690] width 19 height 19
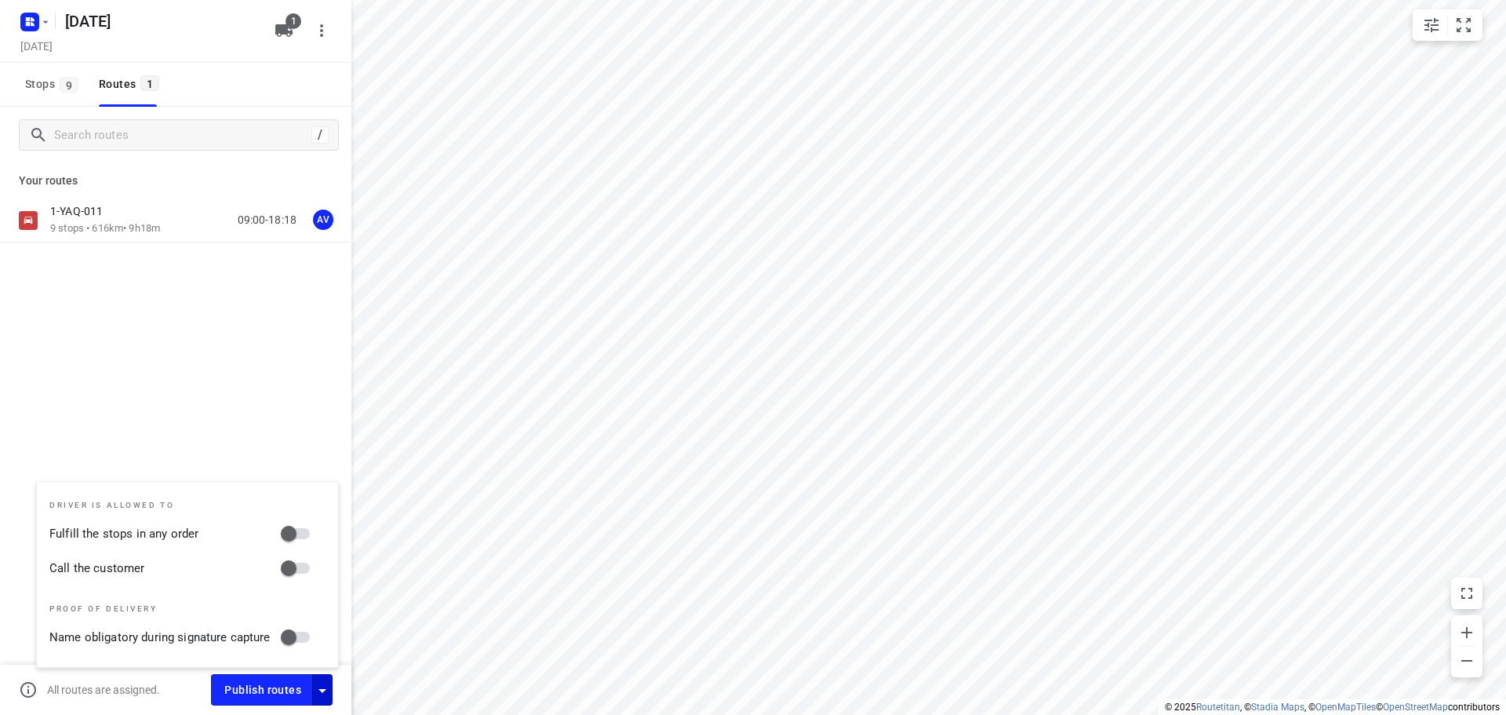
click at [299, 565] on input "Call the customer" at bounding box center [288, 568] width 89 height 30
checkbox input "true"
click at [326, 696] on icon "button" at bounding box center [322, 690] width 19 height 19
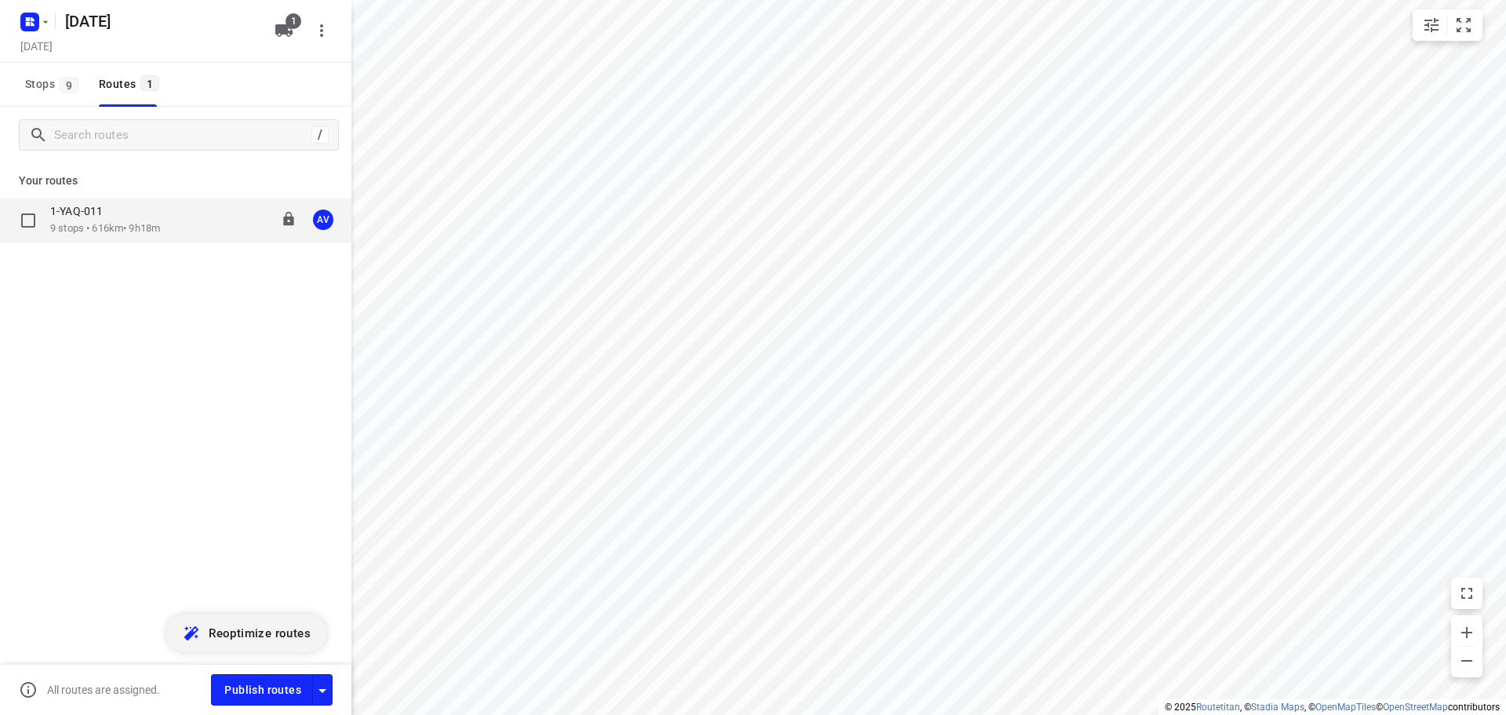
click at [160, 229] on p "9 stops • 616km • 9h18m" at bounding box center [105, 228] width 110 height 15
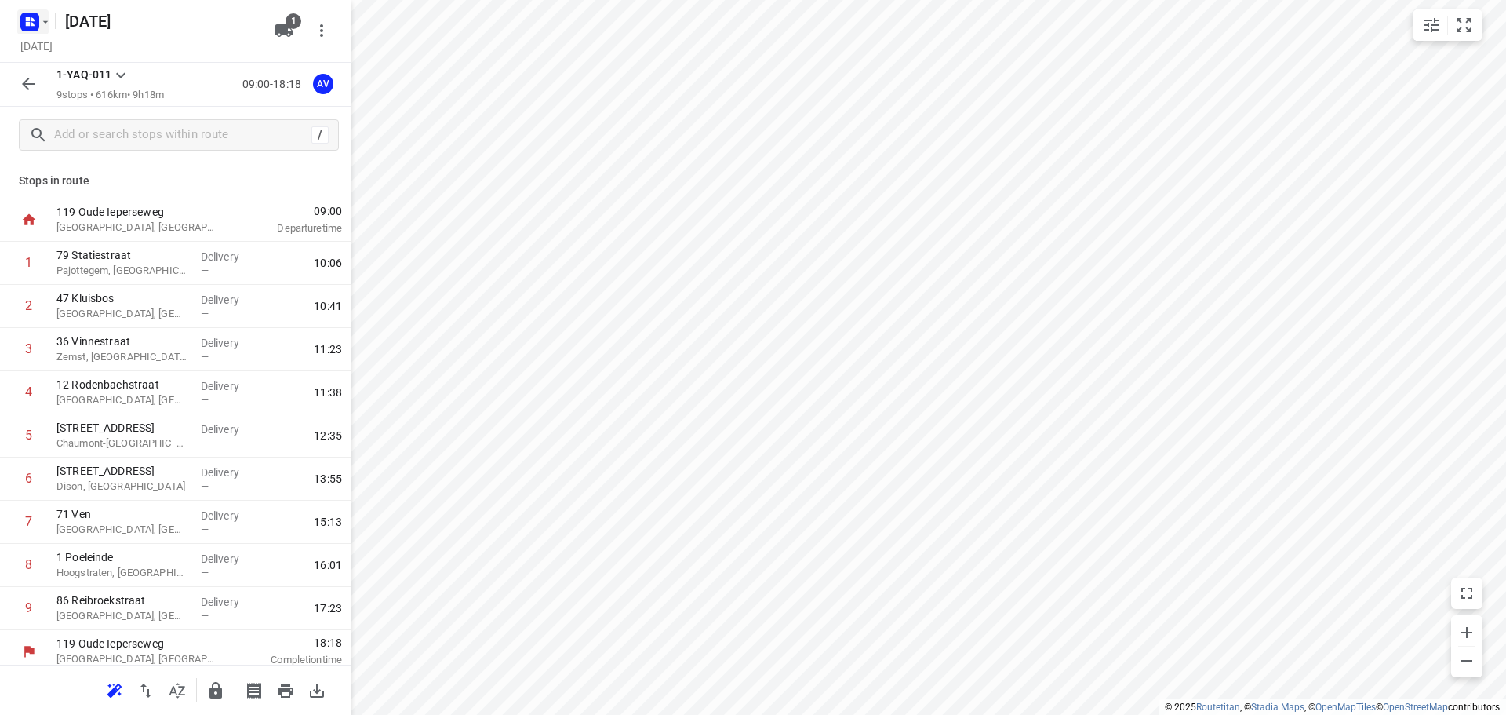
click at [35, 21] on rect "button" at bounding box center [29, 22] width 19 height 19
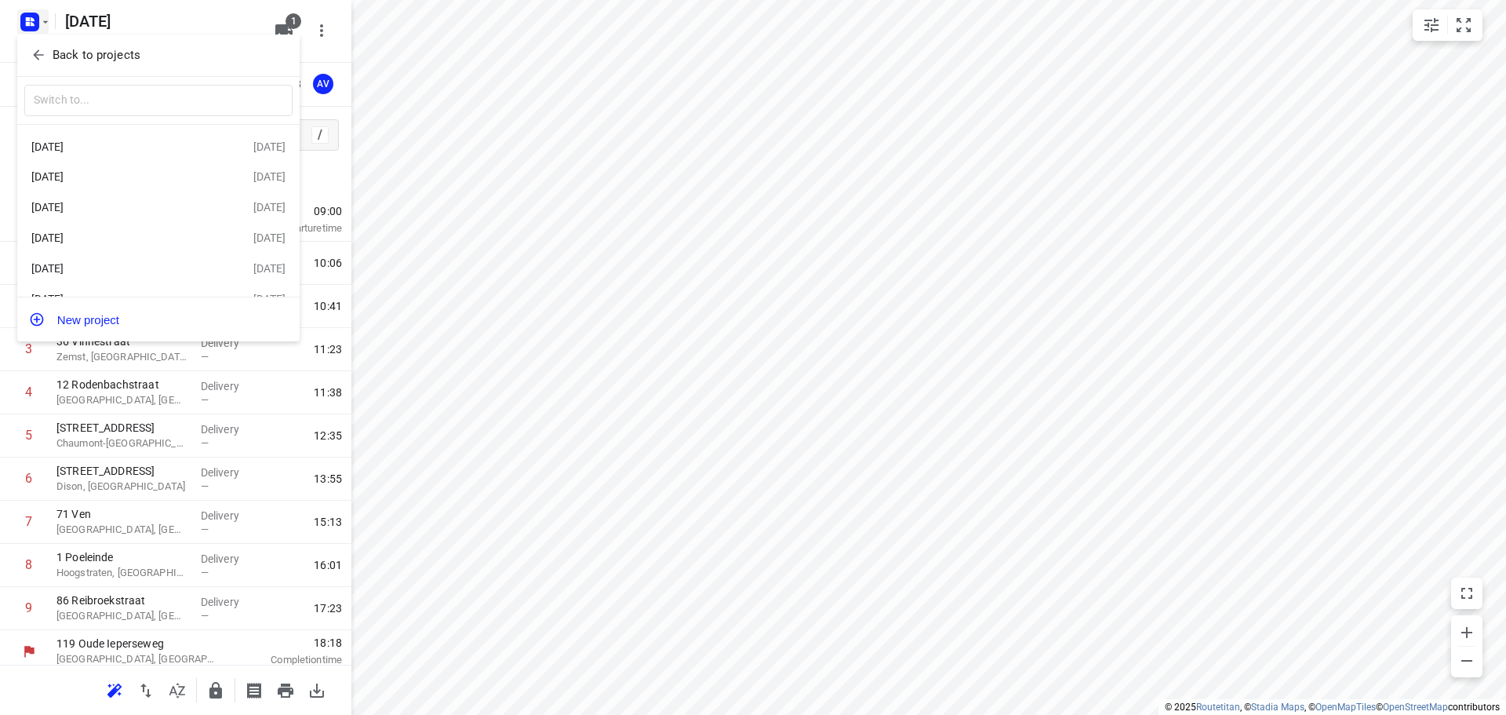
click at [147, 206] on div "[DATE]" at bounding box center [121, 207] width 180 height 13
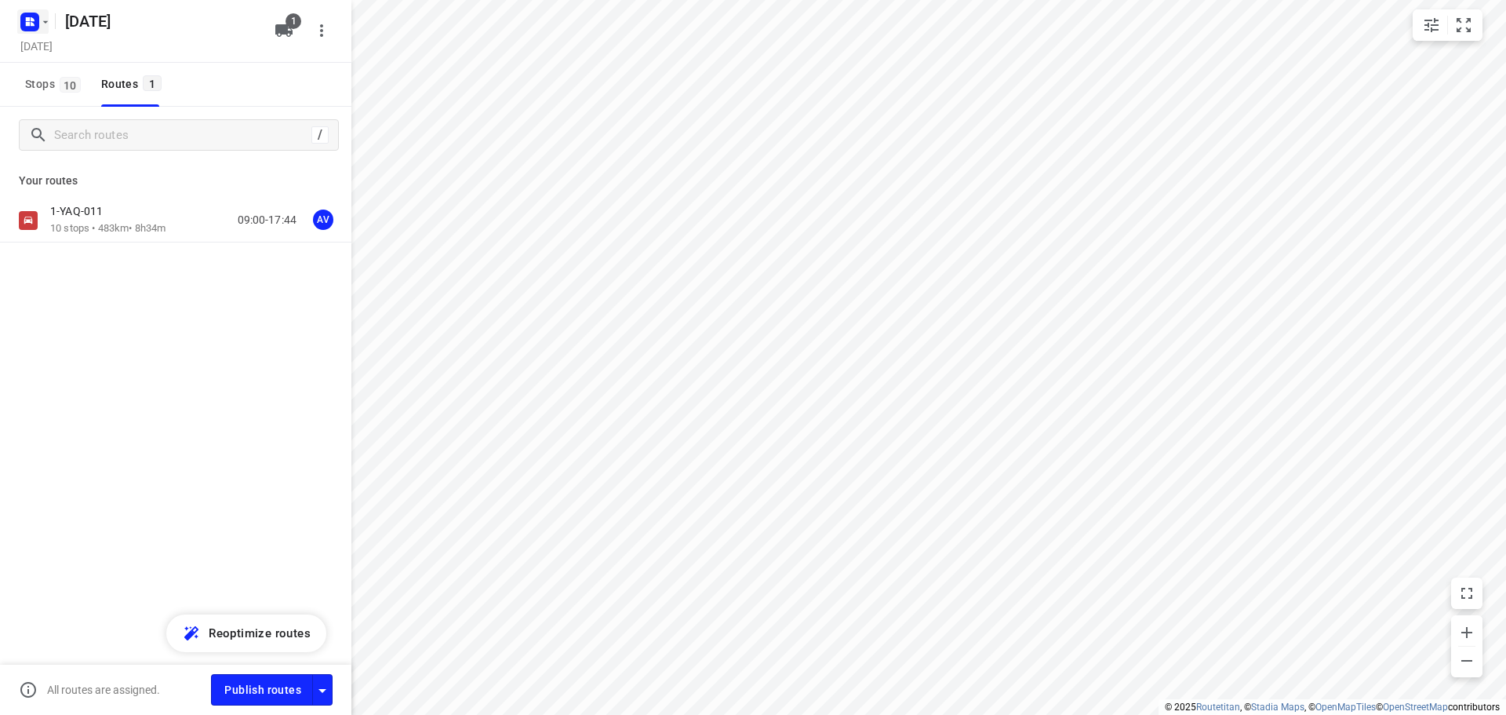
click at [36, 23] on rect "button" at bounding box center [29, 22] width 19 height 19
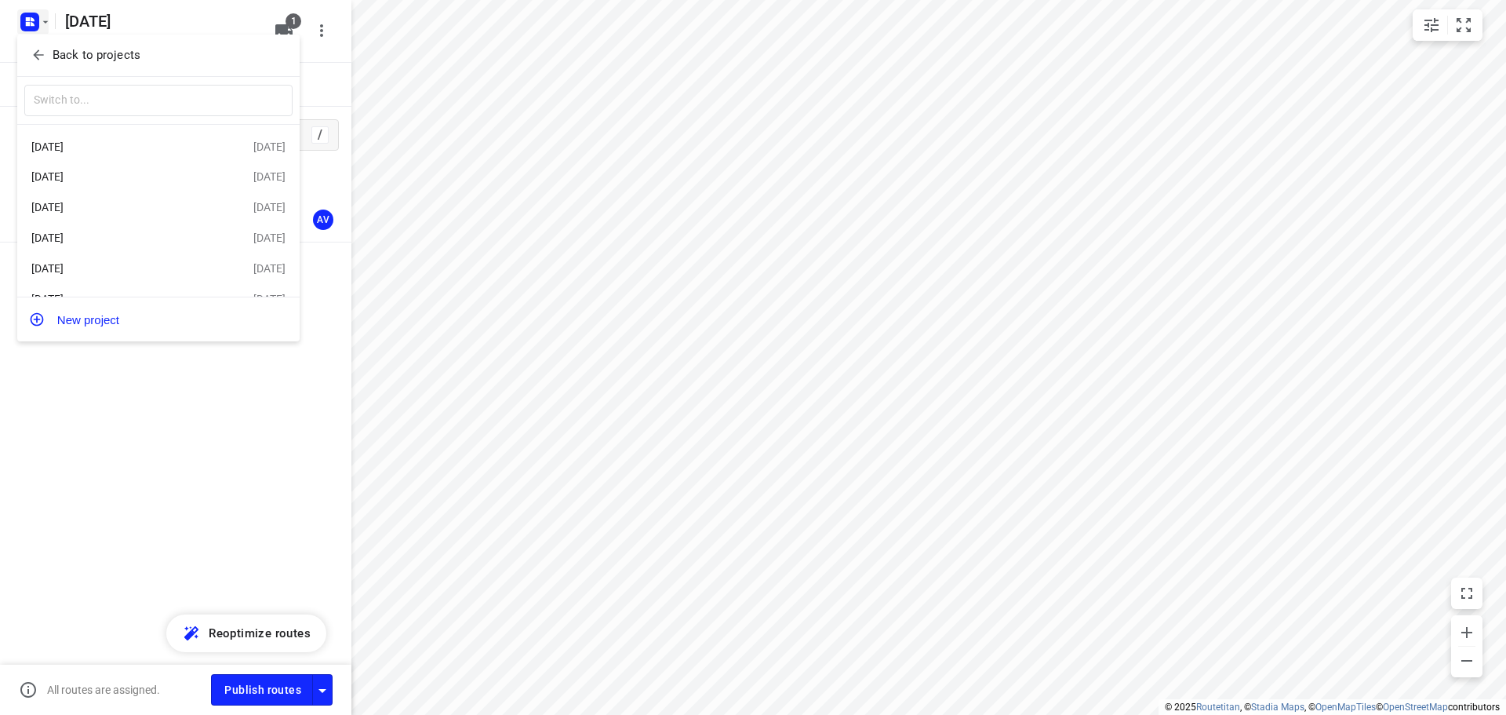
click at [120, 171] on div "[DATE]" at bounding box center [121, 176] width 180 height 13
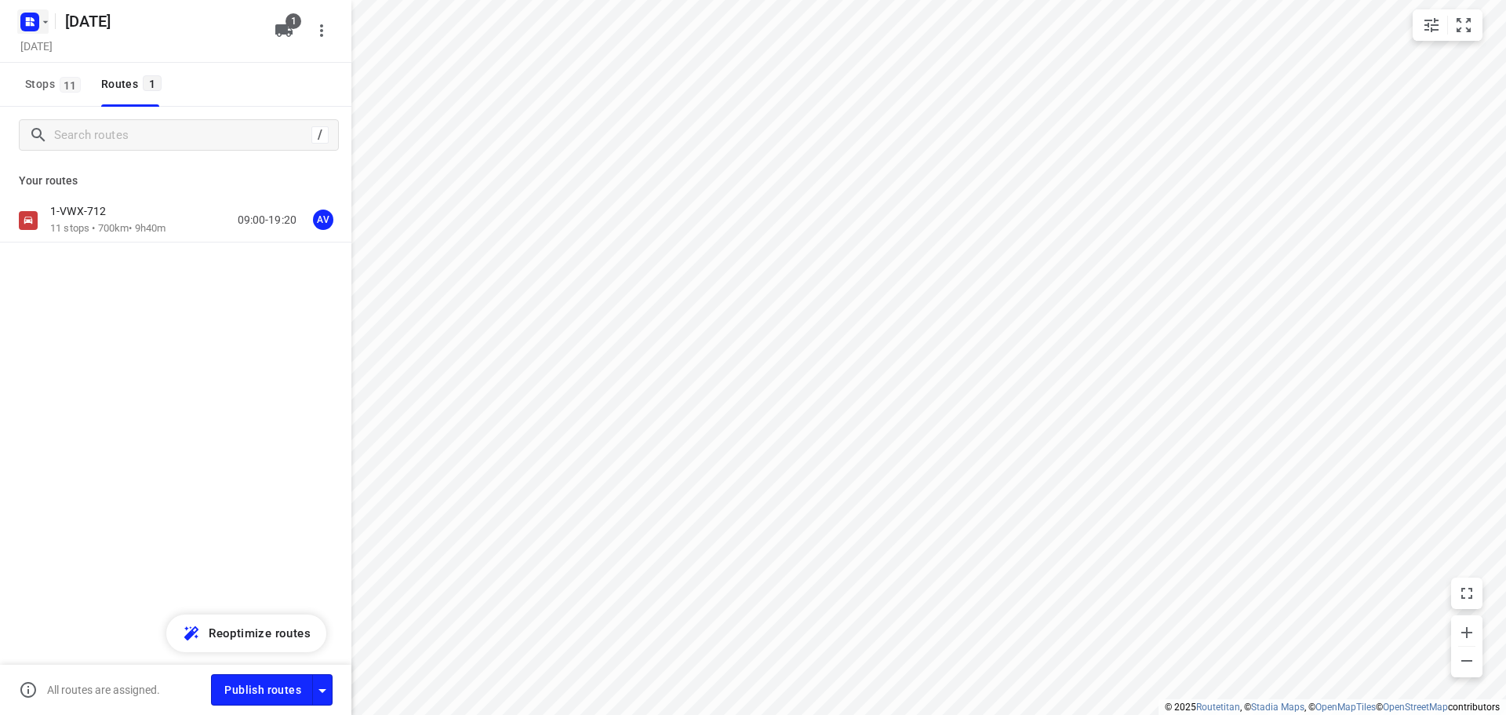
click at [44, 26] on icon "button" at bounding box center [45, 22] width 13 height 13
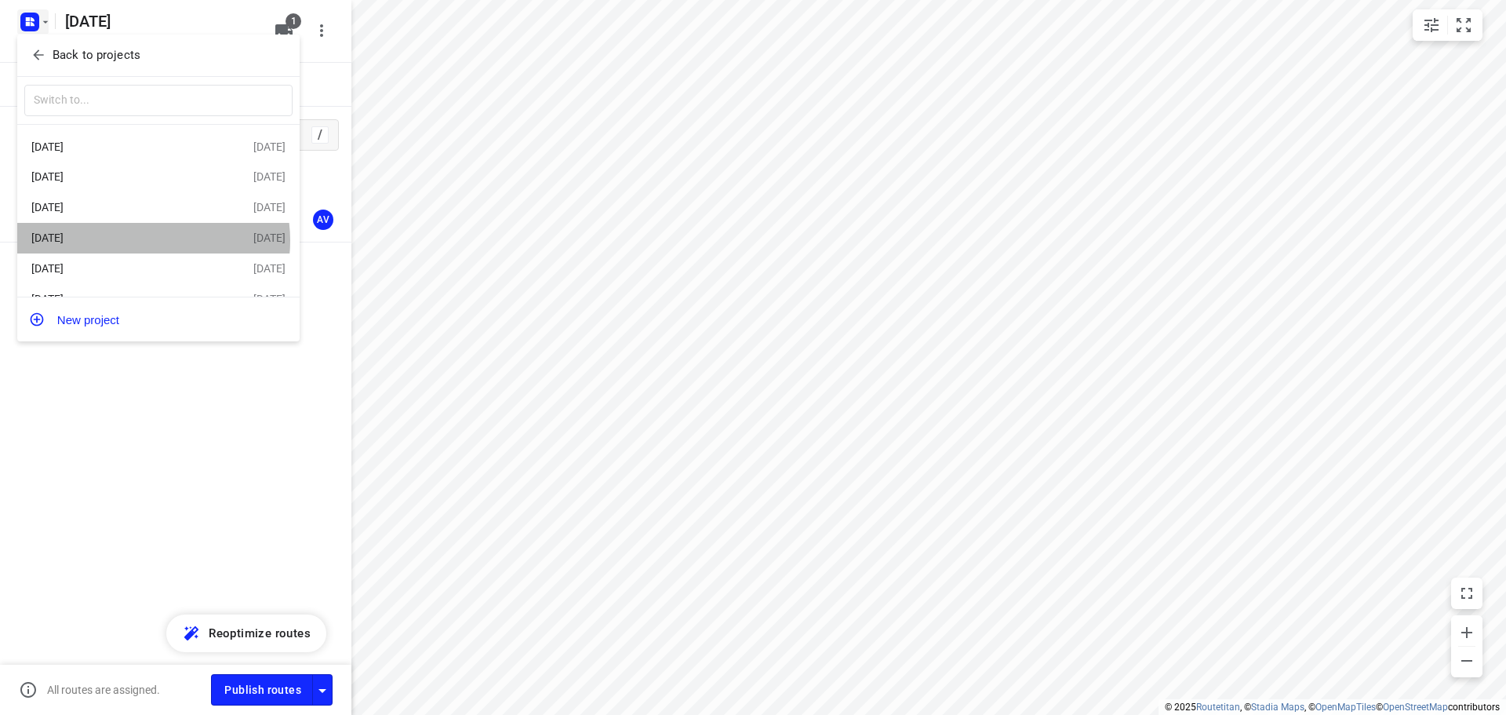
click at [143, 243] on div "[DATE]" at bounding box center [121, 237] width 180 height 13
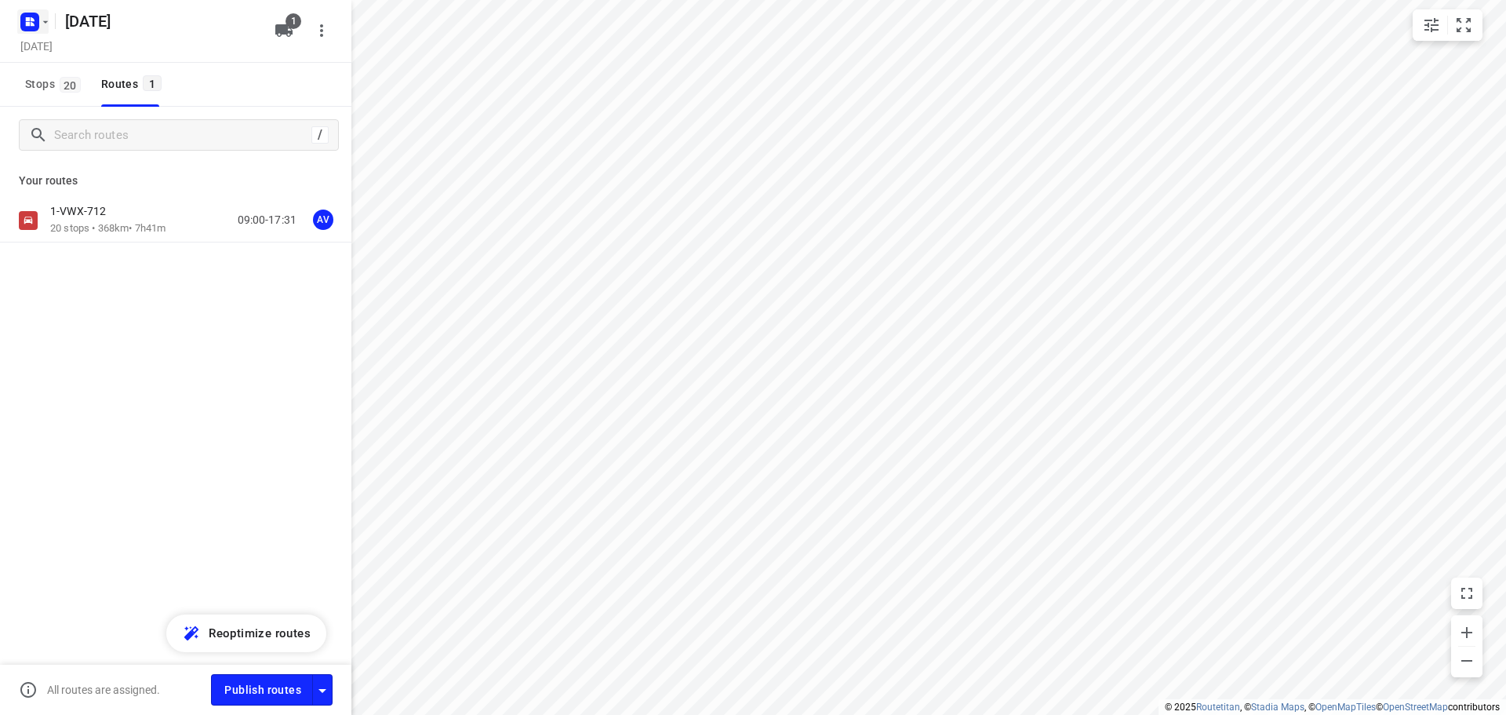
click at [31, 20] on icon "button" at bounding box center [33, 19] width 4 height 4
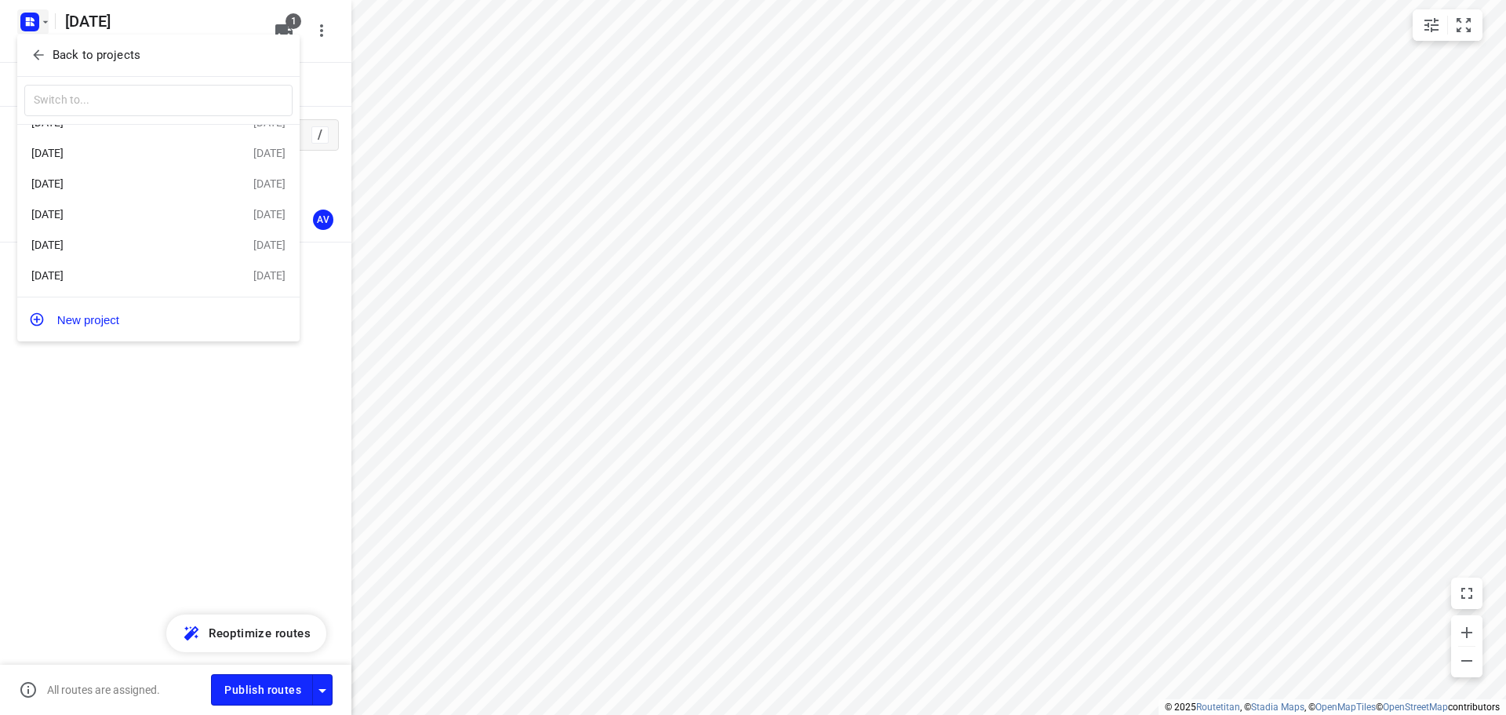
scroll to position [91, 0]
click at [107, 245] on div "[DATE]" at bounding box center [121, 245] width 180 height 13
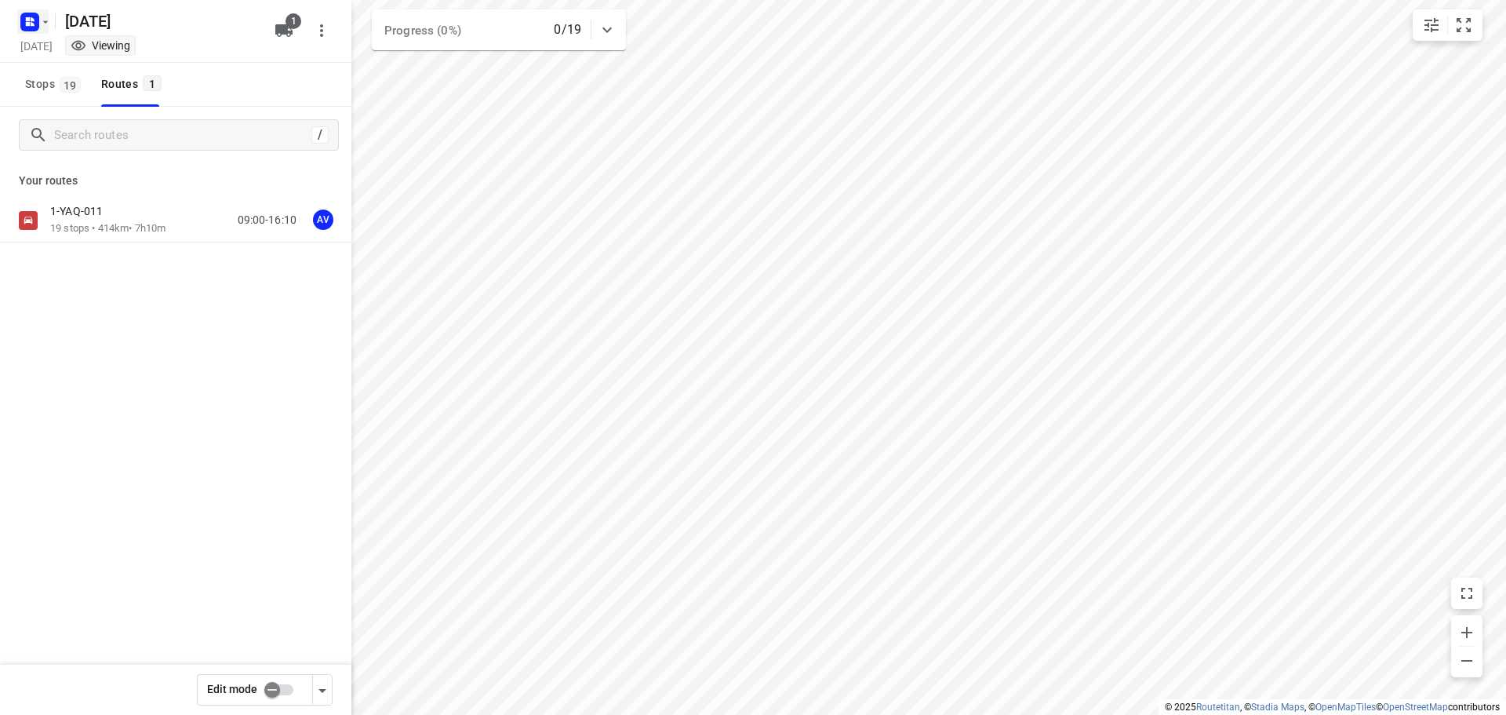
click at [34, 17] on rect "button" at bounding box center [29, 22] width 19 height 19
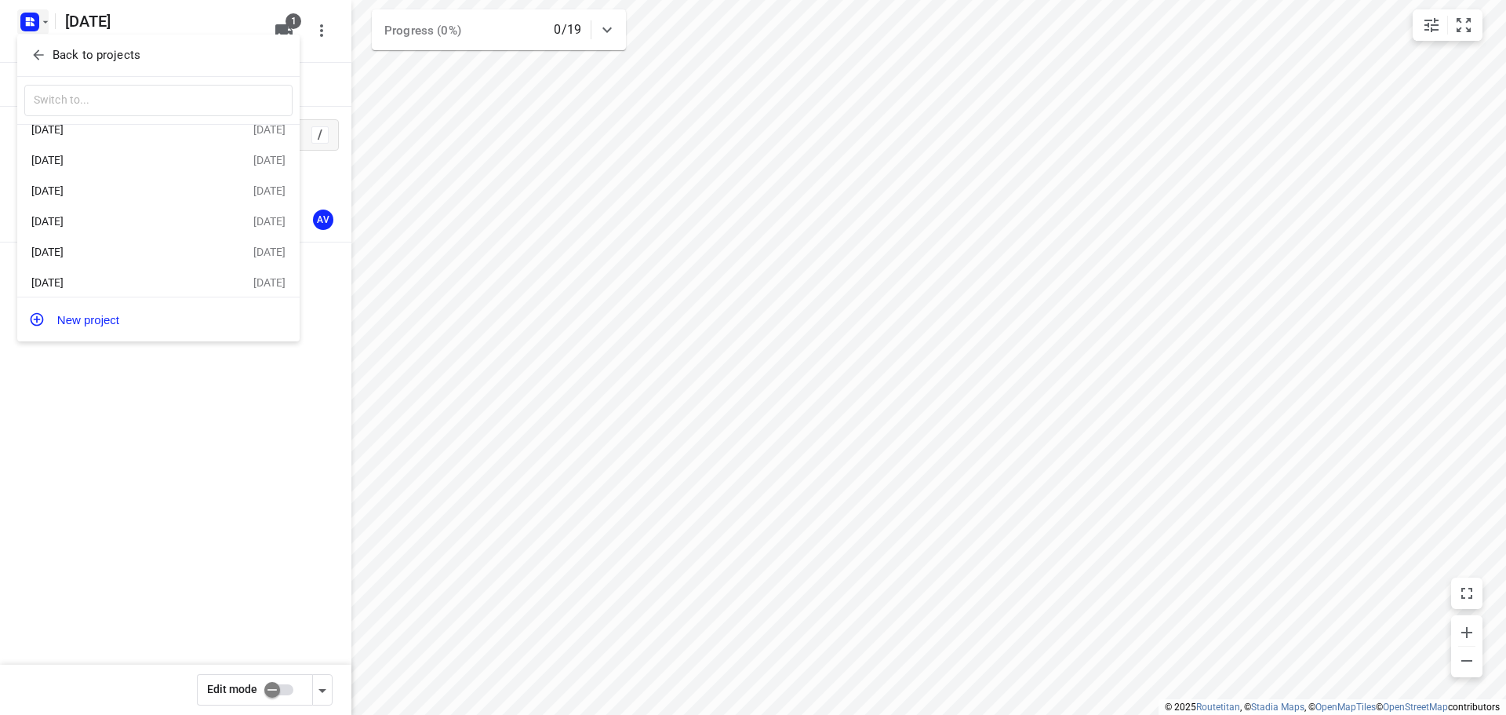
scroll to position [91, 0]
click at [90, 208] on div "[DATE]" at bounding box center [121, 214] width 180 height 13
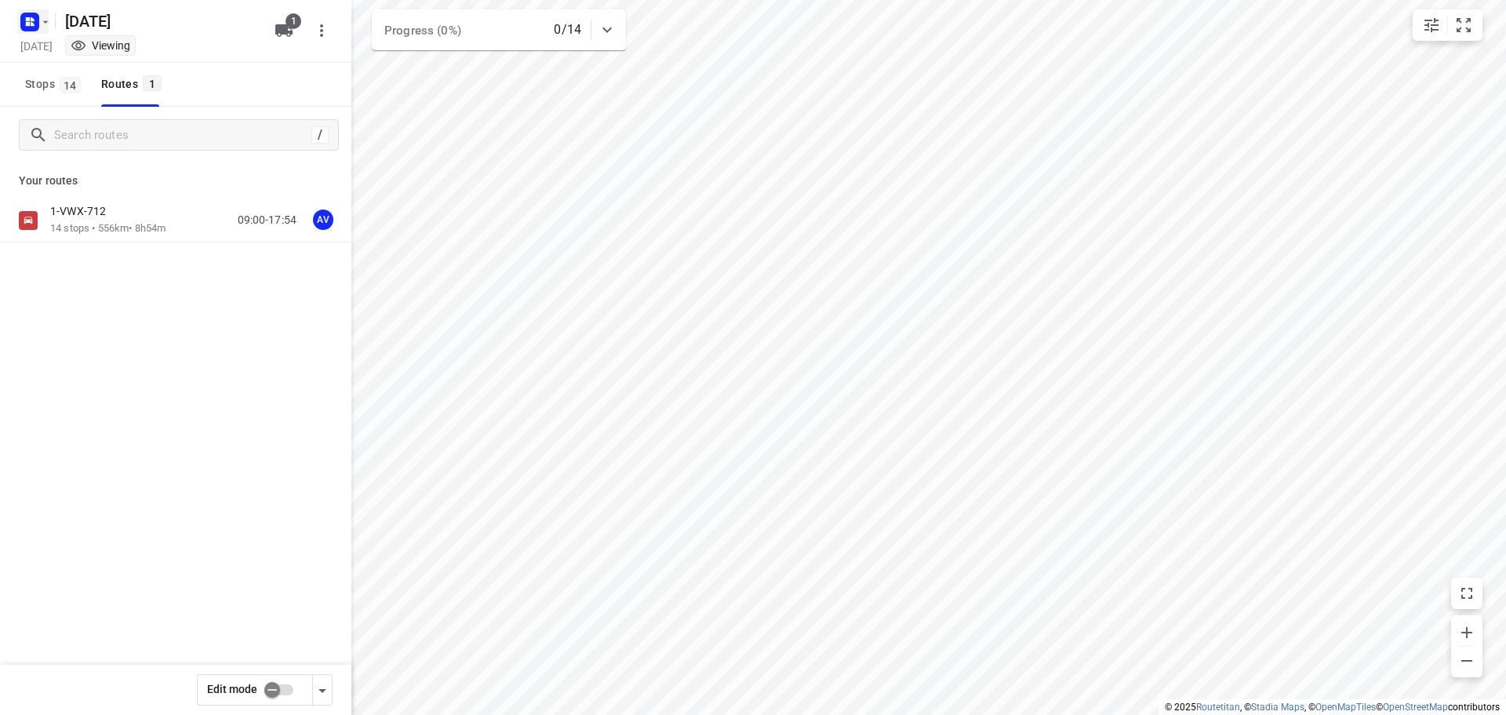
click at [24, 16] on rect "button" at bounding box center [29, 22] width 19 height 19
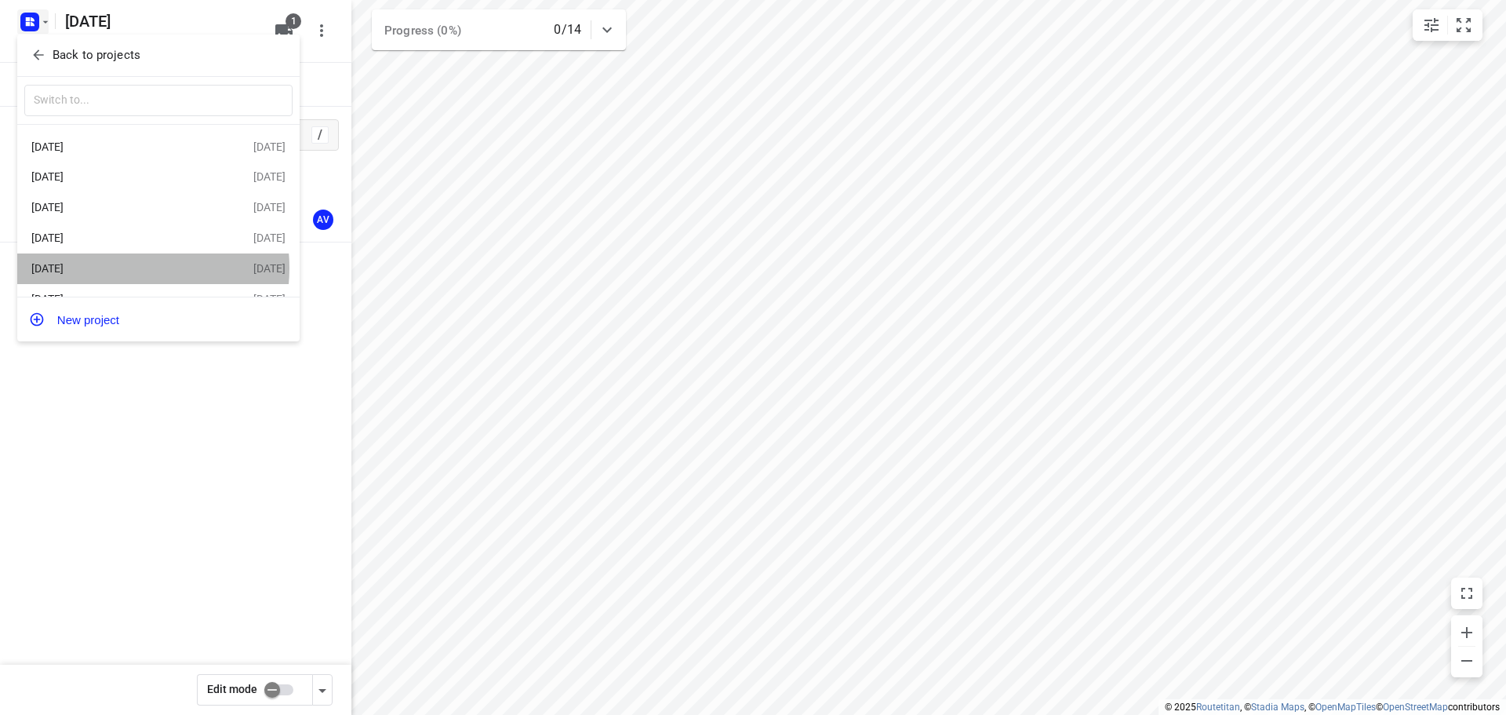
click at [127, 271] on div "[DATE]" at bounding box center [121, 268] width 180 height 13
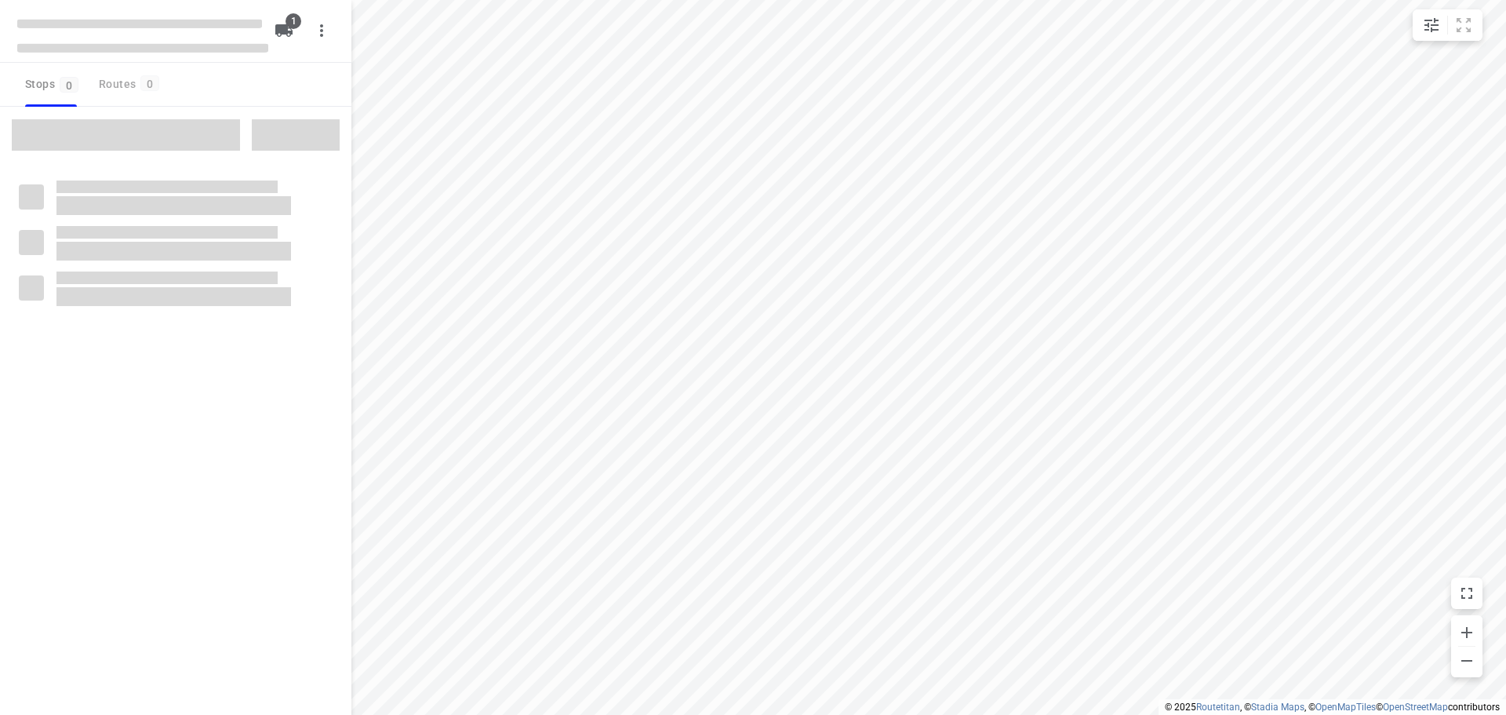
type input "distance"
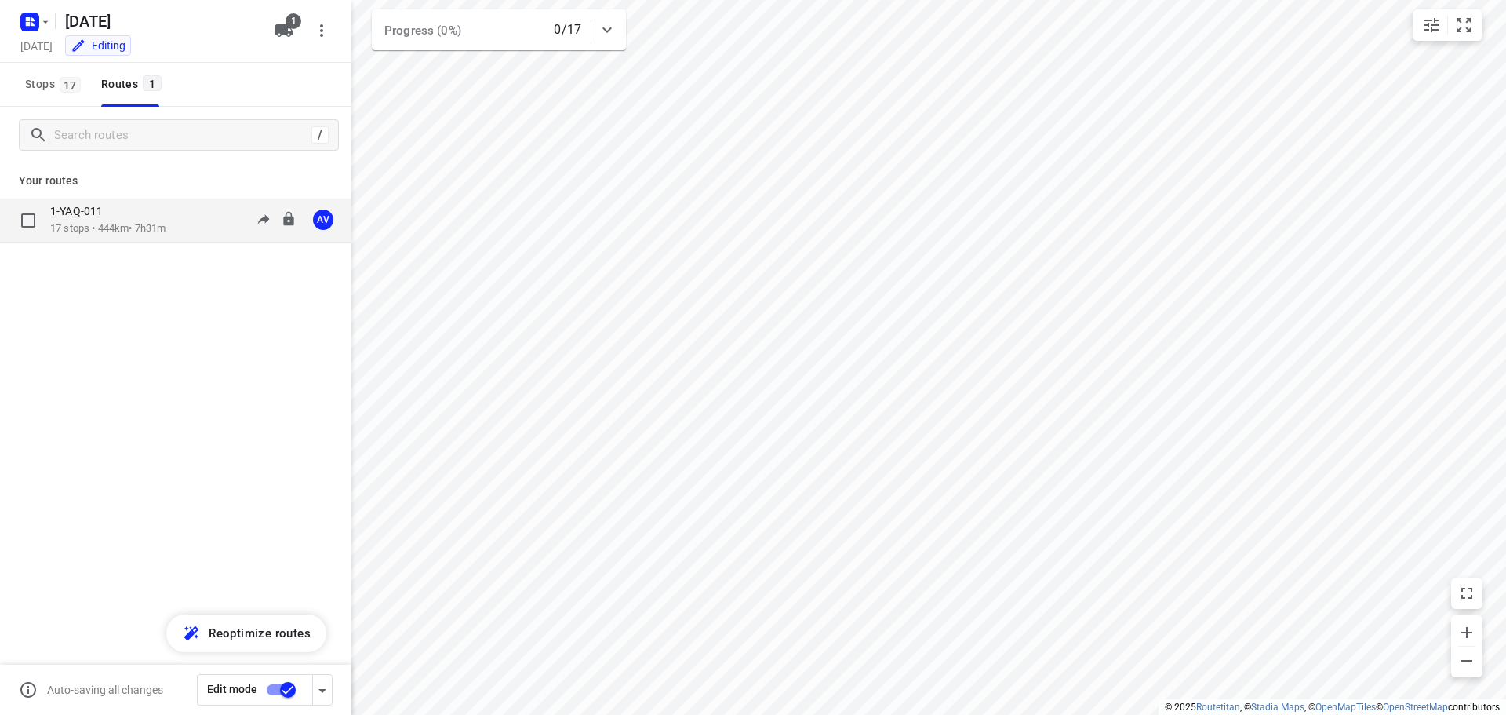
click at [189, 220] on div "1-YAQ-011 17 stops • 444km • 7h31m 09:00-16:31 AV" at bounding box center [200, 220] width 301 height 32
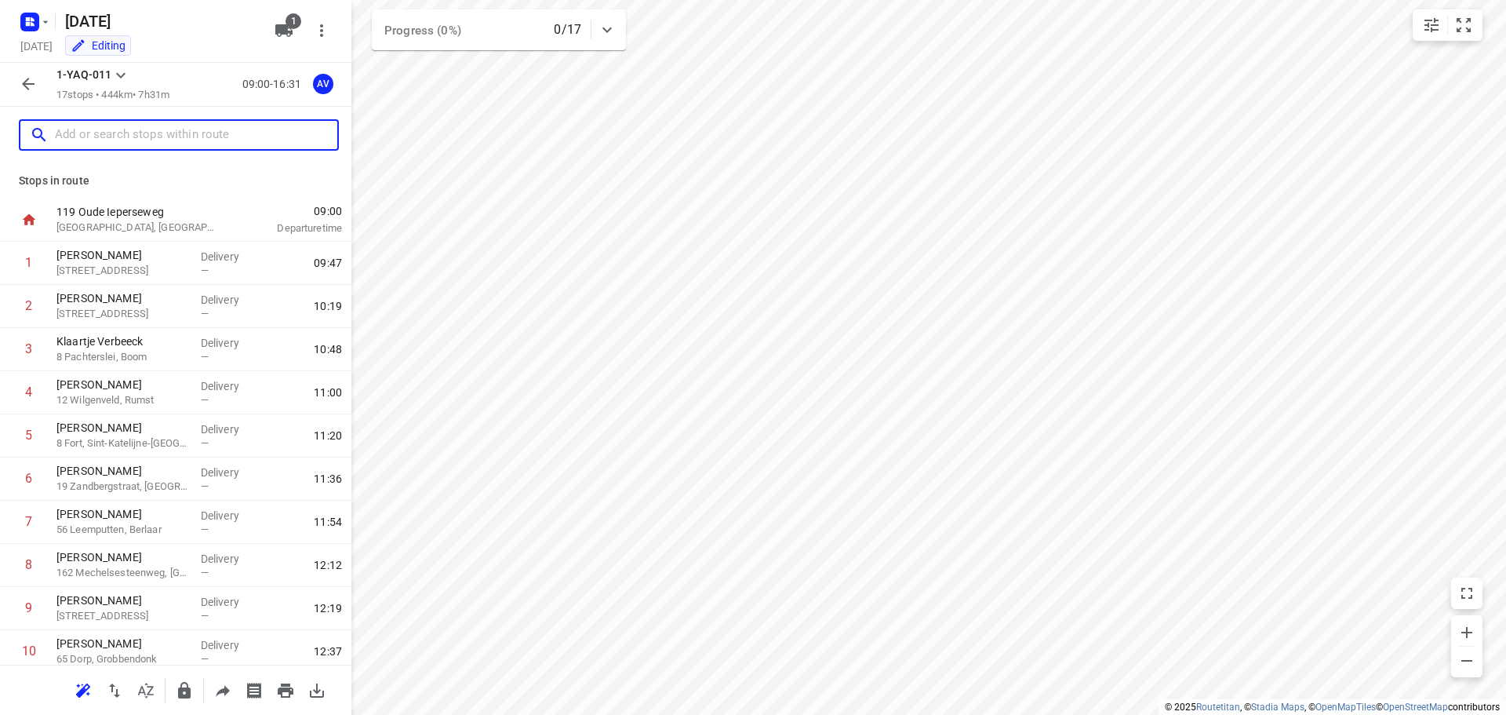
click at [164, 132] on input "text" at bounding box center [196, 135] width 282 height 24
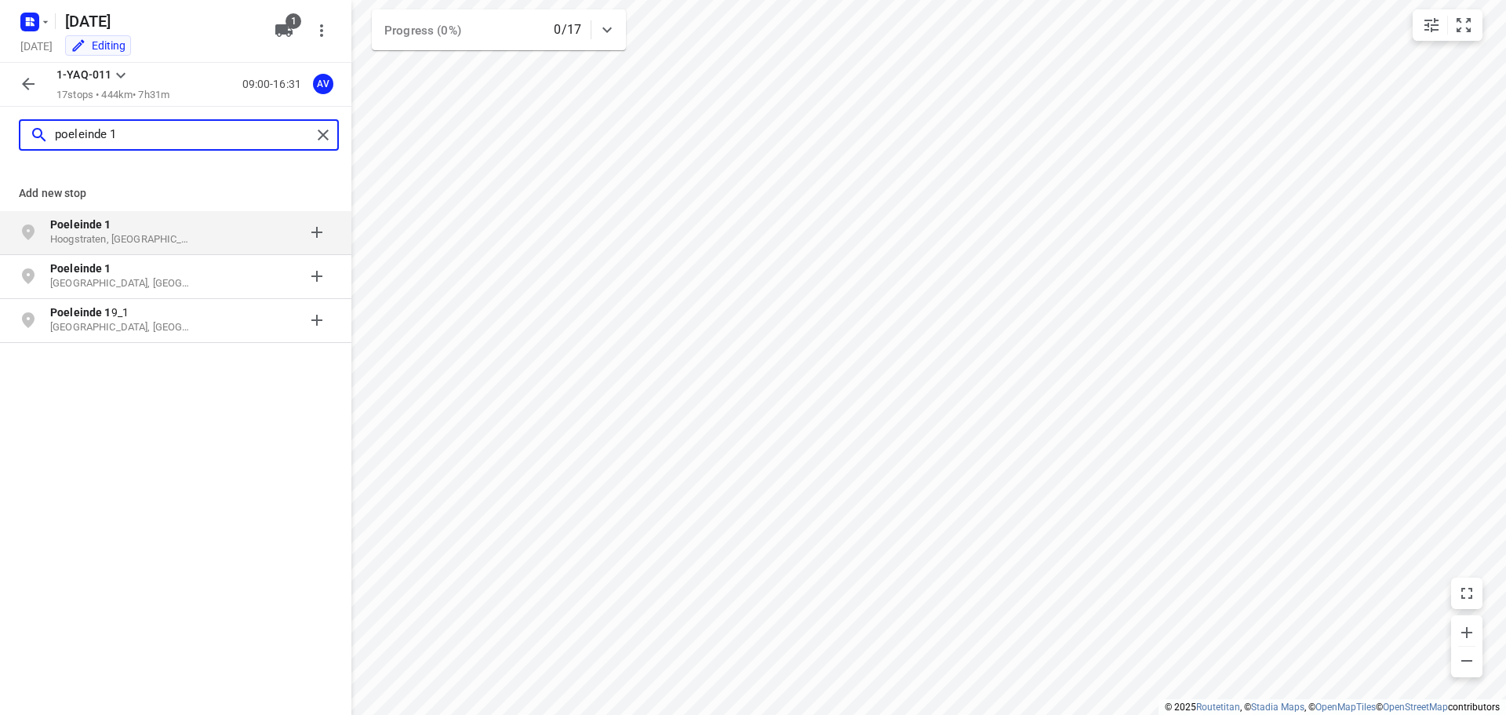
type input "poeleinde 1"
click at [184, 229] on p "Poeleinde 1" at bounding box center [122, 225] width 144 height 16
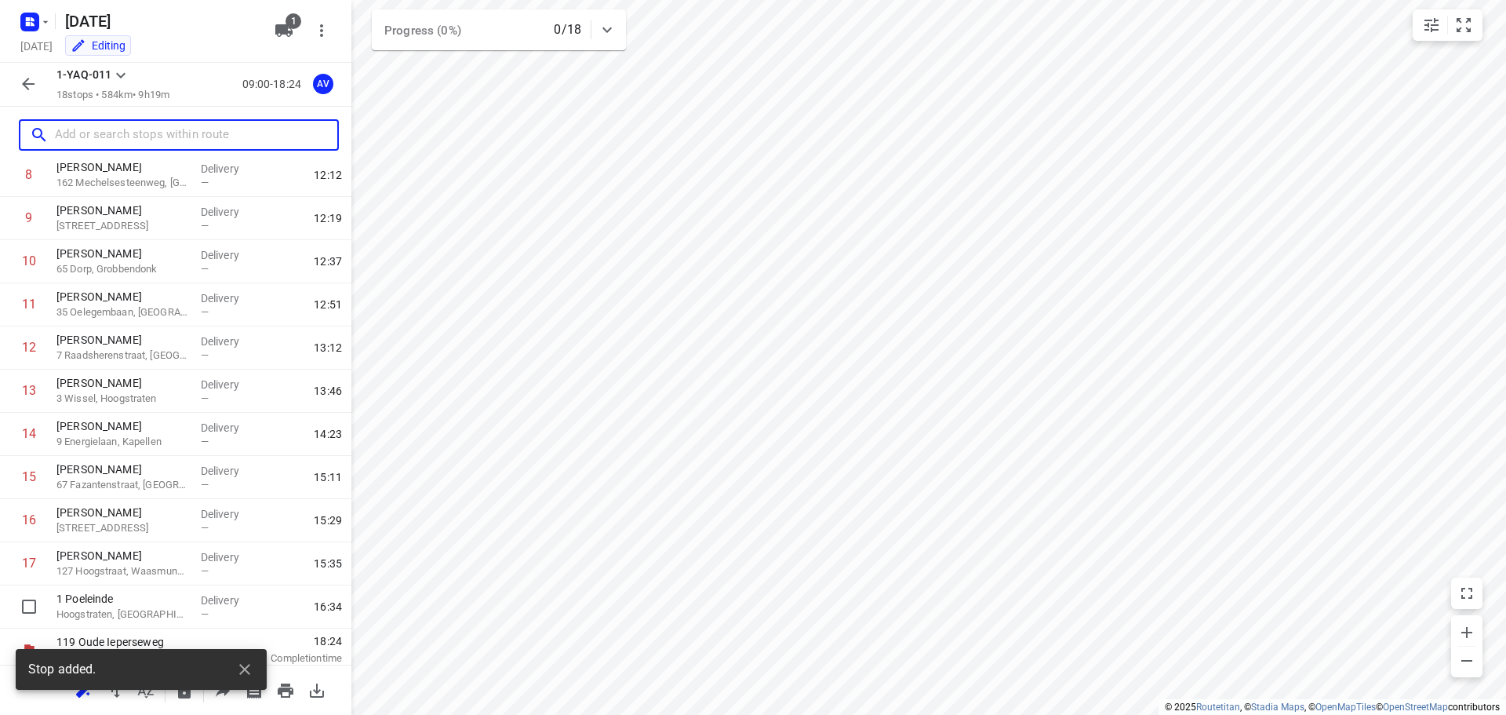
scroll to position [397, 0]
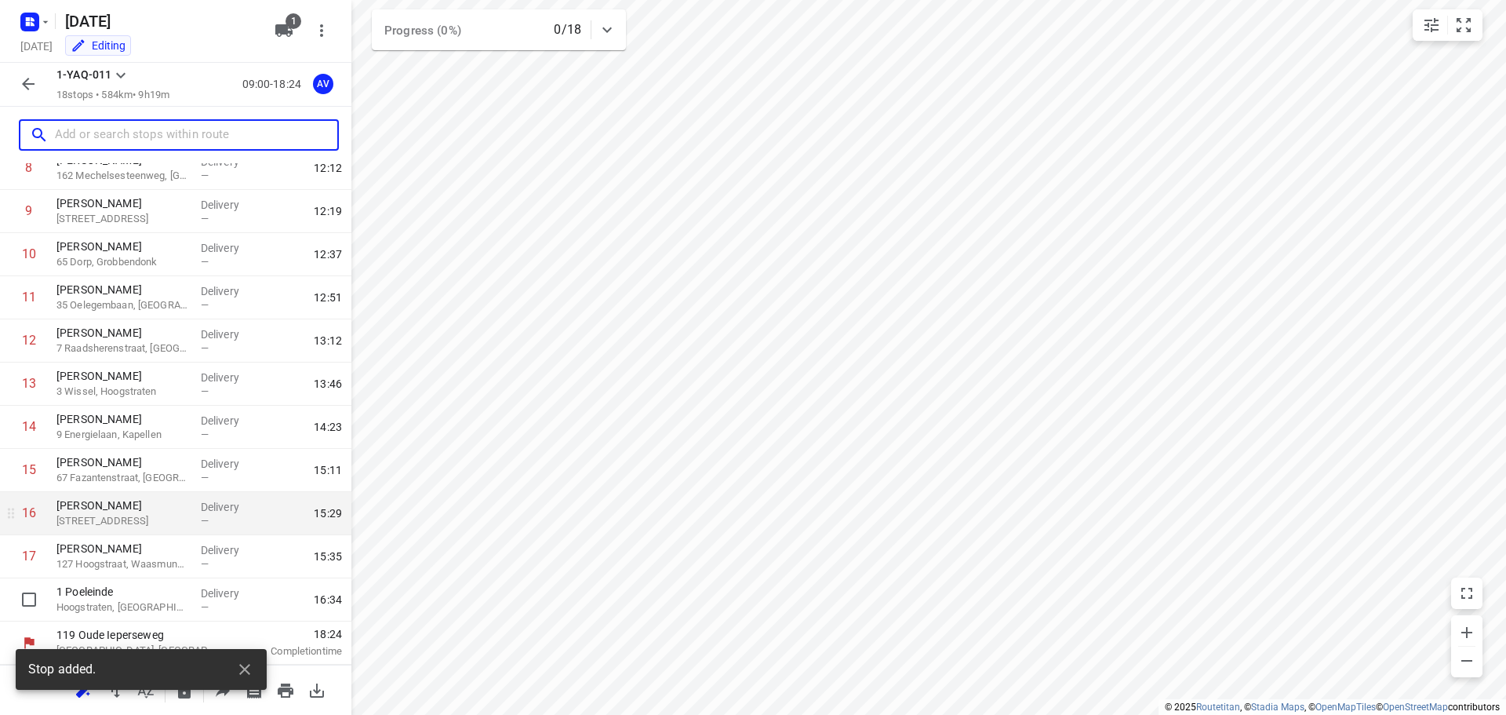
drag, startPoint x: 123, startPoint y: 610, endPoint x: 301, endPoint y: 517, distance: 201.1
click at [126, 610] on p "Hoogstraten, [GEOGRAPHIC_DATA]" at bounding box center [122, 607] width 132 height 16
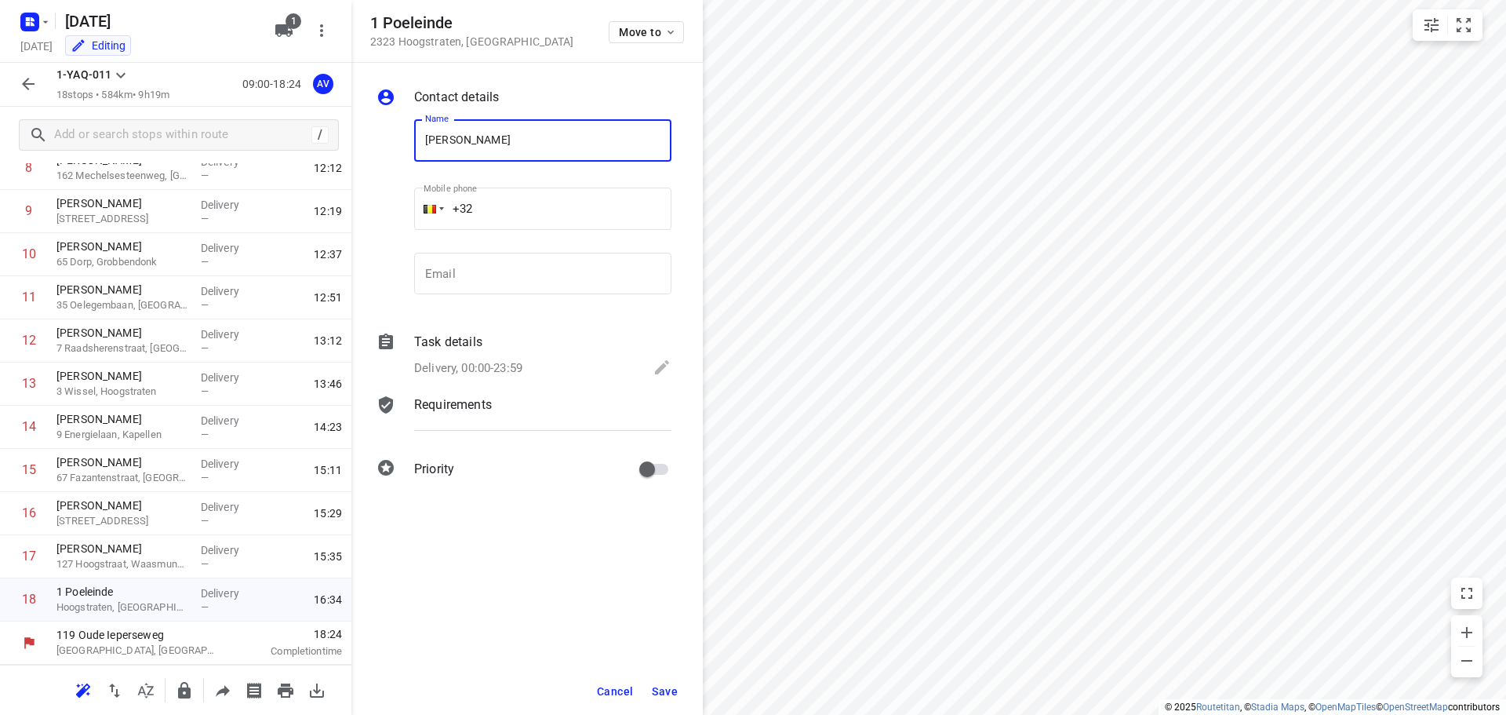
type input "[PERSON_NAME]"
click at [520, 193] on input "+32" at bounding box center [542, 209] width 257 height 42
type input "[PHONE_NUMBER]"
click at [500, 362] on p "Delivery, 00:00-23:59" at bounding box center [468, 368] width 108 height 18
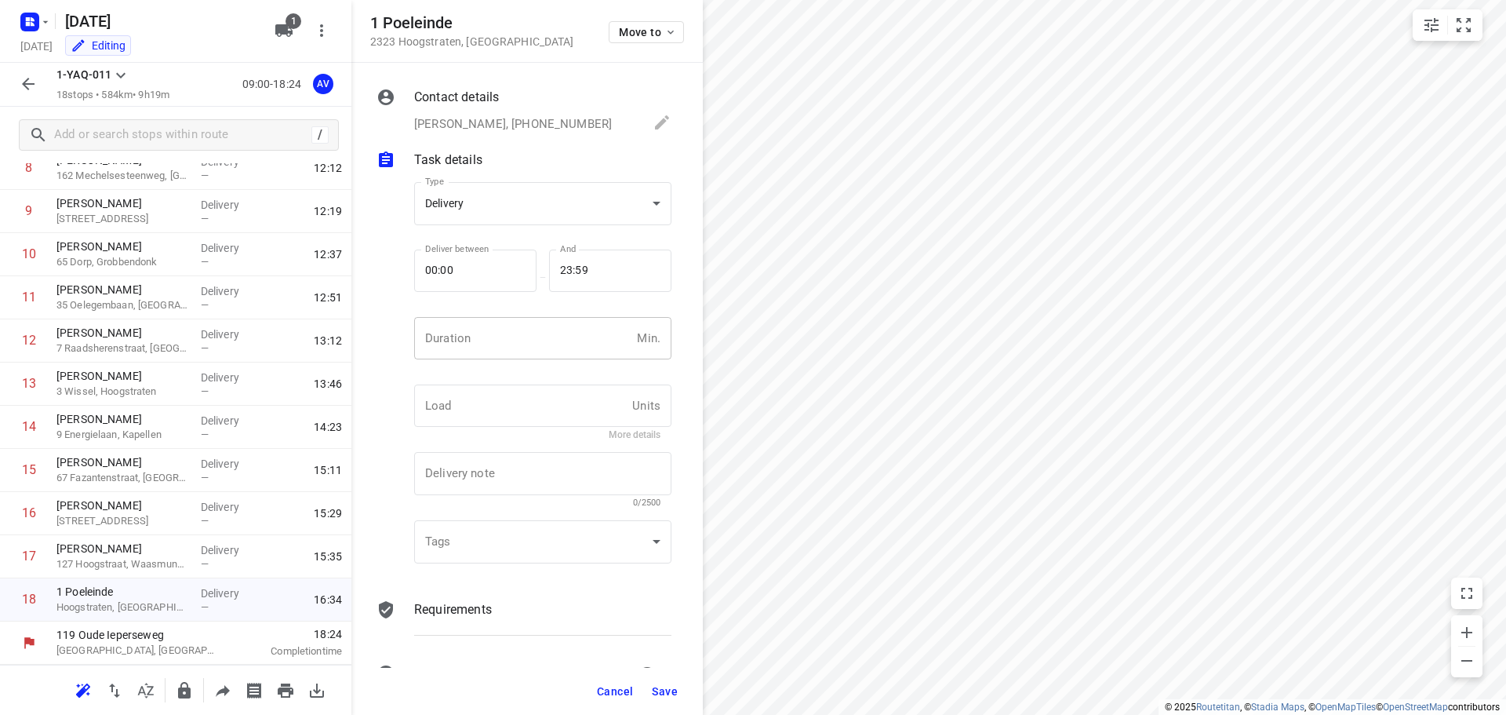
click at [505, 334] on input "number" at bounding box center [522, 338] width 217 height 42
type input "1"
click at [667, 686] on span "Save" at bounding box center [665, 691] width 26 height 13
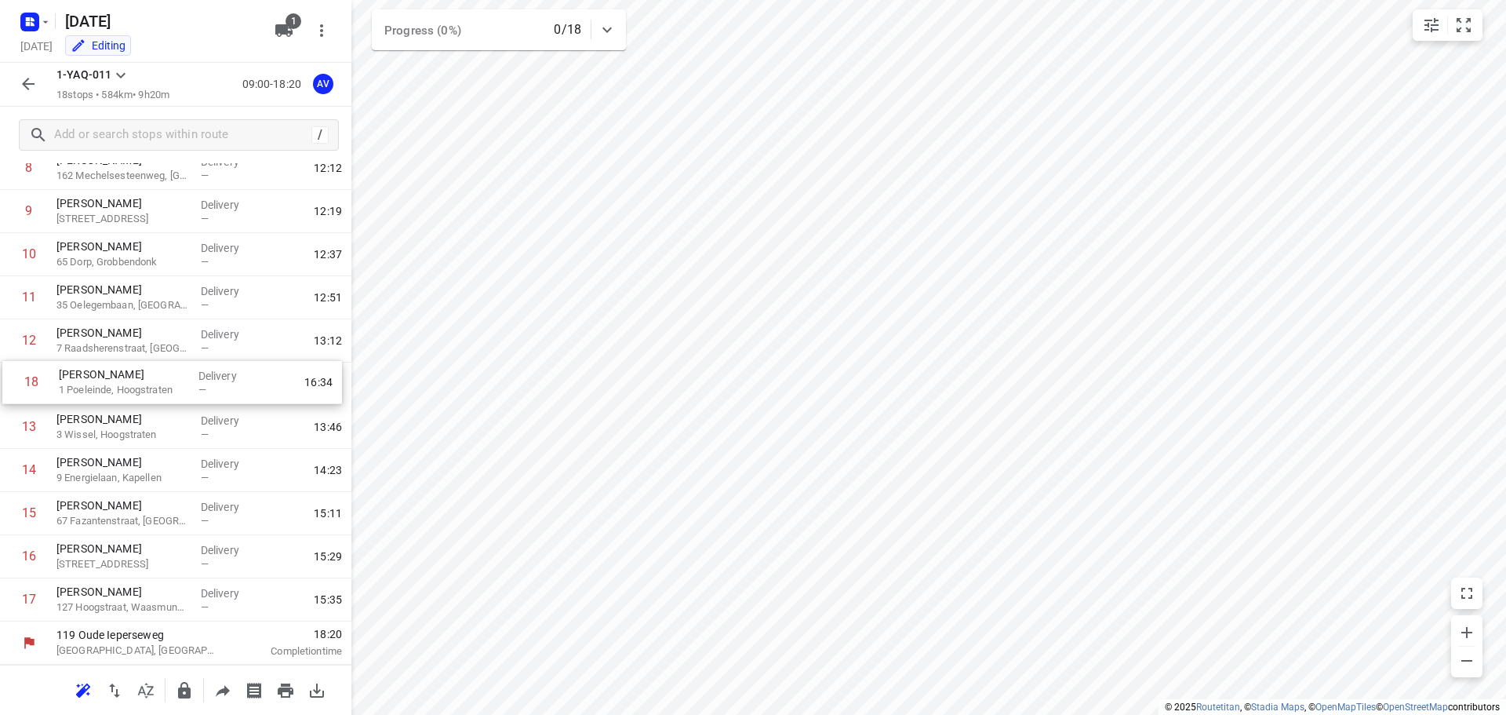
drag, startPoint x: 6, startPoint y: 606, endPoint x: 10, endPoint y: 384, distance: 222.1
click at [10, 384] on div "1 [PERSON_NAME] 7 Hollandstraat, [GEOGRAPHIC_DATA]-Mere Delivery — 09:47 2 [PER…" at bounding box center [175, 233] width 351 height 777
click at [36, 19] on rect "button" at bounding box center [29, 22] width 19 height 19
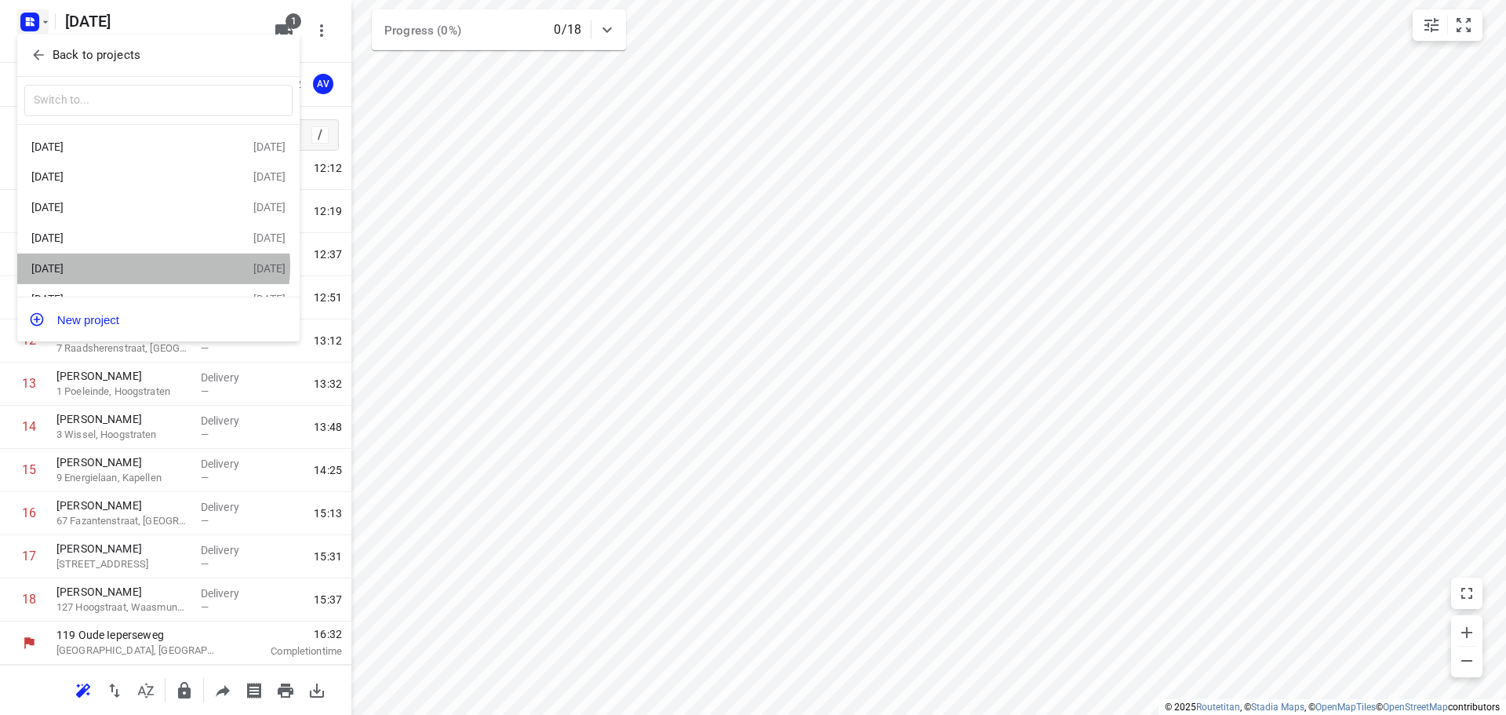
click at [135, 269] on div "[DATE]" at bounding box center [121, 268] width 180 height 13
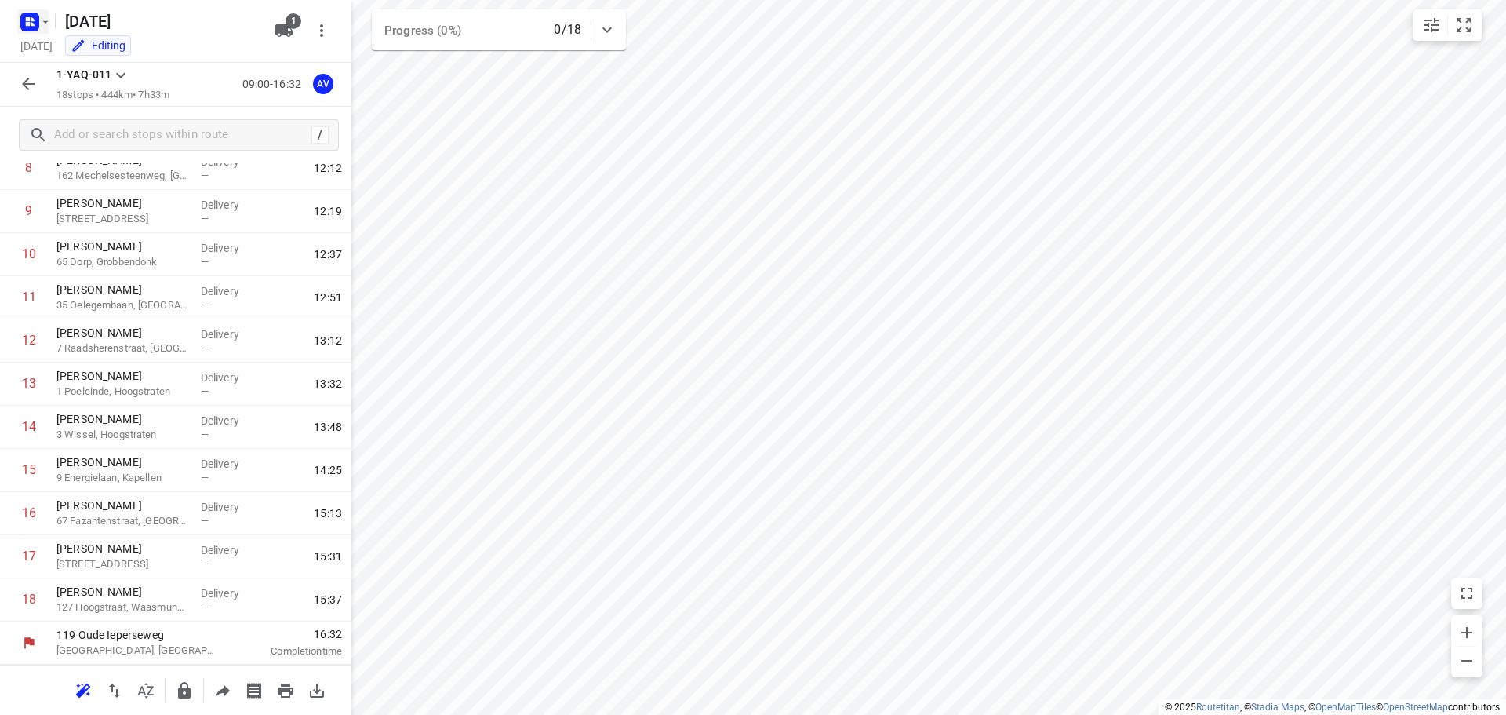
click at [37, 16] on rect "button" at bounding box center [29, 22] width 19 height 19
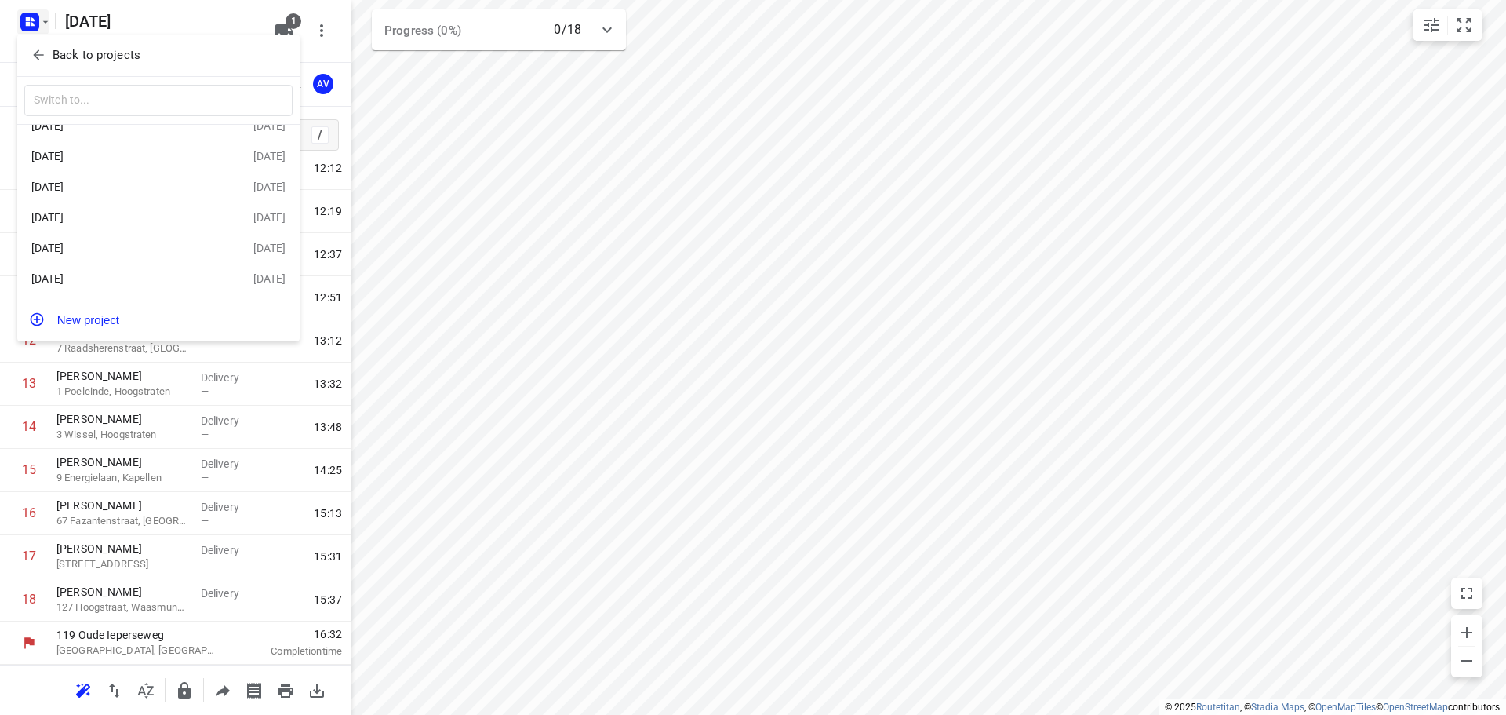
scroll to position [91, 0]
click at [134, 275] on div "[DATE]" at bounding box center [121, 275] width 180 height 13
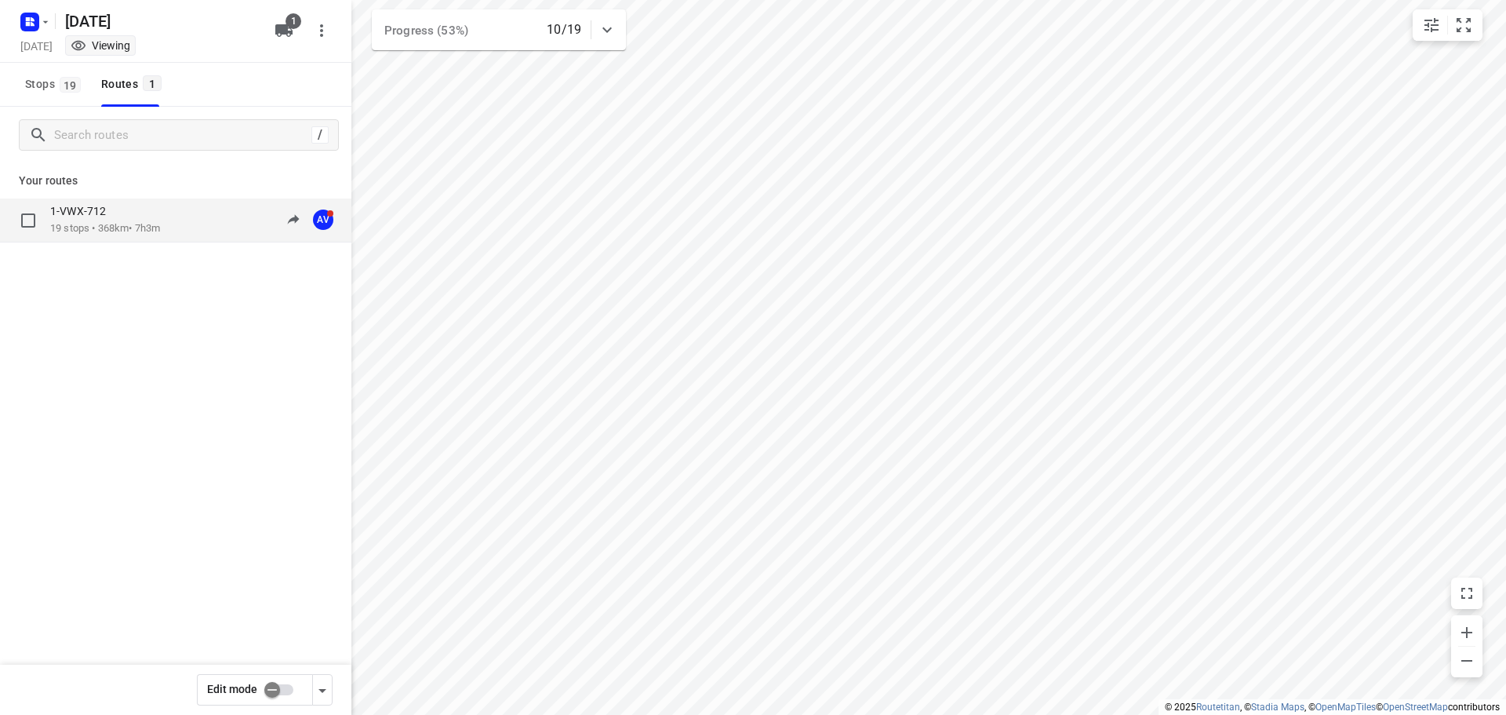
click at [179, 217] on div "1-VWX-712 19 stops • 368km • 7h3m 10:03-18:11 AV" at bounding box center [200, 220] width 301 height 32
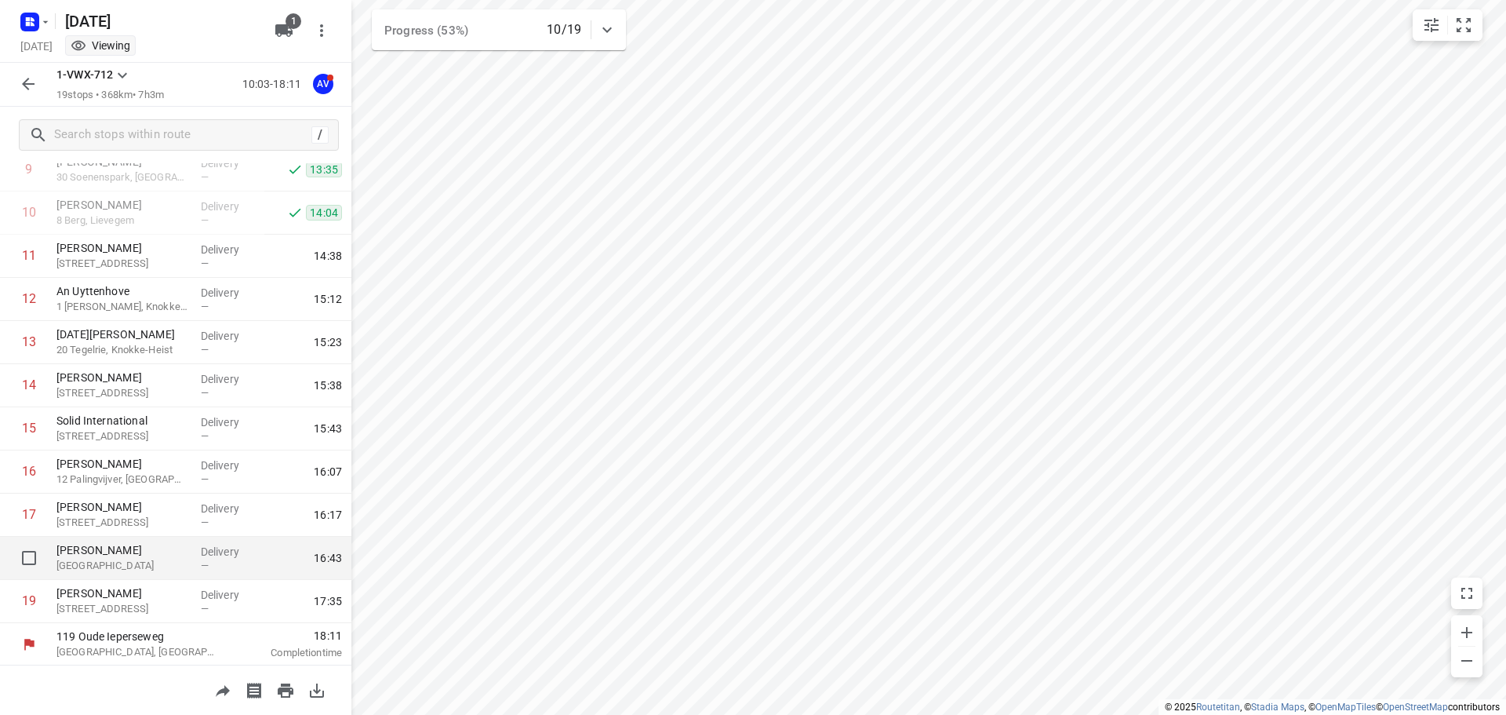
scroll to position [440, 0]
click at [31, 15] on rect "button" at bounding box center [29, 22] width 19 height 19
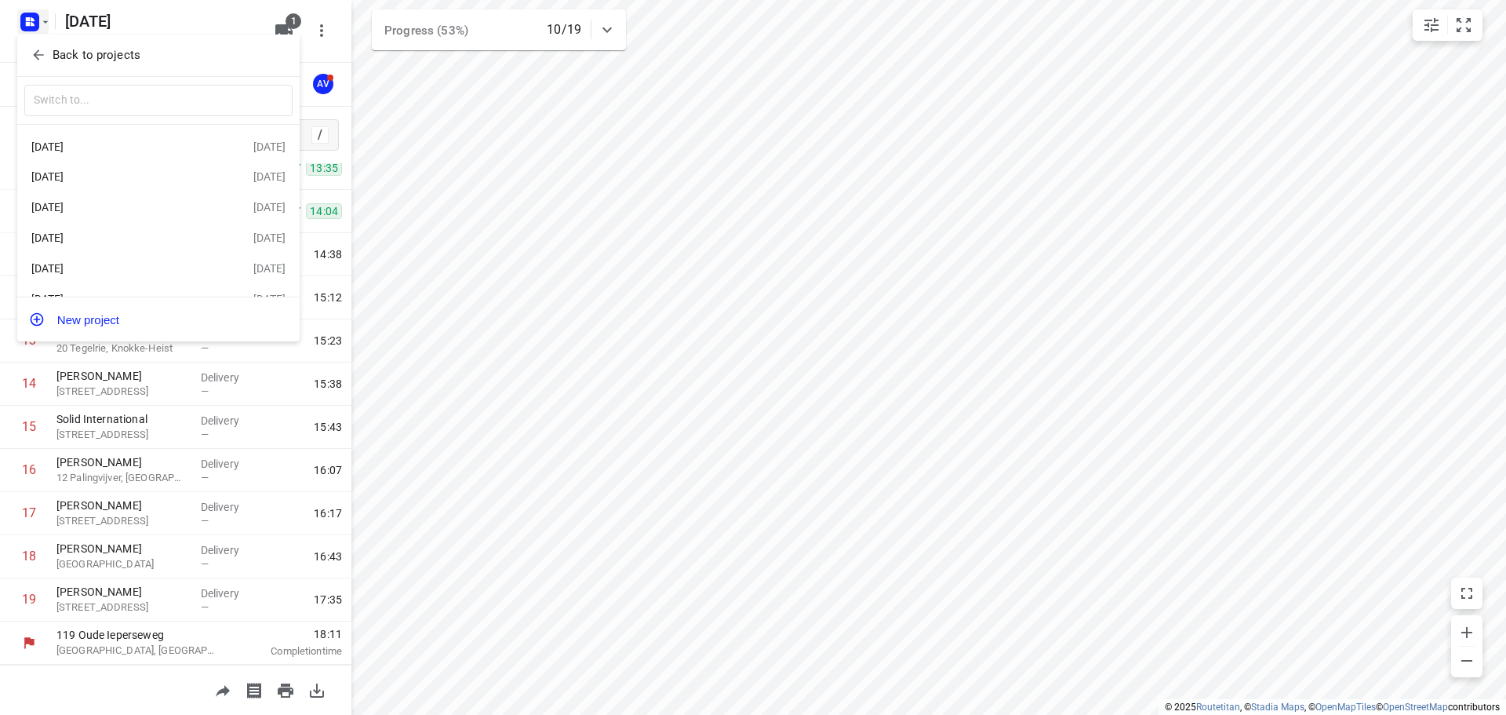
click at [121, 272] on div "[DATE]" at bounding box center [121, 268] width 180 height 13
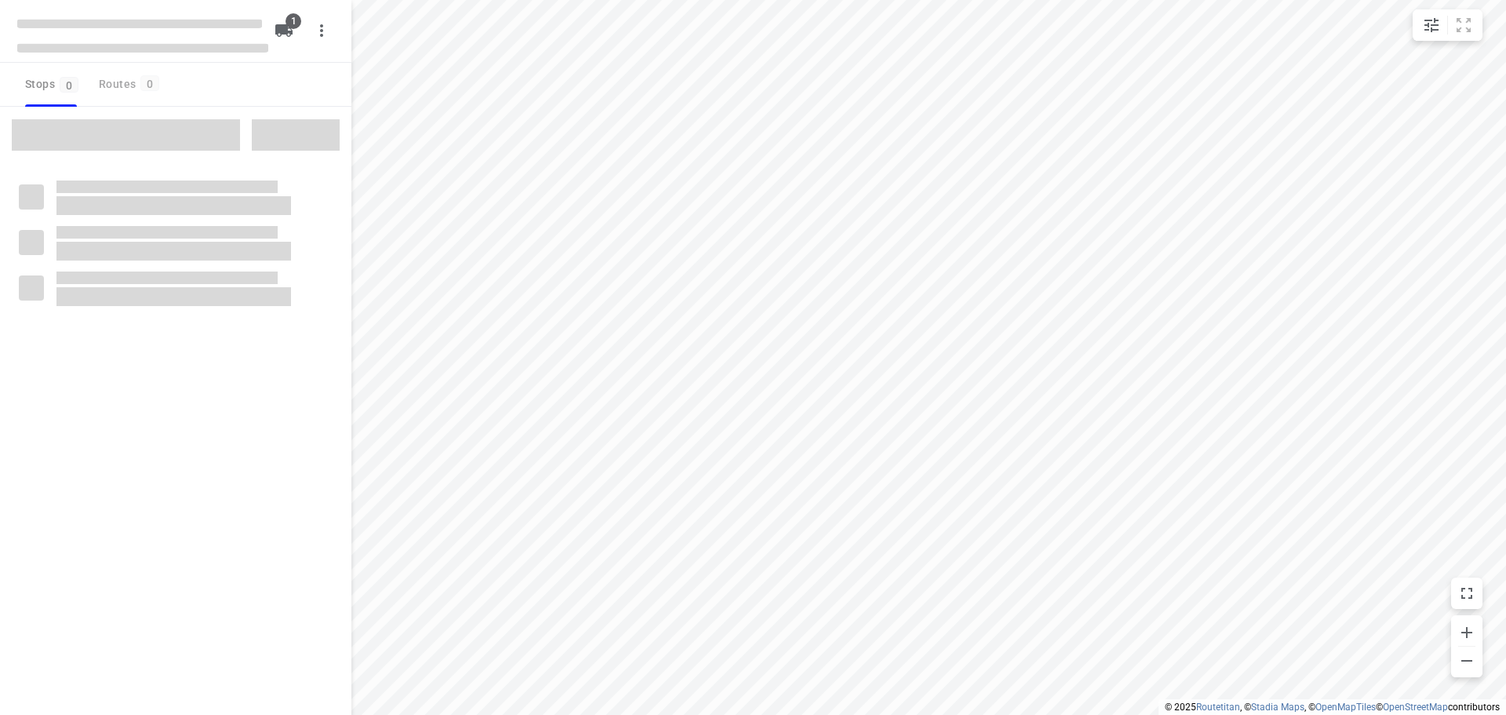
type input "distance"
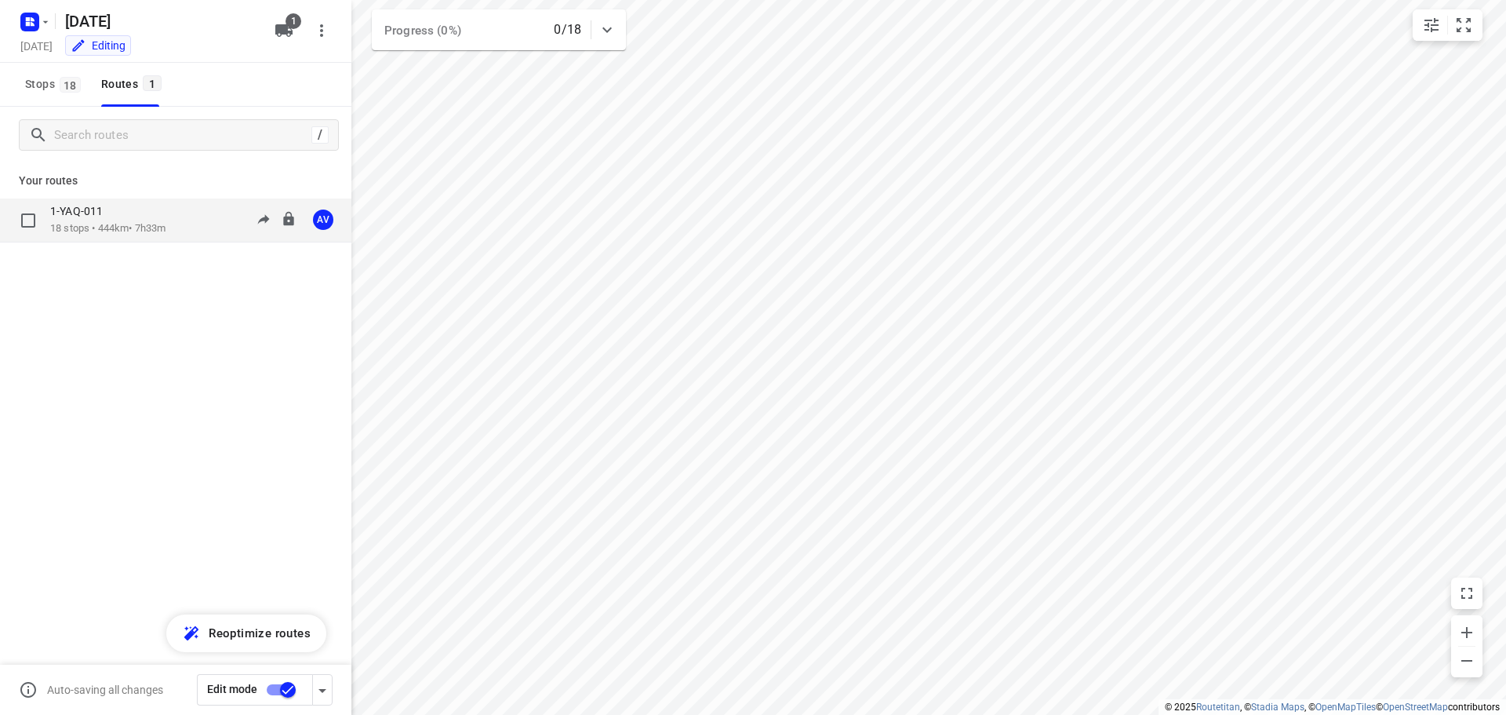
click at [202, 224] on div "1-YAQ-011 18 stops • 444km • 7h33m 09:00-16:32 AV" at bounding box center [200, 220] width 301 height 32
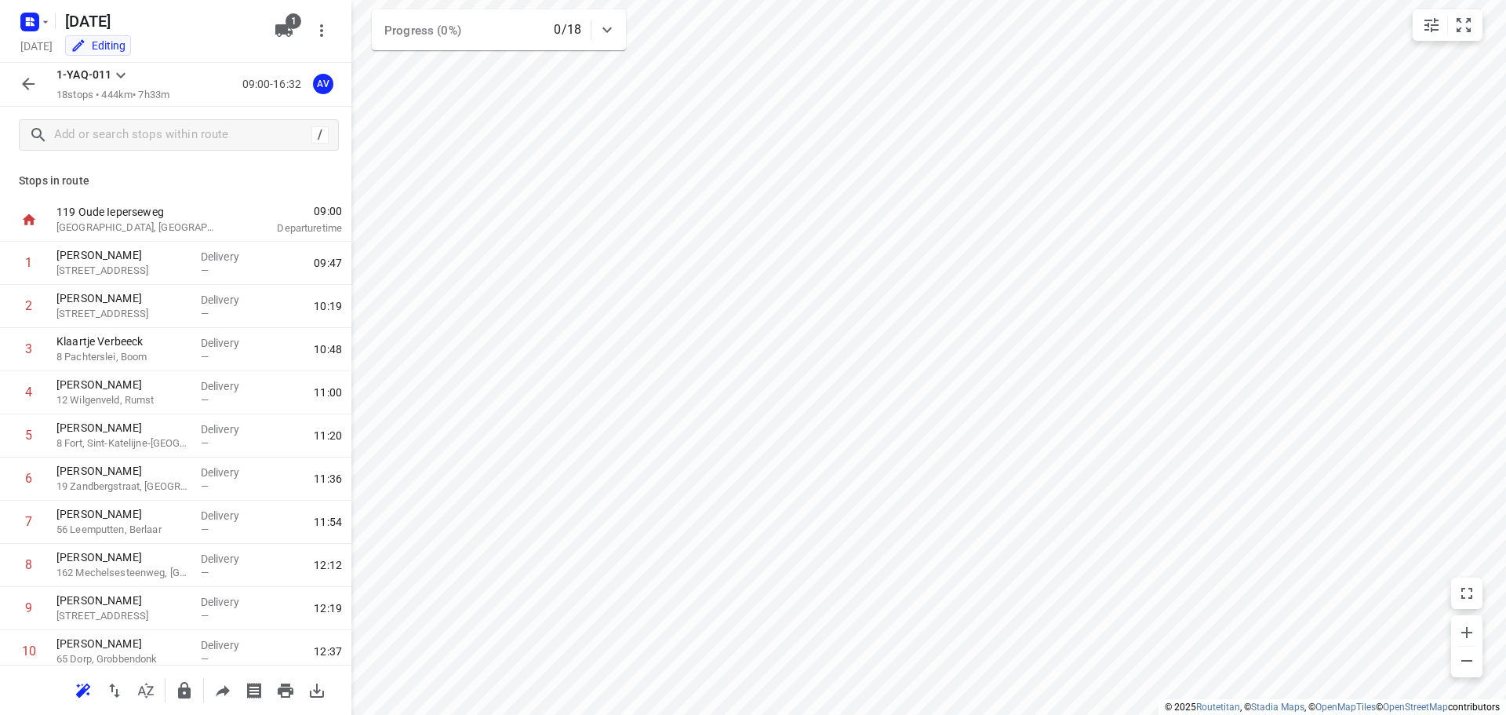
click at [29, 85] on icon "button" at bounding box center [28, 84] width 13 height 13
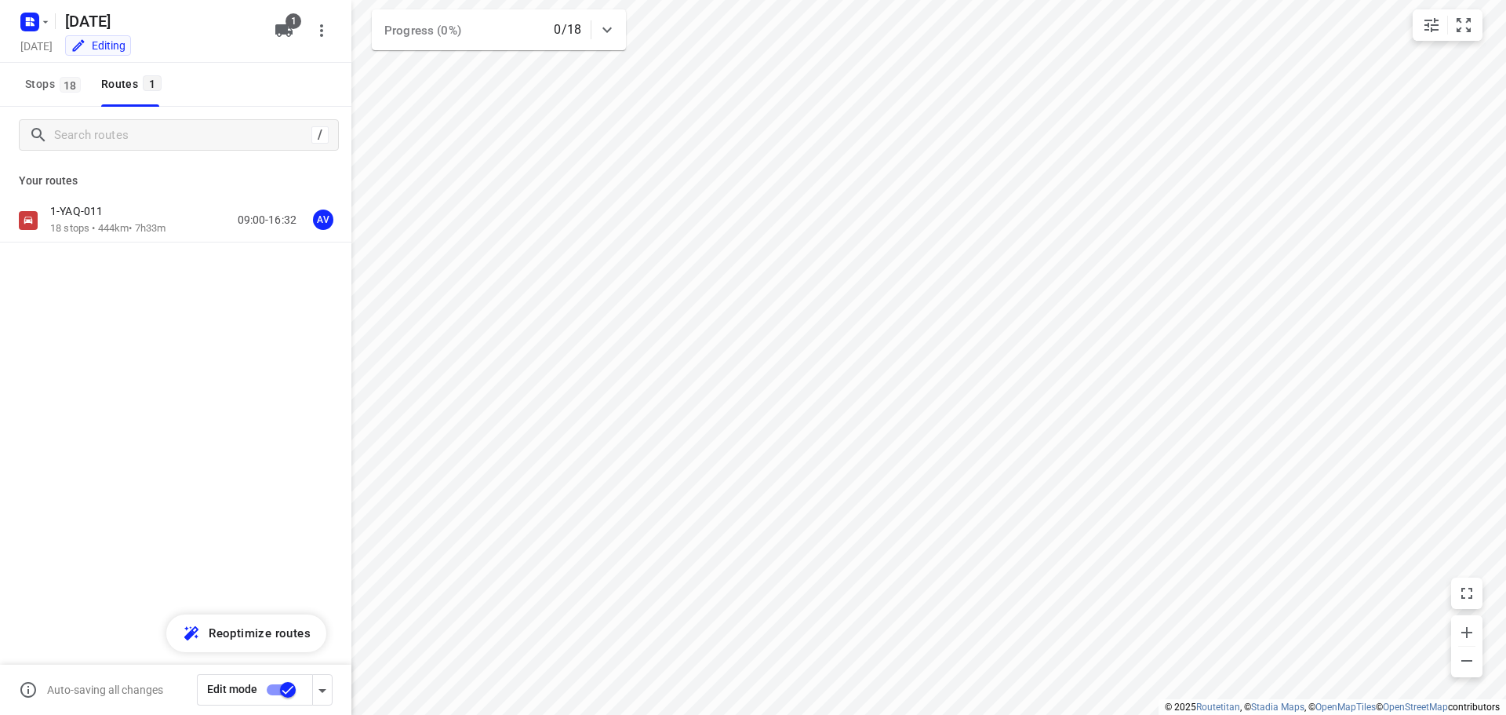
click at [273, 688] on input "checkbox" at bounding box center [287, 690] width 89 height 30
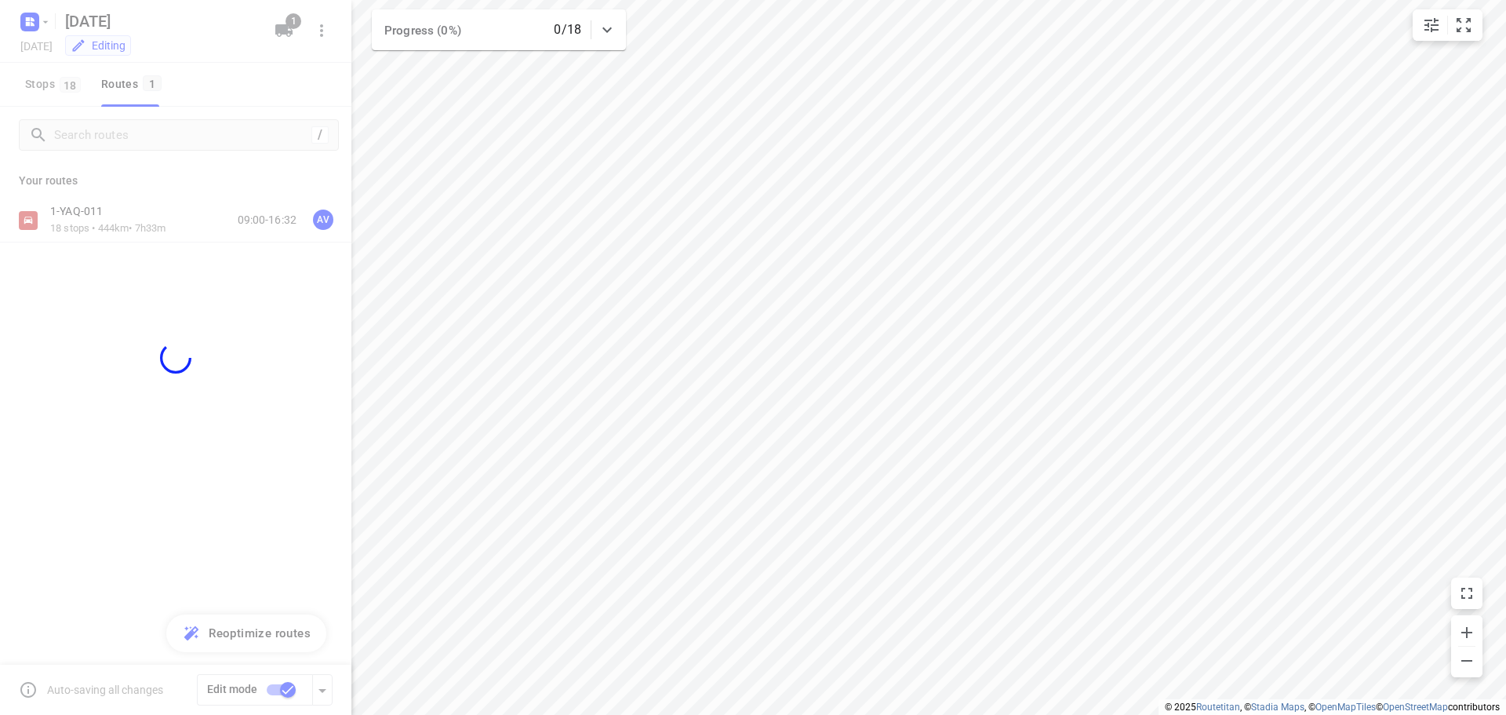
checkbox input "false"
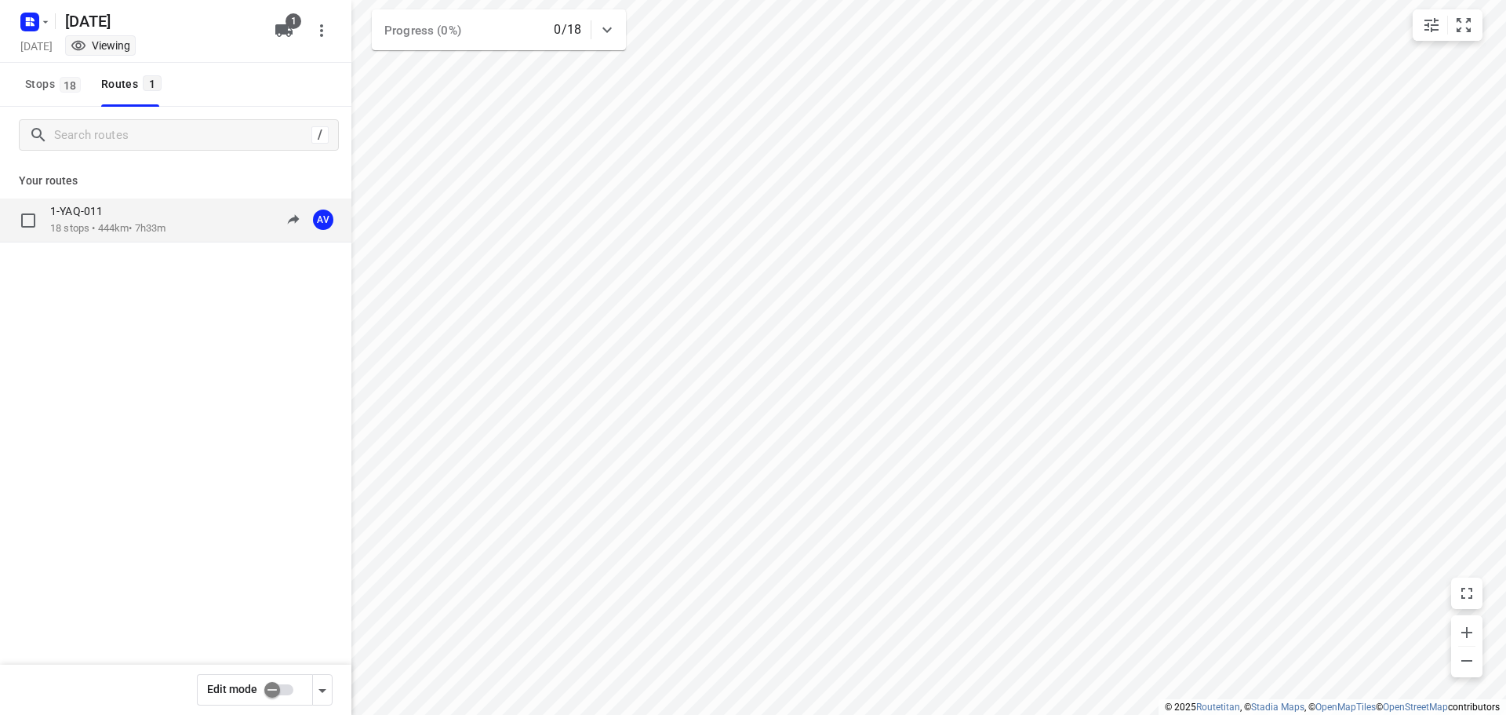
click at [179, 220] on div "1-YAQ-011 18 stops • 444km • 7h33m 09:00-16:32 AV" at bounding box center [200, 220] width 301 height 32
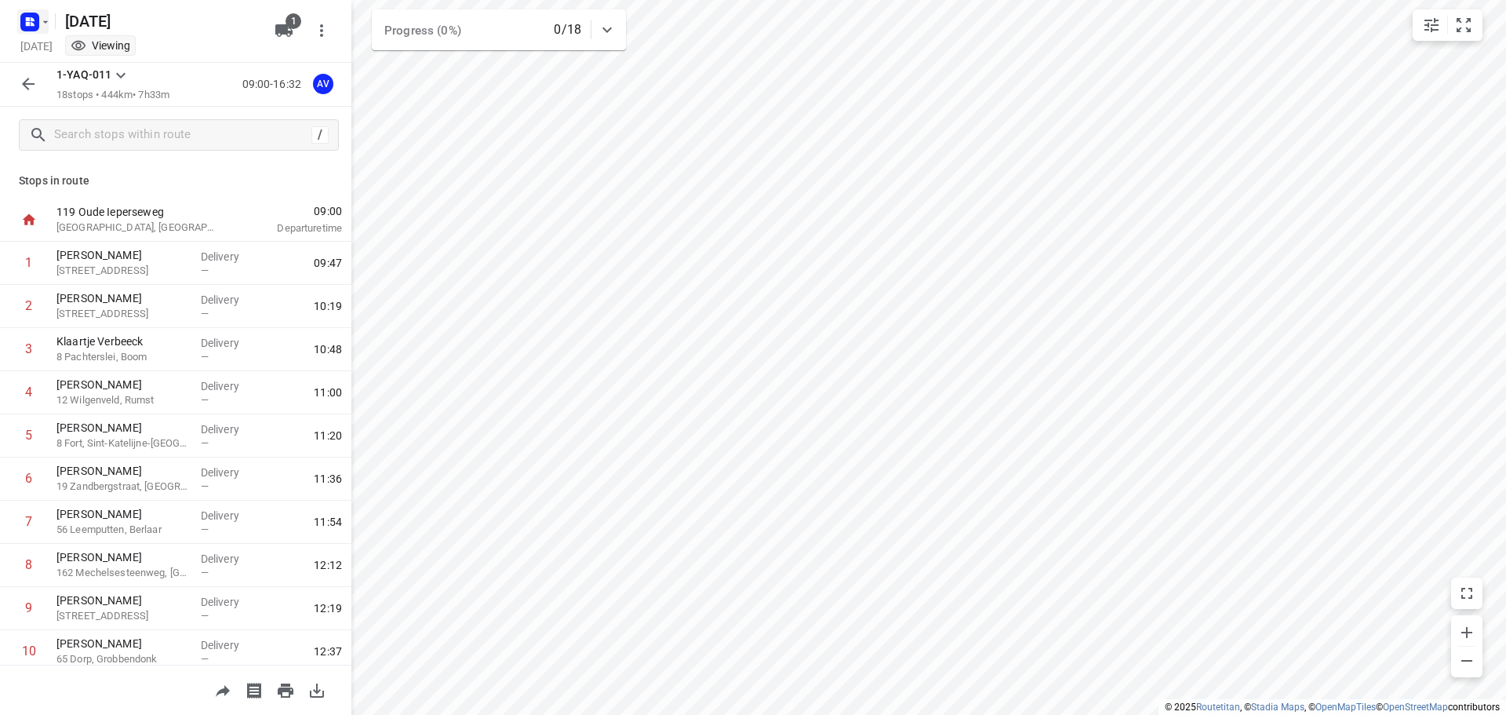
click at [35, 21] on rect "button" at bounding box center [29, 22] width 19 height 19
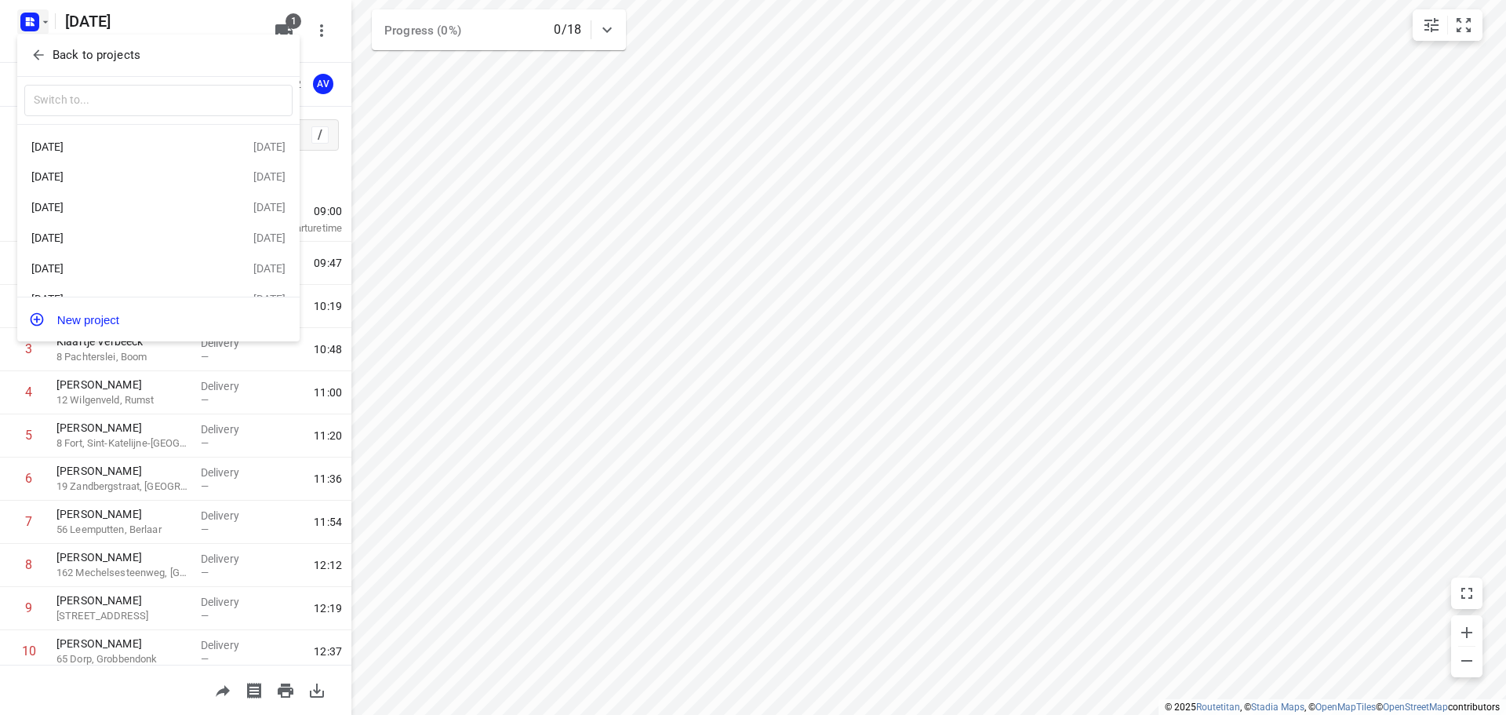
click at [150, 146] on div "[DATE]" at bounding box center [121, 146] width 180 height 13
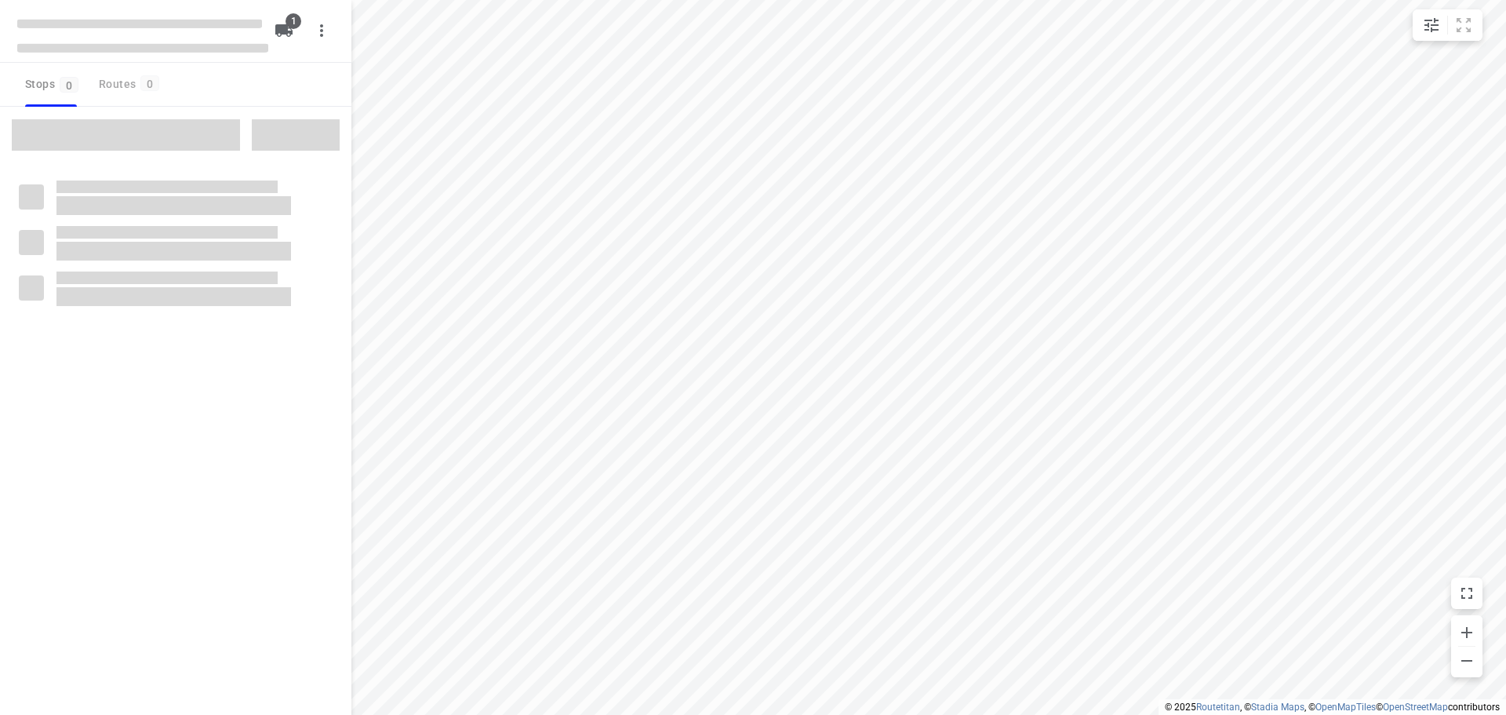
type input "distance"
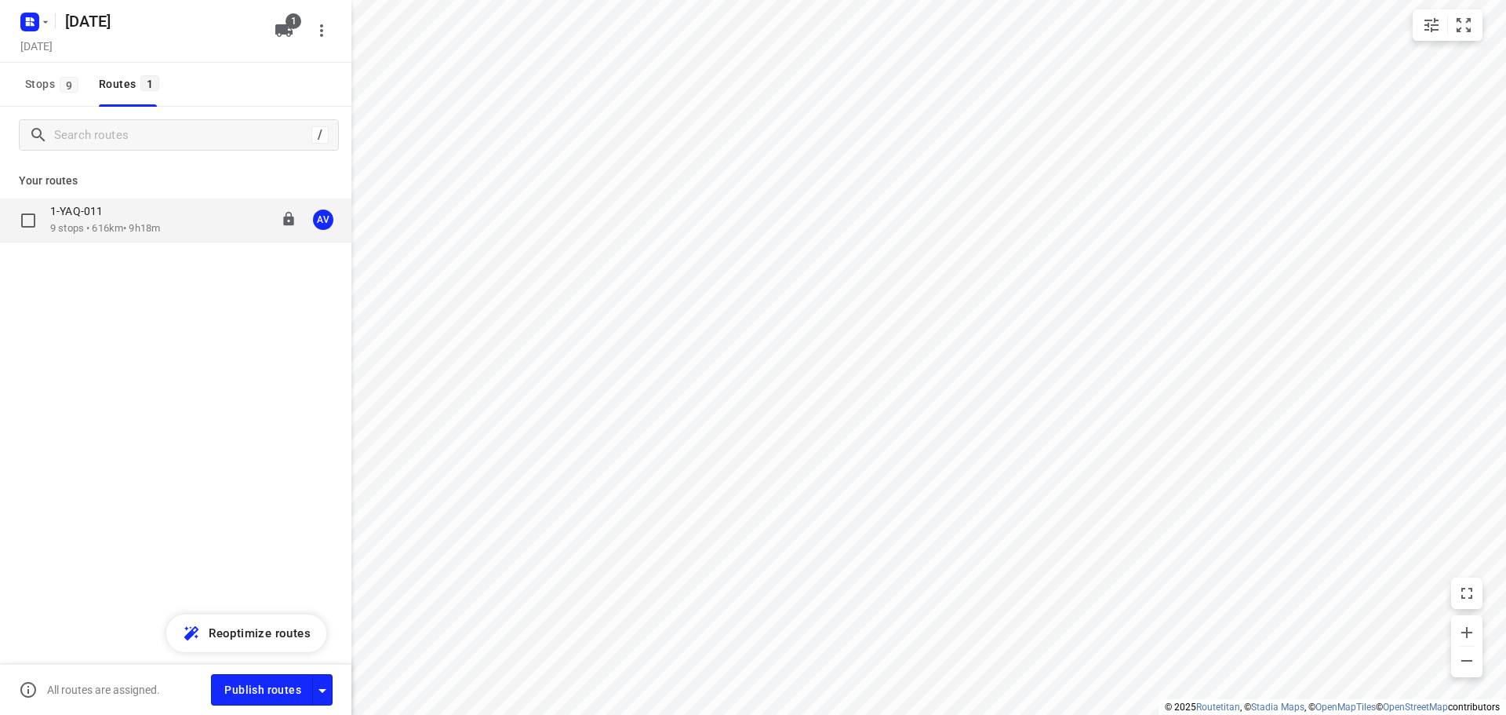
click at [188, 205] on div "1-YAQ-011 9 stops • 616km • 9h18m 09:00-18:18 AV" at bounding box center [200, 220] width 301 height 32
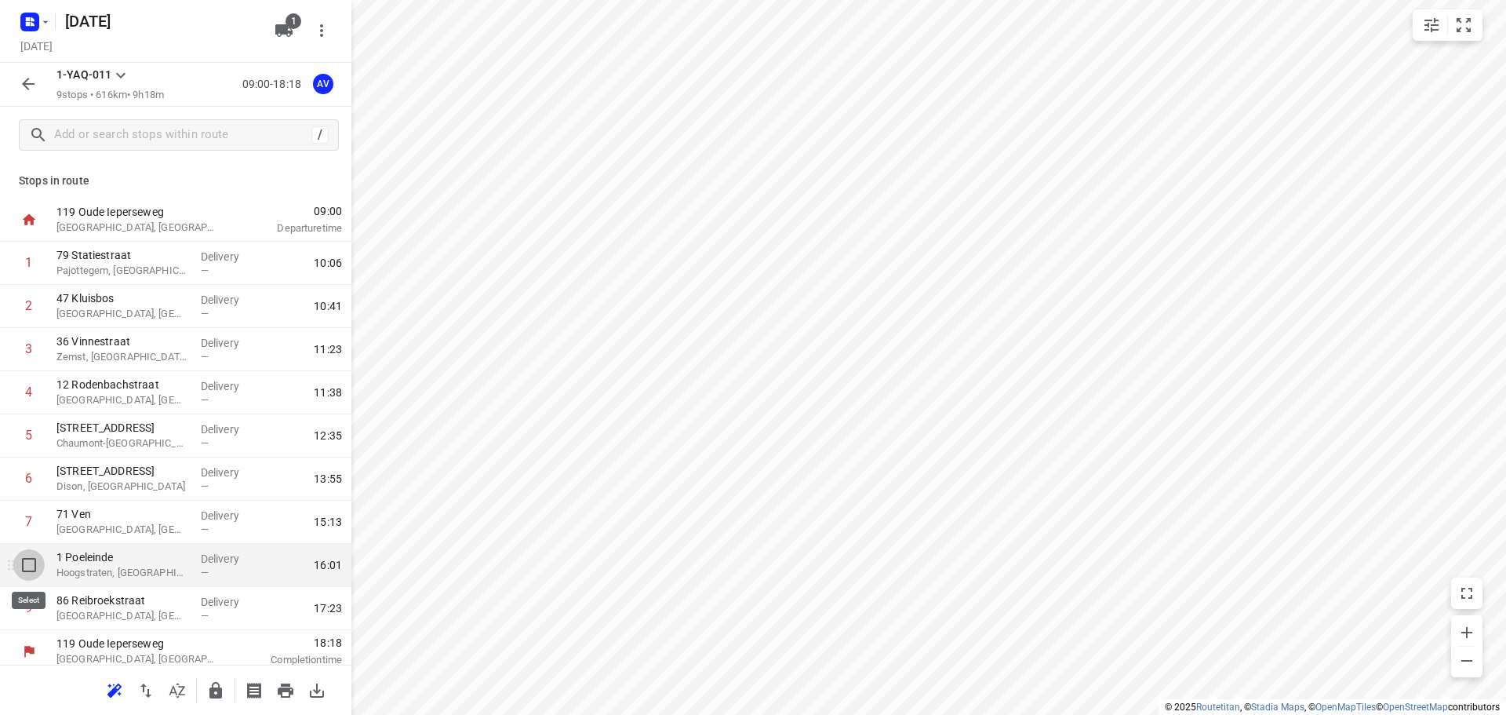
click at [28, 570] on input "checkbox" at bounding box center [28, 564] width 31 height 31
checkbox input "true"
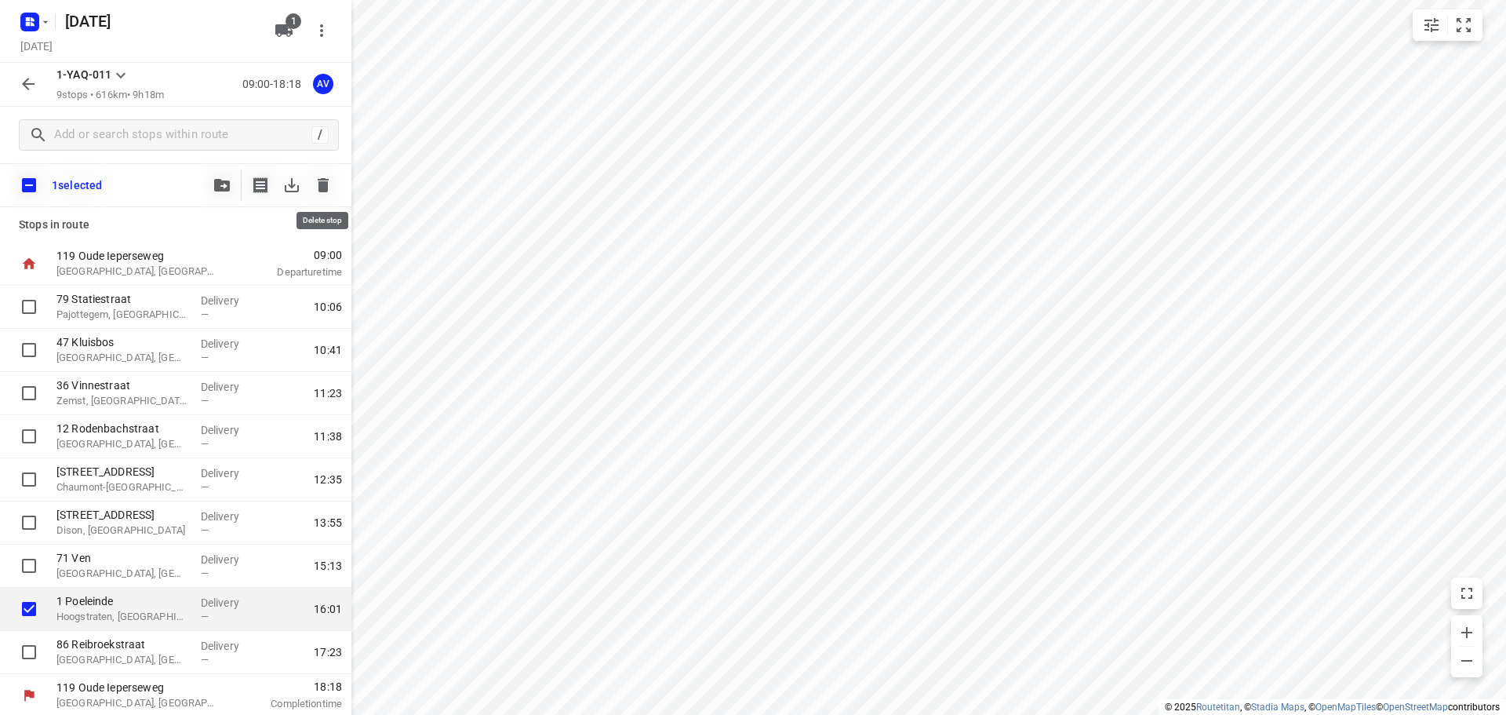
click at [319, 185] on icon "button" at bounding box center [323, 185] width 11 height 14
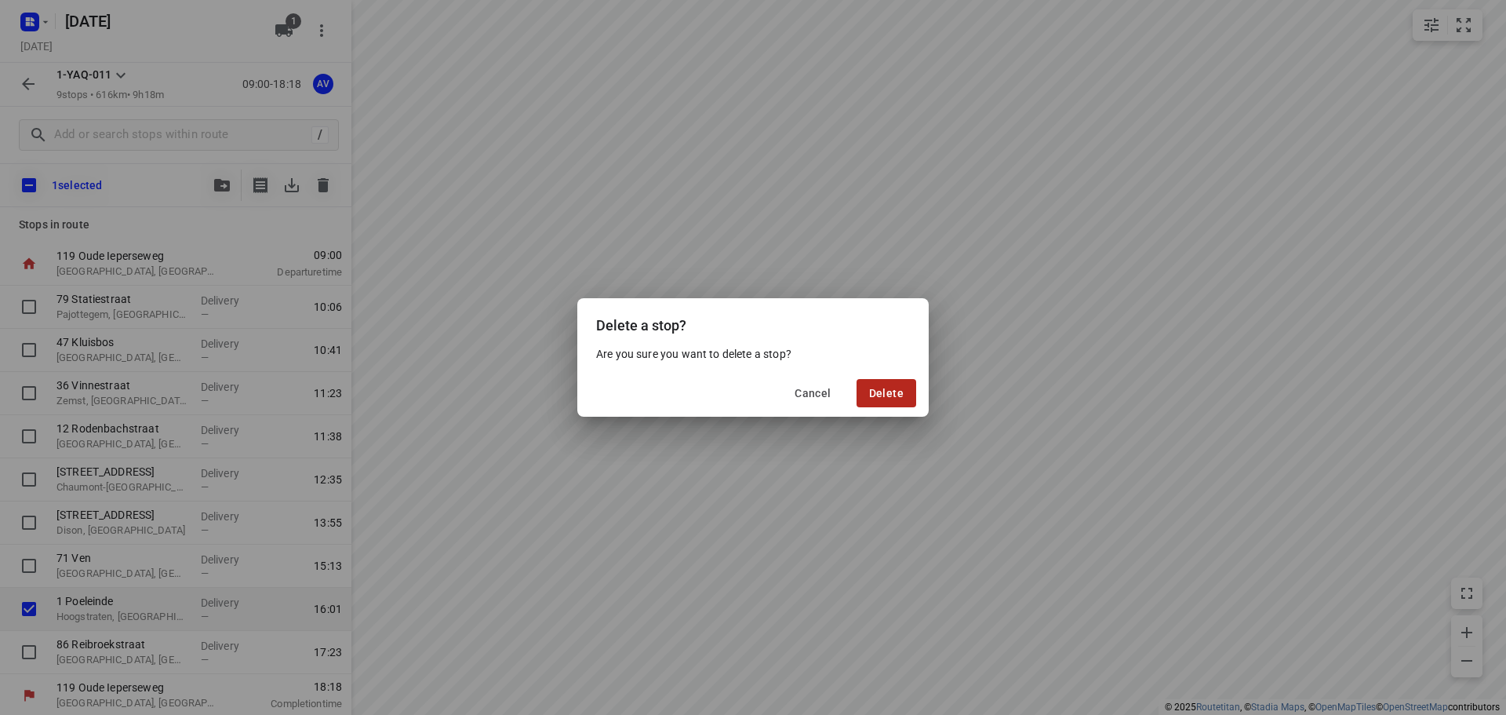
click at [895, 391] on span "Delete" at bounding box center [886, 393] width 35 height 13
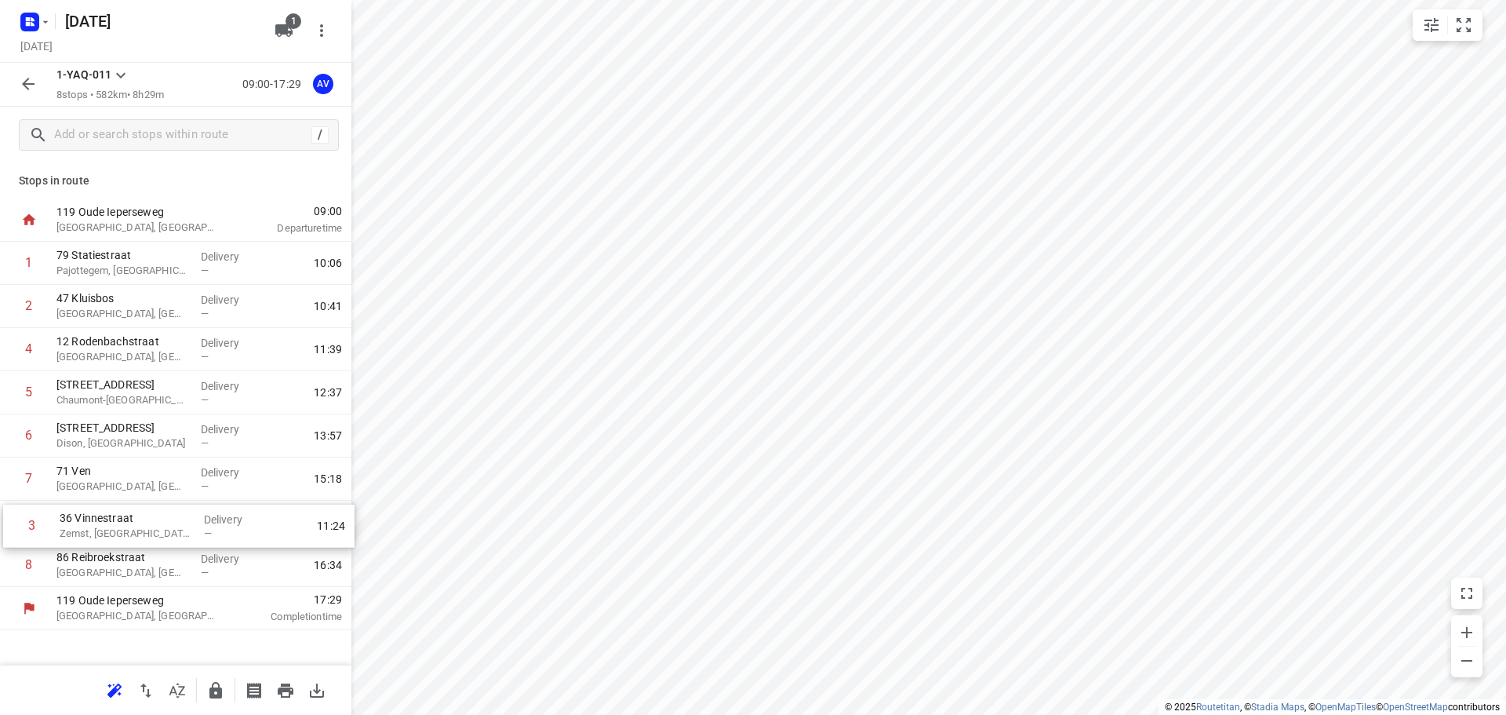
drag, startPoint x: 3, startPoint y: 352, endPoint x: 6, endPoint y: 533, distance: 180.5
click at [6, 533] on div "1 79 Statiestraat Pajottegem, [GEOGRAPHIC_DATA] Delivery — 10:06 2 47 Kluisbos …" at bounding box center [175, 414] width 351 height 345
drag, startPoint x: 6, startPoint y: 354, endPoint x: 5, endPoint y: 489, distance: 135.0
click at [5, 489] on div "1 79 Statiestraat Pajottegem, [GEOGRAPHIC_DATA] Delivery — 10:06 2 47 Kluisbos …" at bounding box center [175, 414] width 351 height 345
click at [35, 20] on rect "button" at bounding box center [29, 22] width 19 height 19
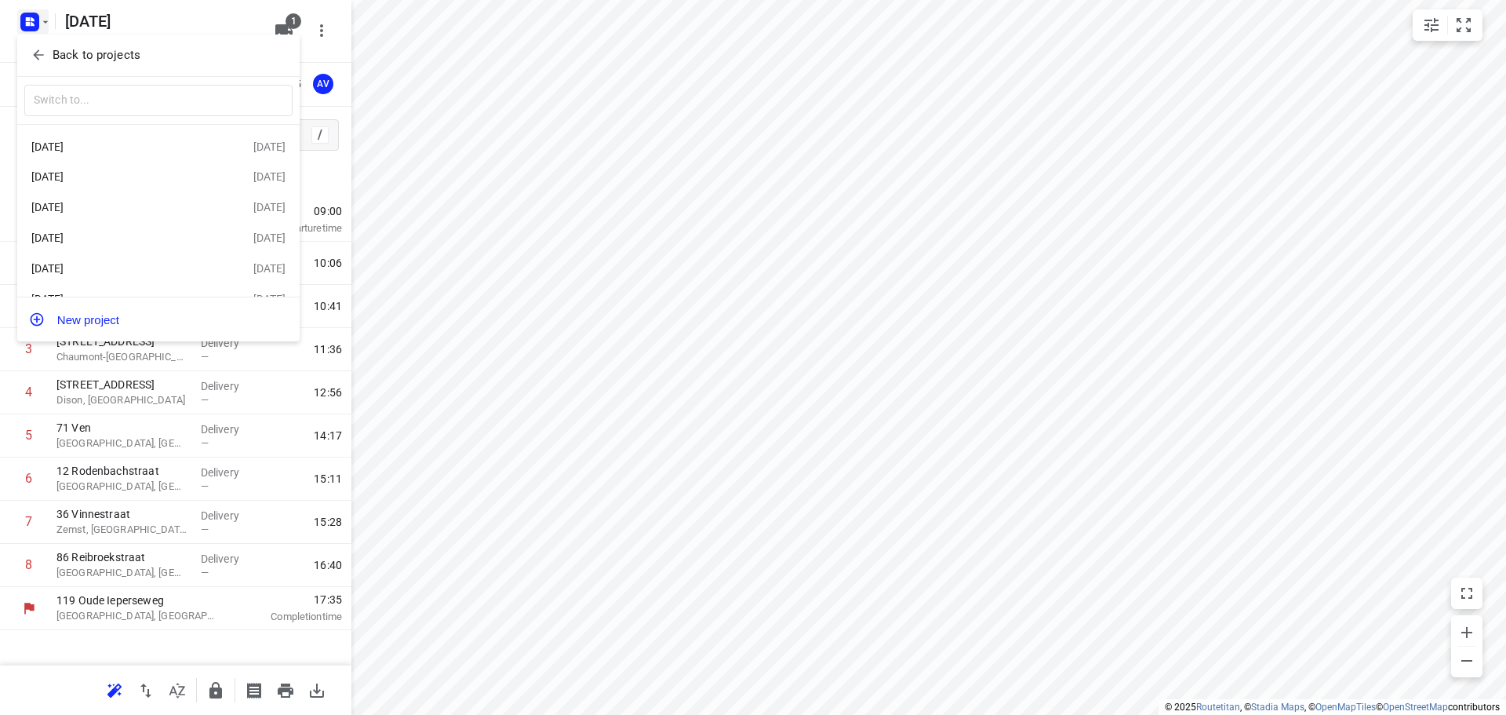
click at [121, 237] on div "[DATE]" at bounding box center [121, 237] width 180 height 13
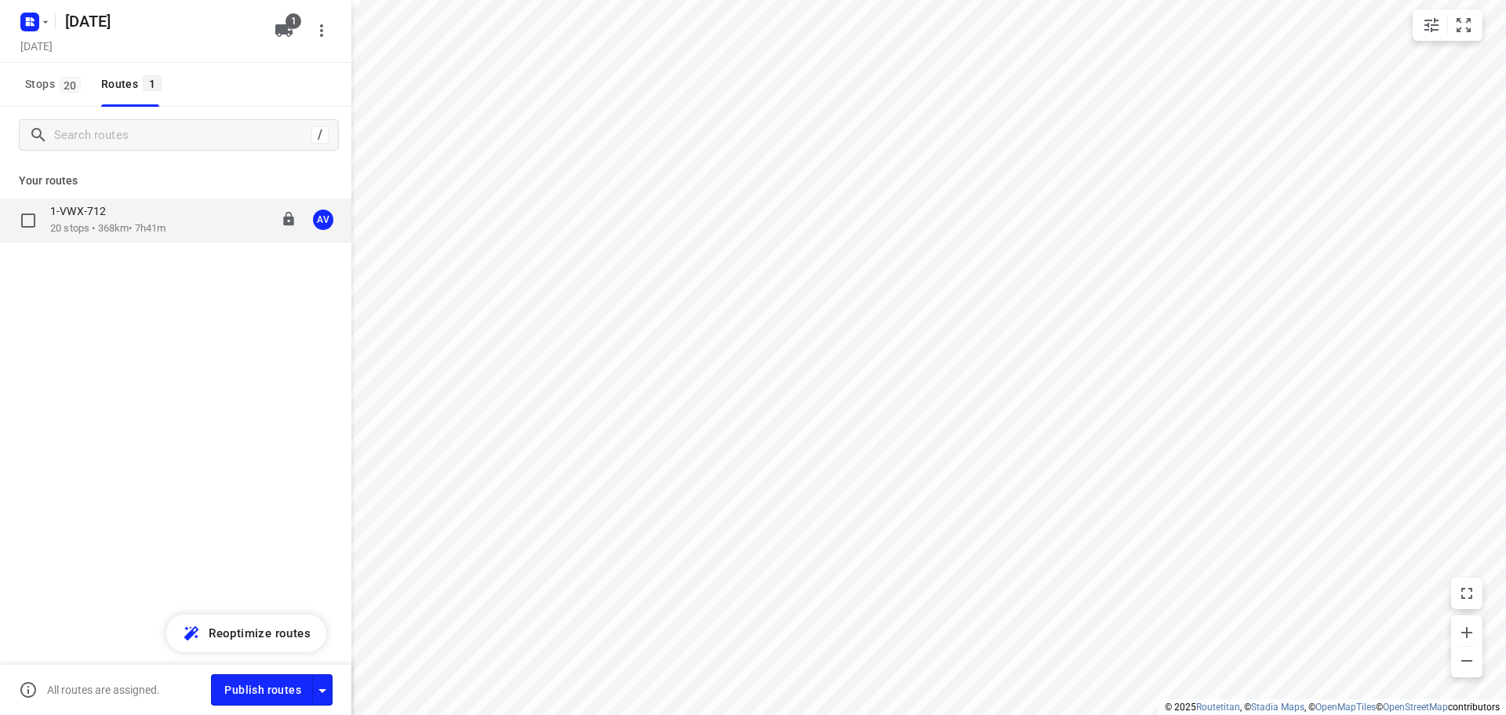
click at [185, 228] on div "1-VWX-712 20 stops • 368km • 7h41m 09:00-17:31 AV" at bounding box center [200, 220] width 301 height 32
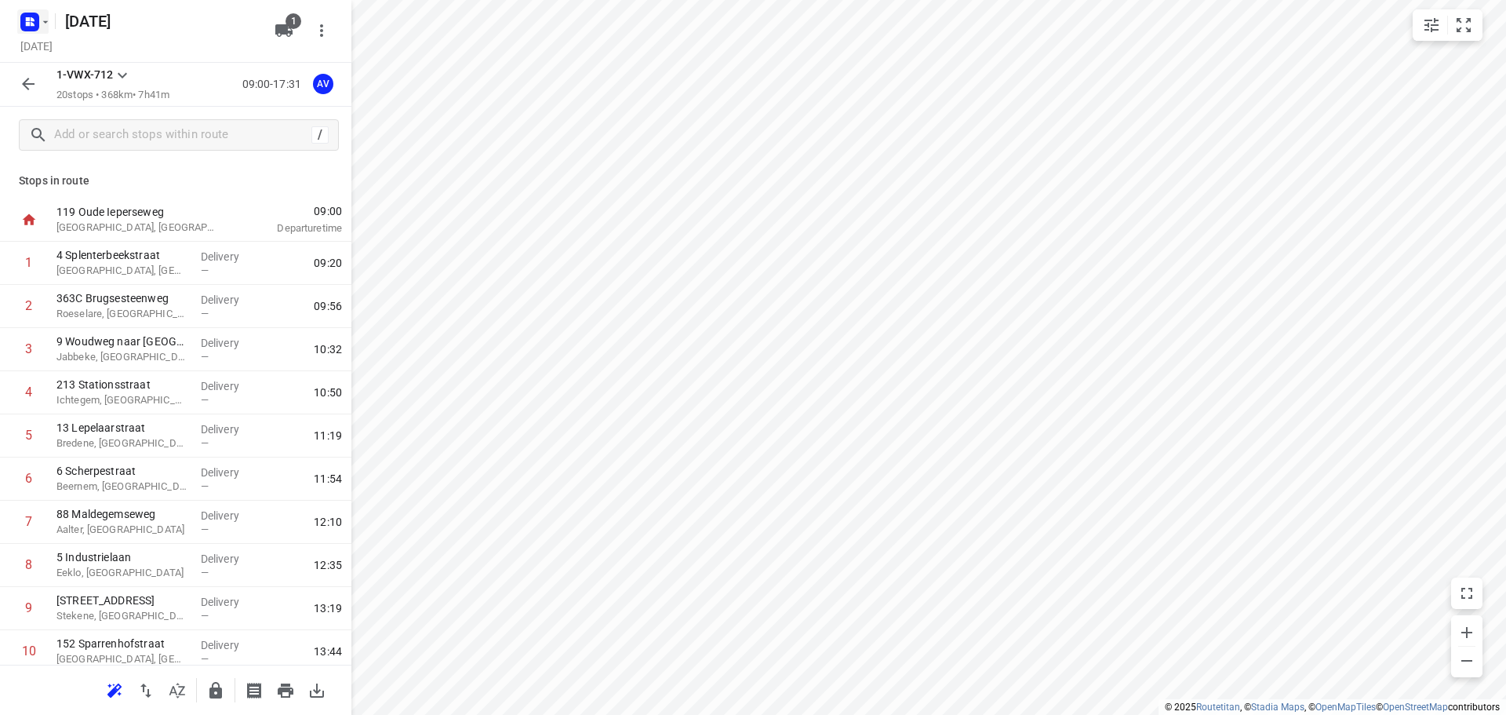
click at [33, 23] on icon "button" at bounding box center [33, 24] width 4 height 4
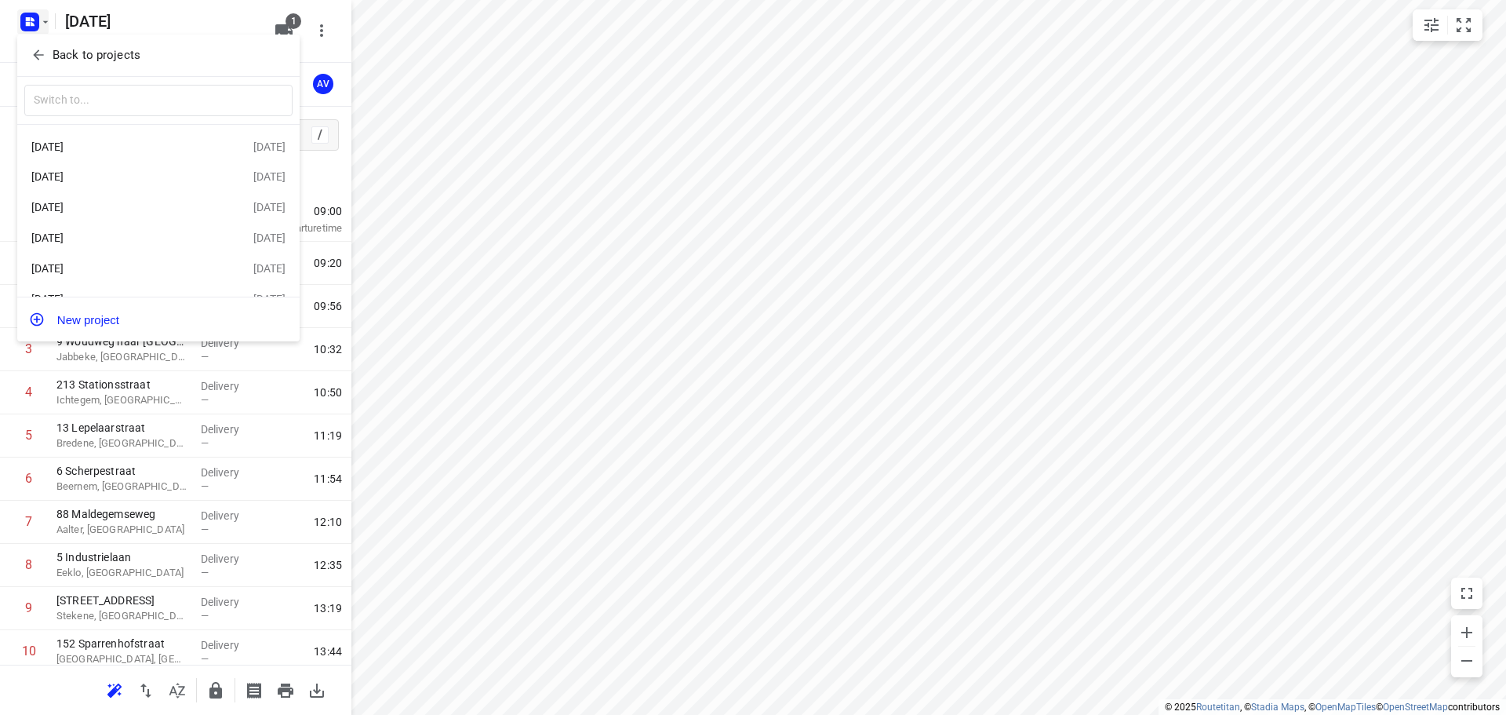
click at [136, 144] on div "[DATE]" at bounding box center [121, 146] width 180 height 13
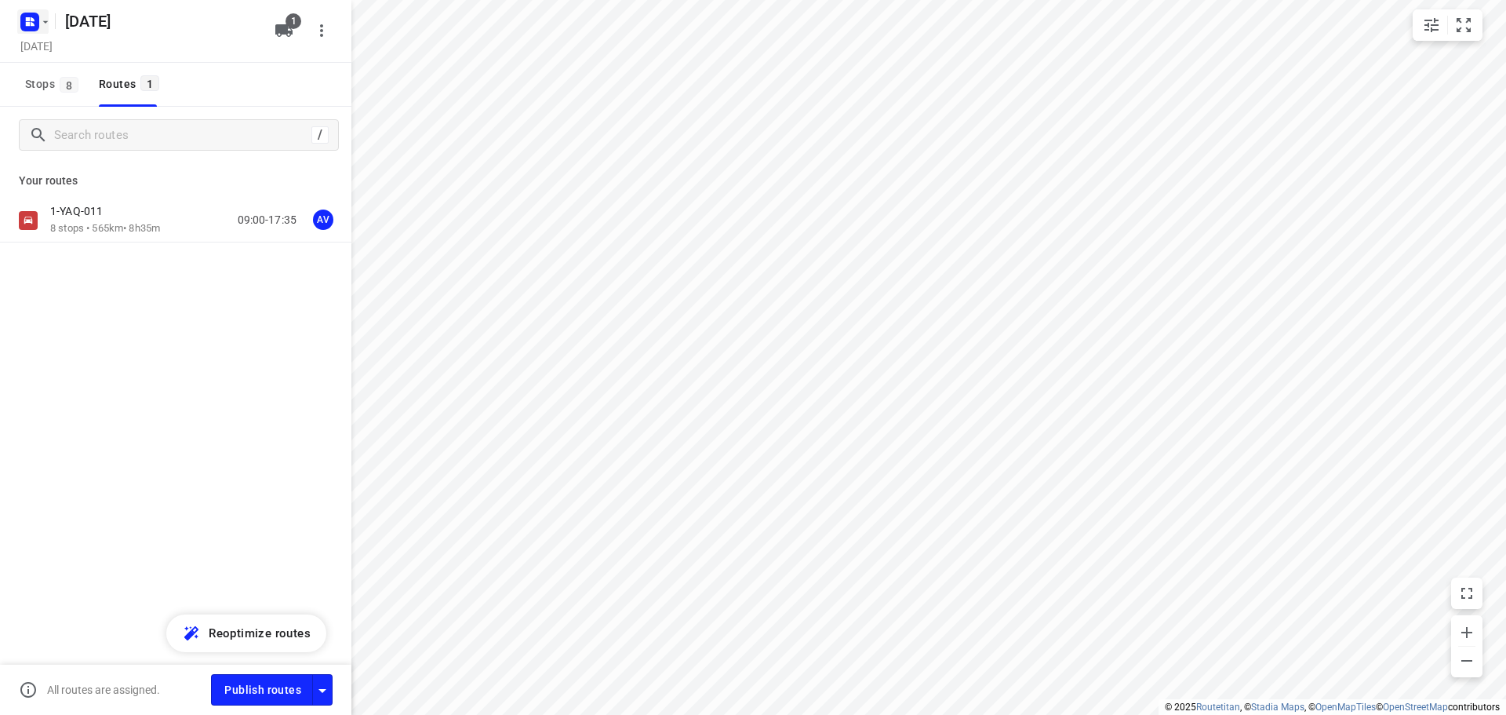
click at [32, 21] on rect "button" at bounding box center [29, 22] width 19 height 19
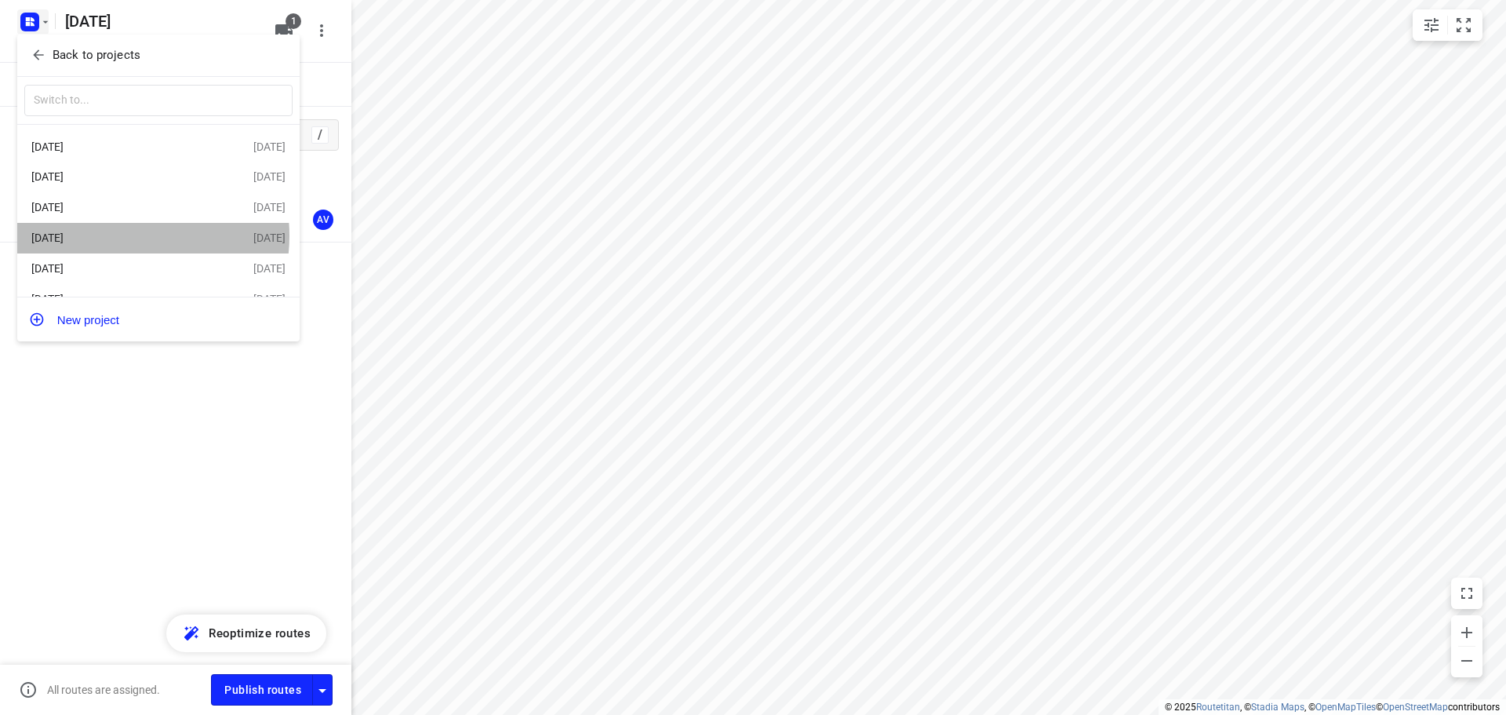
click at [123, 239] on div "[DATE]" at bounding box center [121, 237] width 180 height 13
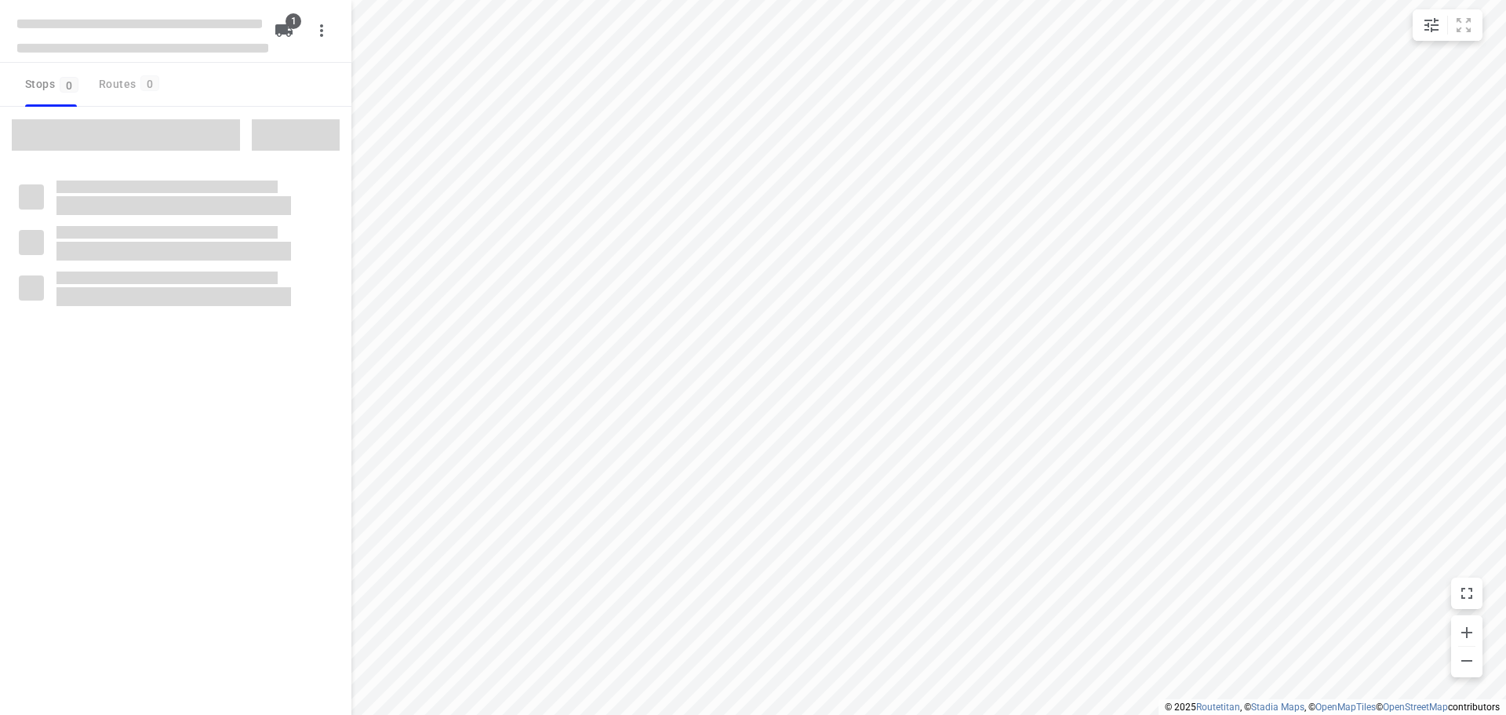
type input "distance"
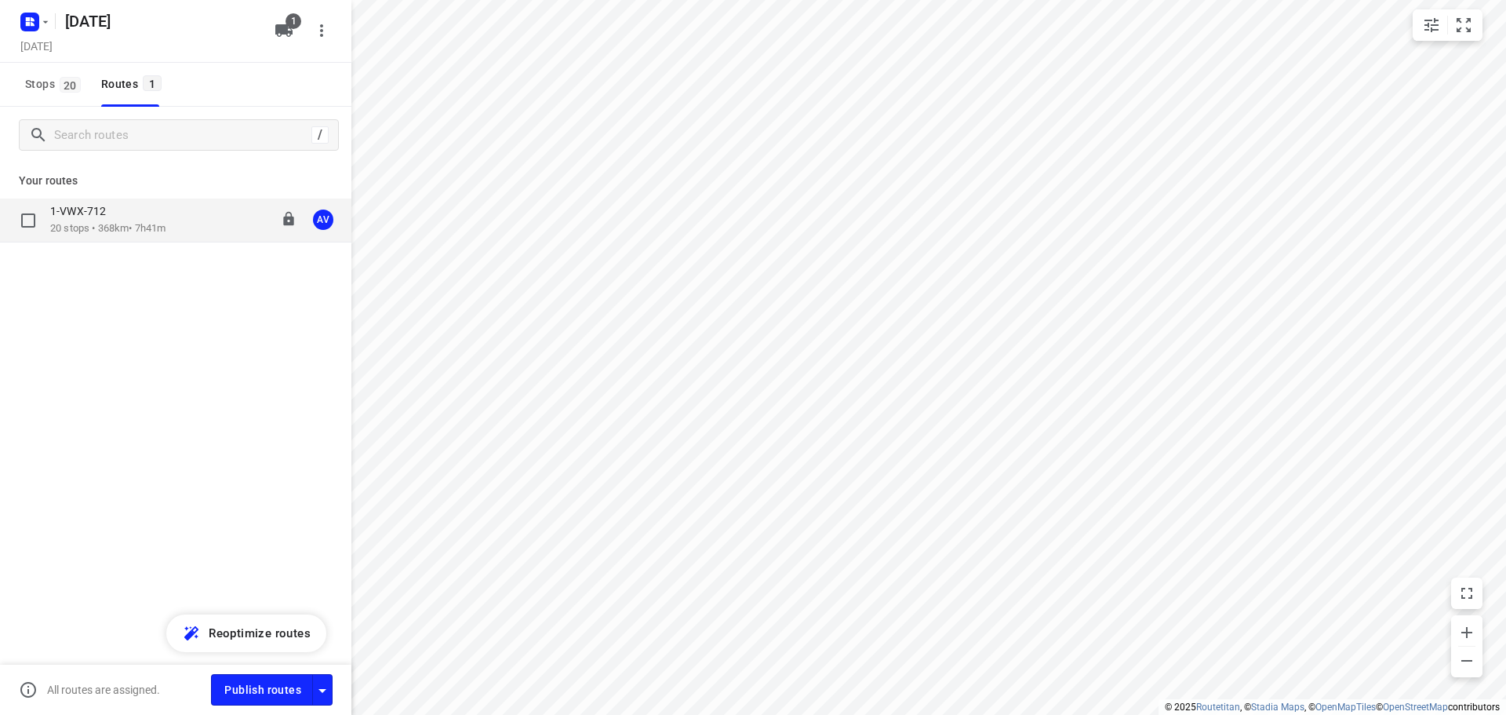
click at [177, 214] on div "1-VWX-712 20 stops • 368km • 7h41m 09:00-17:31 AV" at bounding box center [200, 220] width 301 height 32
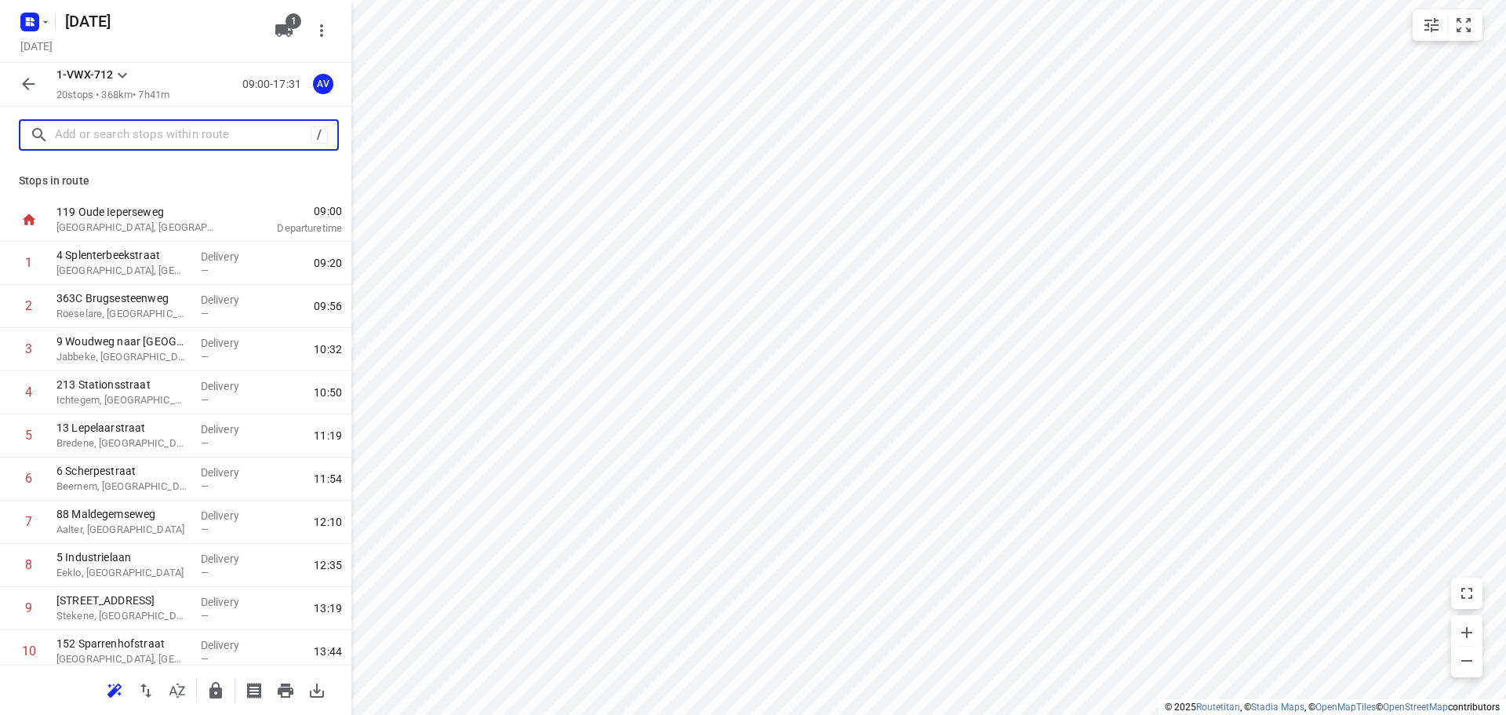
click at [160, 134] on input "text" at bounding box center [183, 135] width 256 height 24
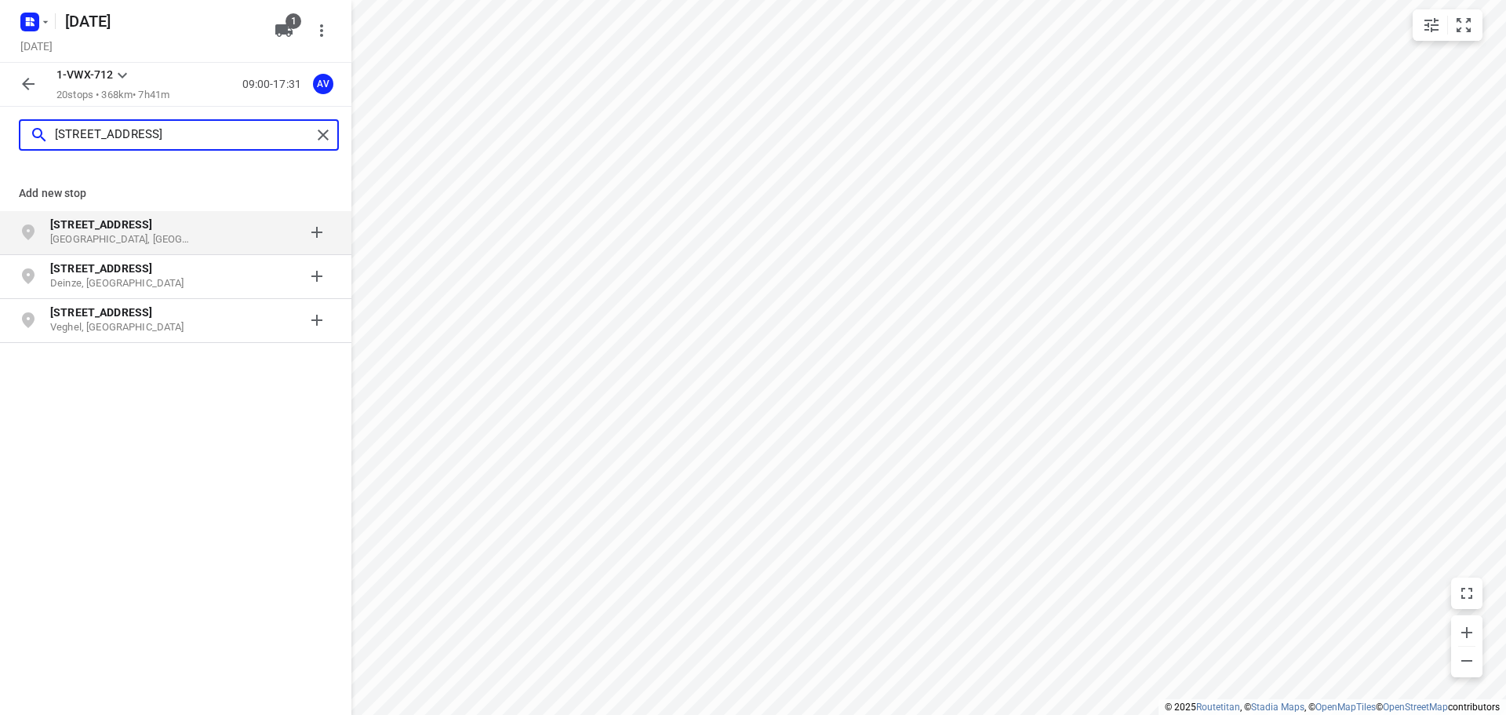
type input "[STREET_ADDRESS]"
click at [210, 232] on div at bounding box center [271, 232] width 122 height 31
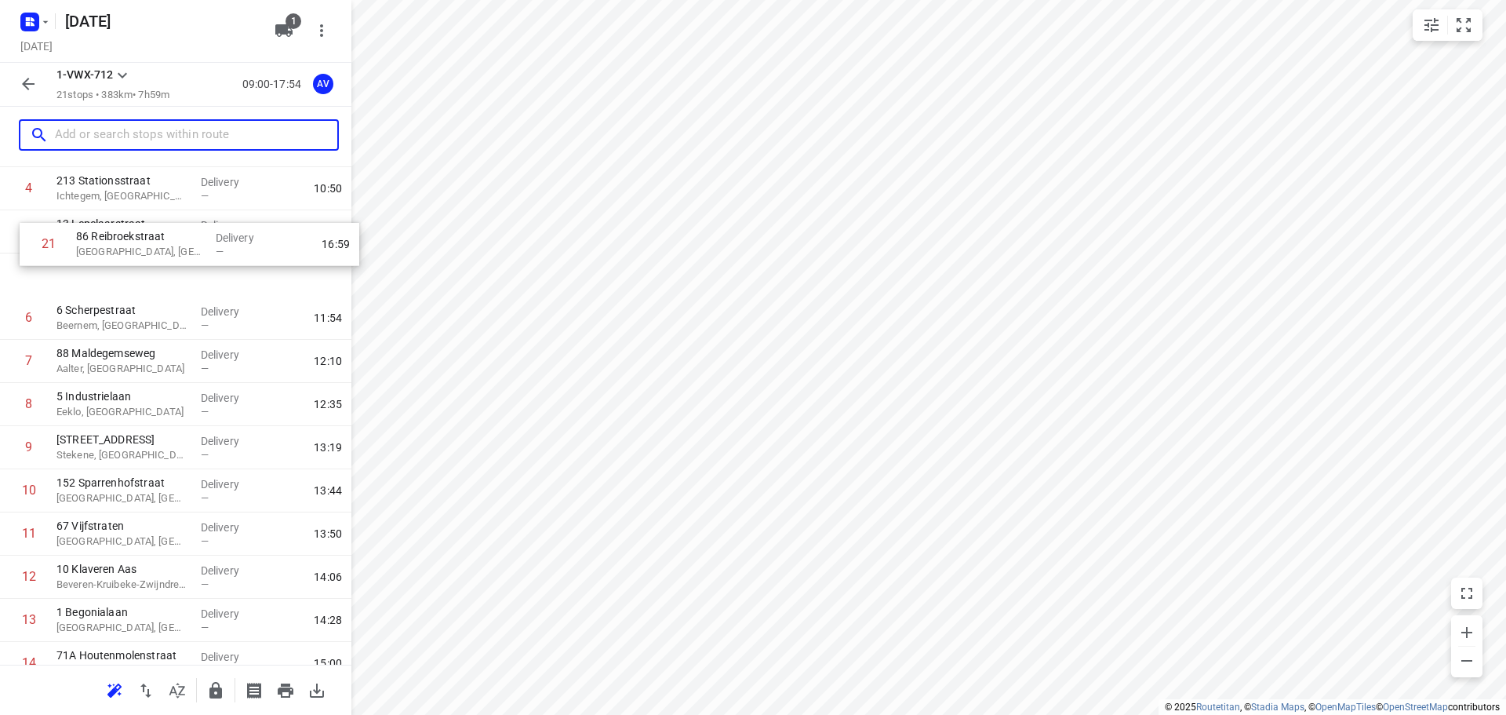
scroll to position [203, 0]
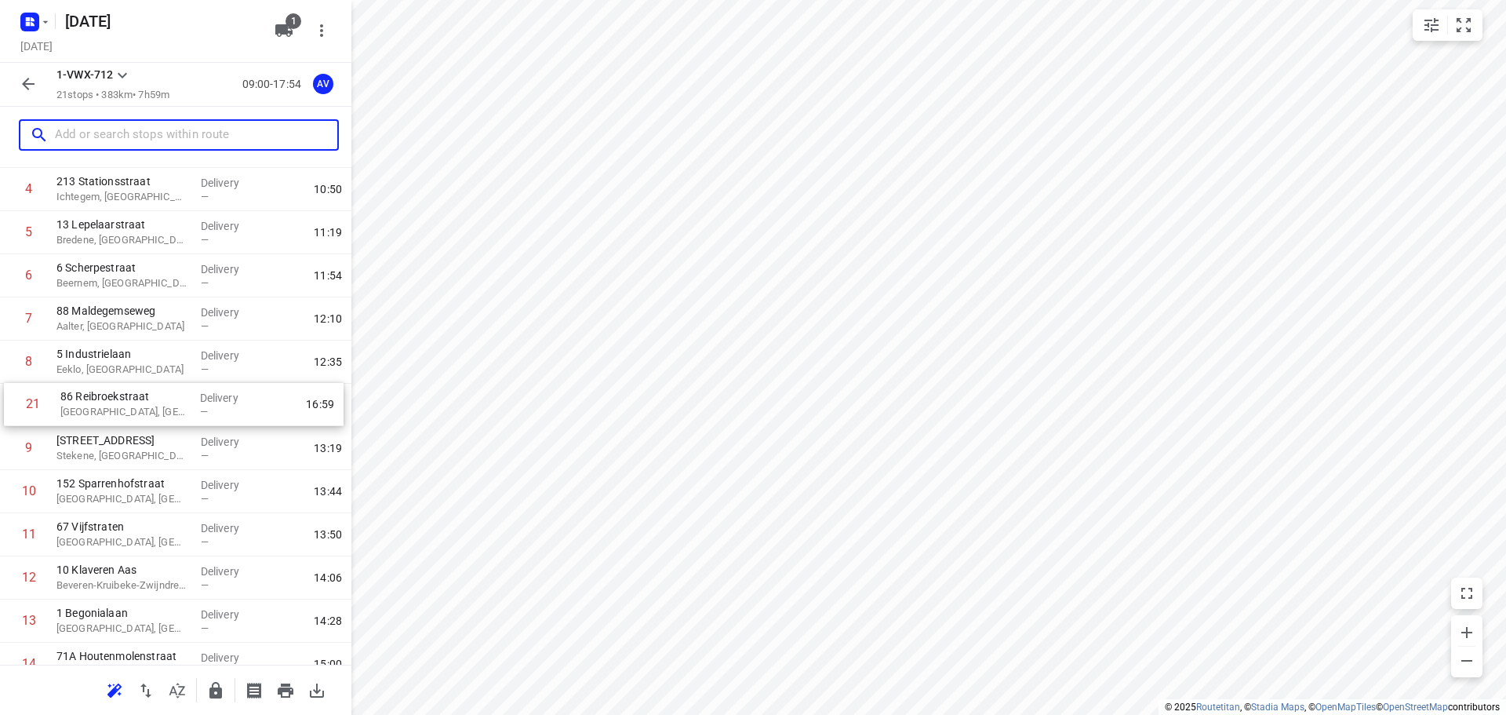
drag, startPoint x: 9, startPoint y: 606, endPoint x: 13, endPoint y: 407, distance: 199.3
click at [13, 407] on div "1 4 Splenterbeekstraat Wielsbeke, [GEOGRAPHIC_DATA] Delivery — 09:20 2 363C [GE…" at bounding box center [175, 491] width 351 height 906
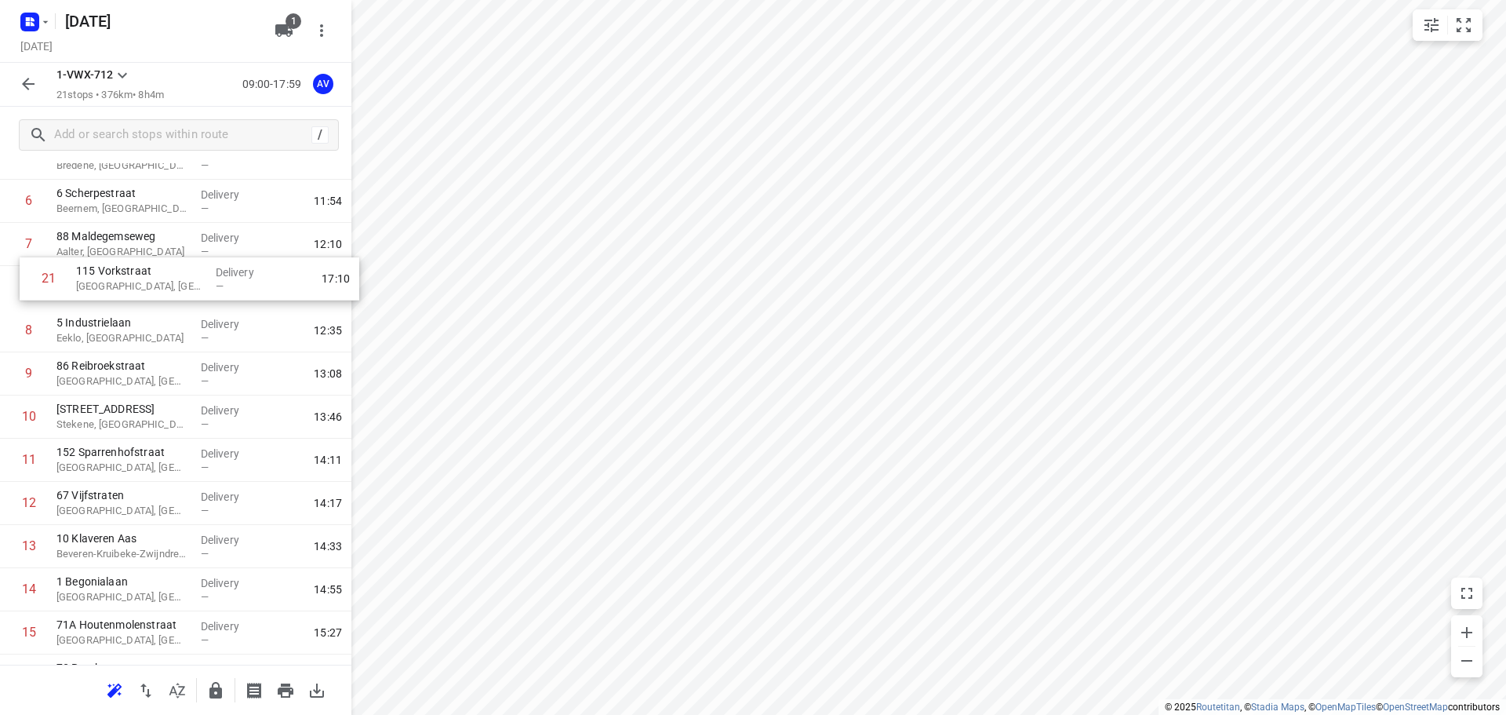
scroll to position [276, 0]
drag, startPoint x: 5, startPoint y: 605, endPoint x: 12, endPoint y: 368, distance: 237.0
click at [12, 368] on div "1 4 Splenterbeekstraat Wielsbeke, [GEOGRAPHIC_DATA] Delivery — 09:20 2 363C [GE…" at bounding box center [175, 418] width 351 height 906
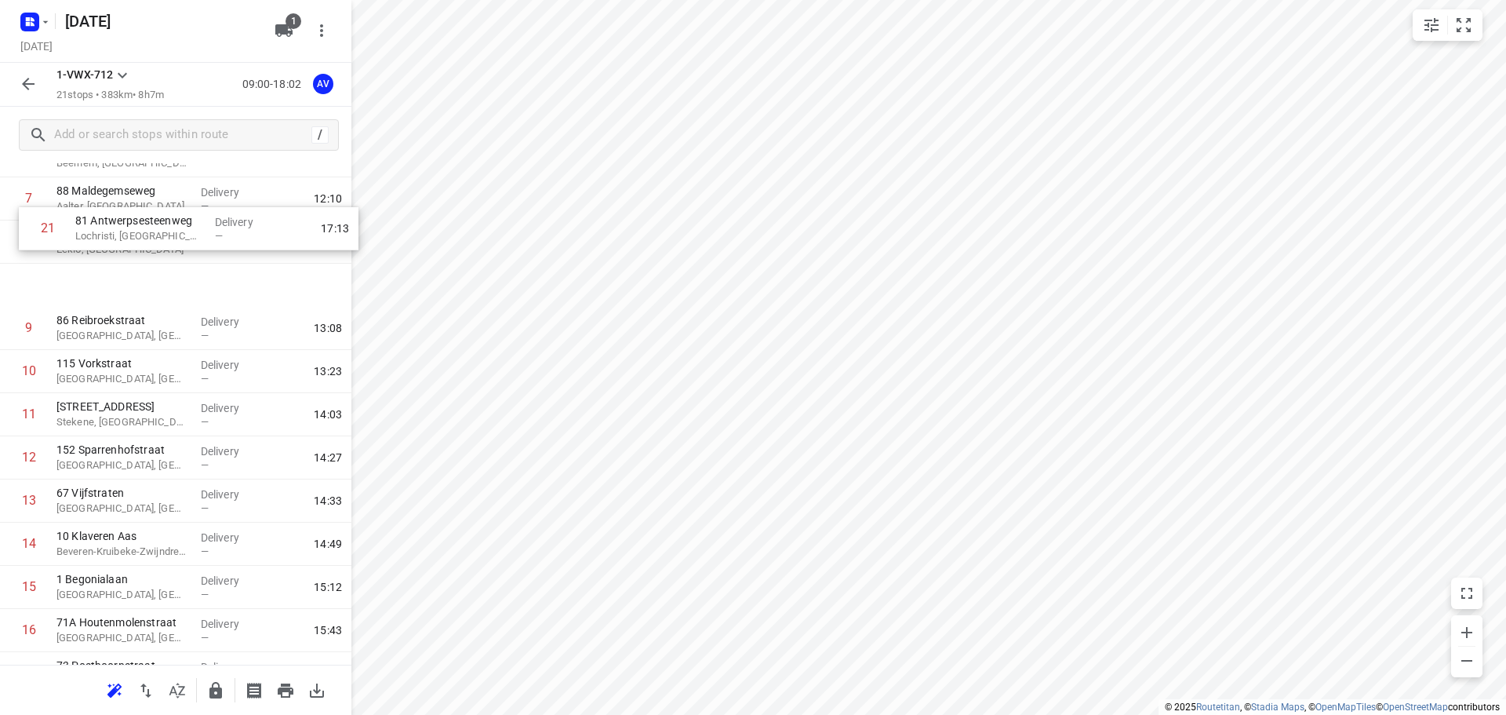
scroll to position [311, 0]
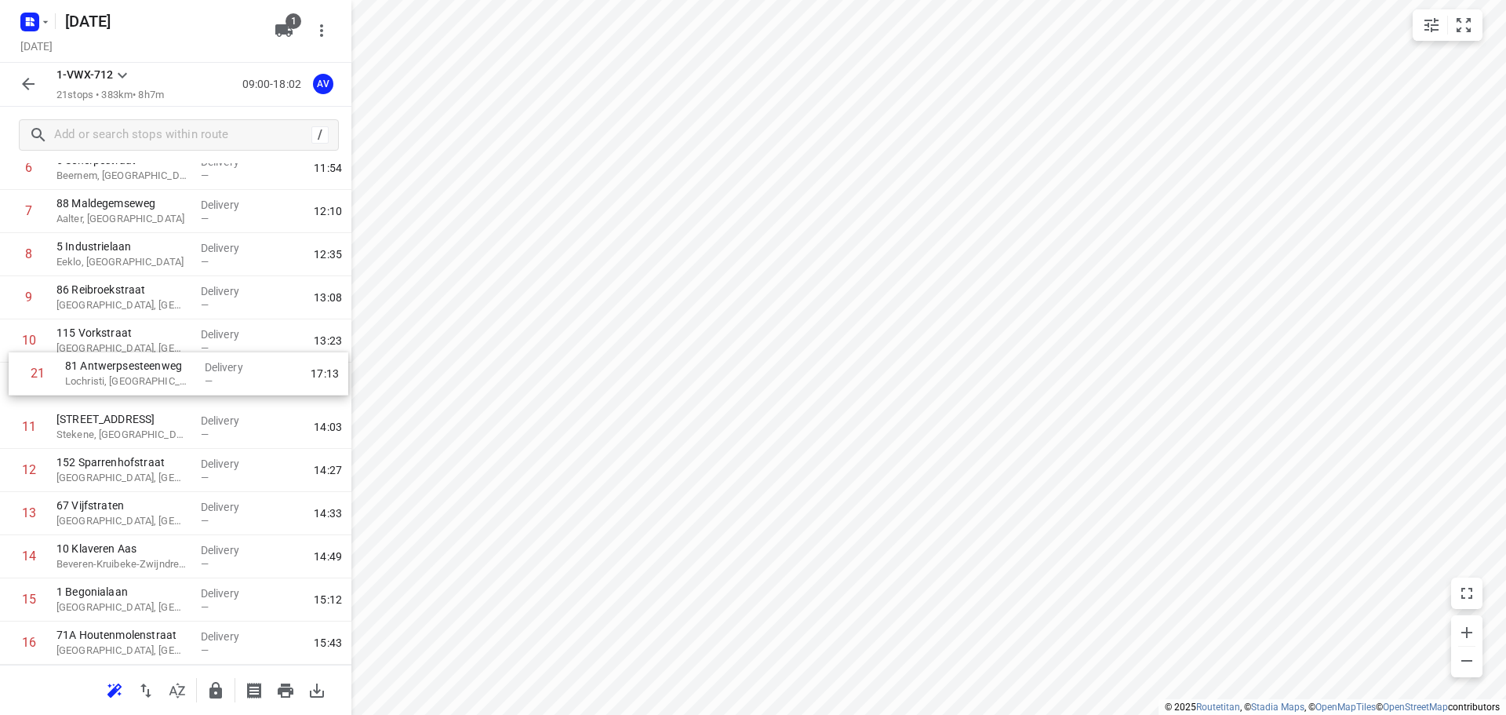
drag, startPoint x: 6, startPoint y: 603, endPoint x: 16, endPoint y: 372, distance: 230.8
click at [16, 372] on div "1 4 Splenterbeekstraat Wielsbeke, [GEOGRAPHIC_DATA] Delivery — 09:20 2 363C [GE…" at bounding box center [175, 384] width 351 height 906
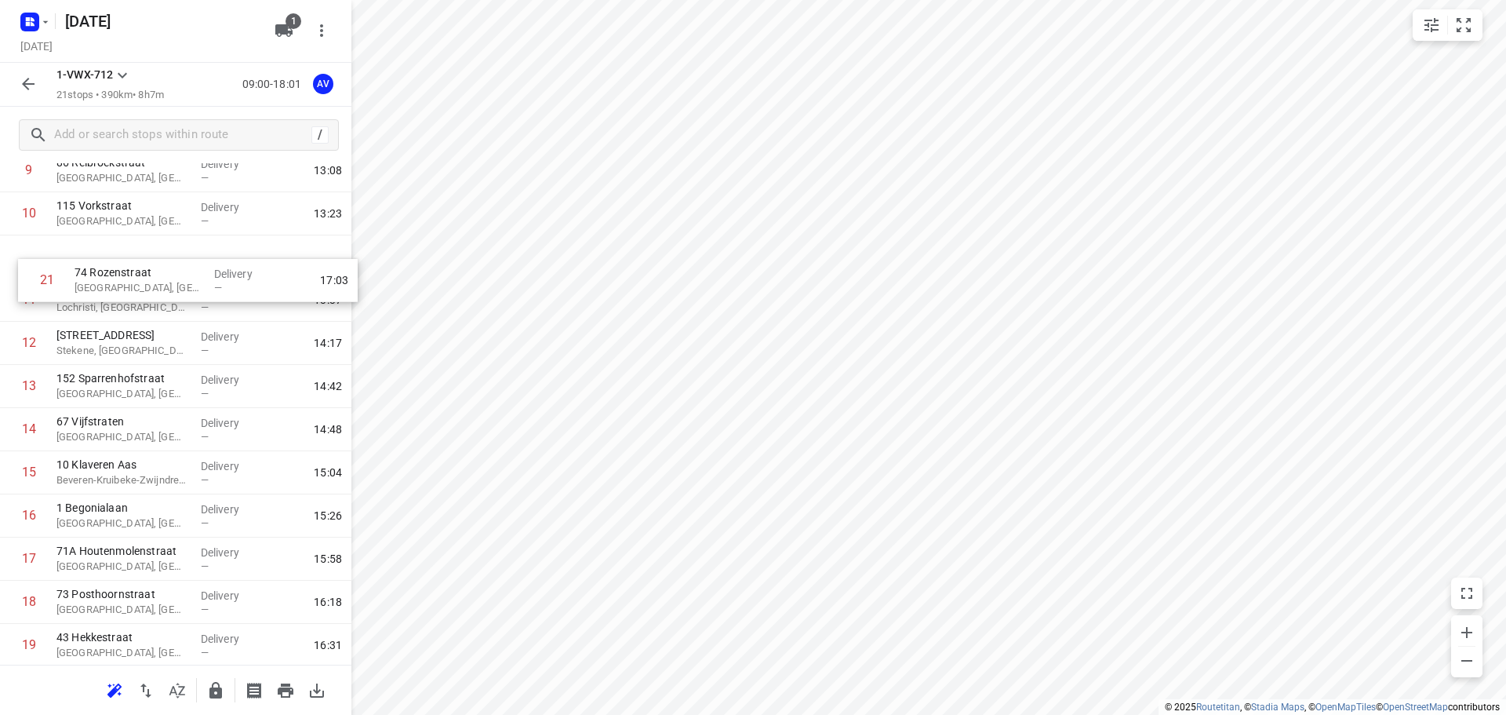
scroll to position [424, 0]
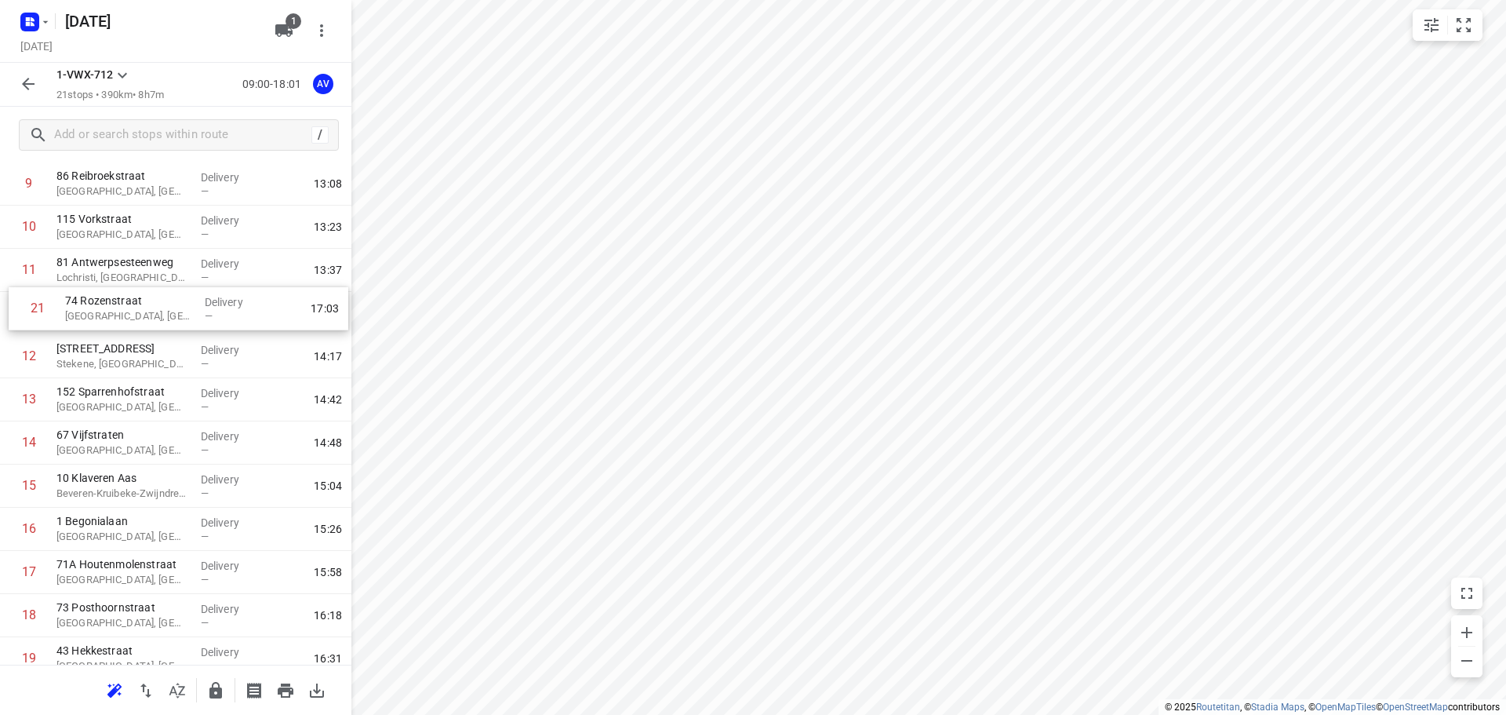
drag, startPoint x: 6, startPoint y: 597, endPoint x: 14, endPoint y: 308, distance: 288.8
click at [14, 308] on div "1 4 Splenterbeekstraat Wielsbeke, [GEOGRAPHIC_DATA] Delivery — 09:20 2 363C [GE…" at bounding box center [175, 270] width 351 height 906
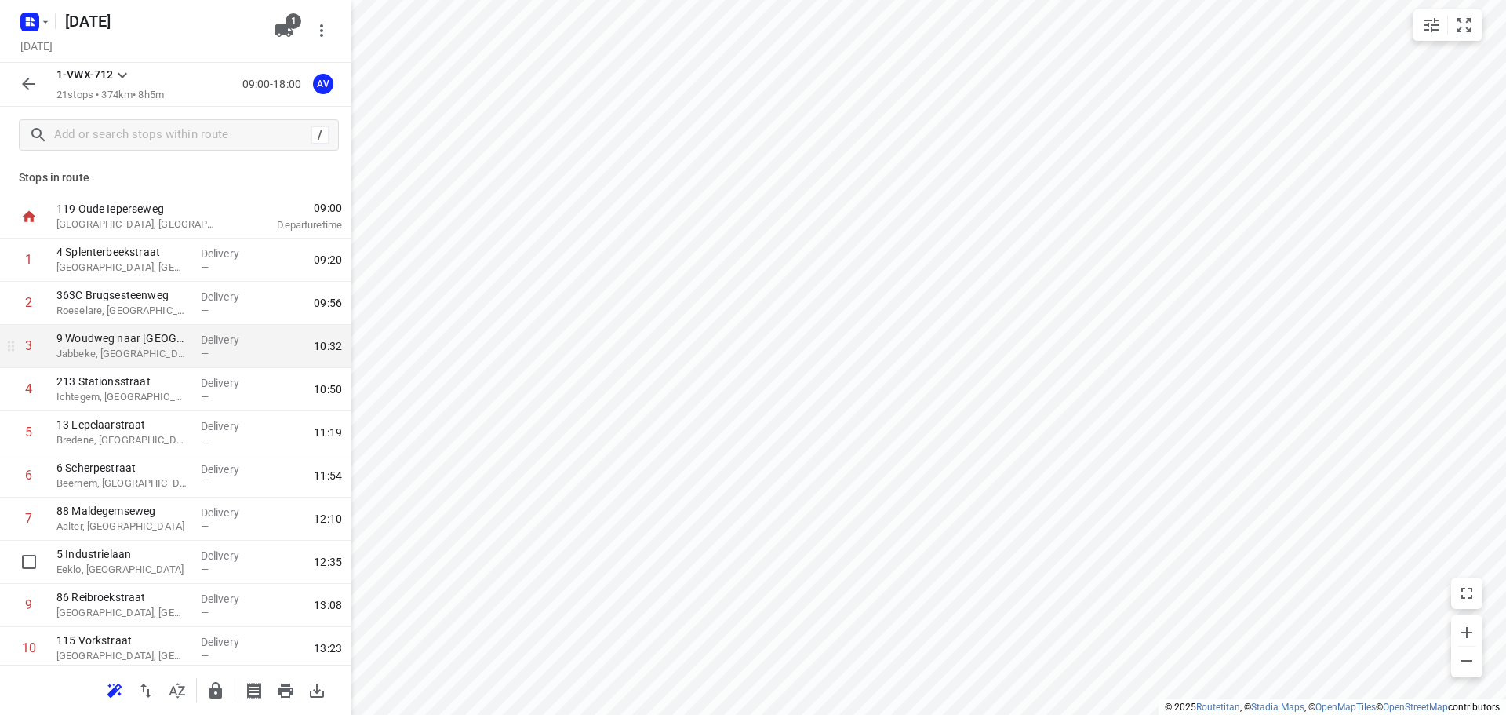
scroll to position [0, 0]
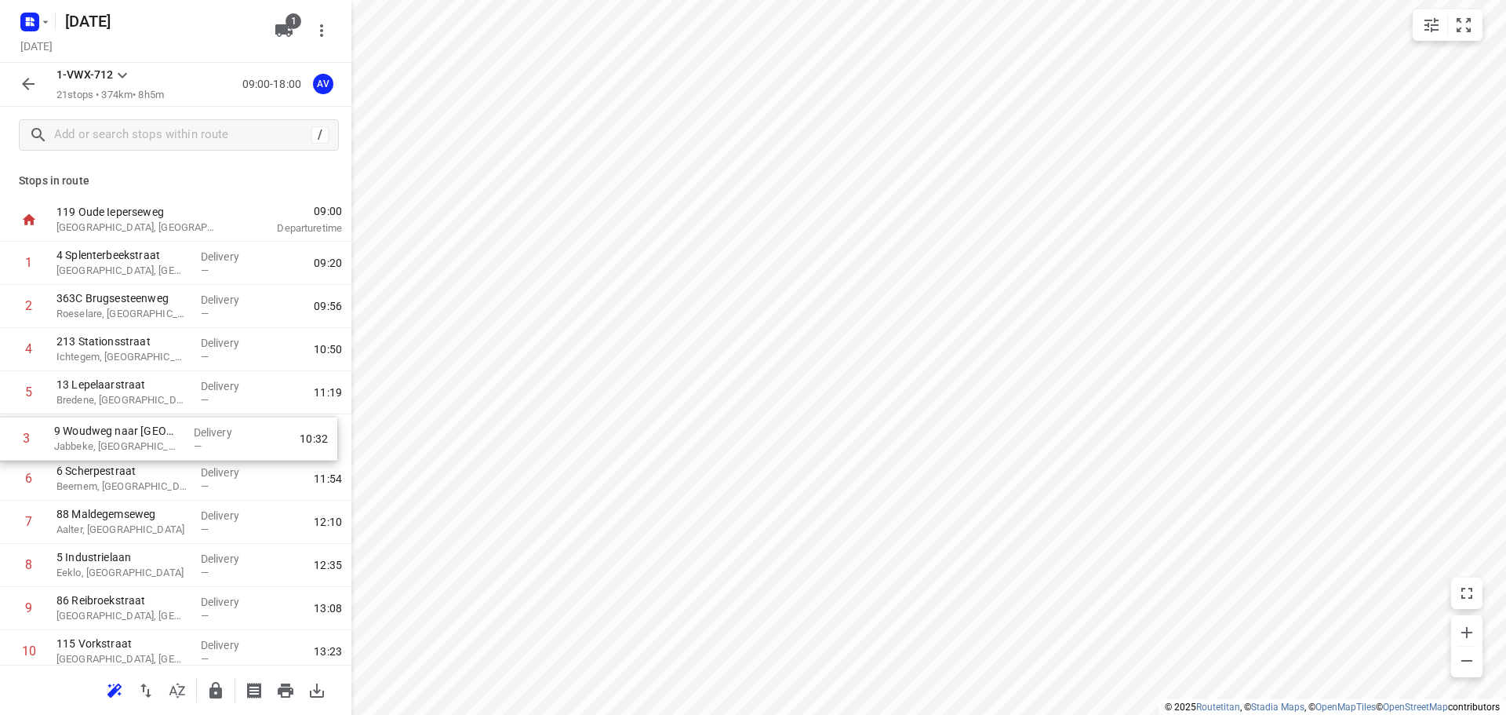
drag, startPoint x: 2, startPoint y: 353, endPoint x: 1, endPoint y: 439, distance: 85.5
click at [1, 439] on div "1 4 Splenterbeekstraat Wielsbeke, [GEOGRAPHIC_DATA] Delivery — 09:20 2 363C [GE…" at bounding box center [175, 695] width 351 height 906
click at [38, 20] on rect "button" at bounding box center [29, 22] width 19 height 19
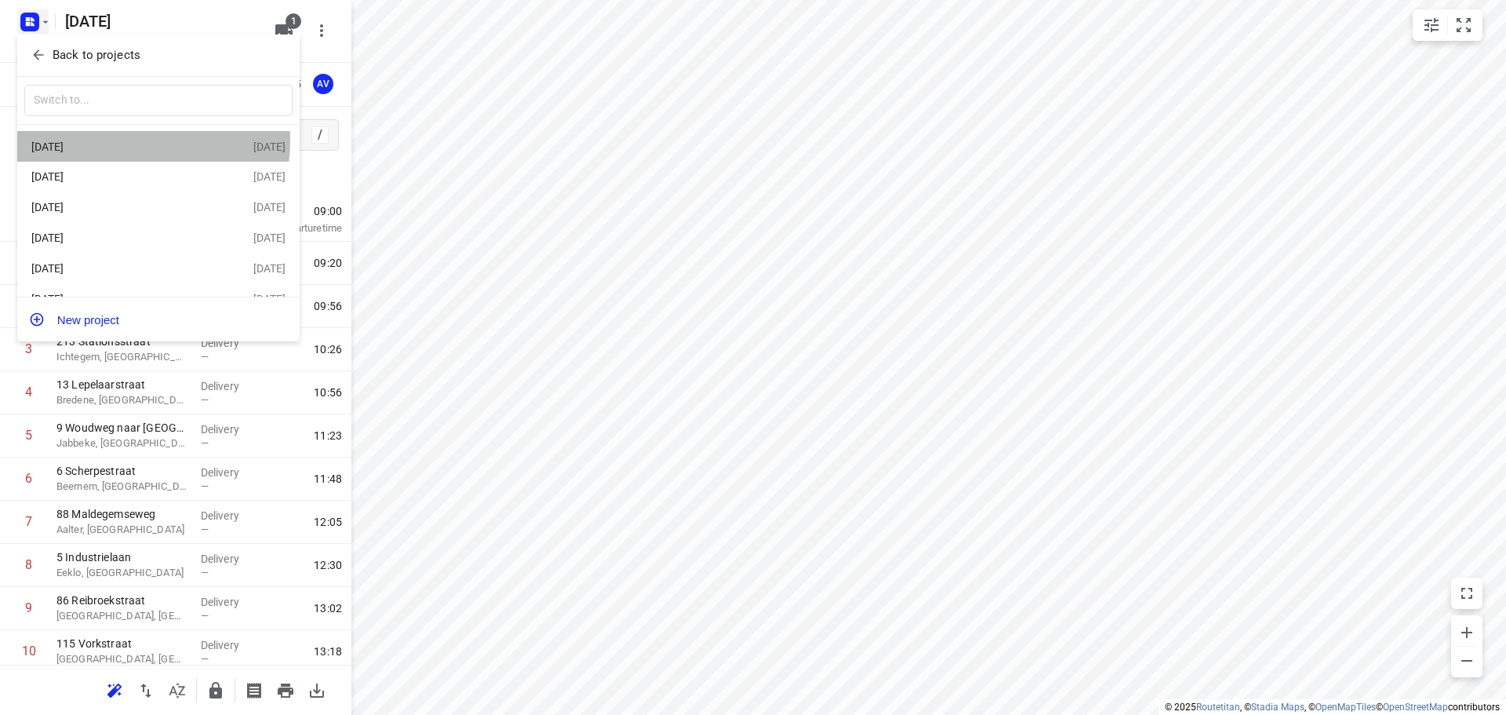
click at [129, 142] on div "[DATE]" at bounding box center [121, 146] width 180 height 13
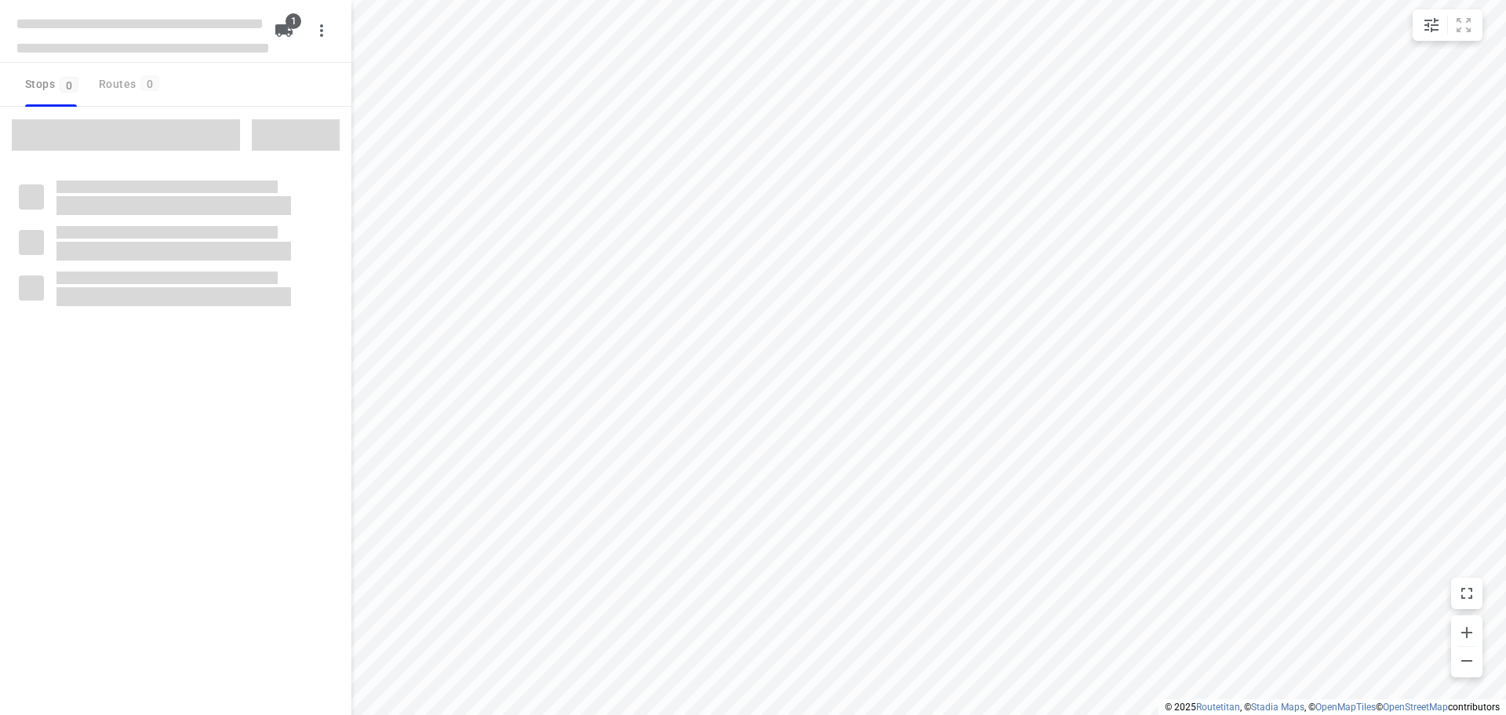
type input "distance"
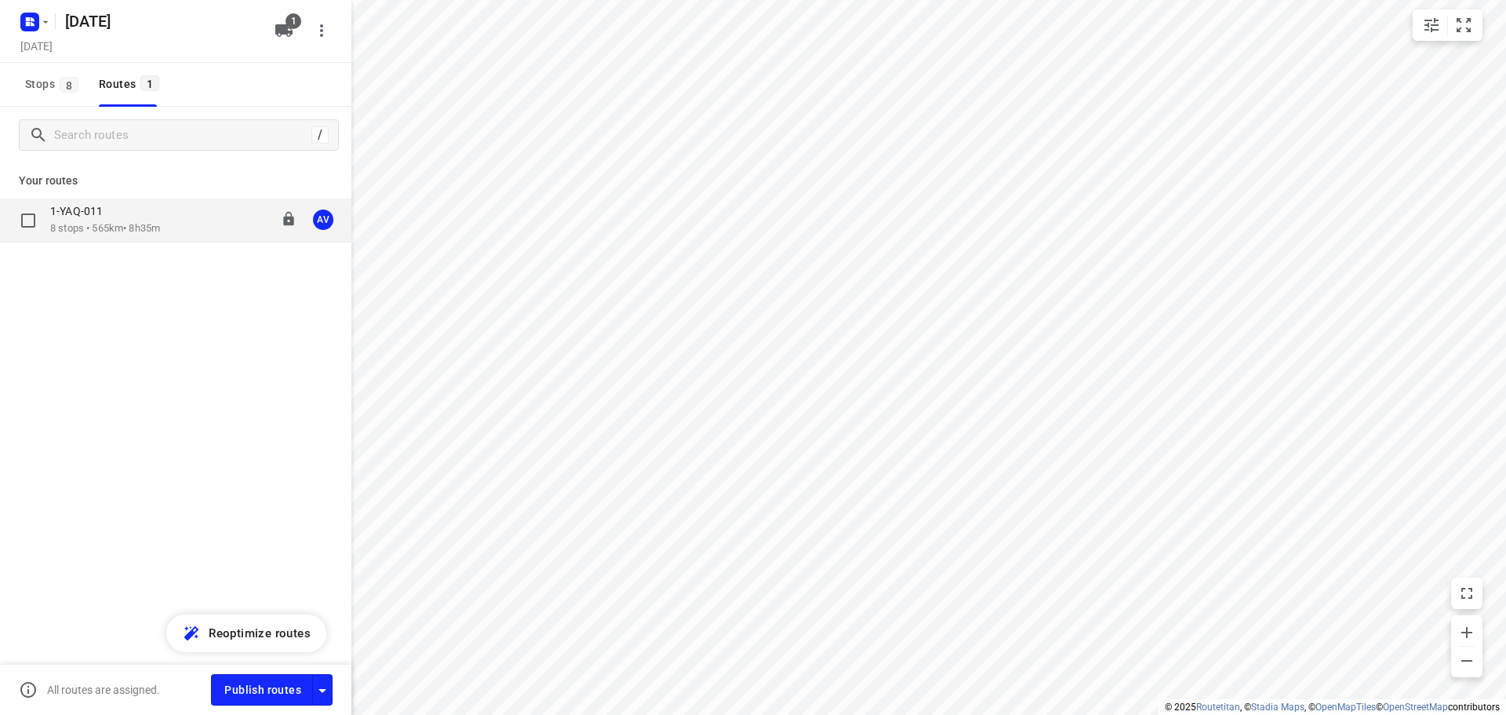
click at [177, 213] on div "1-YAQ-011 8 stops • 565km • 8h35m 09:00-17:35 AV" at bounding box center [200, 220] width 301 height 32
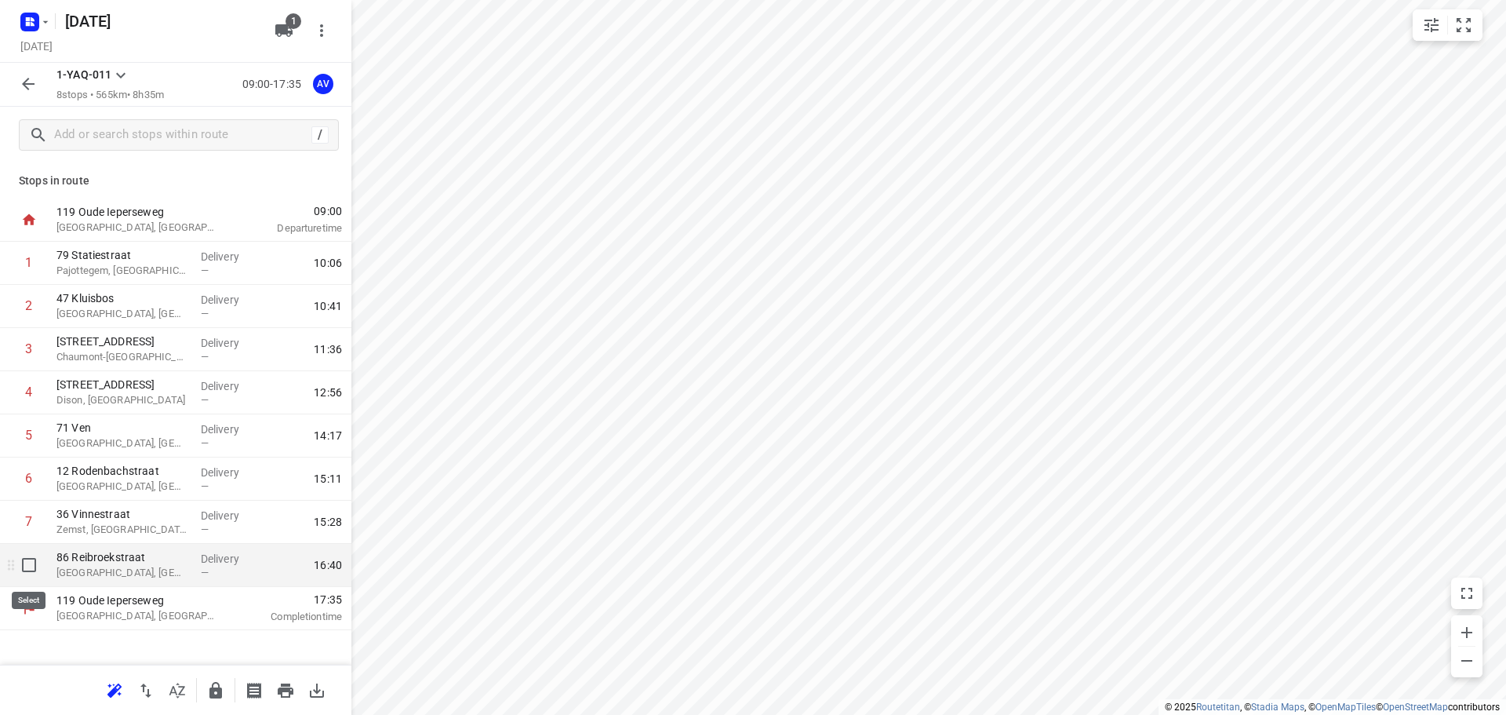
click at [24, 567] on input "checkbox" at bounding box center [28, 564] width 31 height 31
checkbox input "true"
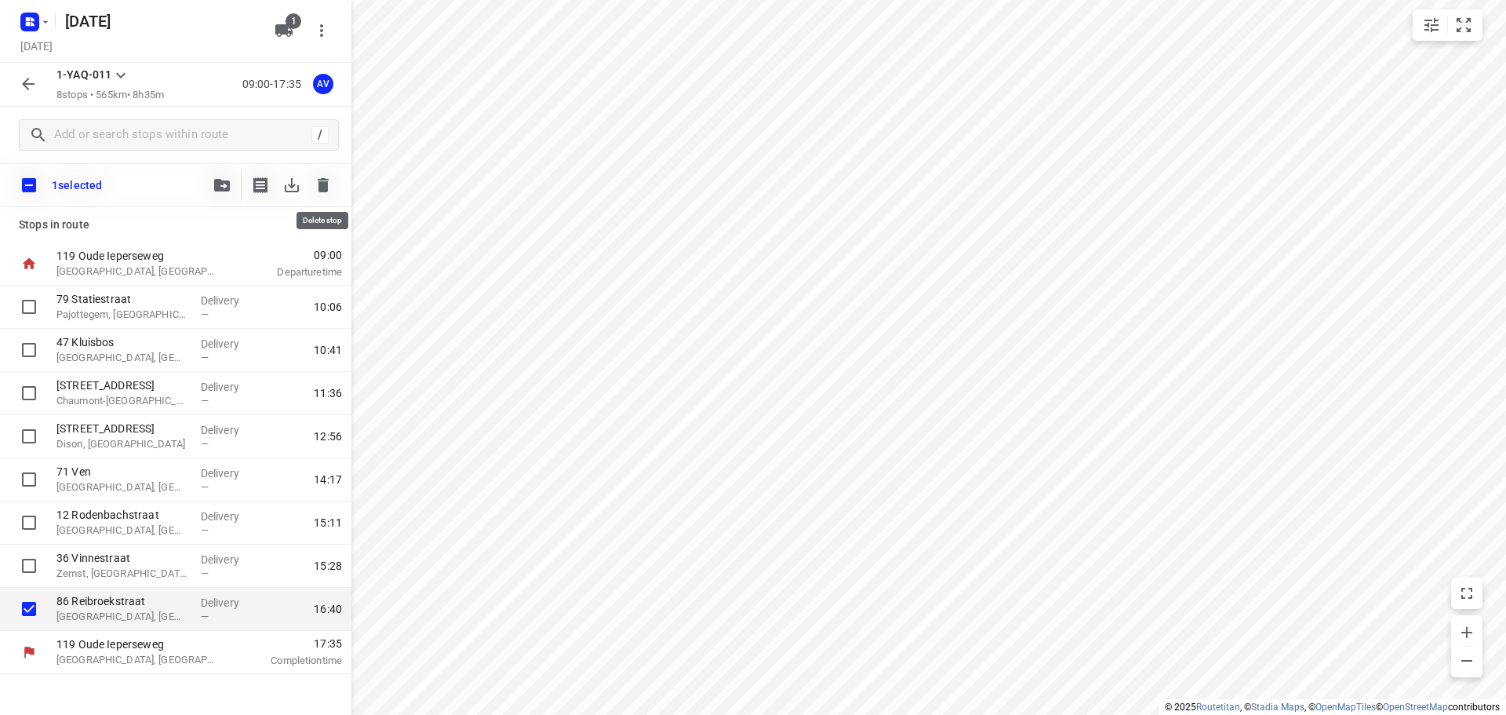
click at [322, 180] on icon "button" at bounding box center [323, 185] width 19 height 19
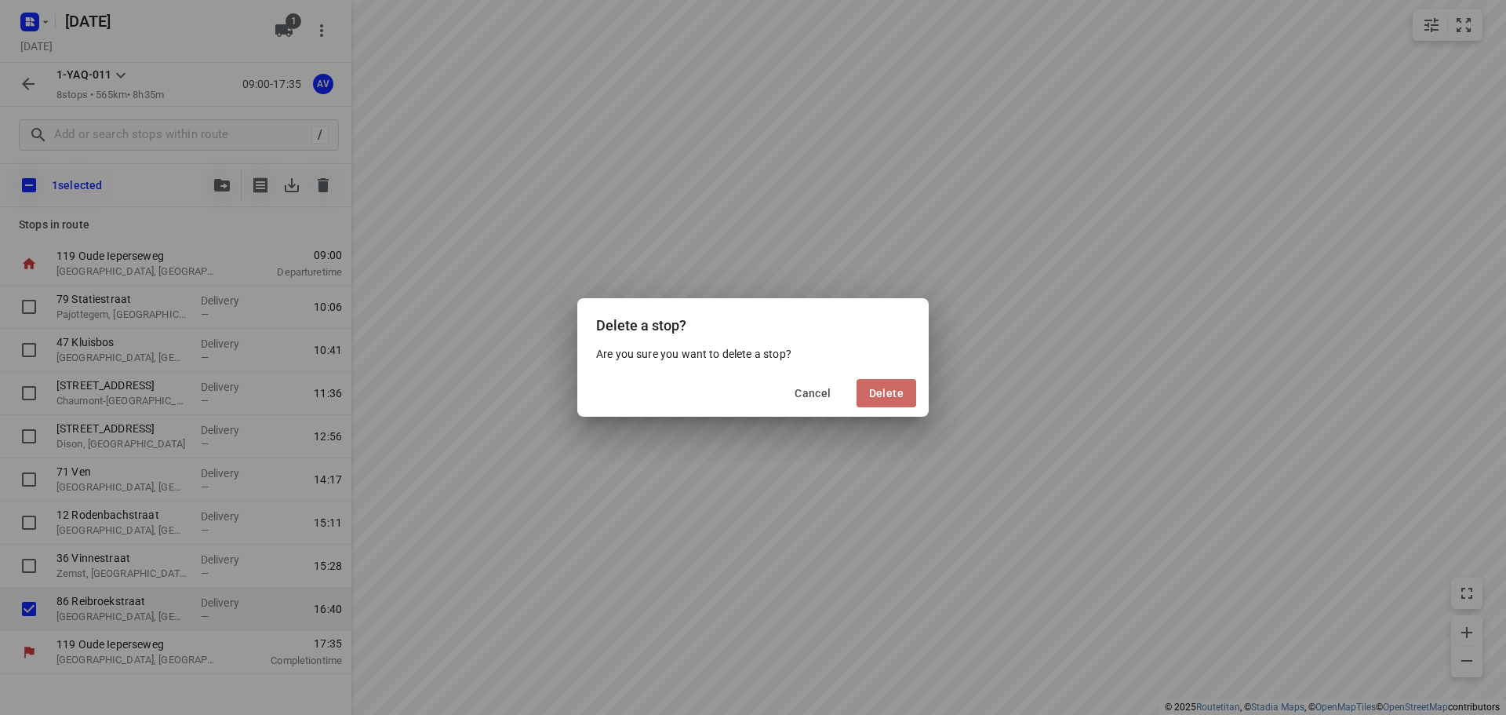
click at [898, 391] on span "Delete" at bounding box center [886, 393] width 35 height 13
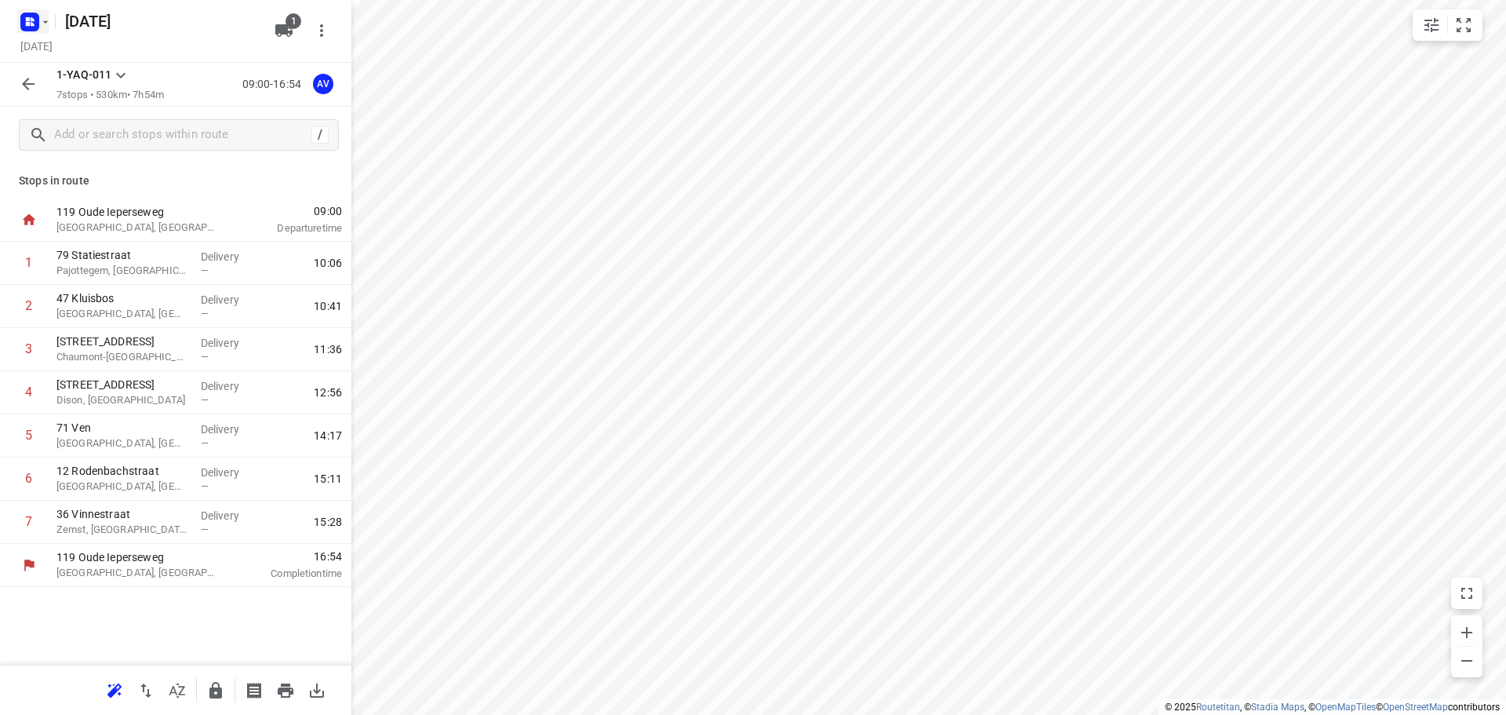
click at [32, 19] on icon "button" at bounding box center [33, 19] width 4 height 4
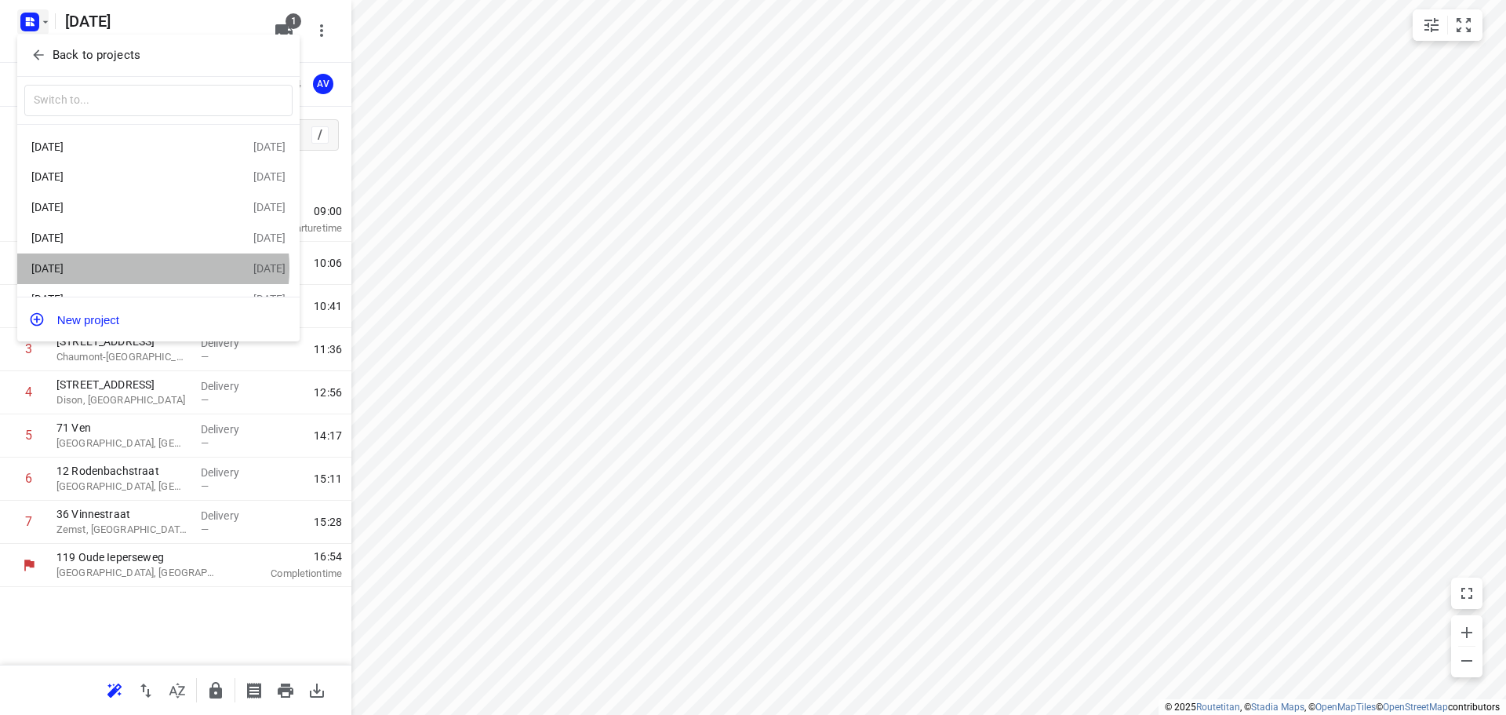
click at [133, 271] on div "[DATE]" at bounding box center [121, 268] width 180 height 13
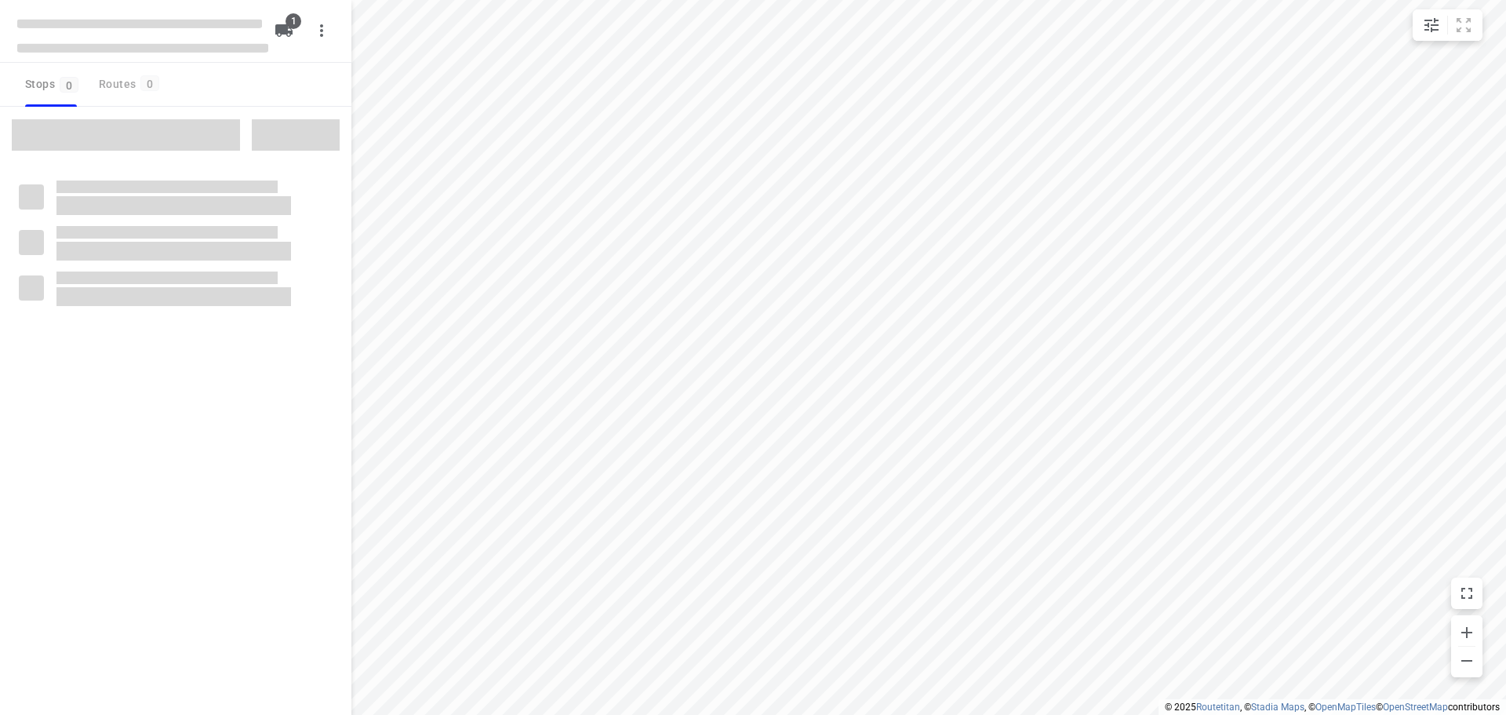
type input "distance"
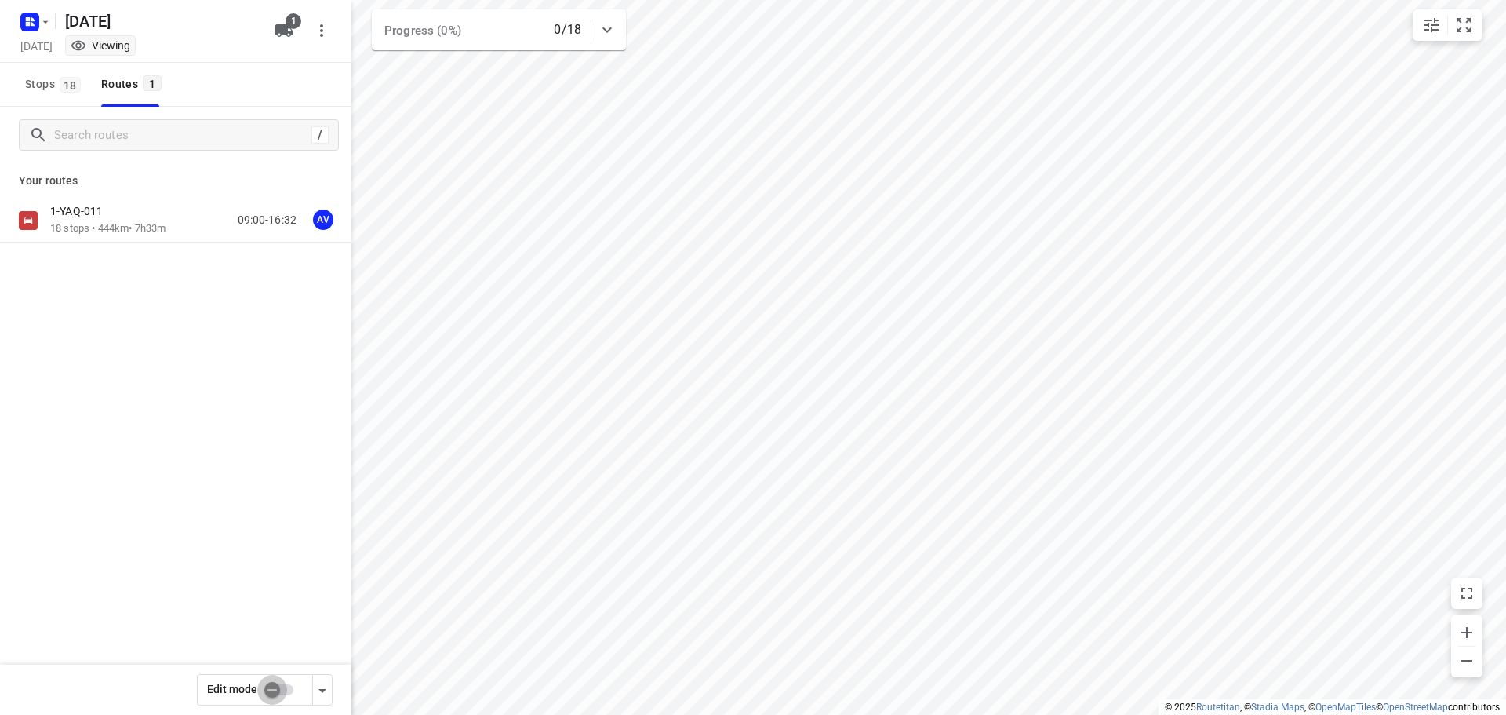
click at [282, 687] on input "checkbox" at bounding box center [272, 690] width 89 height 30
checkbox input "true"
click at [185, 216] on div "1-YAQ-011 18 stops • 444km • 7h33m 09:00-16:32 AV" at bounding box center [200, 220] width 301 height 32
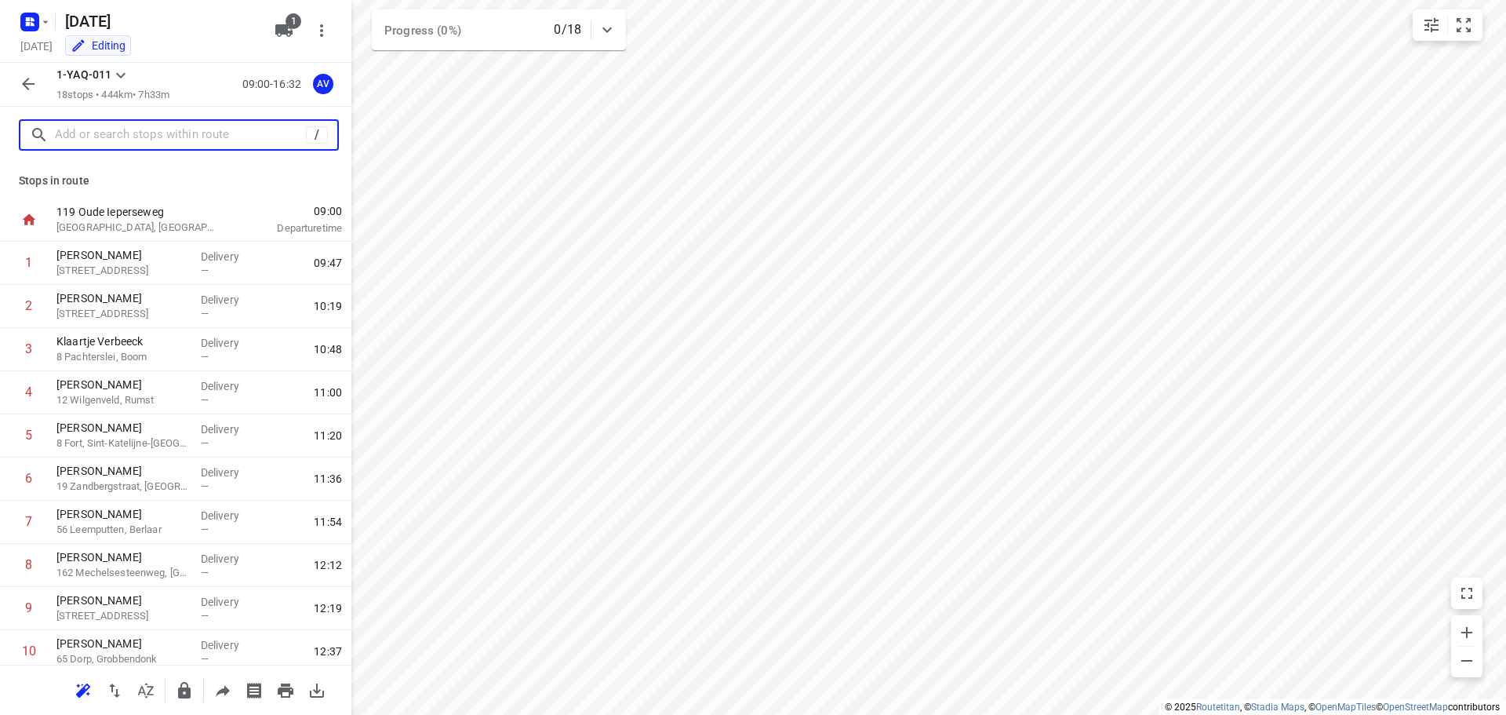
click at [153, 140] on input "text" at bounding box center [180, 135] width 251 height 24
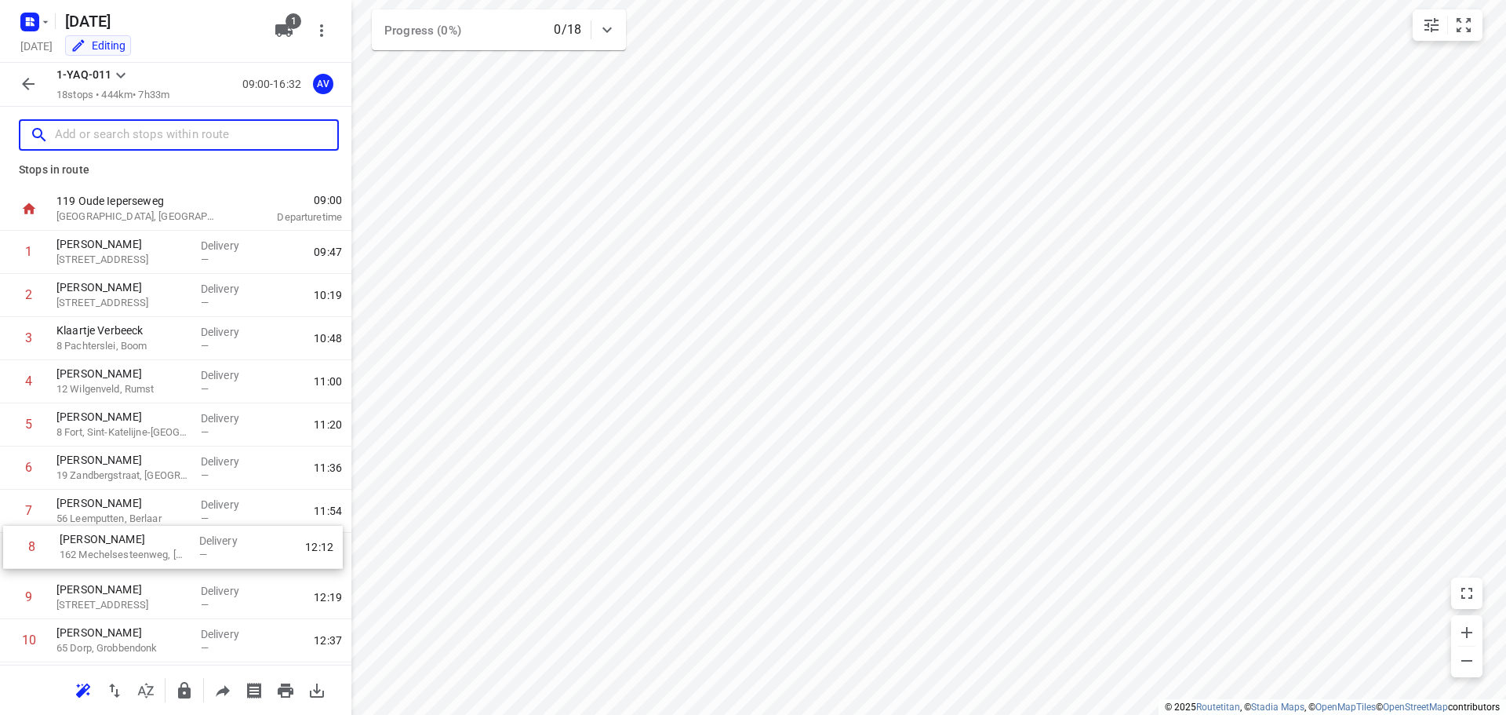
scroll to position [15, 0]
drag, startPoint x: 9, startPoint y: 565, endPoint x: 9, endPoint y: 415, distance: 149.8
click at [9, 415] on div "1 [PERSON_NAME] 7 Hollandstraat, [GEOGRAPHIC_DATA]-Mere Delivery — 09:47 2 [PER…" at bounding box center [175, 615] width 351 height 777
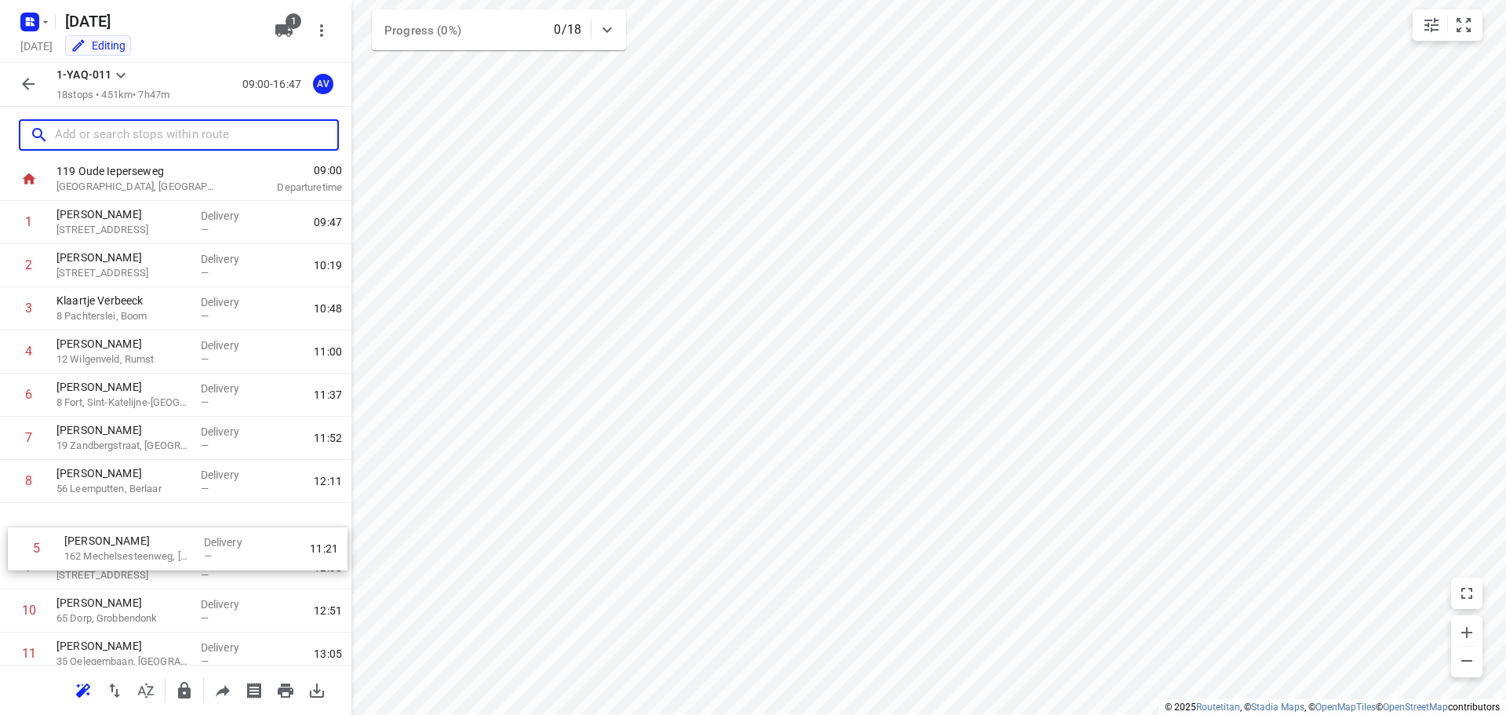
scroll to position [44, 0]
drag, startPoint x: 5, startPoint y: 423, endPoint x: 10, endPoint y: 530, distance: 107.6
click at [10, 530] on div "1 Matthias [GEOGRAPHIC_DATA], [GEOGRAPHIC_DATA]-Mere Delivery — 09:47 2 [PERSON…" at bounding box center [175, 586] width 351 height 777
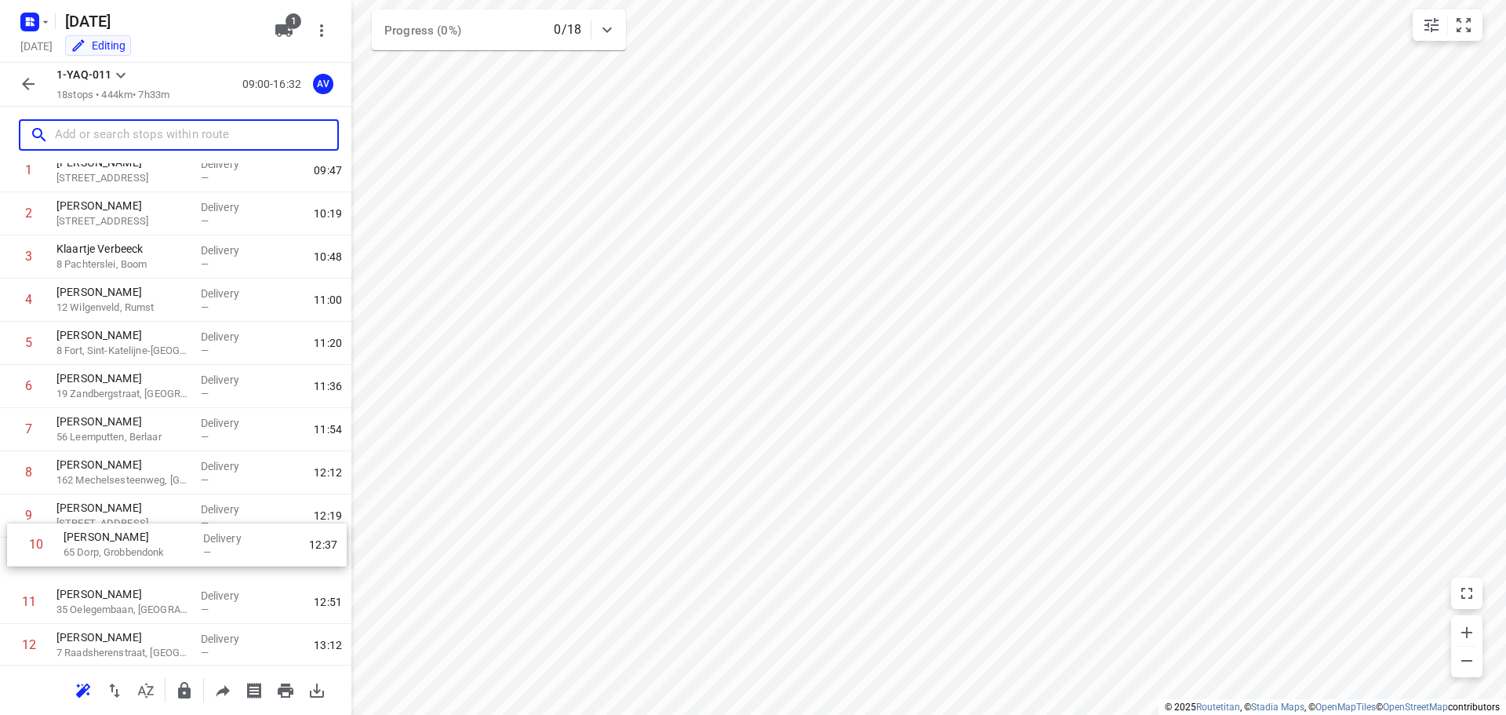
scroll to position [100, 0]
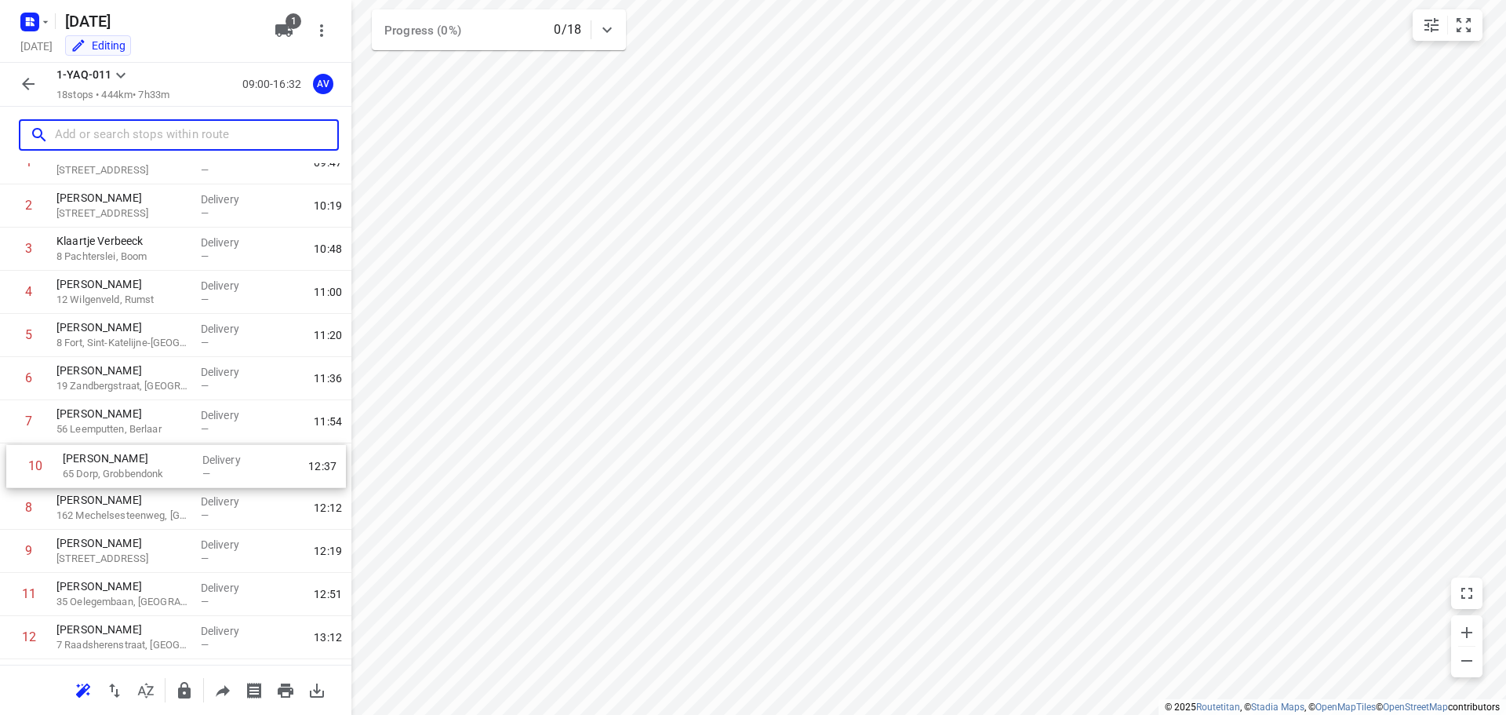
drag, startPoint x: 6, startPoint y: 609, endPoint x: 14, endPoint y: 463, distance: 146.1
click at [14, 463] on div "1 [PERSON_NAME] 7 Hollandstraat, [GEOGRAPHIC_DATA]-Mere Delivery — 09:47 2 [PER…" at bounding box center [175, 529] width 351 height 777
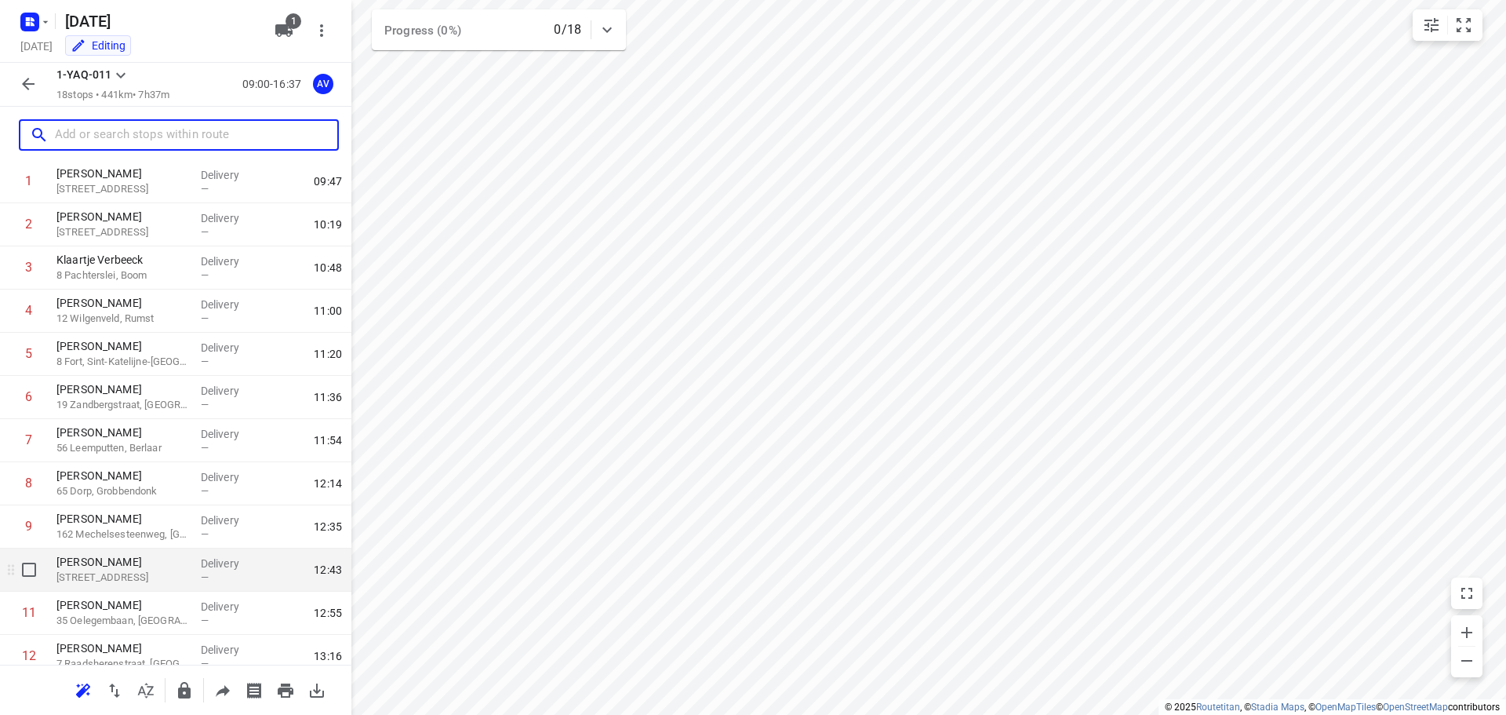
scroll to position [157, 0]
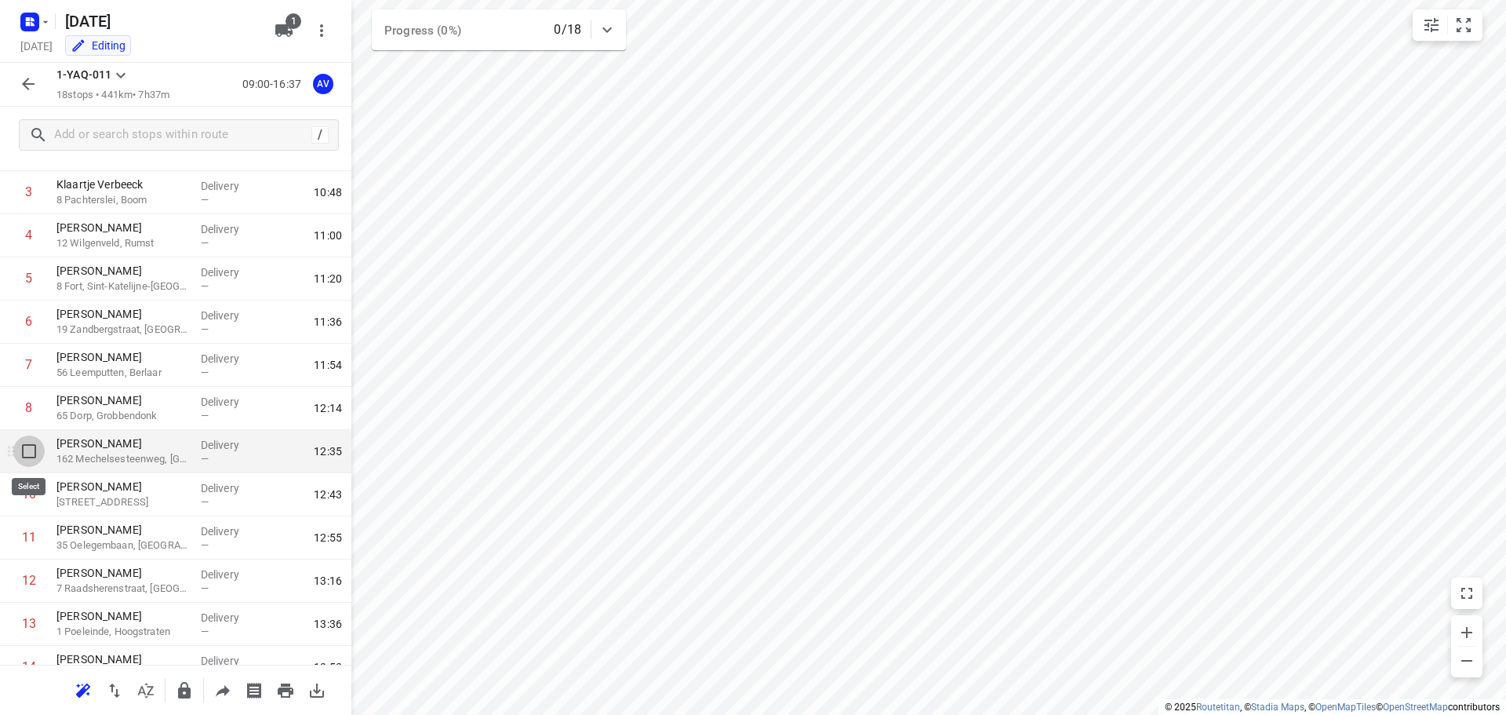
click at [24, 453] on input "checkbox" at bounding box center [28, 450] width 31 height 31
checkbox input "true"
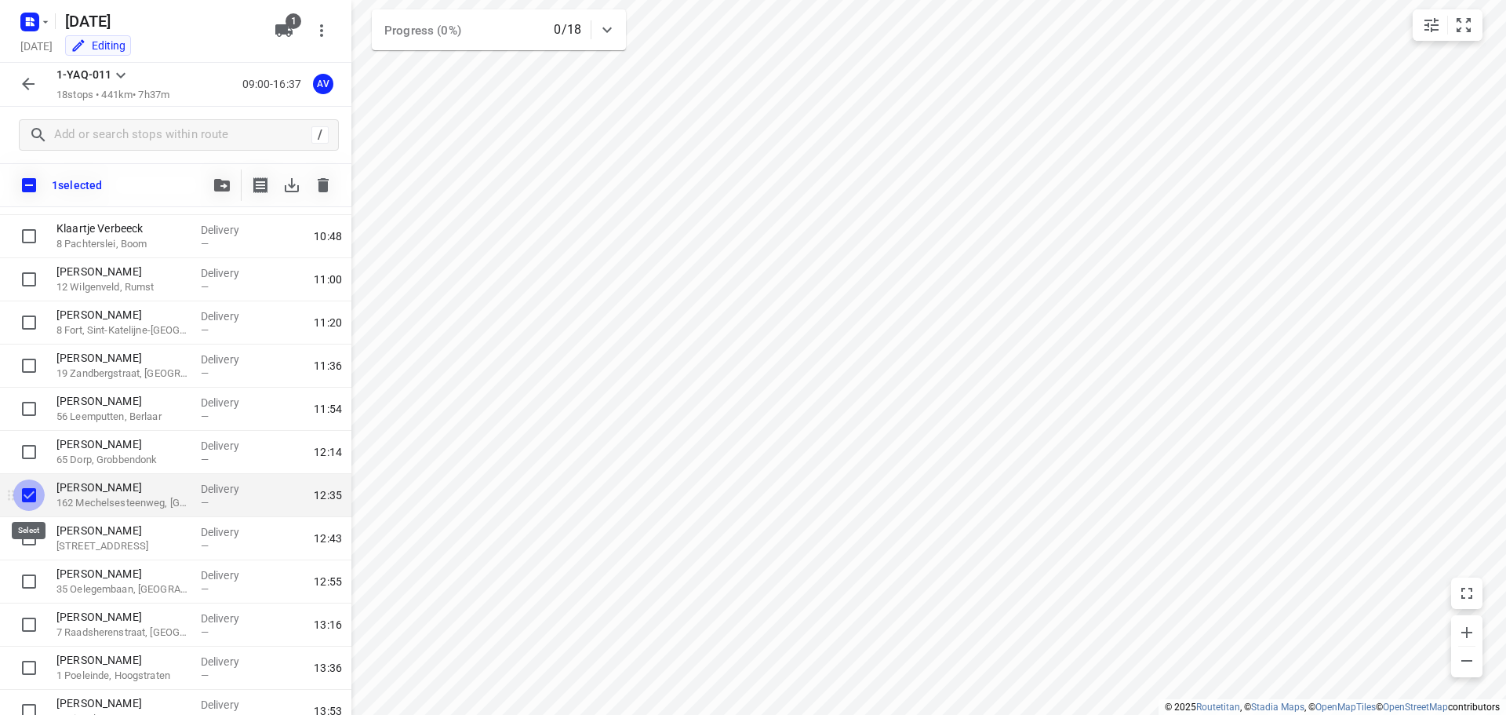
click at [31, 497] on input "checkbox" at bounding box center [28, 494] width 31 height 31
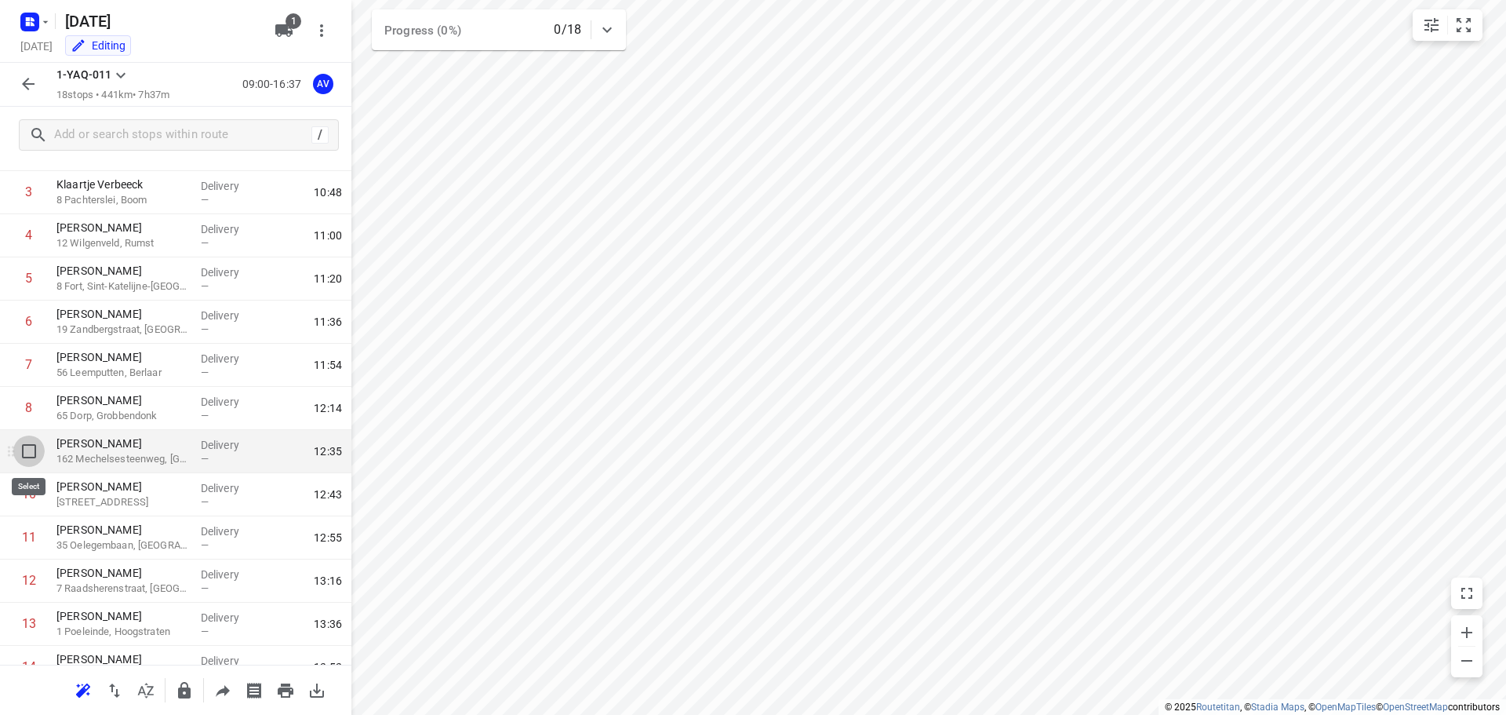
click at [24, 447] on input "checkbox" at bounding box center [28, 450] width 31 height 31
checkbox input "true"
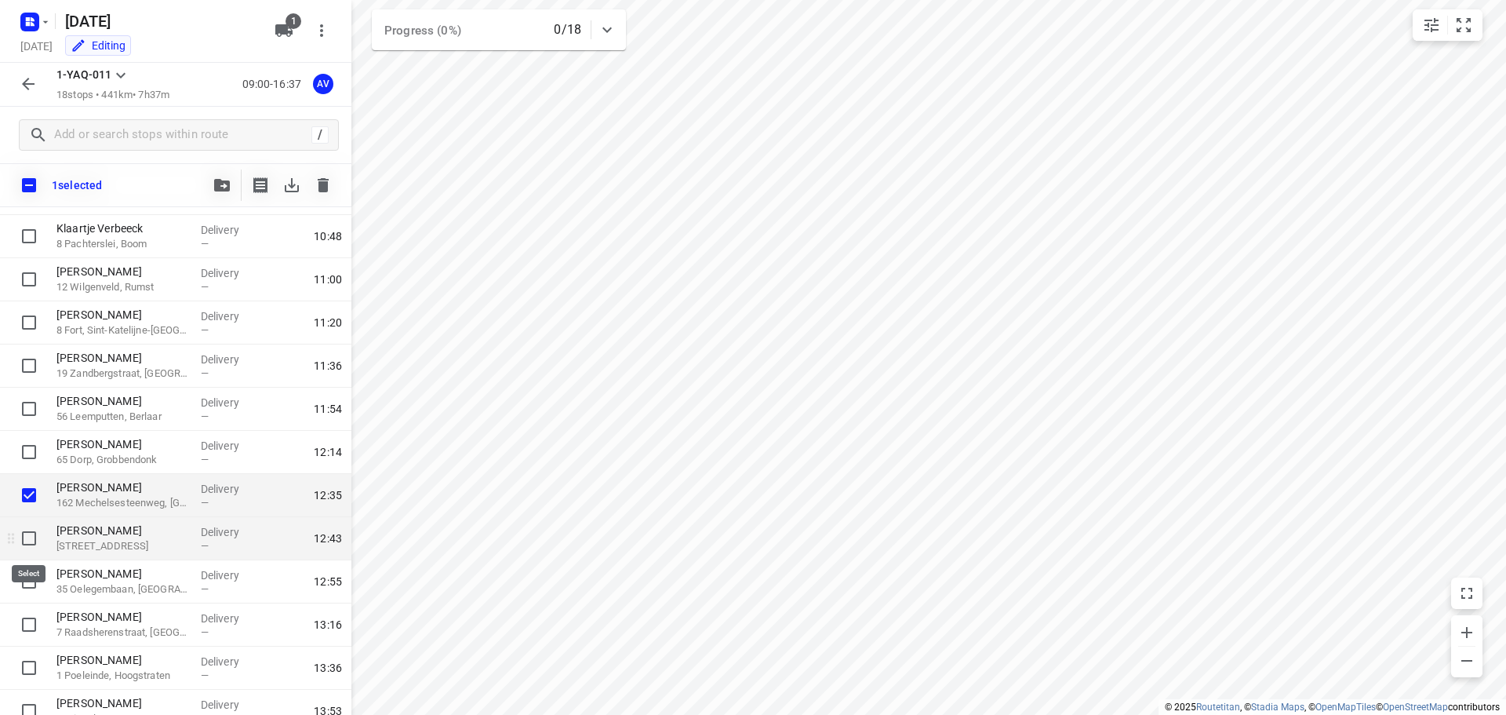
click at [31, 544] on input "checkbox" at bounding box center [28, 538] width 31 height 31
checkbox input "true"
click at [326, 189] on icon "button" at bounding box center [323, 185] width 11 height 14
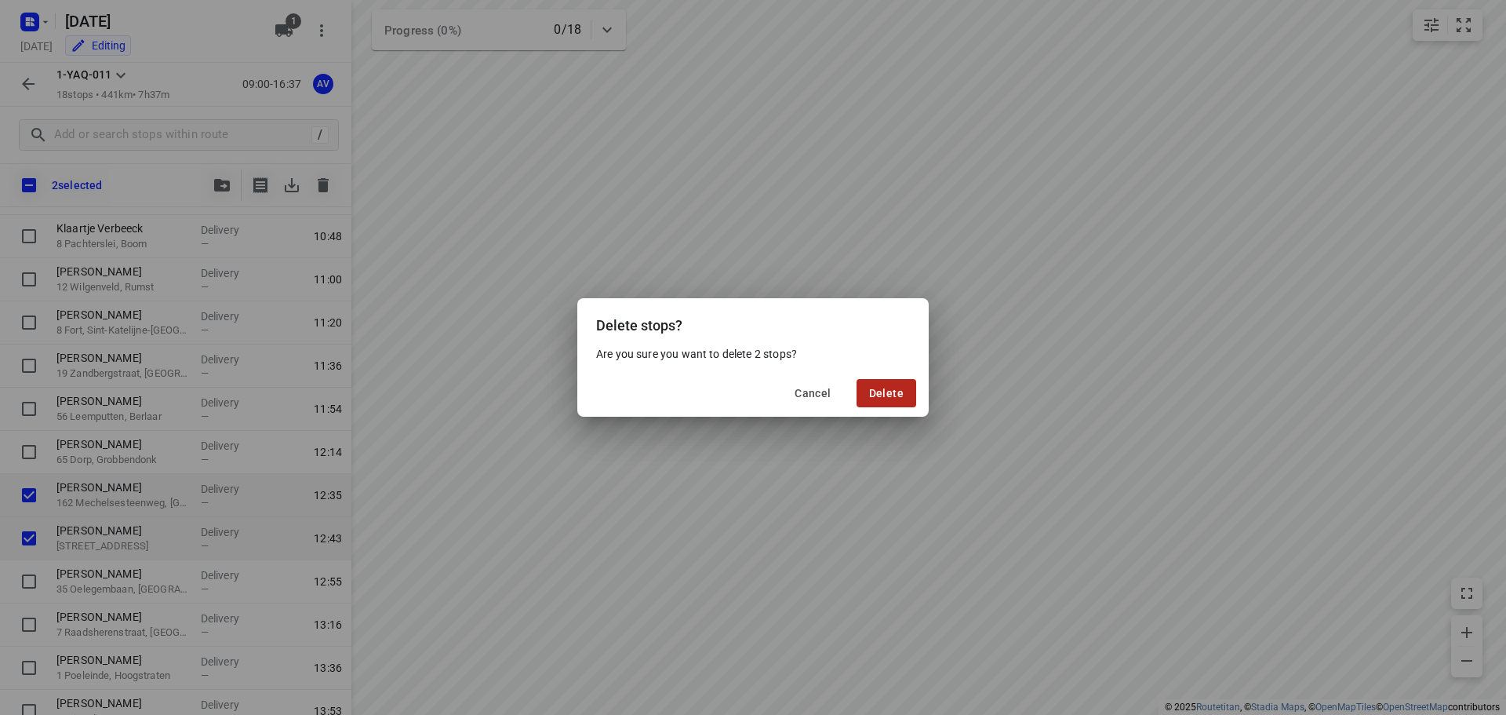
click at [905, 399] on button "Delete" at bounding box center [887, 393] width 60 height 28
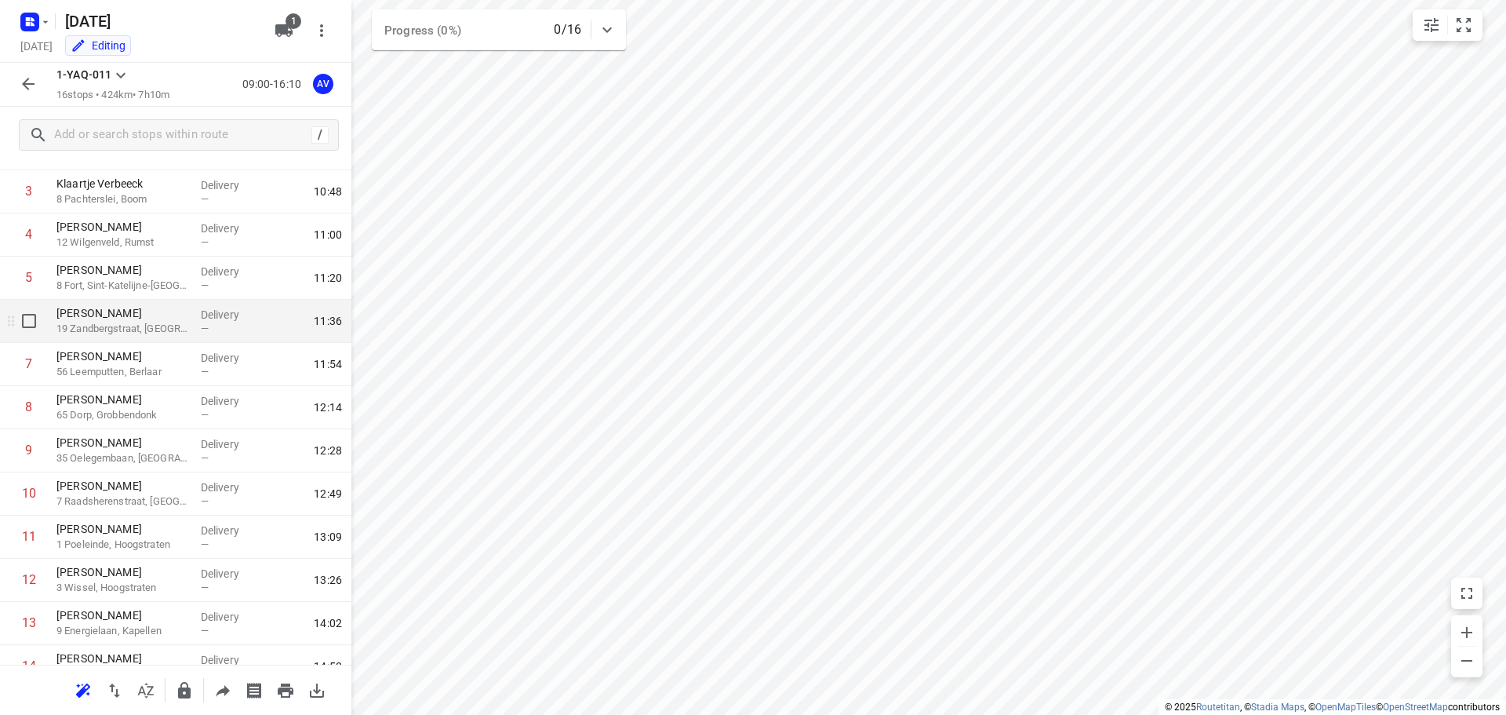
scroll to position [0, 0]
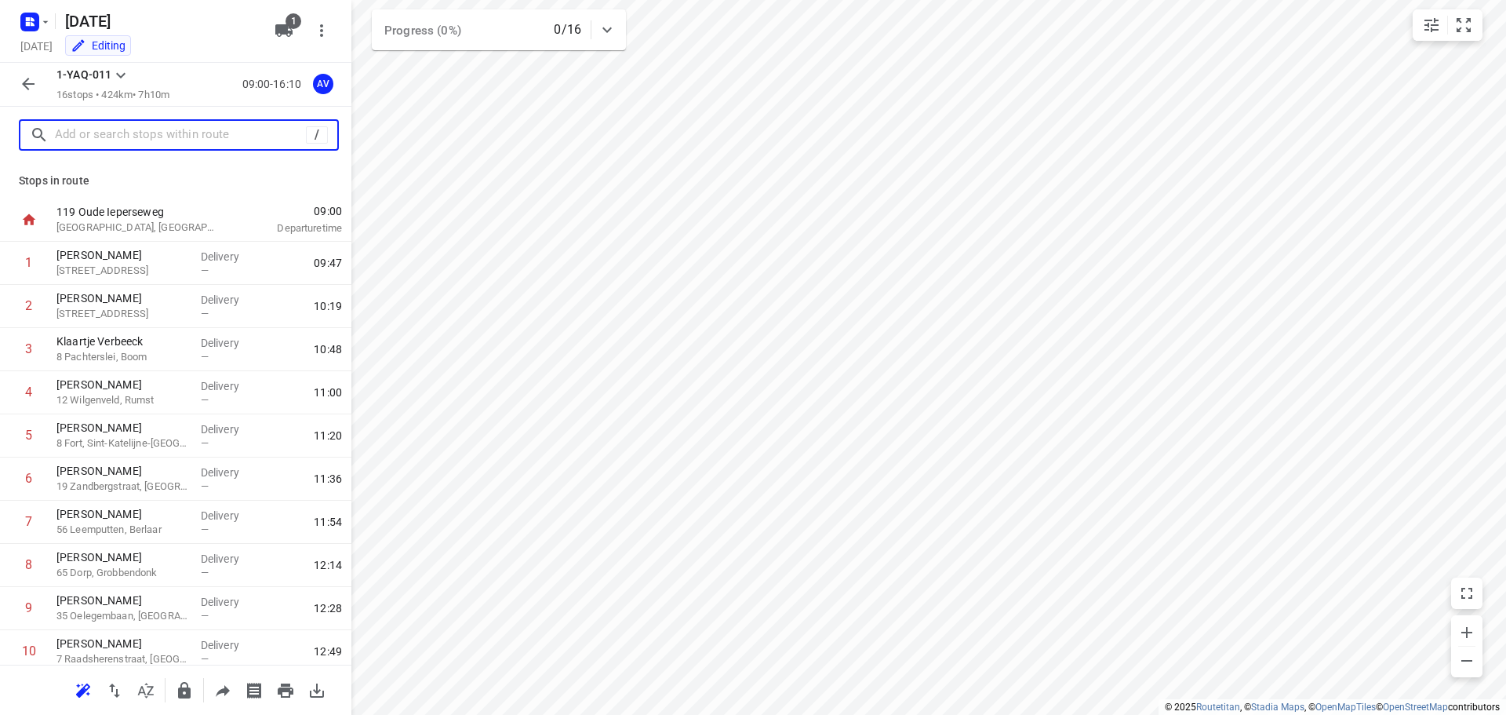
click at [117, 133] on input "text" at bounding box center [180, 135] width 251 height 24
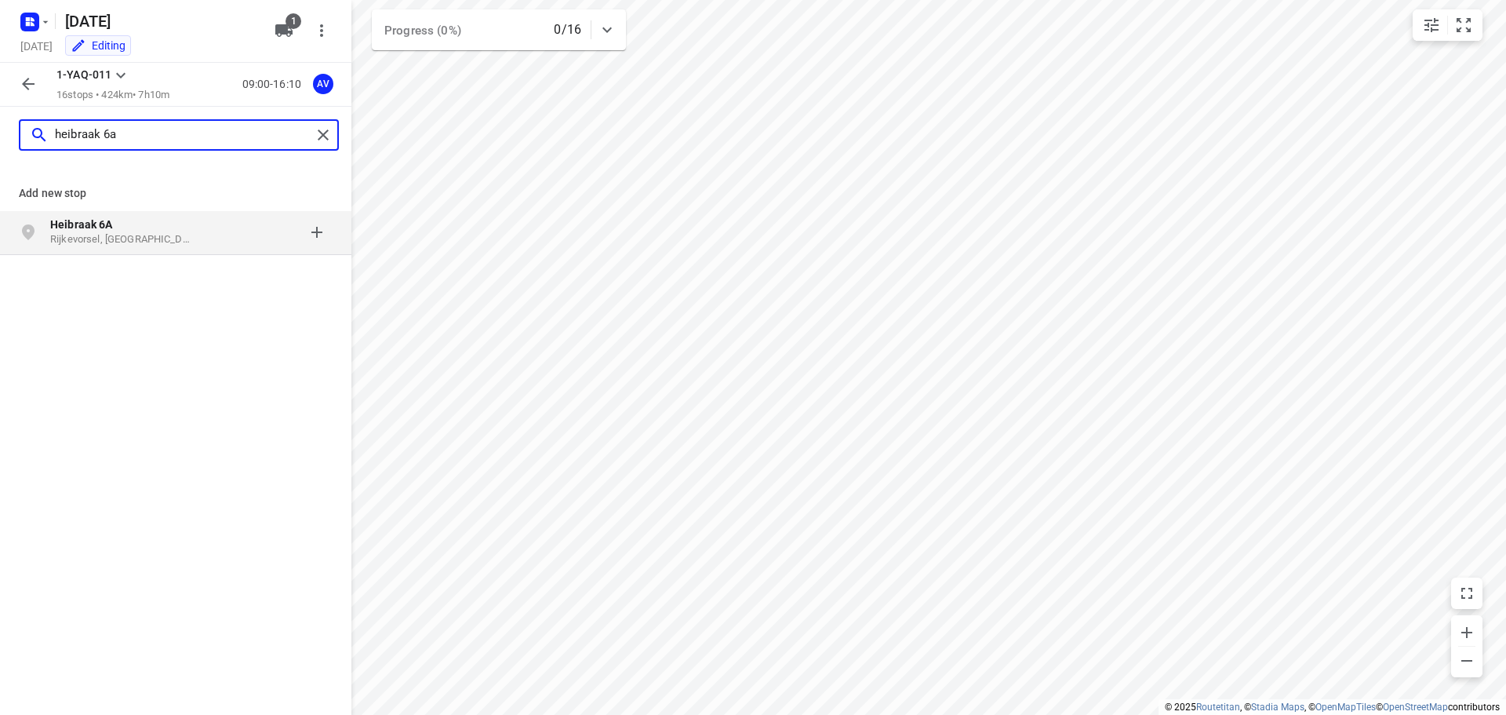
type input "heibraak 6a"
click at [185, 239] on p "Rijkevorsel, [GEOGRAPHIC_DATA]" at bounding box center [122, 239] width 144 height 15
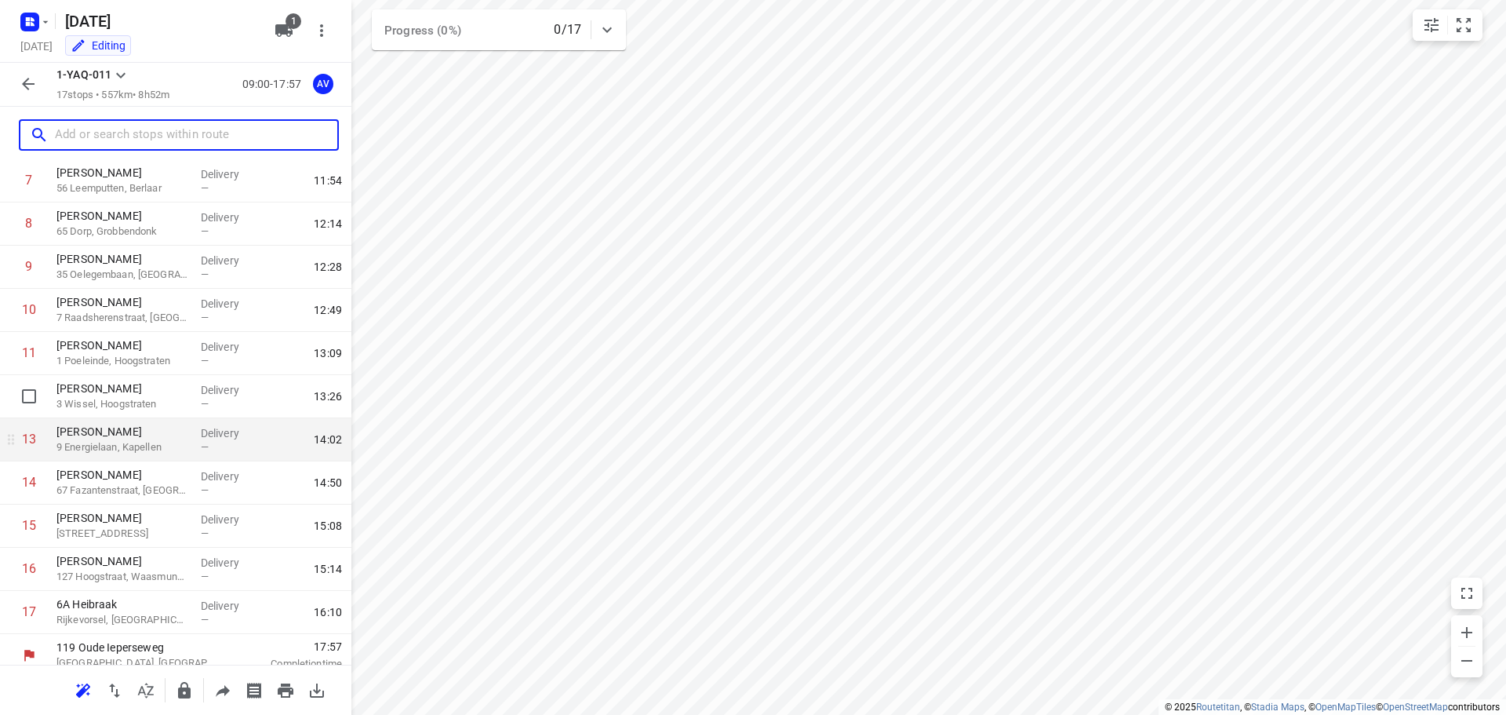
scroll to position [354, 0]
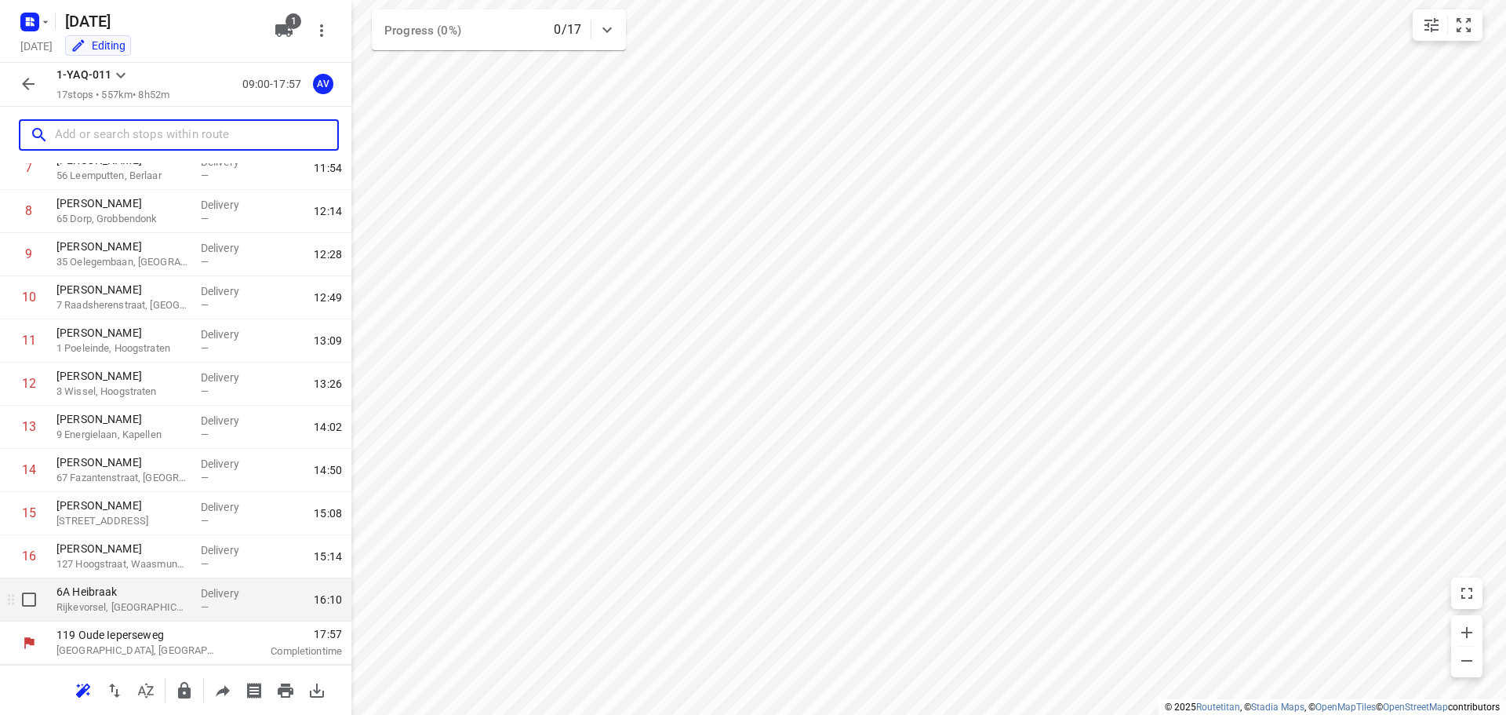
click at [135, 605] on p "Rijkevorsel, [GEOGRAPHIC_DATA]" at bounding box center [122, 607] width 132 height 16
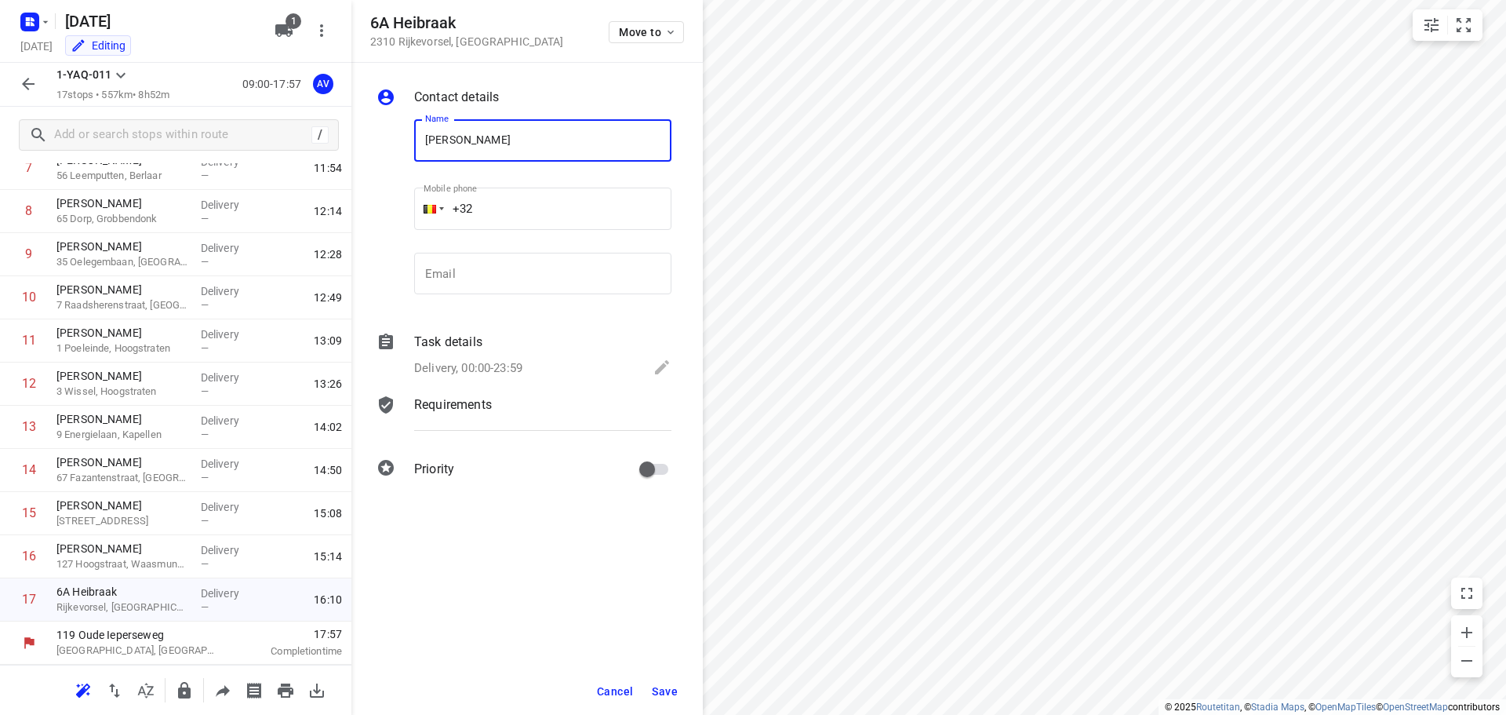
type input "[PERSON_NAME]"
click at [542, 213] on input "+32" at bounding box center [542, 209] width 257 height 42
type input "[PHONE_NUMBER]"
click at [515, 361] on p "Delivery, 00:00-23:59" at bounding box center [468, 368] width 108 height 18
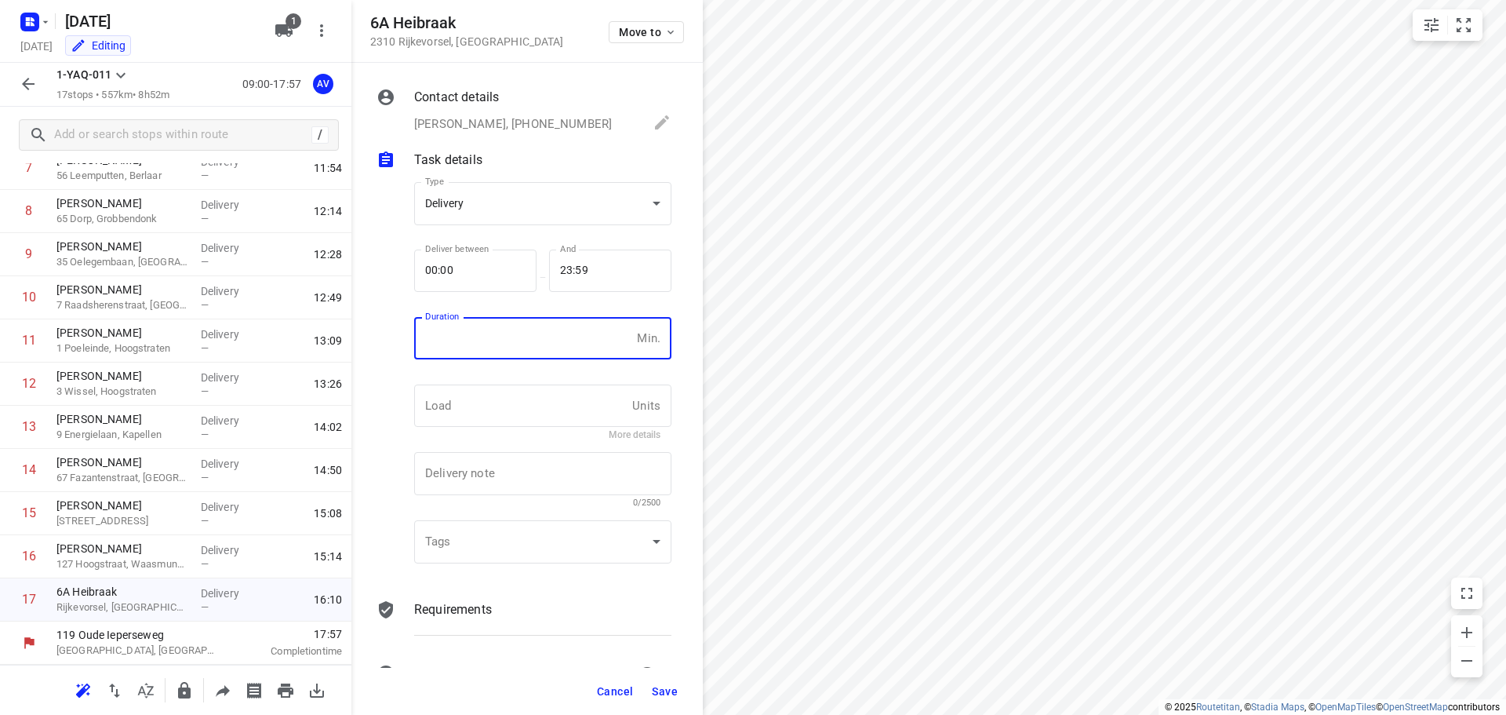
click at [521, 348] on input "number" at bounding box center [522, 338] width 217 height 42
type input "1"
click at [672, 690] on span "Save" at bounding box center [665, 691] width 26 height 13
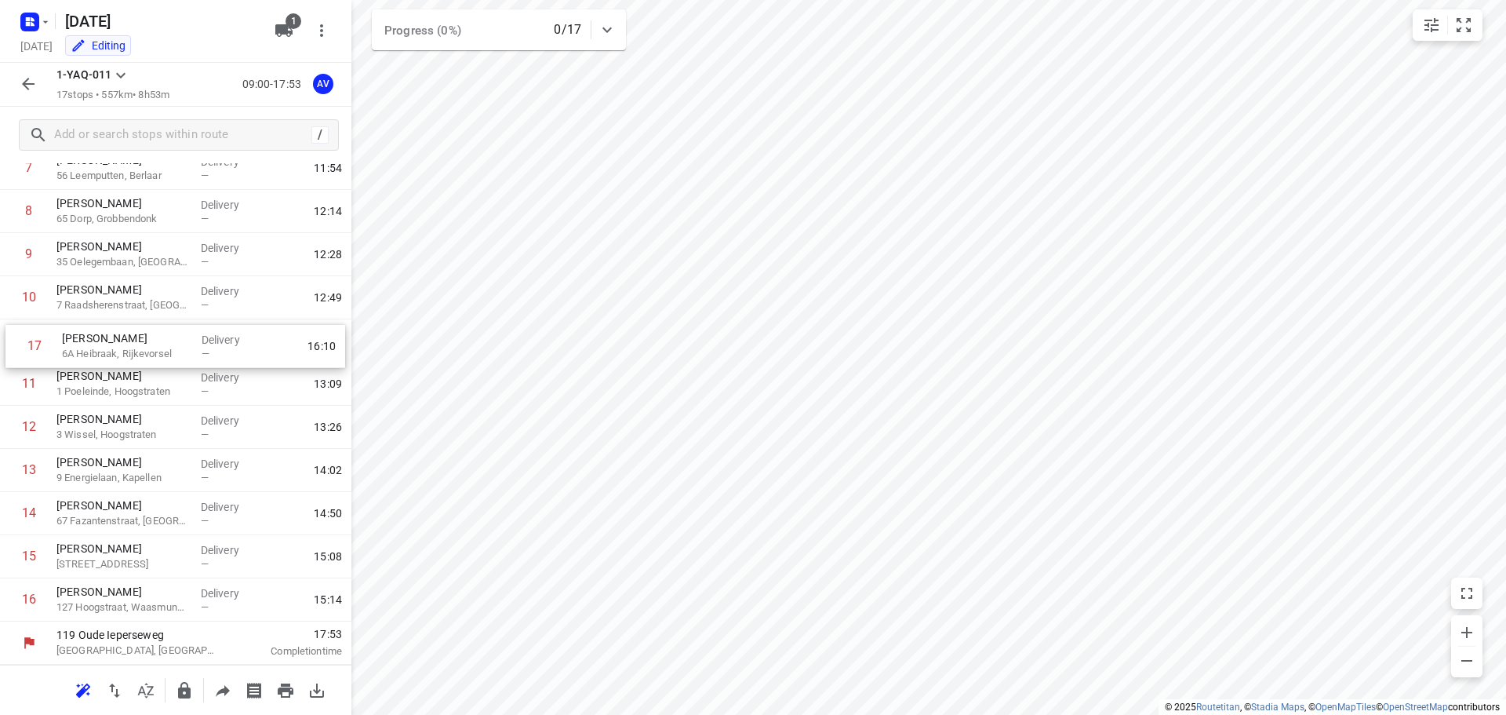
drag, startPoint x: 6, startPoint y: 606, endPoint x: 13, endPoint y: 346, distance: 259.8
click at [13, 346] on div "1 [PERSON_NAME] 7 Hollandstraat, [GEOGRAPHIC_DATA]-Mere Delivery — 09:47 2 [PER…" at bounding box center [175, 255] width 351 height 734
click at [31, 337] on input "checkbox" at bounding box center [28, 340] width 31 height 31
checkbox input "true"
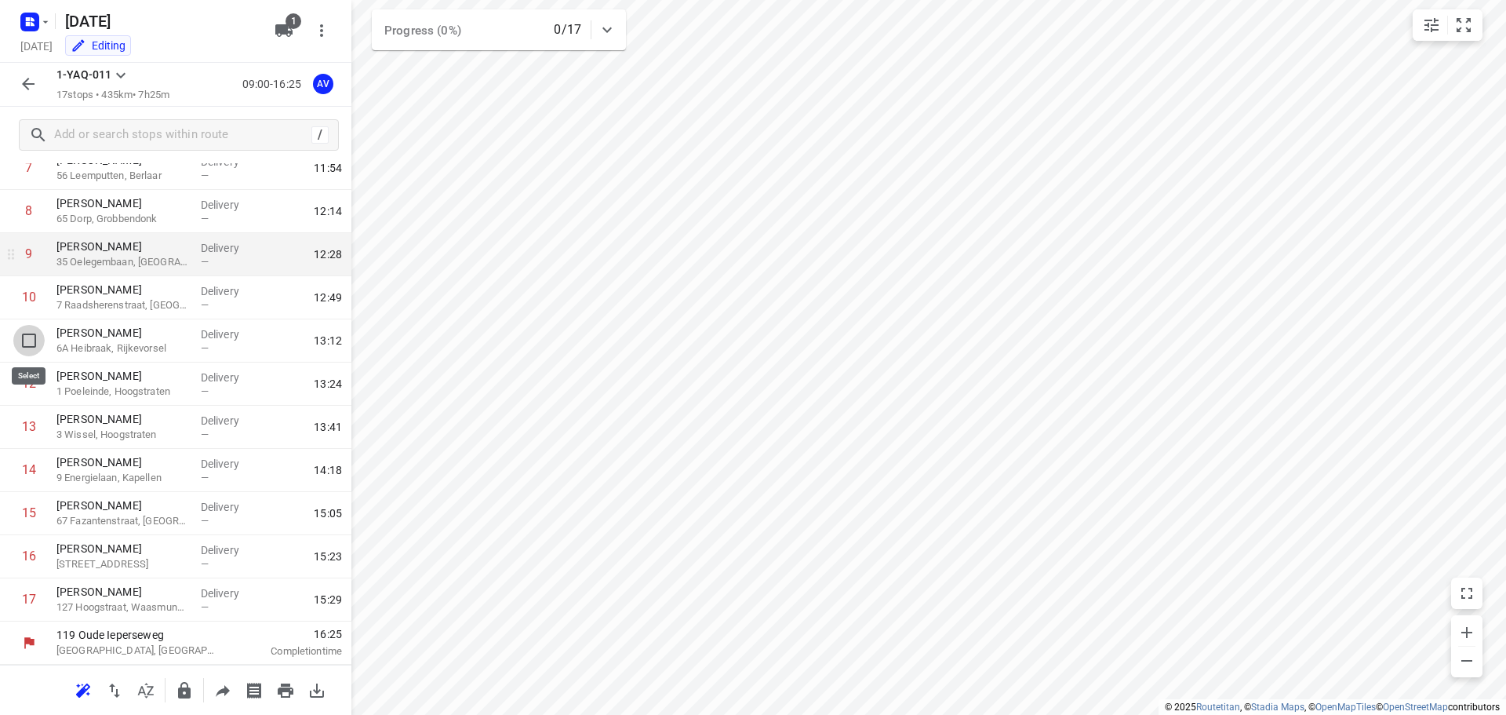
scroll to position [348, 0]
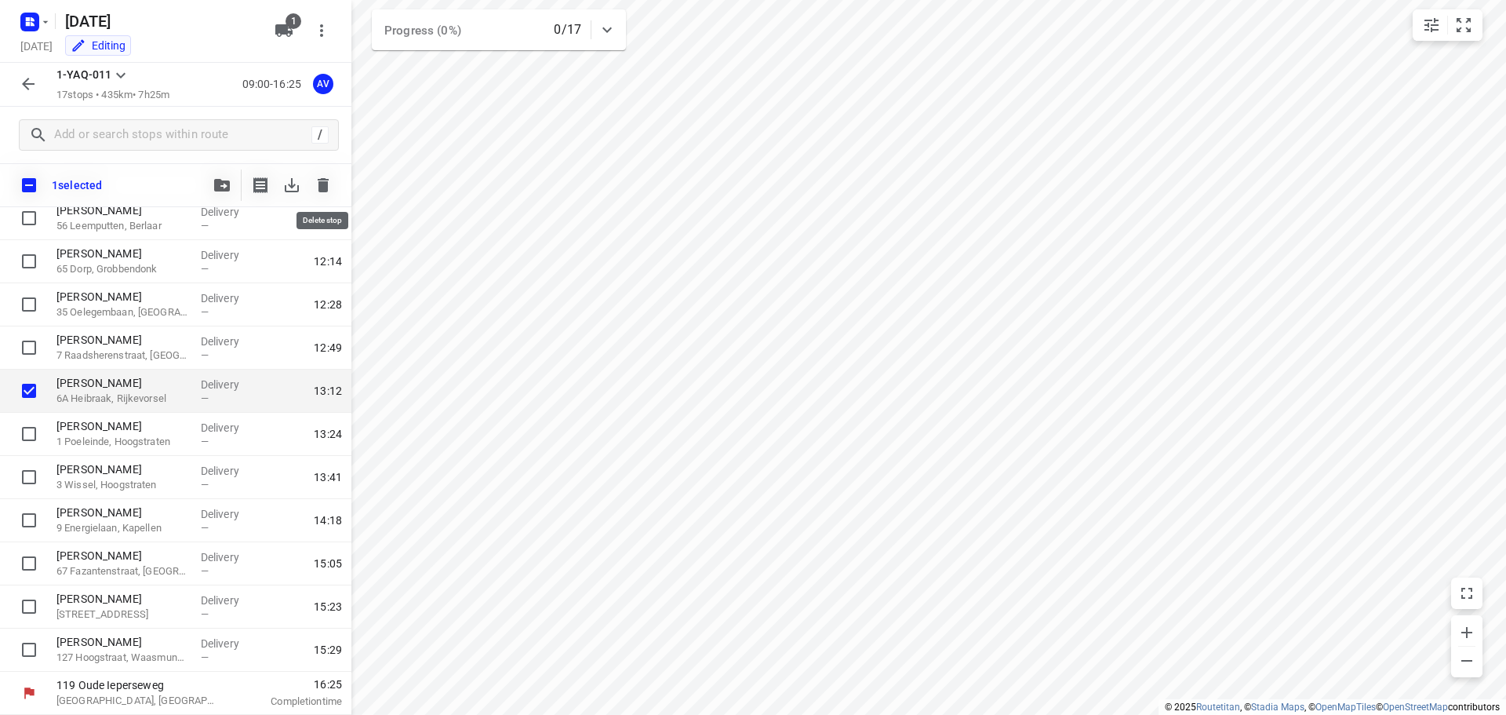
click at [319, 185] on icon "button" at bounding box center [323, 185] width 11 height 14
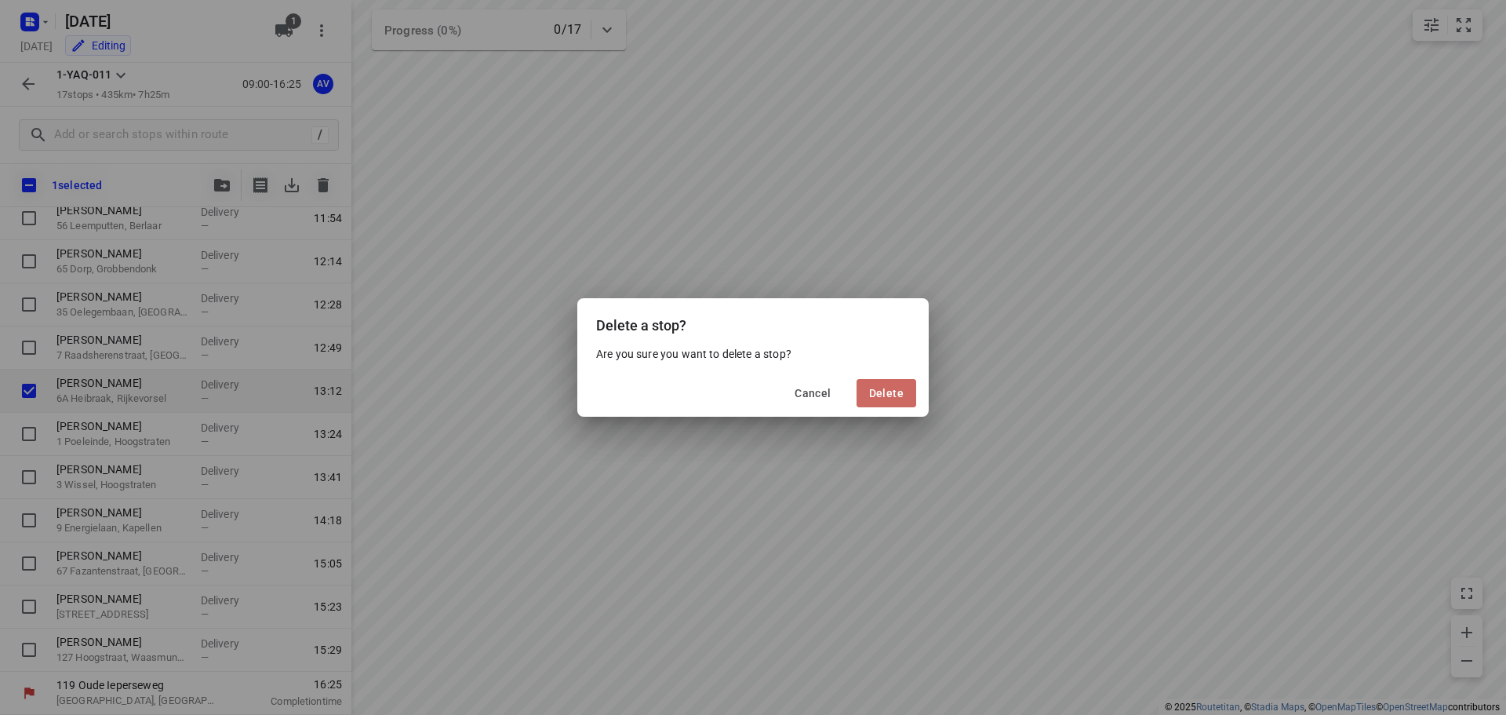
click at [901, 393] on span "Delete" at bounding box center [886, 393] width 35 height 13
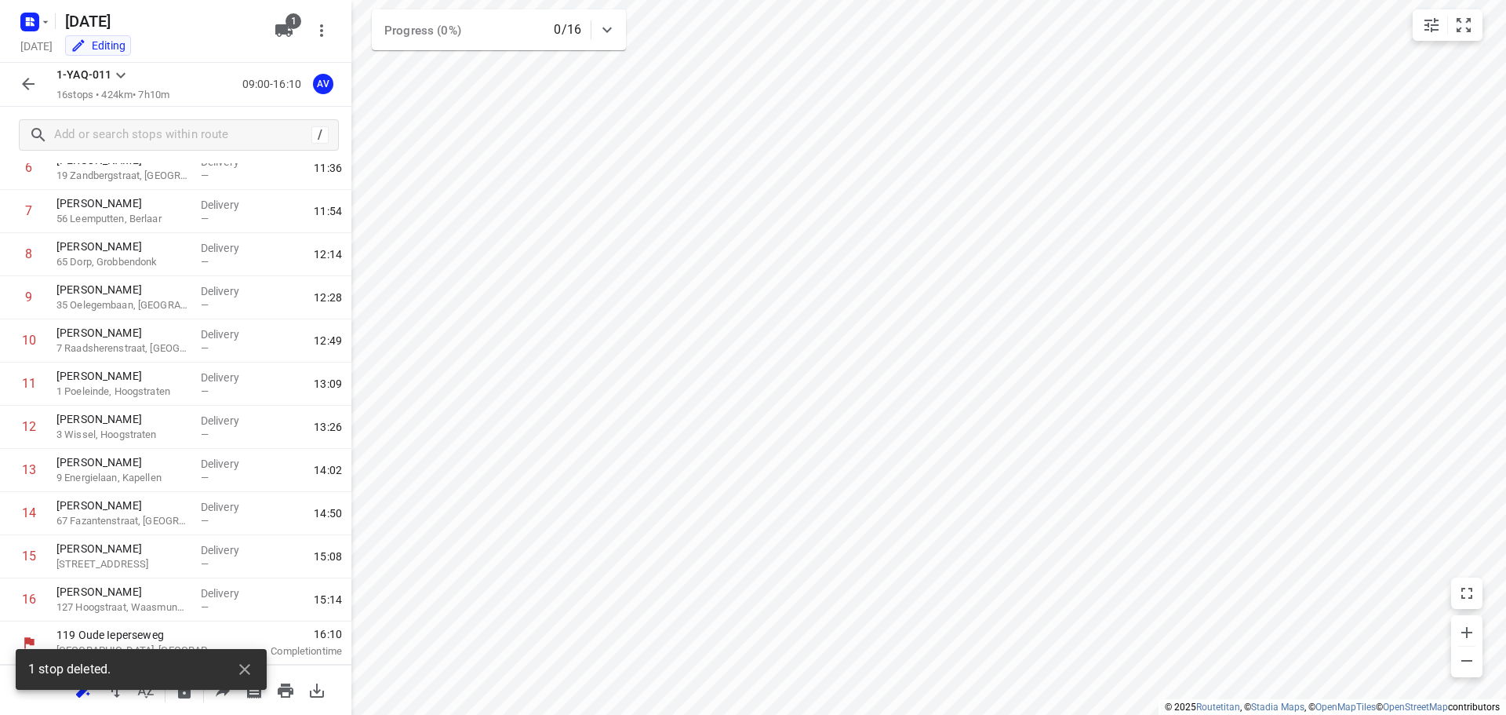
scroll to position [311, 0]
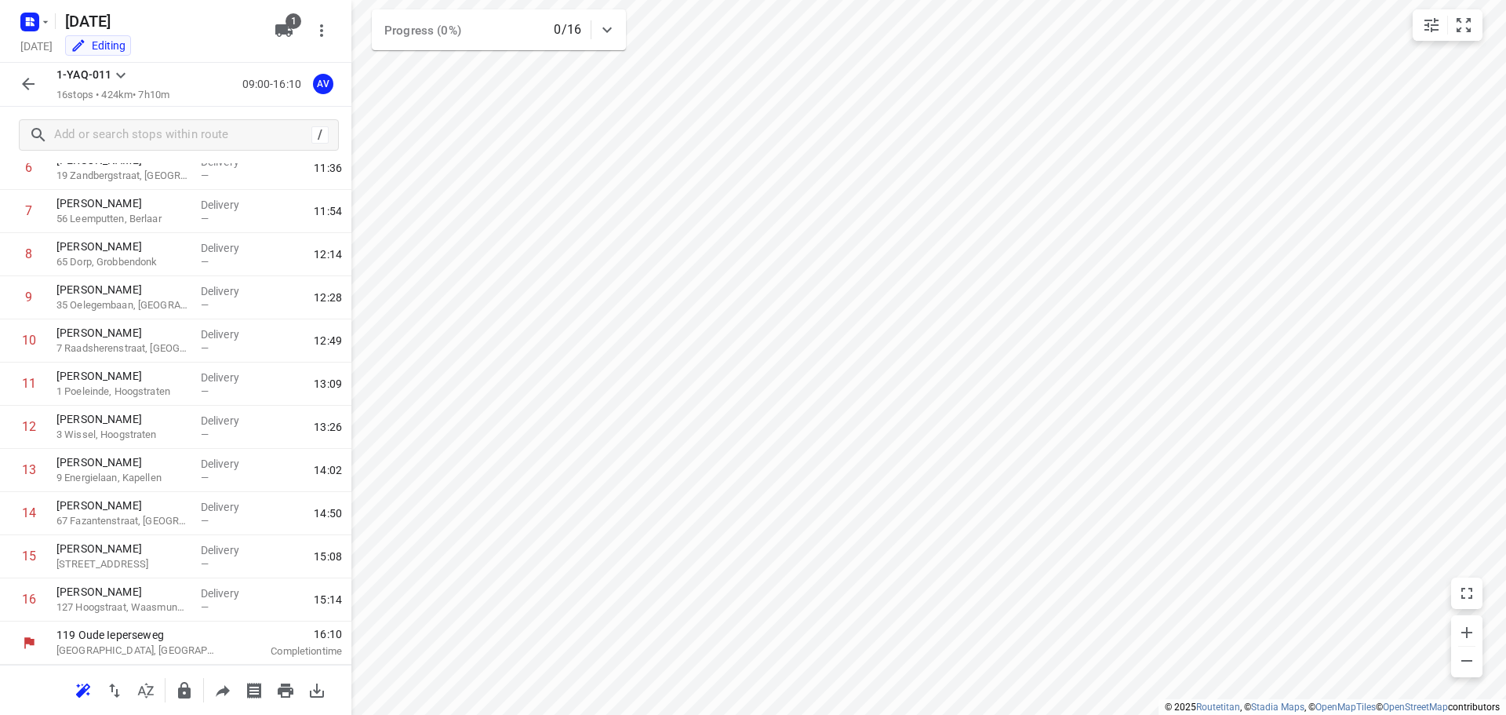
click at [31, 88] on icon "button" at bounding box center [28, 84] width 19 height 19
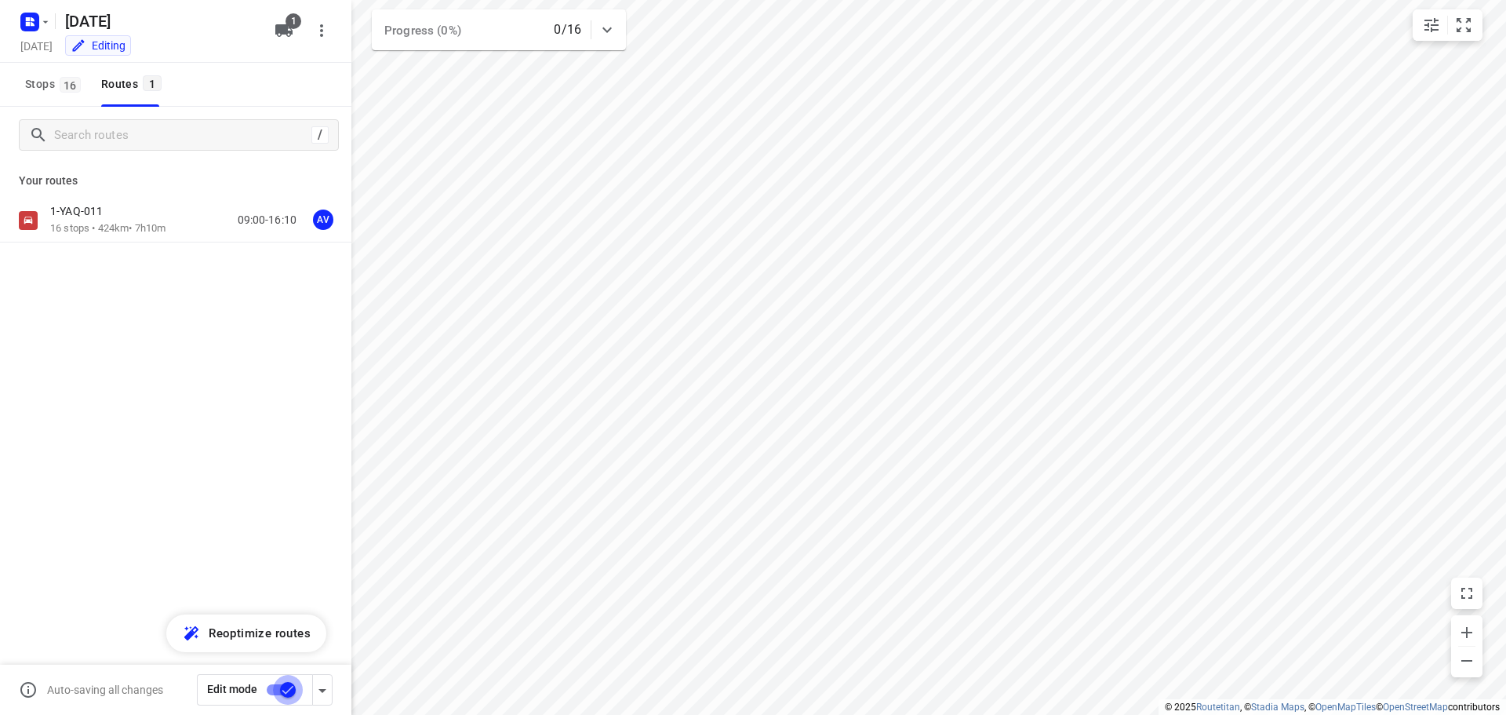
click at [275, 690] on input "checkbox" at bounding box center [287, 690] width 89 height 30
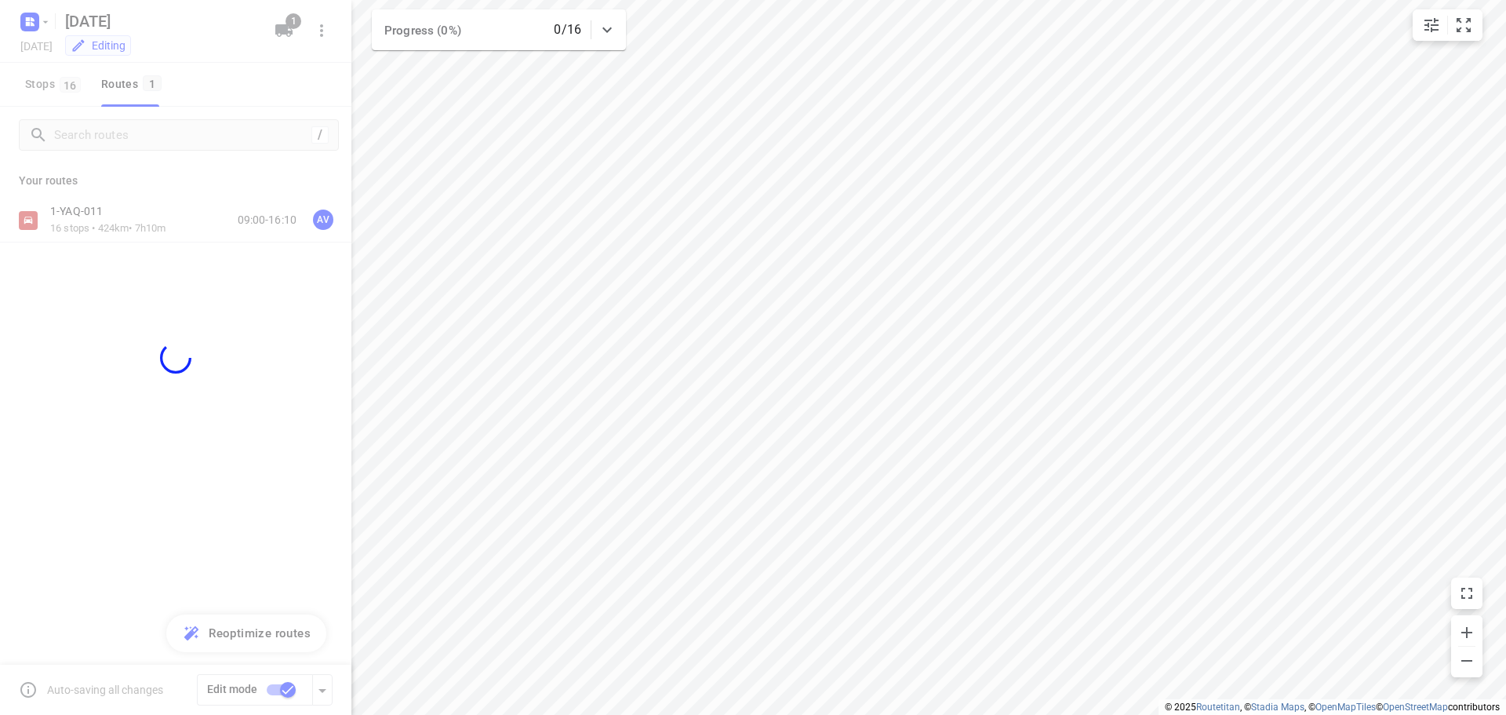
checkbox input "false"
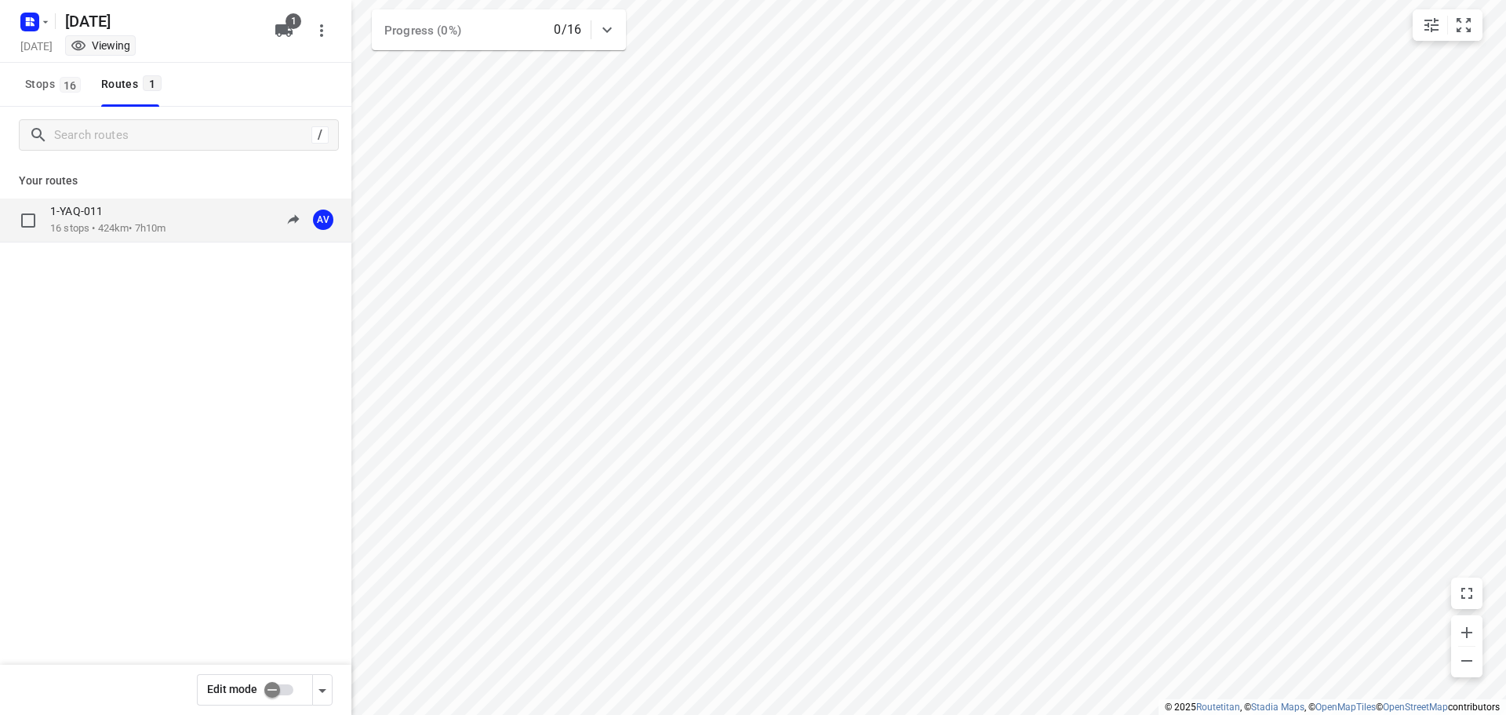
click at [155, 218] on div "1-YAQ-011" at bounding box center [107, 212] width 115 height 17
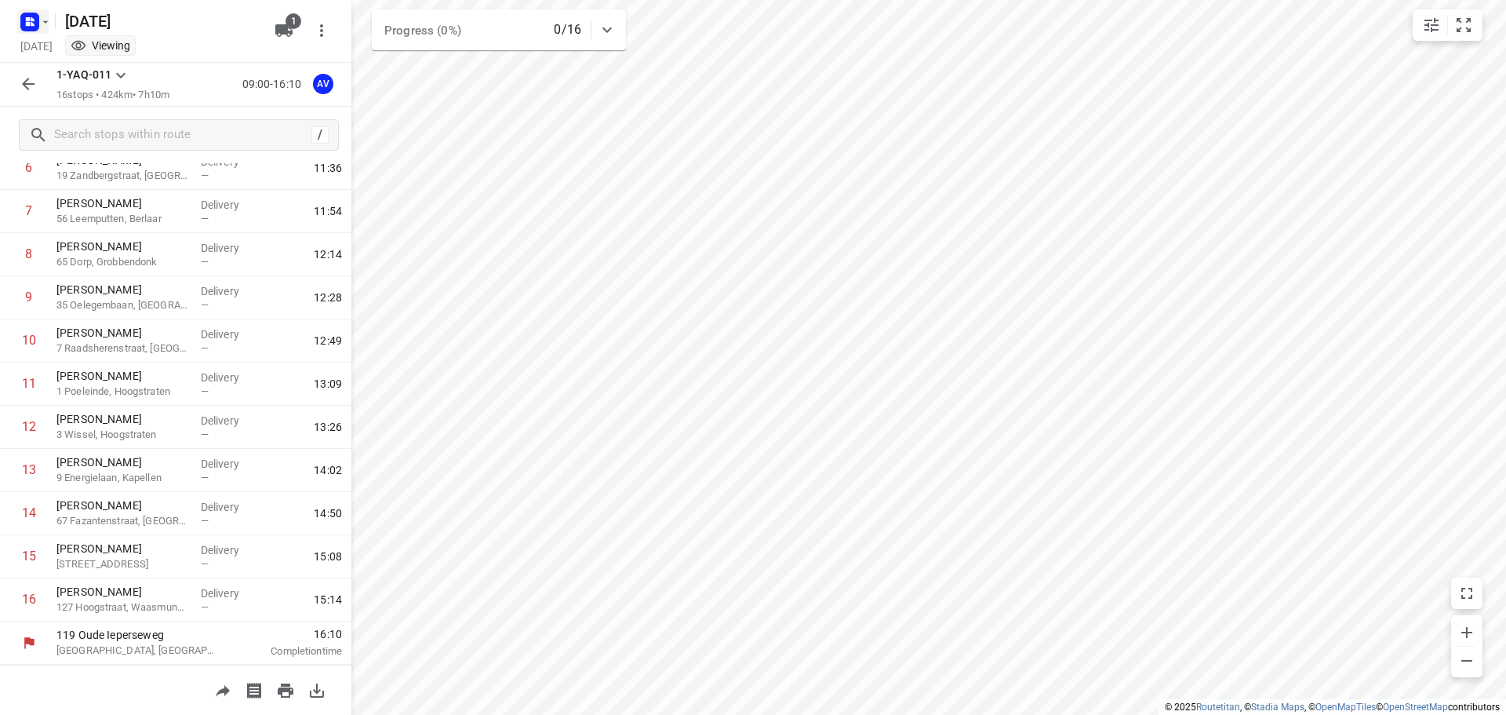
click at [31, 20] on icon "button" at bounding box center [33, 19] width 4 height 4
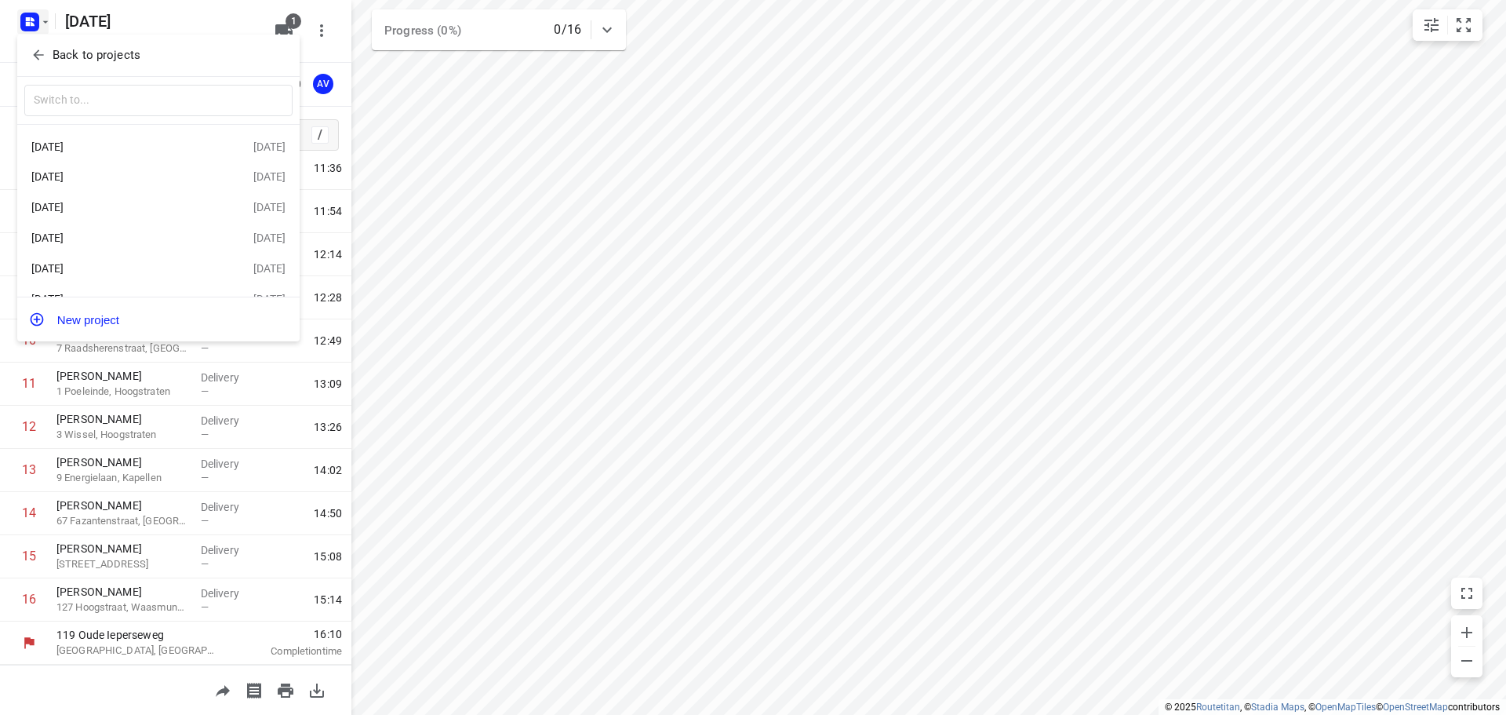
click at [126, 239] on div "[DATE]" at bounding box center [121, 237] width 180 height 13
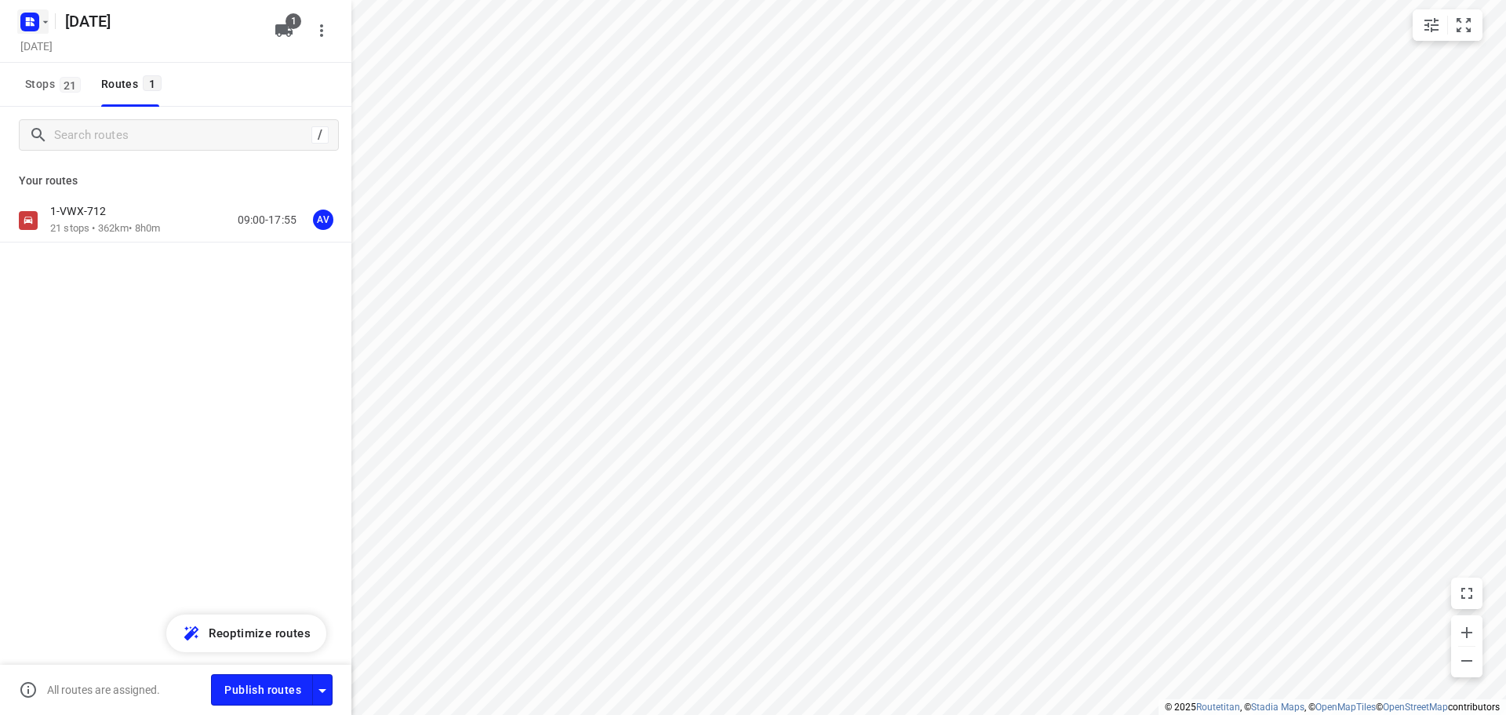
click at [38, 27] on rect "button" at bounding box center [29, 22] width 19 height 19
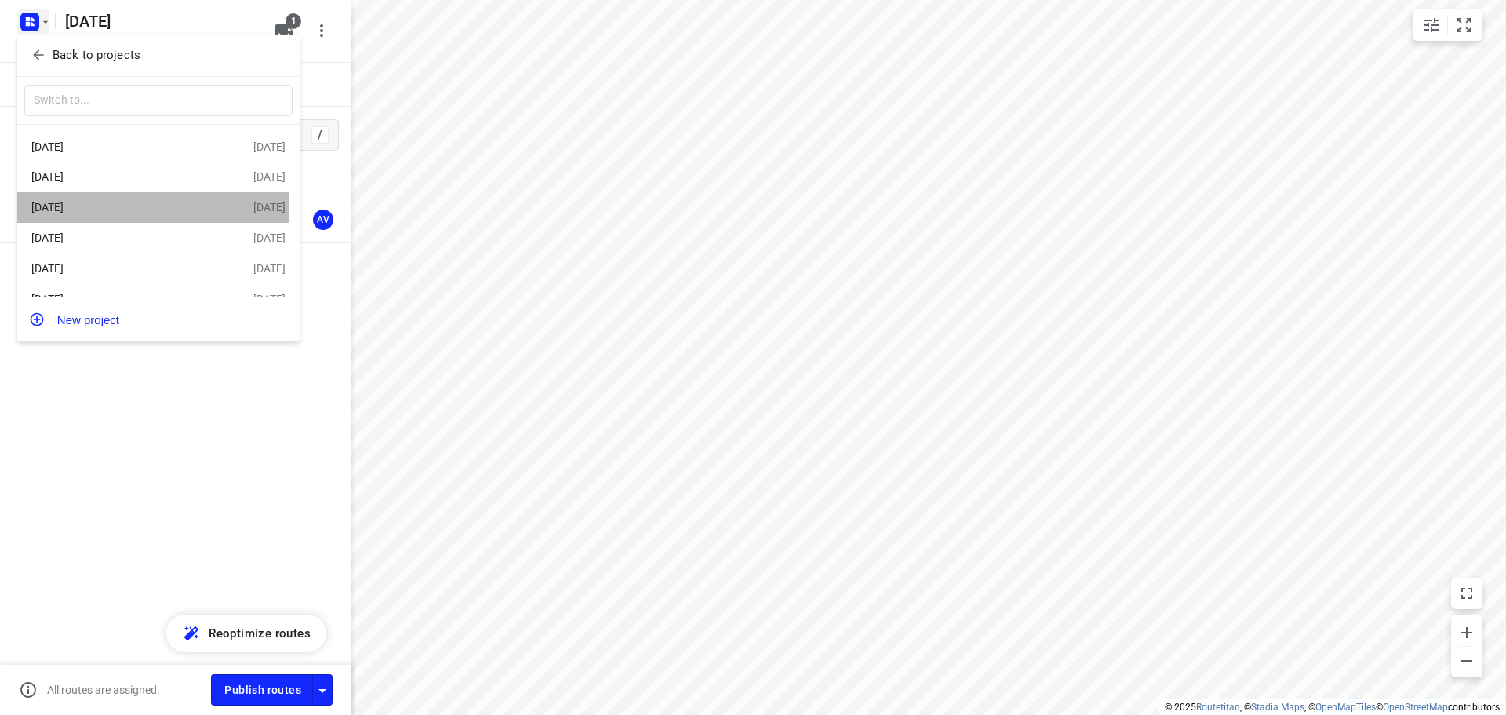
click at [142, 209] on div "[DATE]" at bounding box center [121, 207] width 180 height 13
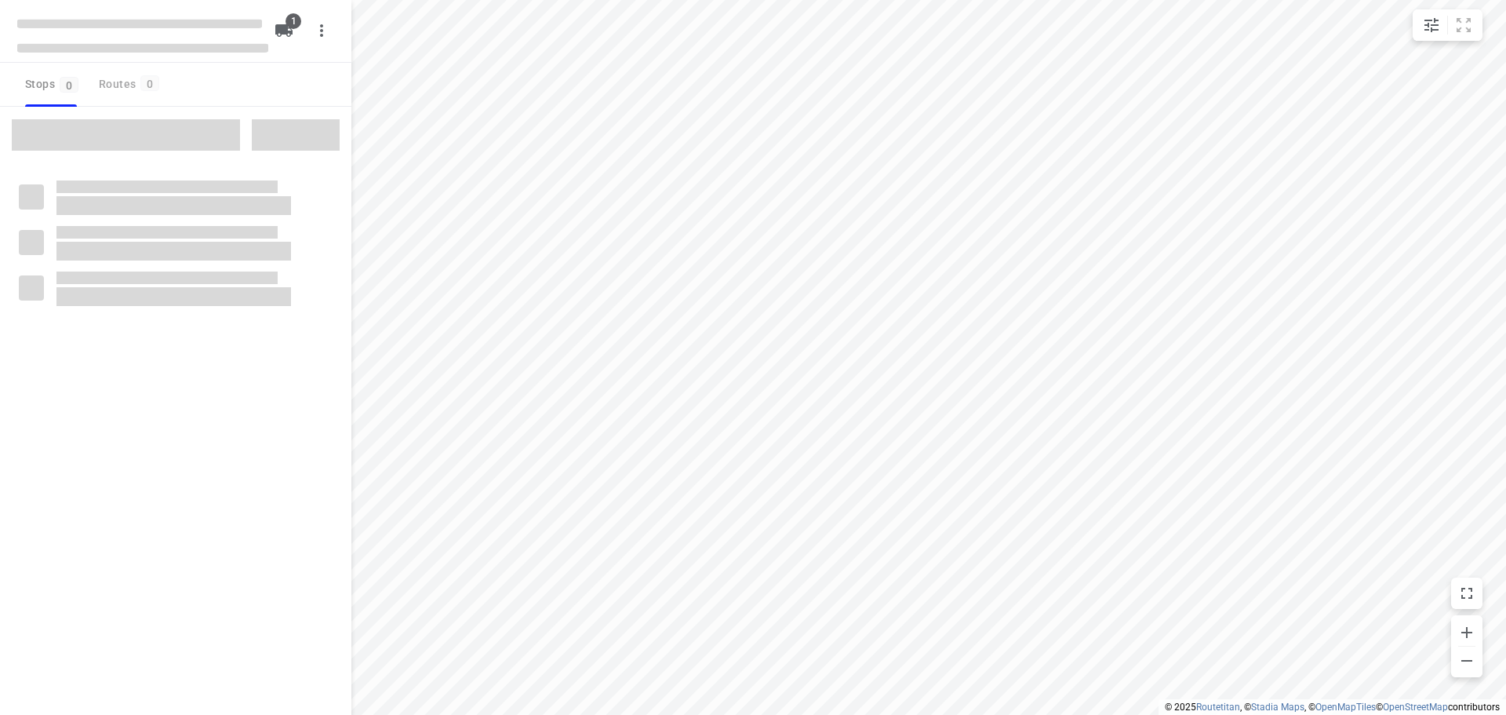
type input "distance"
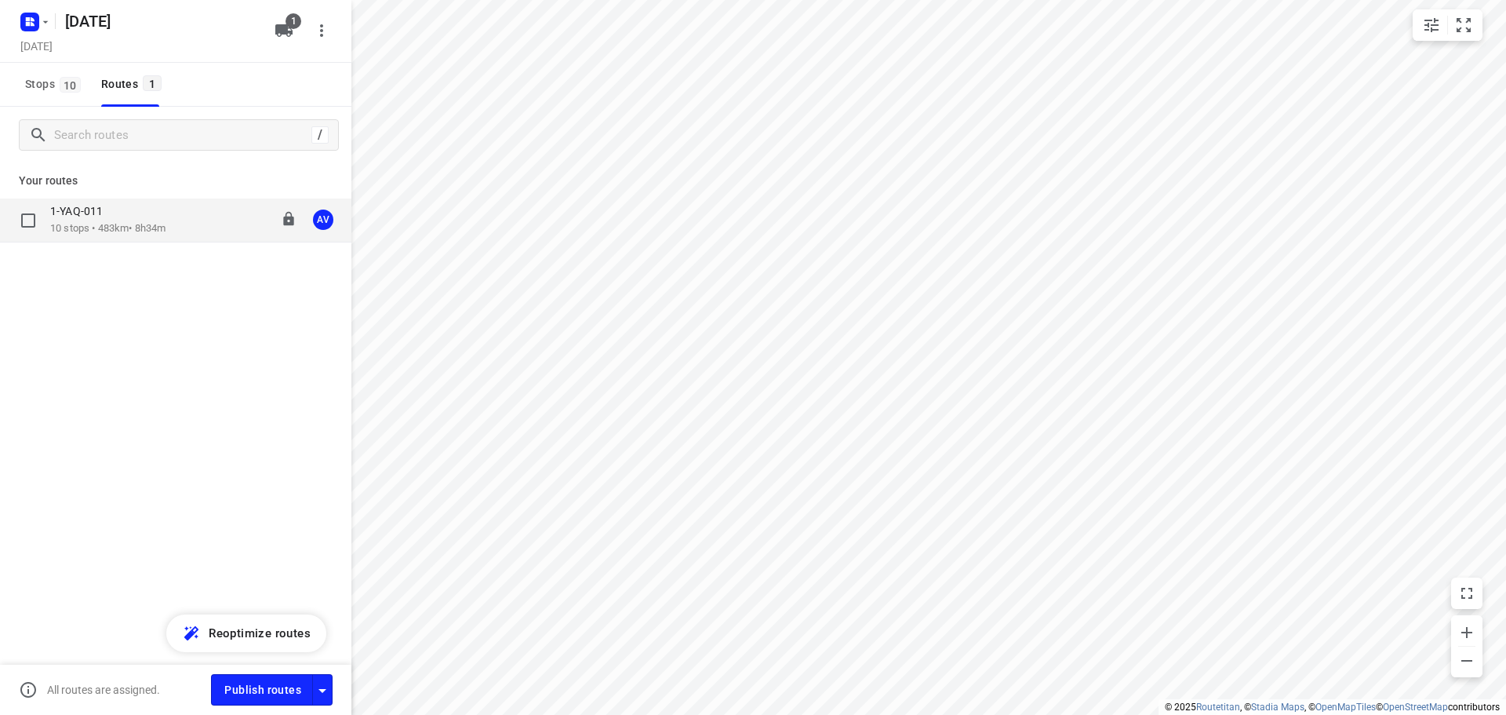
click at [175, 218] on div "1-YAQ-011 10 stops • 483km • 8h34m 09:00-17:44 AV" at bounding box center [200, 220] width 301 height 32
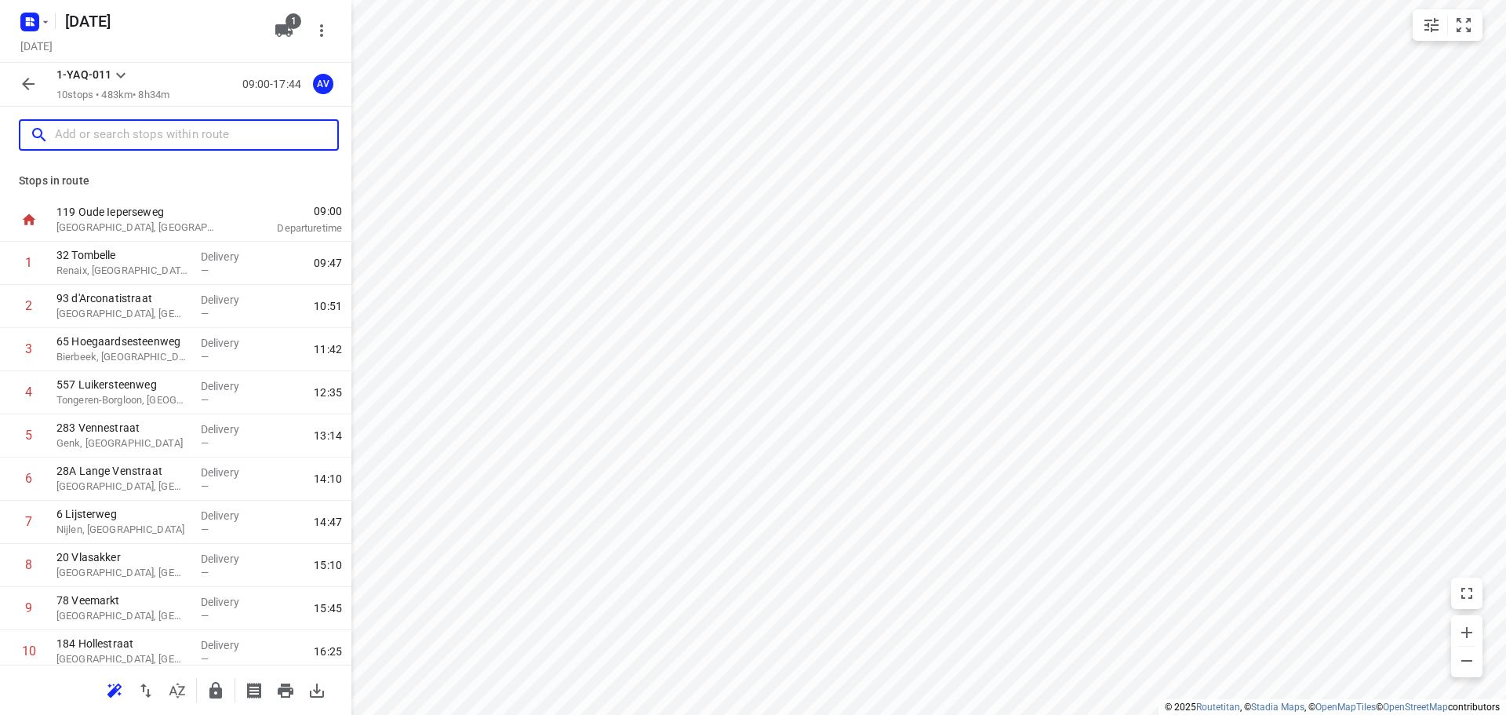
click at [130, 128] on input "text" at bounding box center [196, 135] width 282 height 24
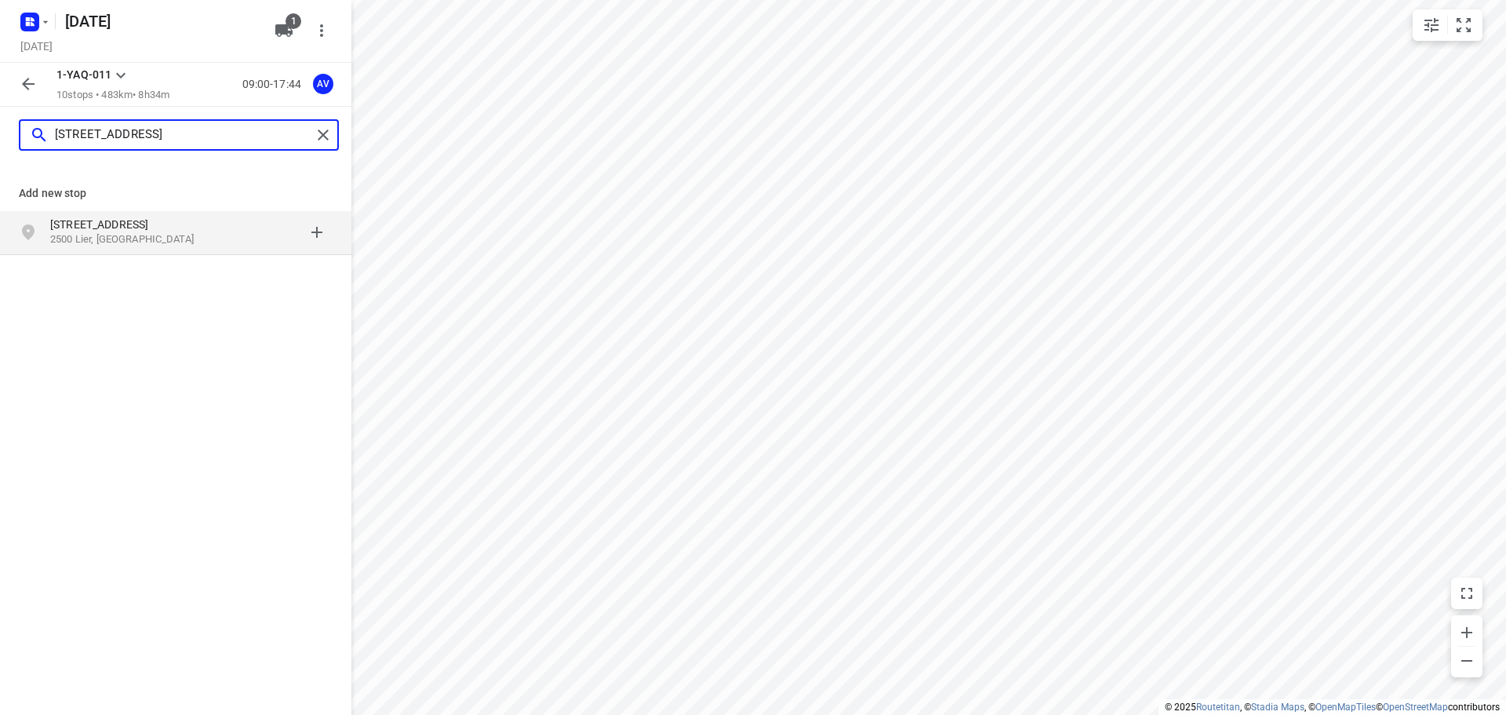
type input "[STREET_ADDRESS]"
click at [181, 231] on p "[STREET_ADDRESS]" at bounding box center [122, 225] width 144 height 16
type input "[STREET_ADDRESS]"
click at [151, 243] on p "2520 Ranst, [GEOGRAPHIC_DATA]" at bounding box center [122, 239] width 144 height 15
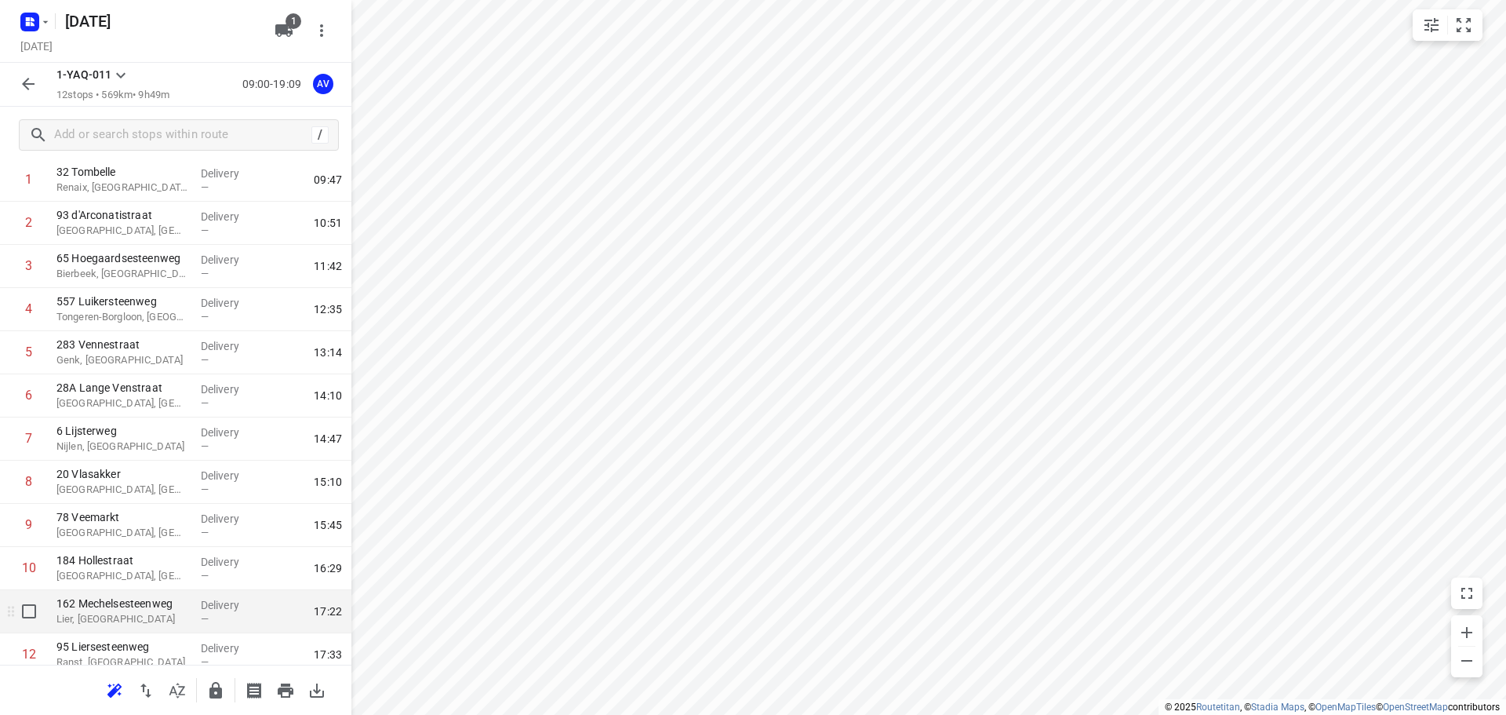
scroll to position [138, 0]
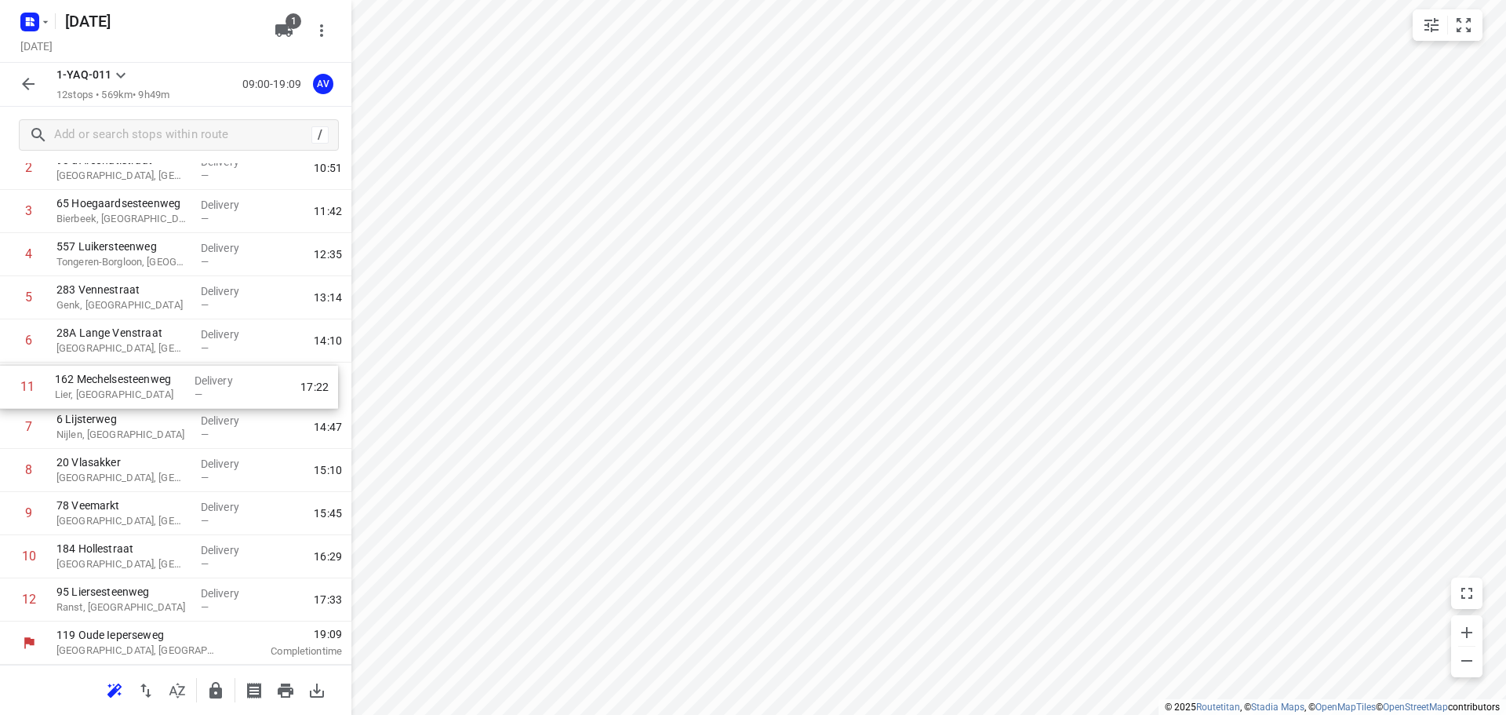
drag, startPoint x: 7, startPoint y: 559, endPoint x: 5, endPoint y: 385, distance: 173.4
click at [5, 385] on div "1 32 Tombelle Renaix, [GEOGRAPHIC_DATA] Delivery — 09:47 2 93 d'Arconatistraat …" at bounding box center [175, 363] width 351 height 518
drag, startPoint x: 2, startPoint y: 607, endPoint x: 9, endPoint y: 432, distance: 175.1
click at [9, 432] on div "1 32 Tombelle Renaix, [GEOGRAPHIC_DATA] Delivery — 09:47 2 93 d'Arconatistraat …" at bounding box center [175, 363] width 351 height 518
drag, startPoint x: 7, startPoint y: 474, endPoint x: 9, endPoint y: 433, distance: 40.9
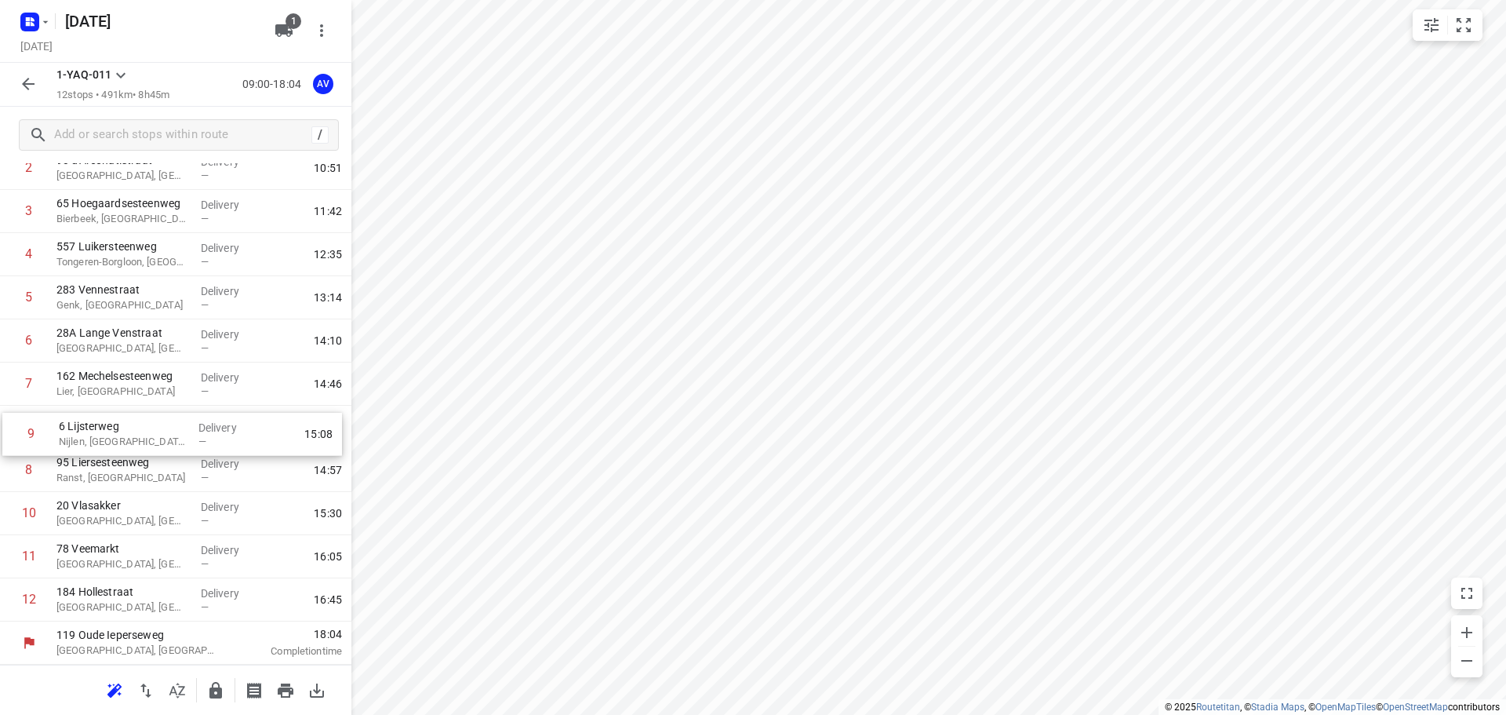
click at [9, 433] on div "1 32 Tombelle Renaix, [GEOGRAPHIC_DATA] Delivery — 09:47 2 93 d'Arconatistraat …" at bounding box center [175, 363] width 351 height 518
drag, startPoint x: 9, startPoint y: 382, endPoint x: 7, endPoint y: 468, distance: 86.3
click at [7, 468] on div "1 32 Tombelle Renaix, [GEOGRAPHIC_DATA] Delivery — 09:47 2 93 d'Arconatistraat …" at bounding box center [175, 363] width 351 height 518
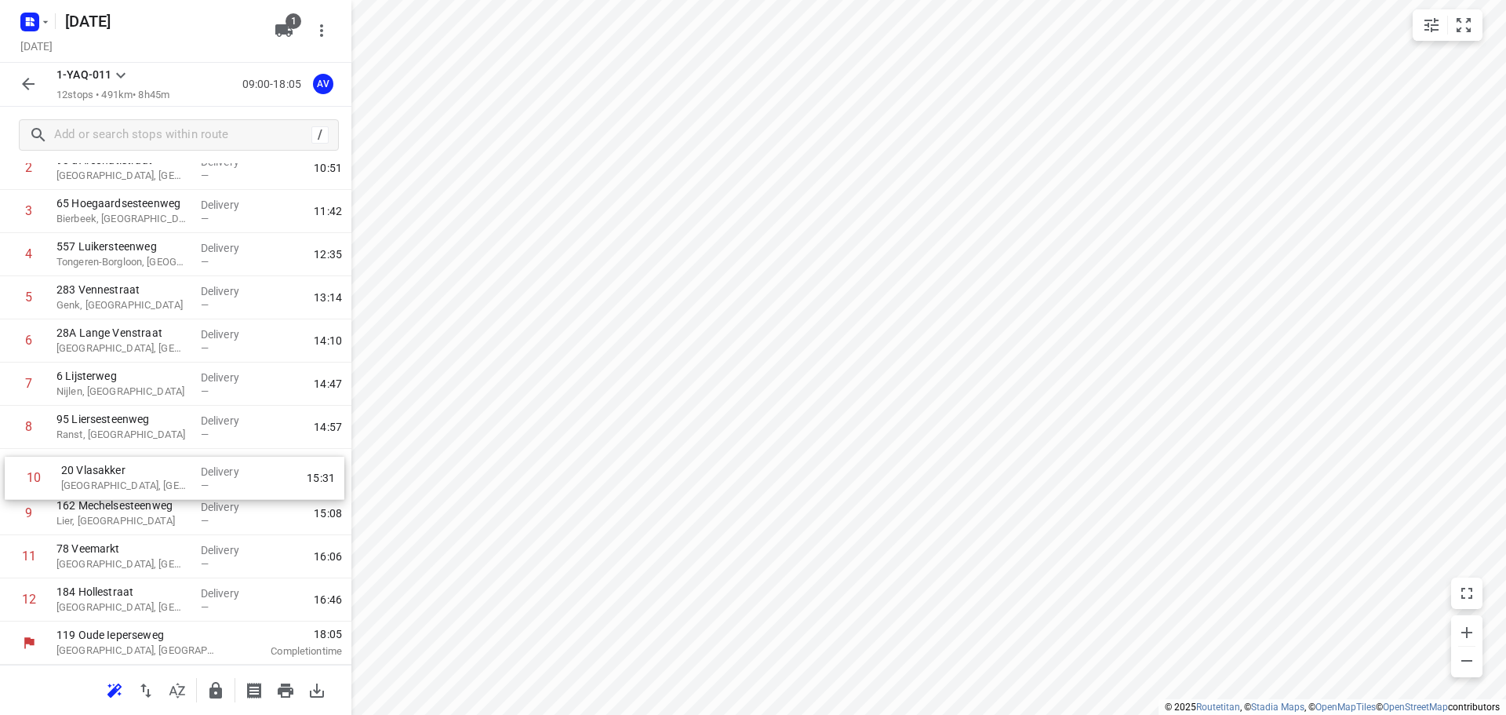
drag, startPoint x: 7, startPoint y: 513, endPoint x: 10, endPoint y: 472, distance: 41.7
click at [9, 473] on div "1 32 Tombelle Renaix, [GEOGRAPHIC_DATA] Delivery — 09:47 2 93 d'Arconatistraat …" at bounding box center [175, 363] width 351 height 518
drag, startPoint x: 8, startPoint y: 471, endPoint x: 24, endPoint y: 435, distance: 39.0
click at [7, 426] on div "1 32 Tombelle Renaix, [GEOGRAPHIC_DATA] Delivery — 09:47 2 93 d'Arconatistraat …" at bounding box center [175, 363] width 351 height 518
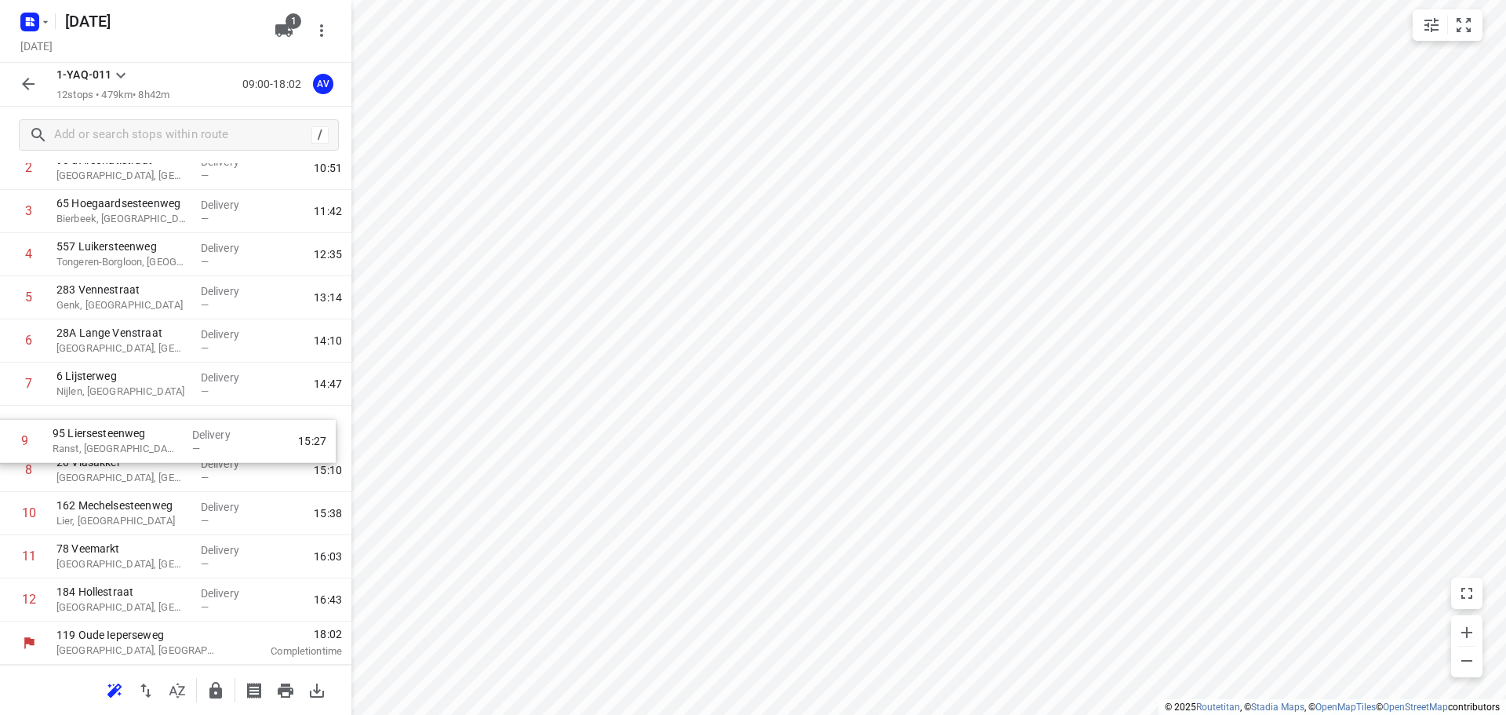
drag, startPoint x: 8, startPoint y: 473, endPoint x: 3, endPoint y: 437, distance: 36.4
click at [3, 437] on div "1 32 Tombelle Renaix, [GEOGRAPHIC_DATA] Delivery — 09:47 2 93 d'Arconatistraat …" at bounding box center [175, 363] width 351 height 518
click at [35, 27] on rect "button" at bounding box center [29, 22] width 19 height 19
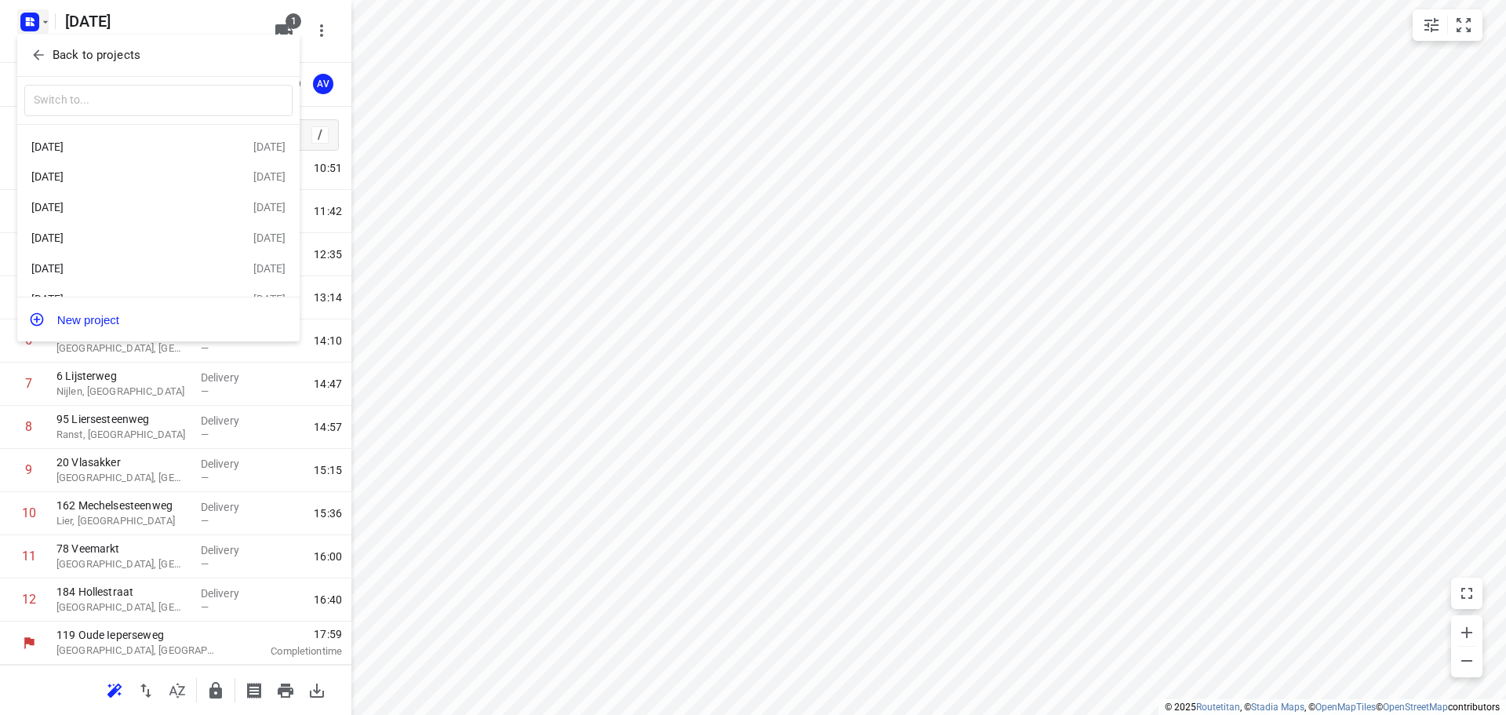
click at [155, 267] on div "[DATE]" at bounding box center [121, 268] width 180 height 13
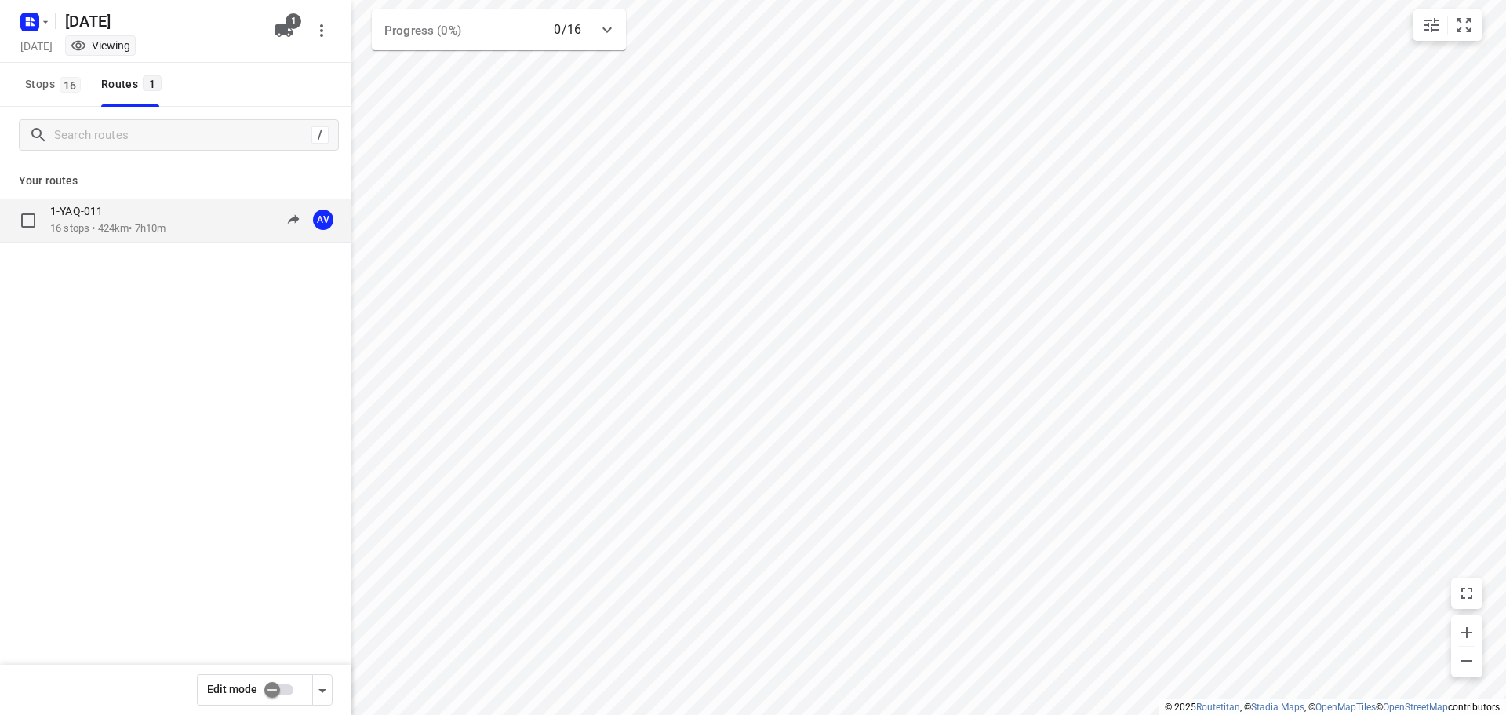
click at [190, 219] on div "1-YAQ-011 16 stops • 424km • 7h10m 09:00-16:10 AV" at bounding box center [200, 220] width 301 height 32
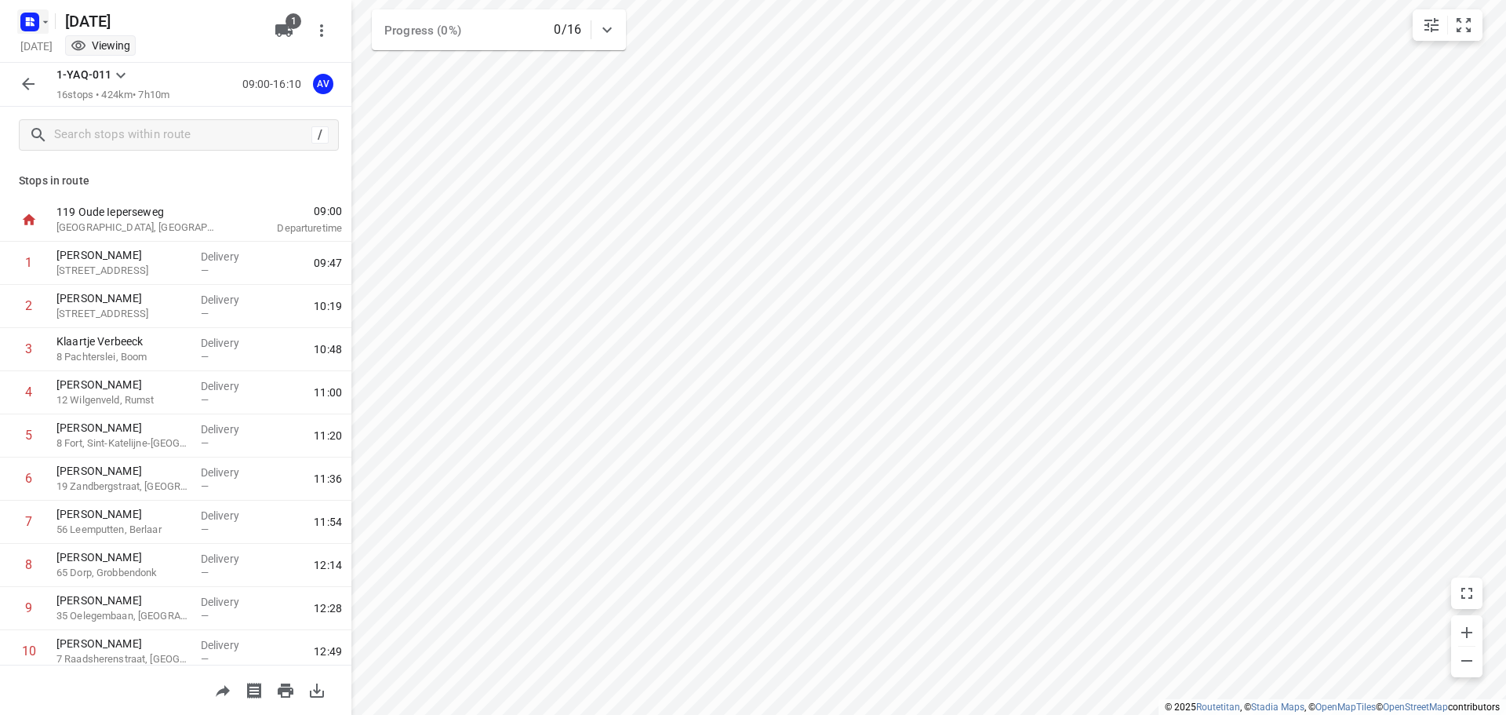
click at [39, 19] on icon "button" at bounding box center [45, 22] width 13 height 13
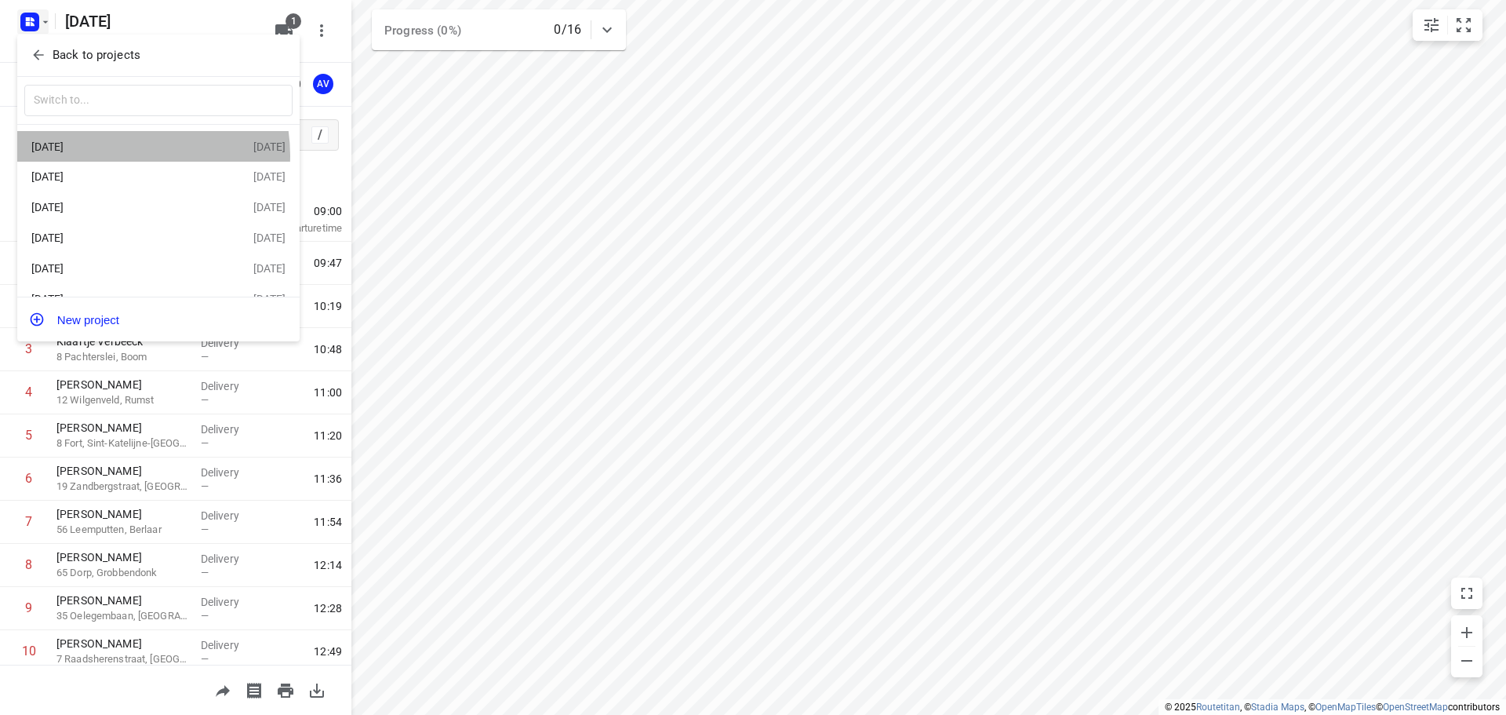
click at [118, 155] on div "[DATE]" at bounding box center [142, 146] width 222 height 19
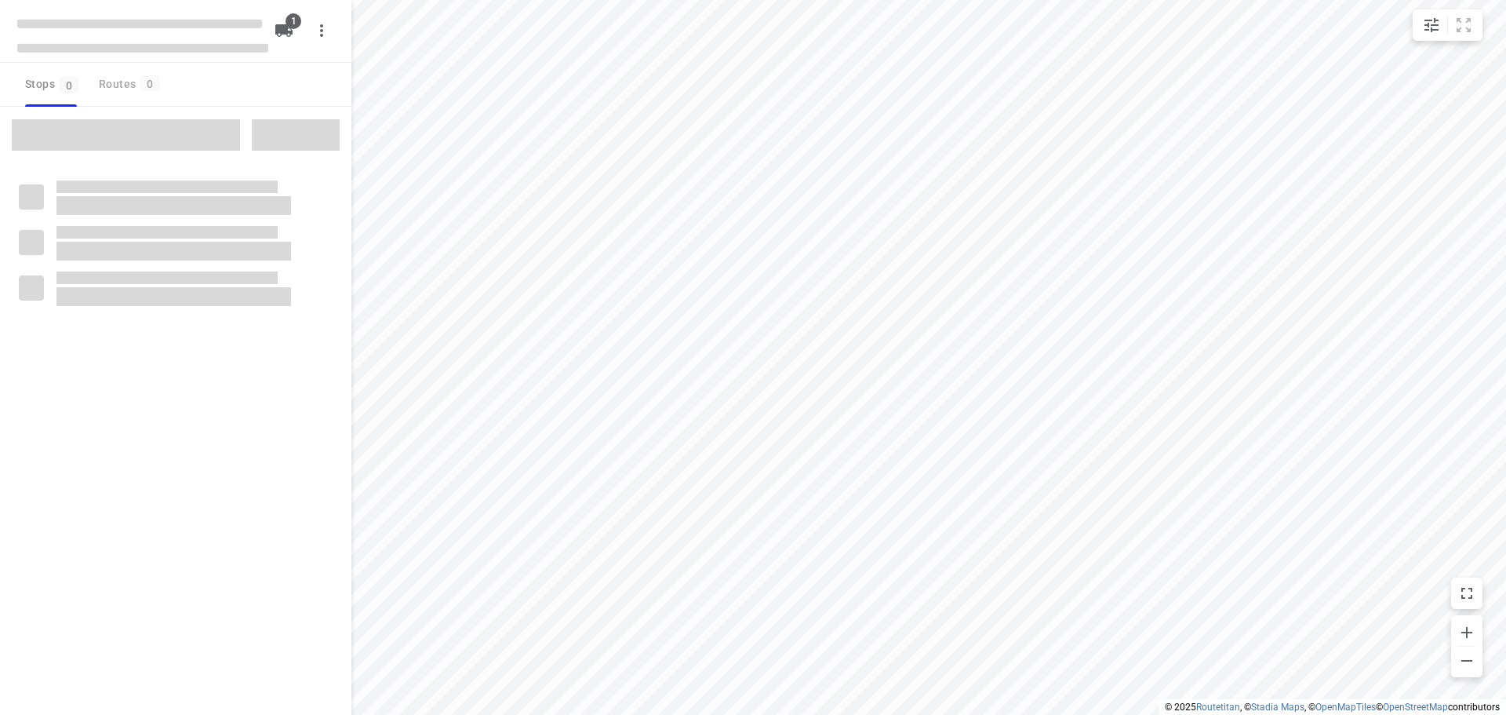
type input "distance"
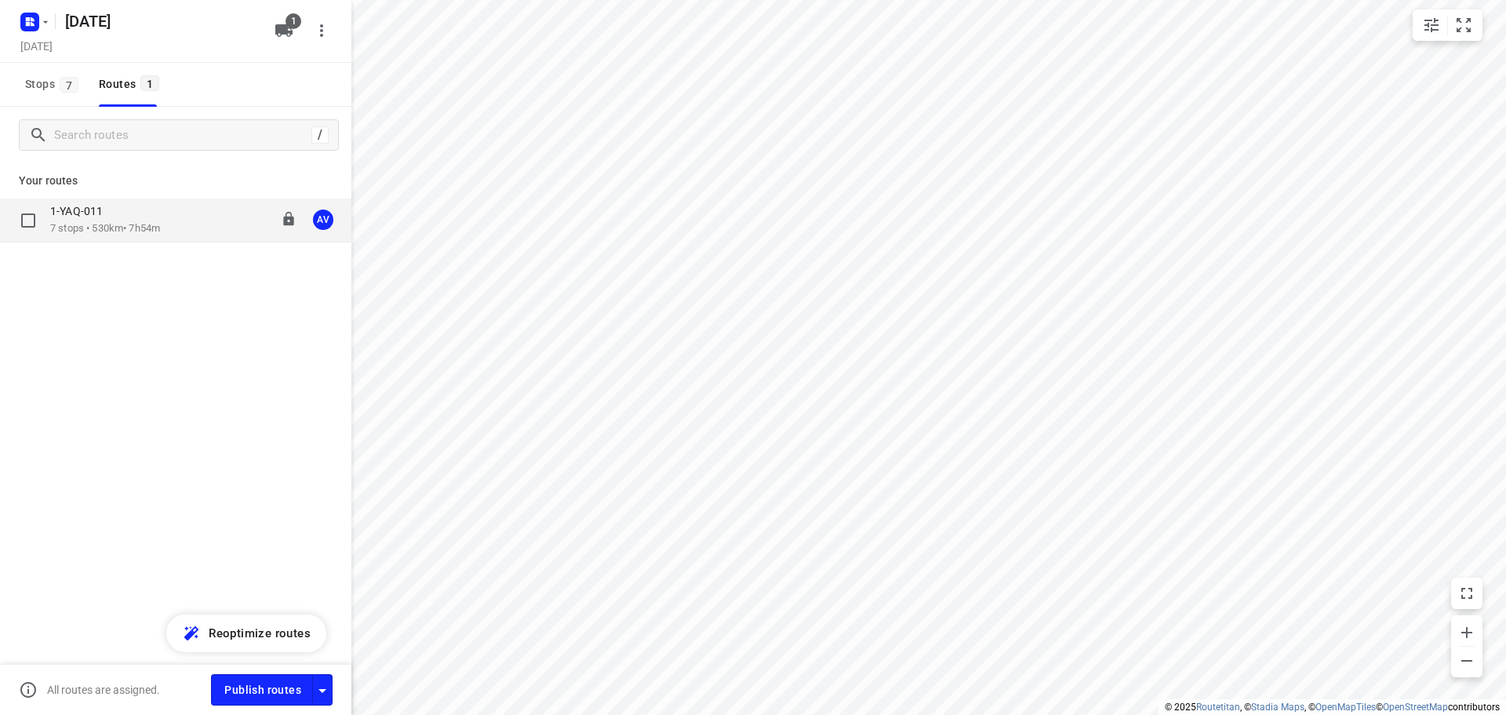
click at [176, 222] on div "1-YAQ-011 7 stops • 530km • 7h54m 09:00-16:54 AV" at bounding box center [200, 220] width 301 height 32
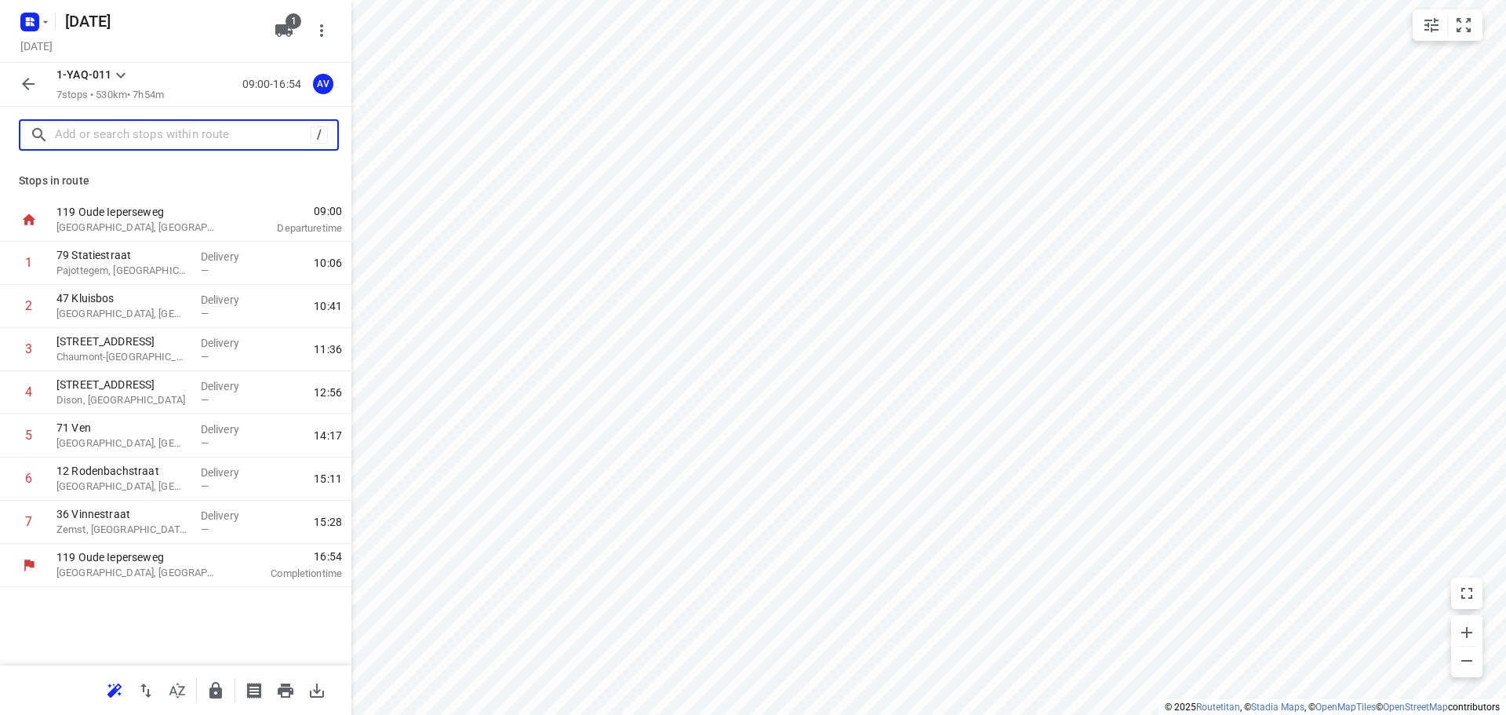
drag, startPoint x: 120, startPoint y: 140, endPoint x: 127, endPoint y: 137, distance: 8.1
click at [121, 140] on input "text" at bounding box center [183, 135] width 256 height 24
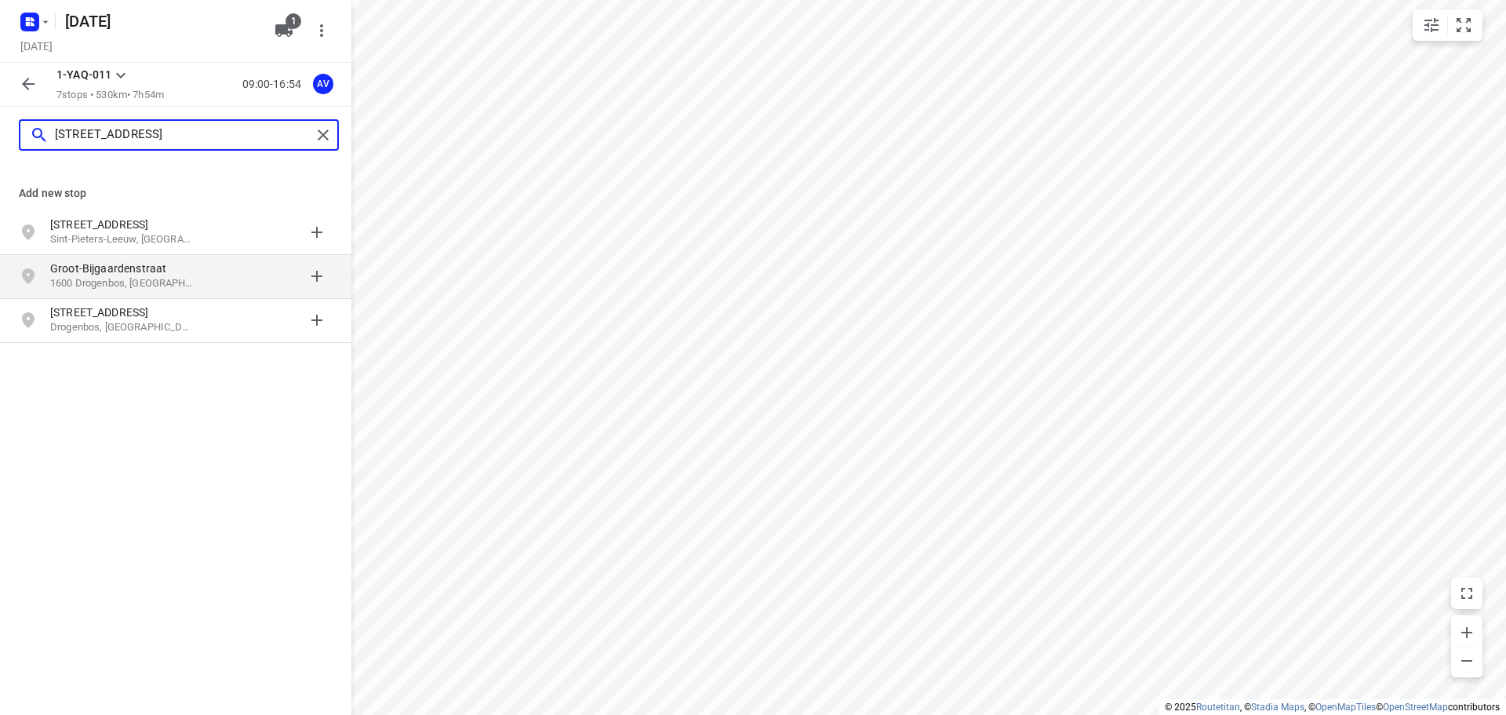
type input "[STREET_ADDRESS]"
click at [122, 275] on p "Groot-Bijgaardenstraat" at bounding box center [122, 268] width 144 height 16
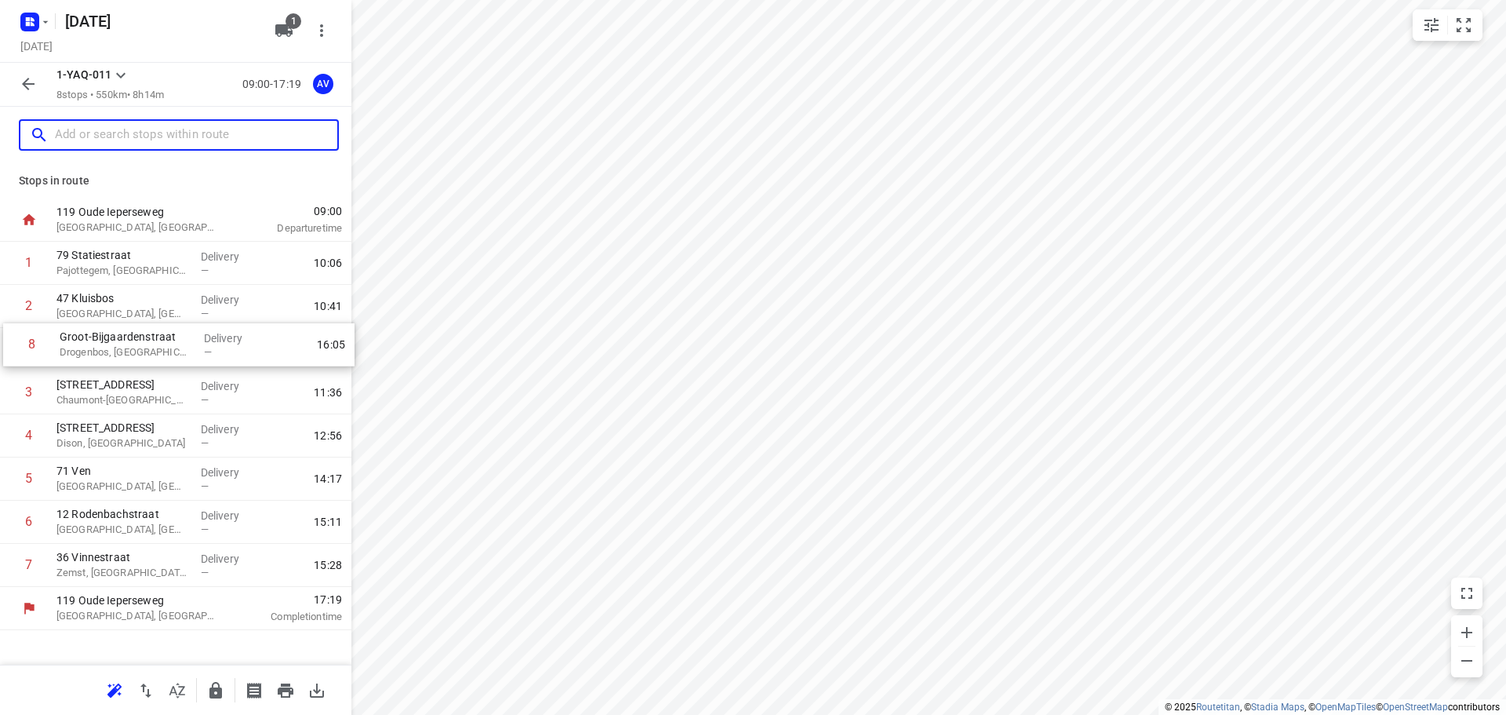
drag, startPoint x: 7, startPoint y: 566, endPoint x: 10, endPoint y: 340, distance: 225.2
click at [10, 340] on div "1 79 Statiestraat Pajottegem, [GEOGRAPHIC_DATA] Delivery — 10:06 2 47 Kluisbos …" at bounding box center [175, 414] width 351 height 345
